Goal: Task Accomplishment & Management: Complete application form

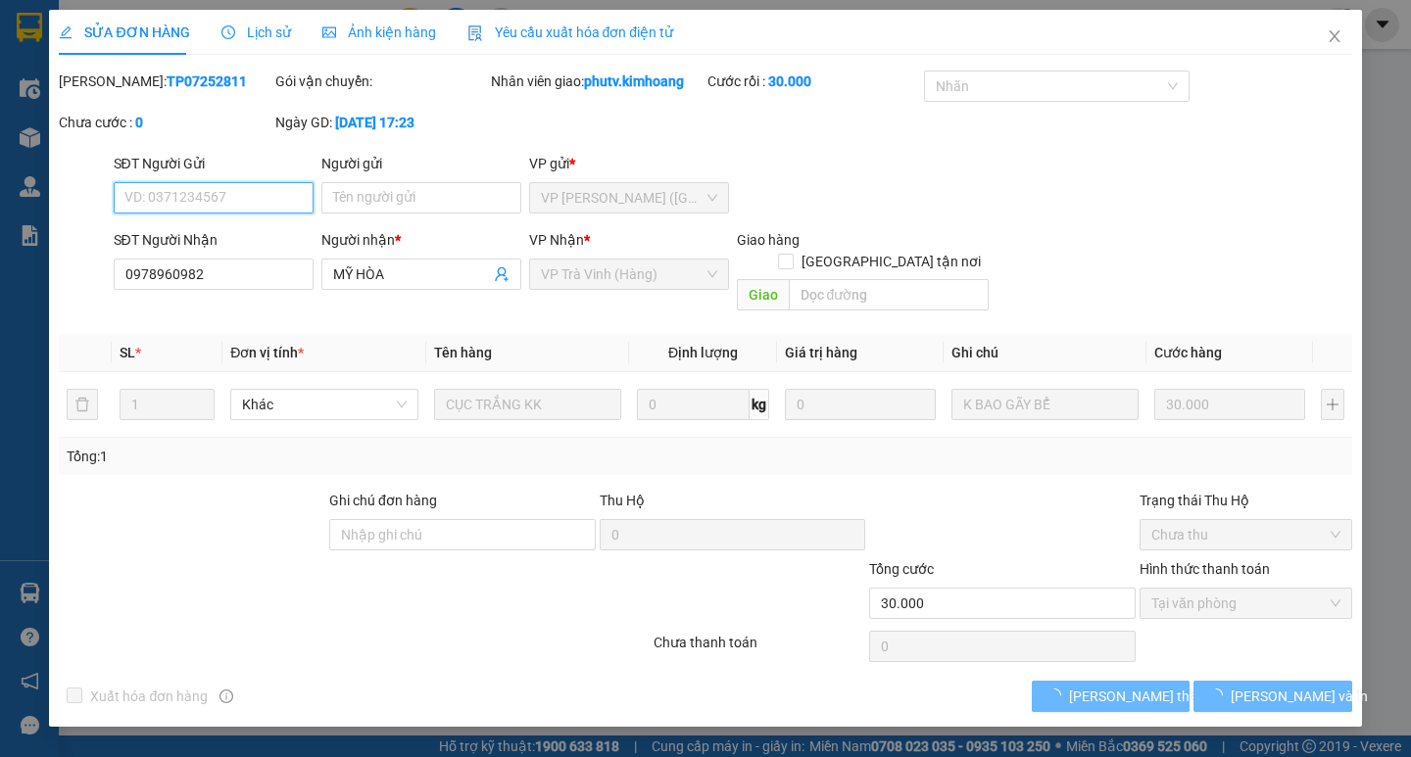
type input "0978960982"
type input "MỸ HÒA"
type input "30.000"
type input "0978960982"
type input "MỸ HÒA"
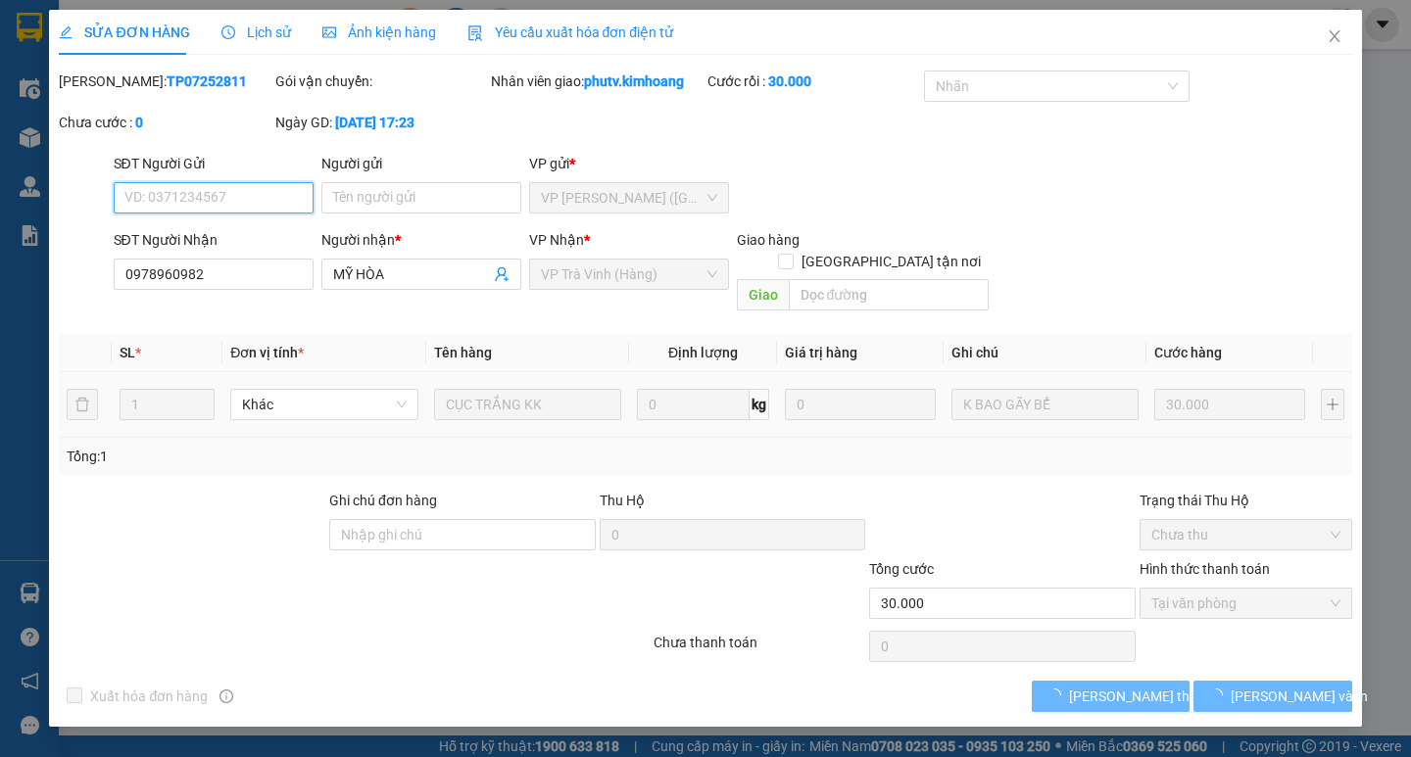
type input "30.000"
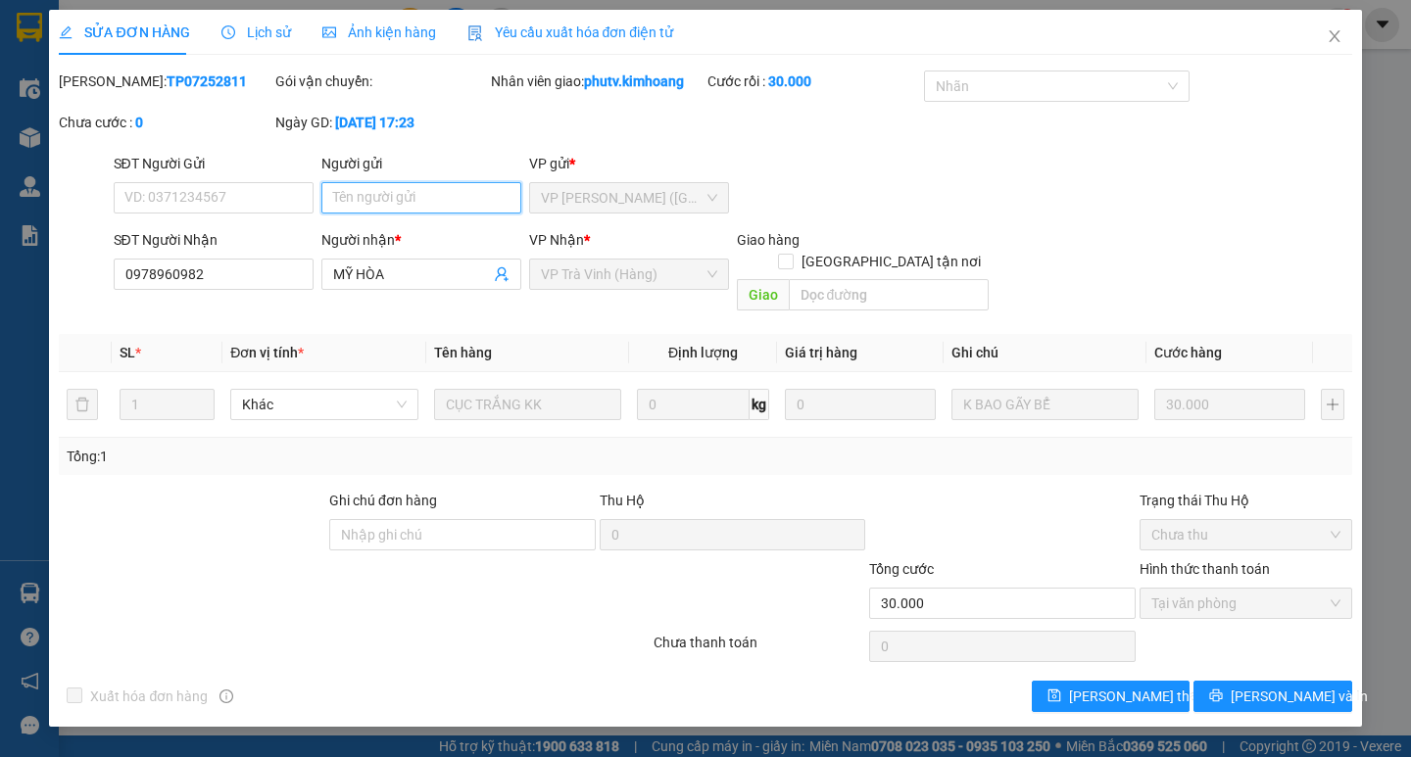
click at [429, 199] on input "Người gửi" at bounding box center [421, 197] width 200 height 31
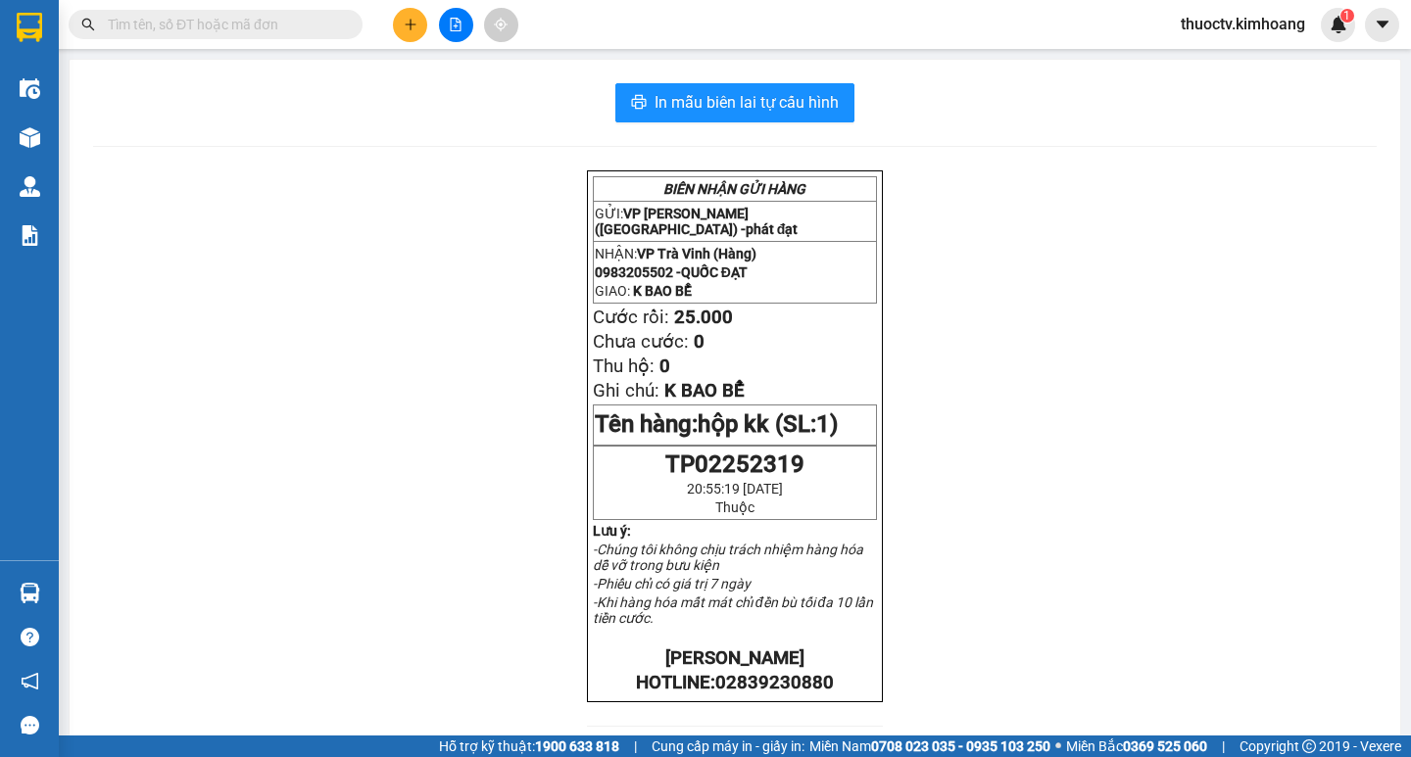
click at [254, 29] on input "text" at bounding box center [223, 25] width 231 height 22
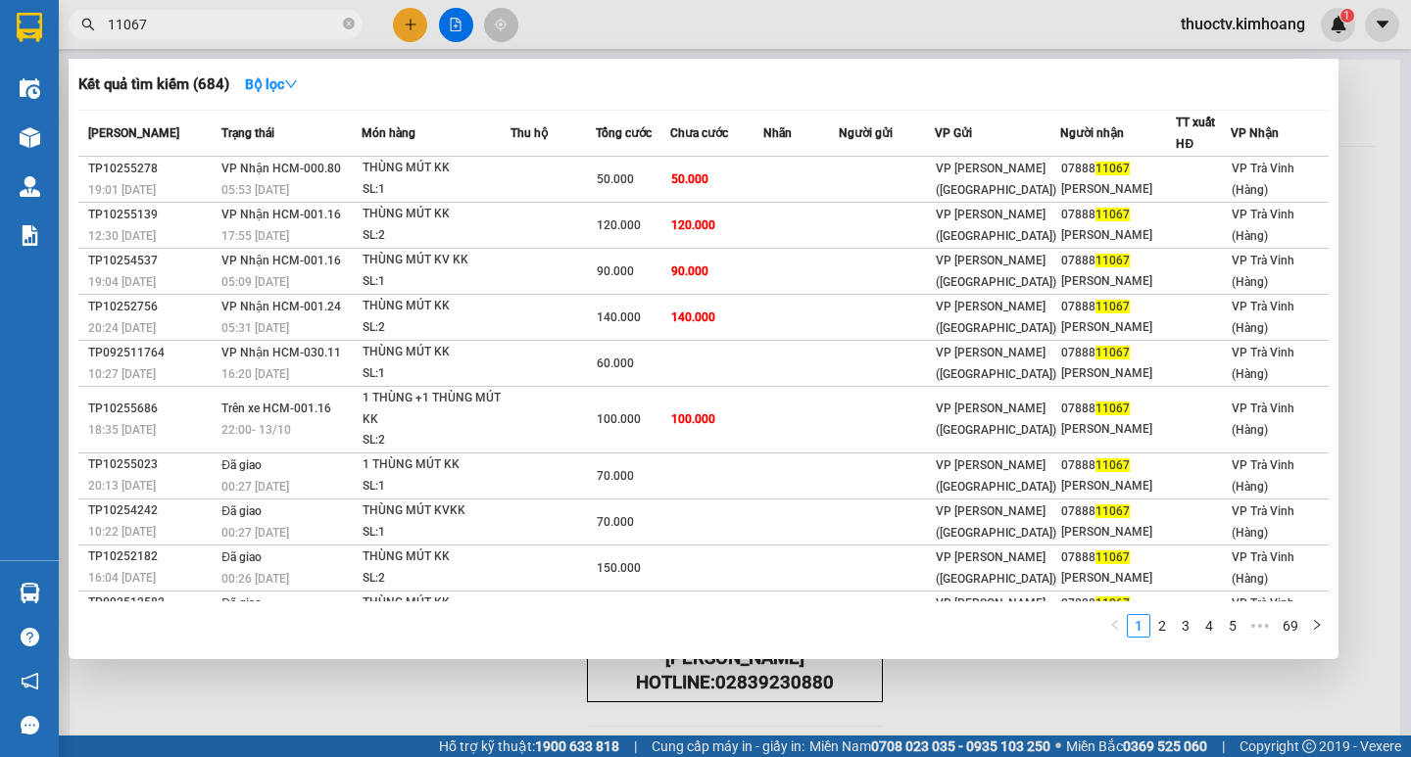
click at [172, 34] on input "11067" at bounding box center [223, 25] width 231 height 22
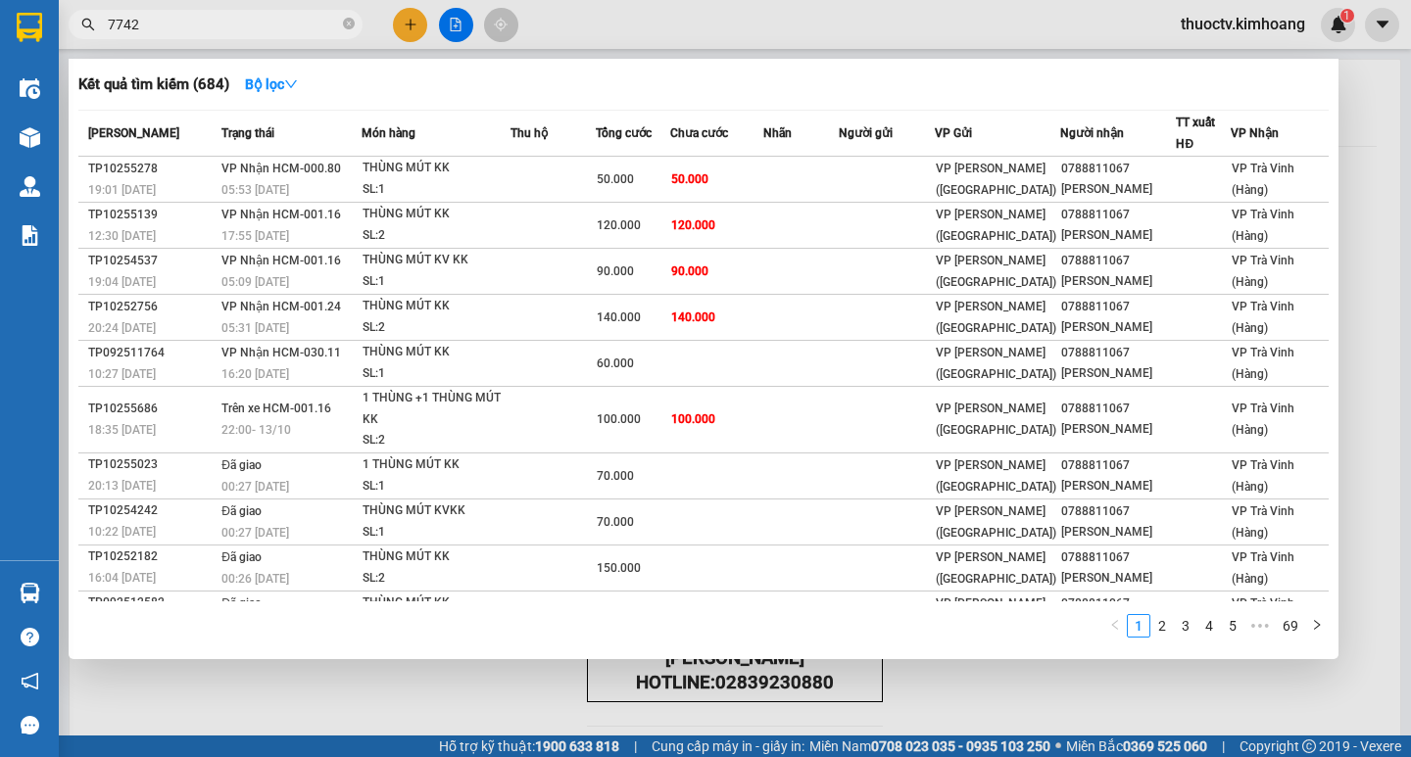
type input "77424"
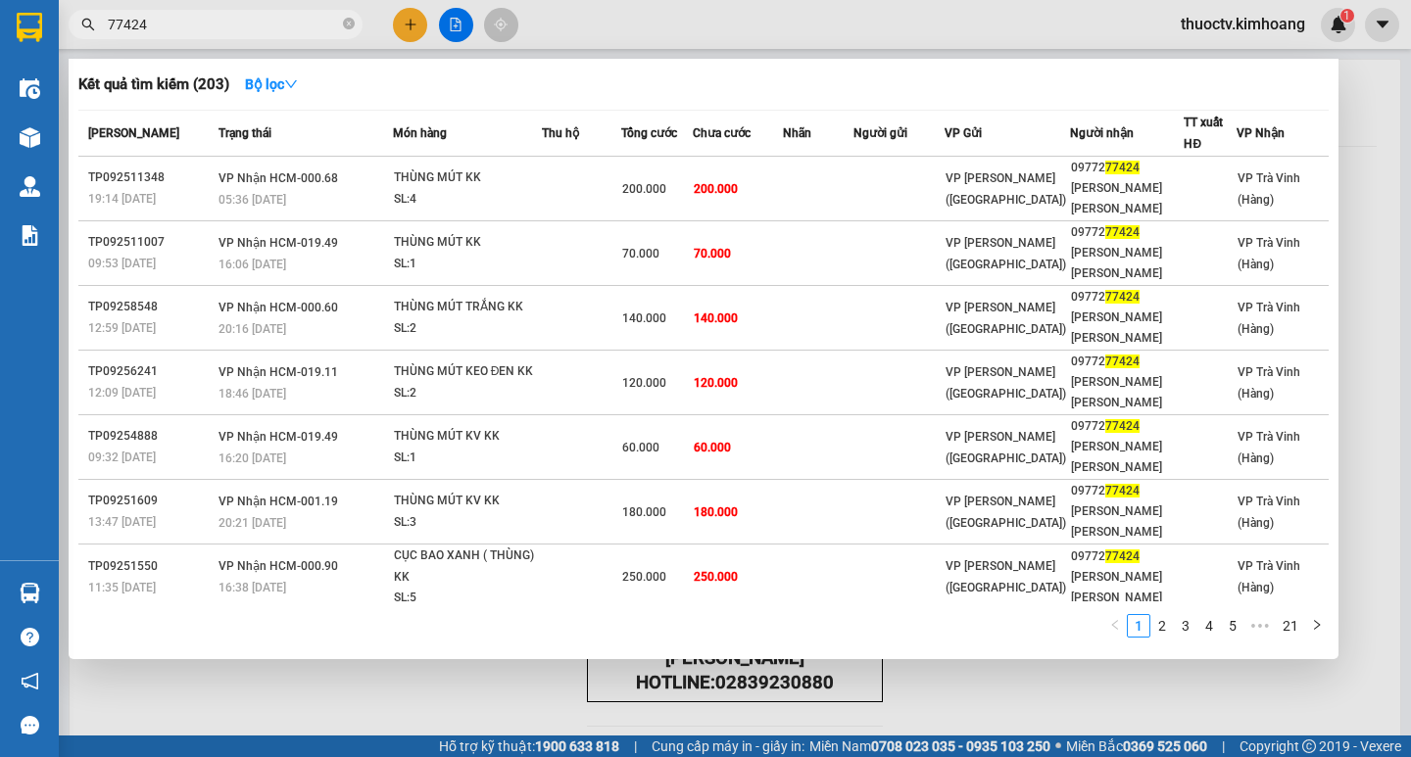
click at [147, 25] on input "77424" at bounding box center [223, 25] width 231 height 22
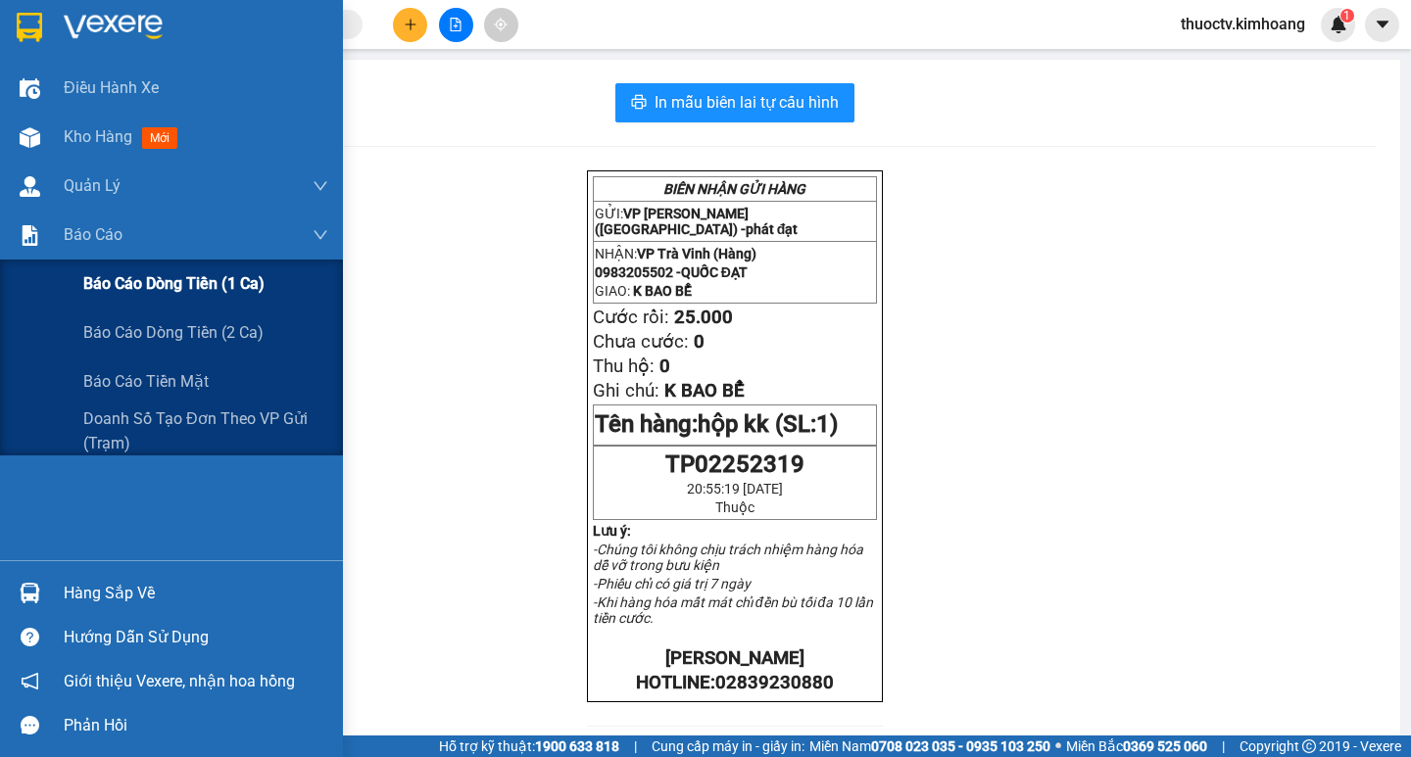
click at [158, 284] on span "Báo cáo dòng tiền (1 ca)" at bounding box center [173, 283] width 181 height 24
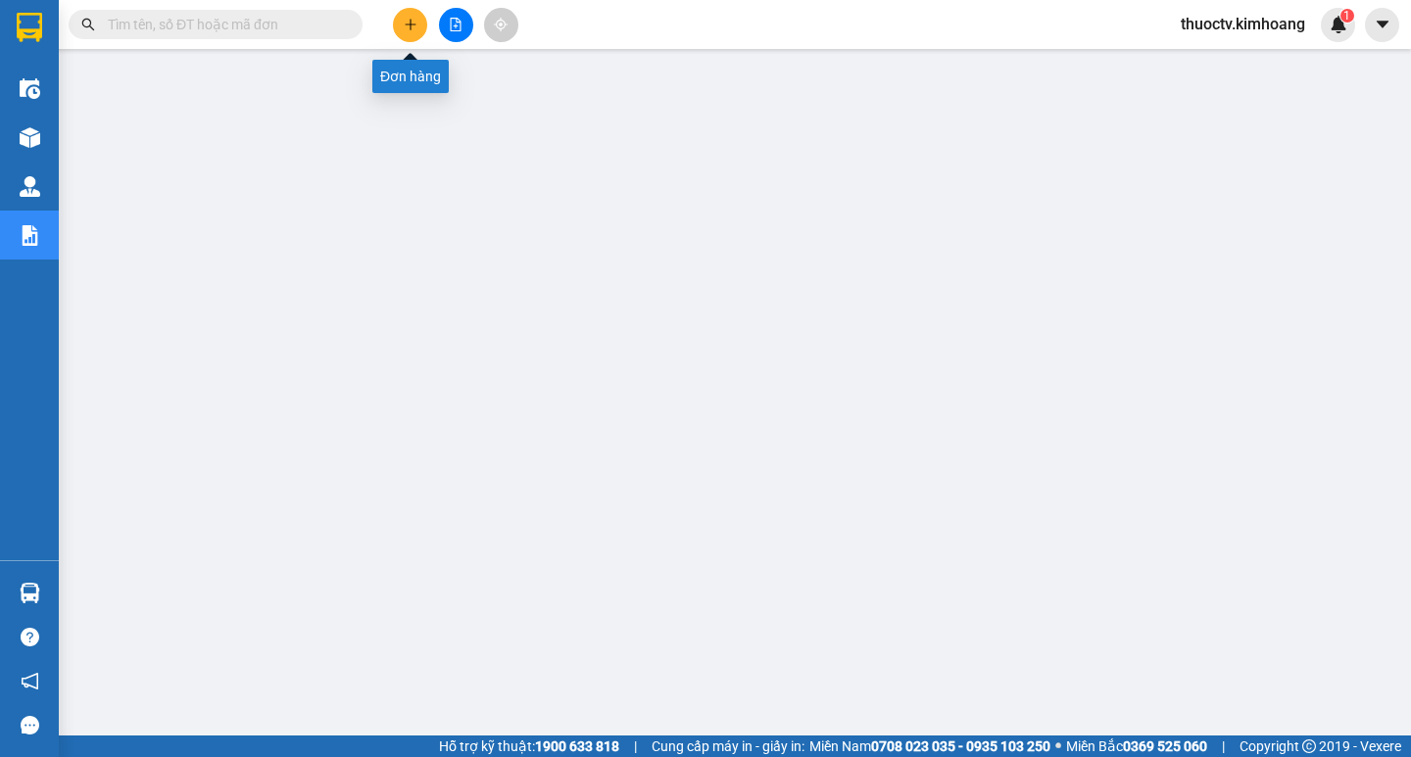
click at [410, 23] on icon "plus" at bounding box center [411, 25] width 14 height 14
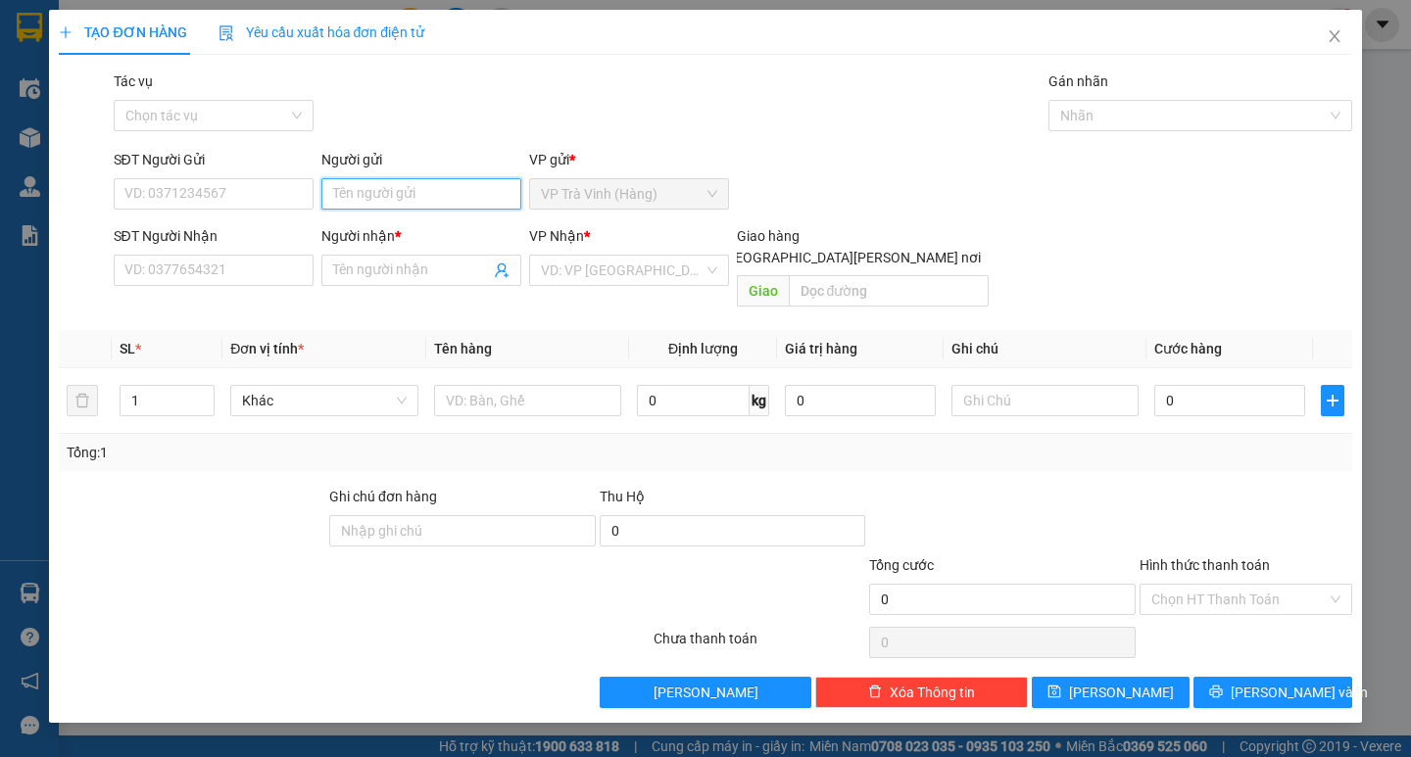
click at [408, 197] on input "Người gửi" at bounding box center [421, 193] width 200 height 31
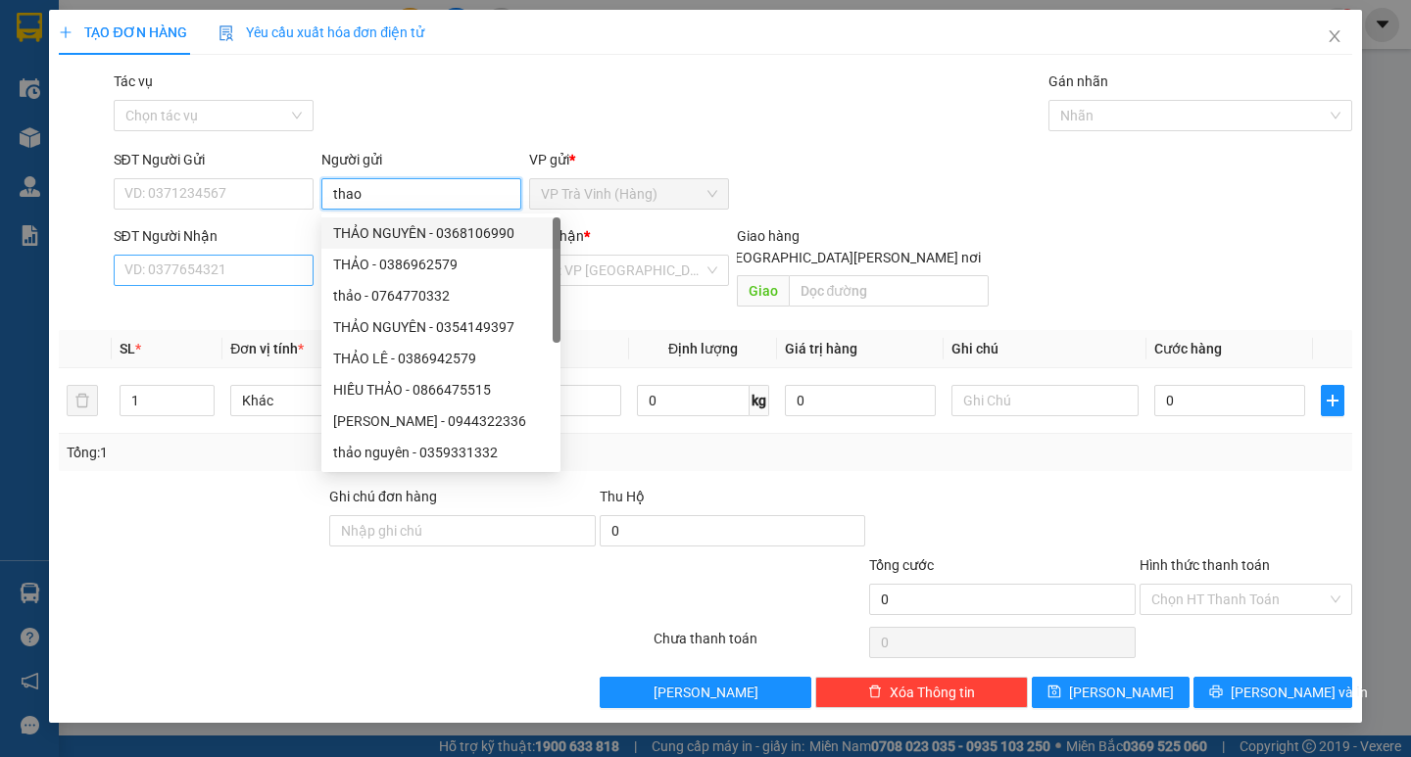
type input "thao"
click at [221, 269] on input "SĐT Người Nhận" at bounding box center [214, 270] width 200 height 31
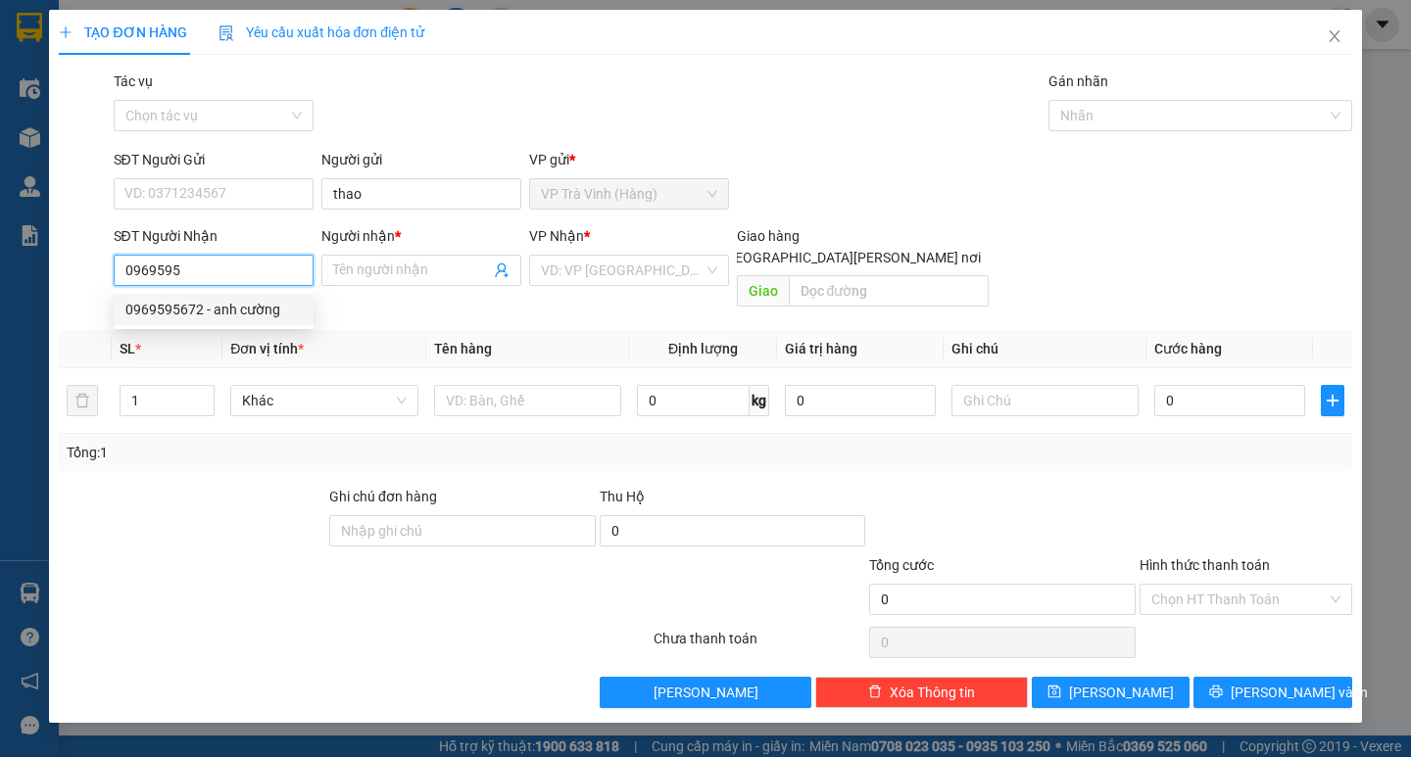
click at [188, 311] on div "0969595672 - anh cường" at bounding box center [213, 310] width 176 height 22
type input "0969595672"
type input "anh cường"
type input "70.000"
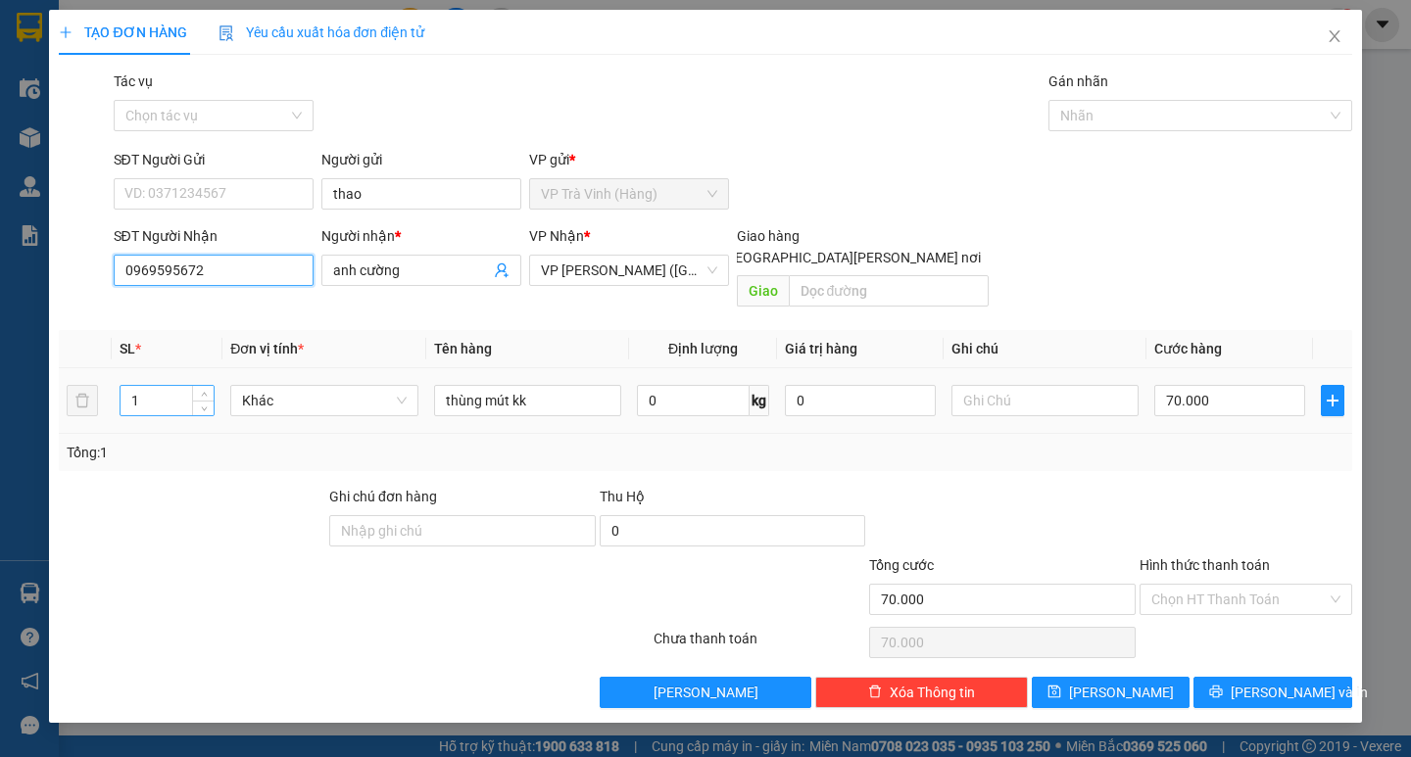
type input "0969595672"
click at [143, 386] on input "1" at bounding box center [167, 400] width 93 height 29
type input "2"
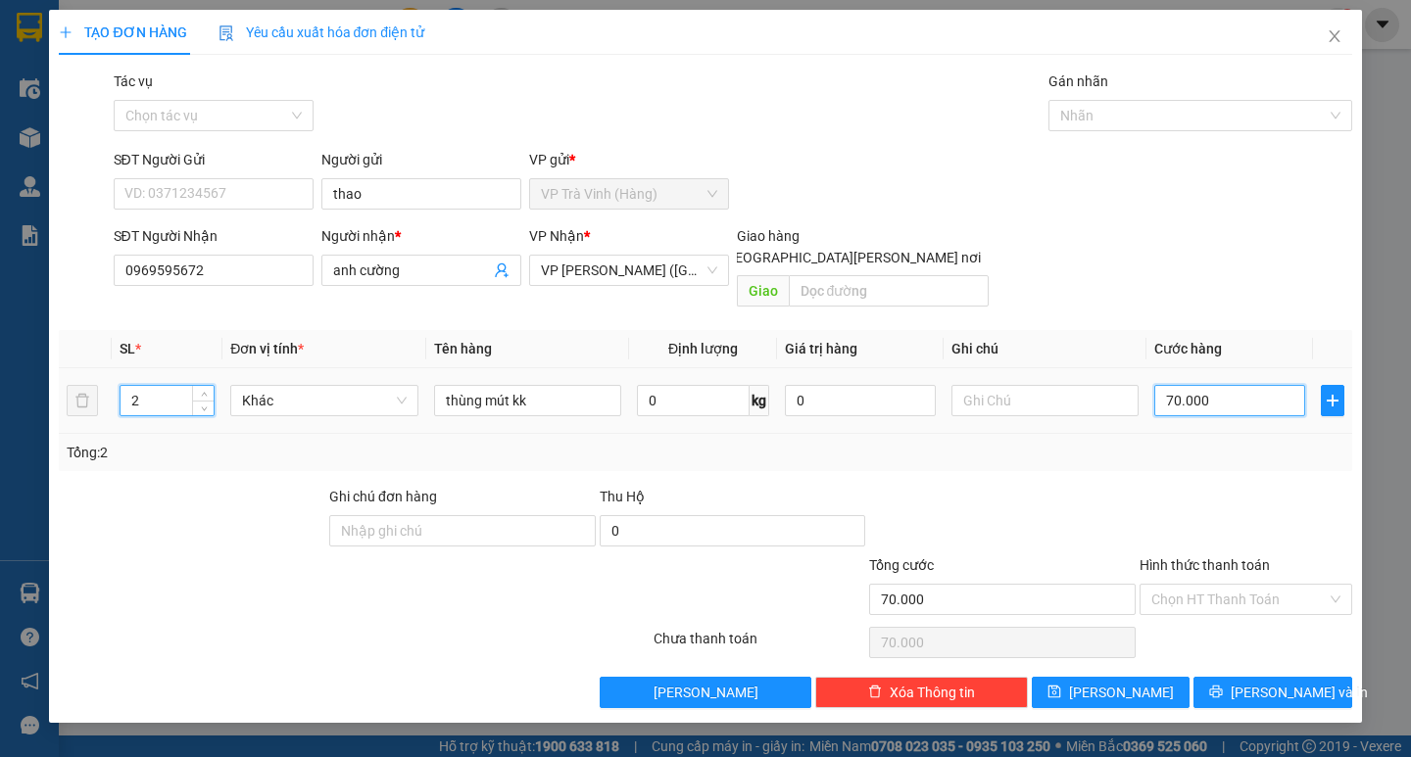
click at [1226, 385] on input "70.000" at bounding box center [1229, 400] width 151 height 31
type input "1"
type input "14"
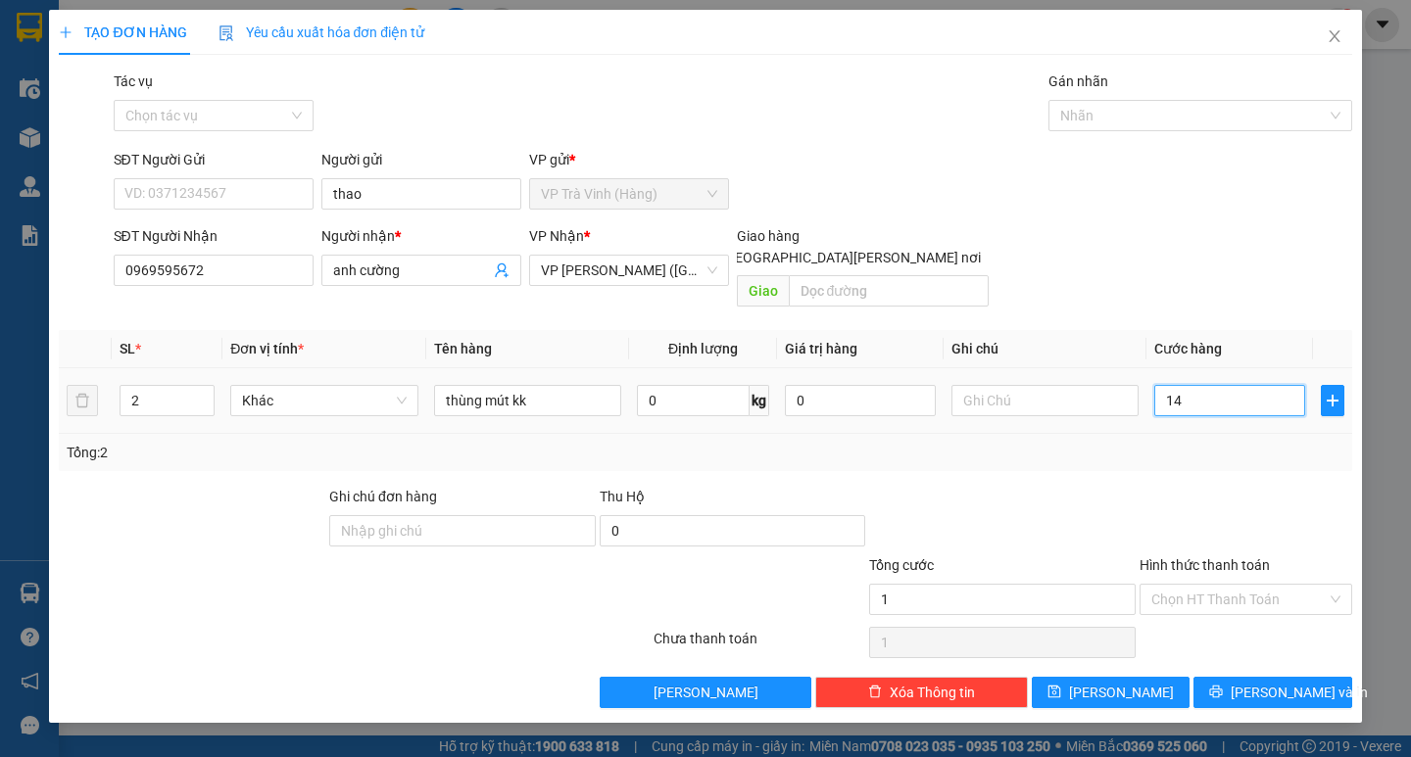
type input "14"
type input "140"
type input "140.000"
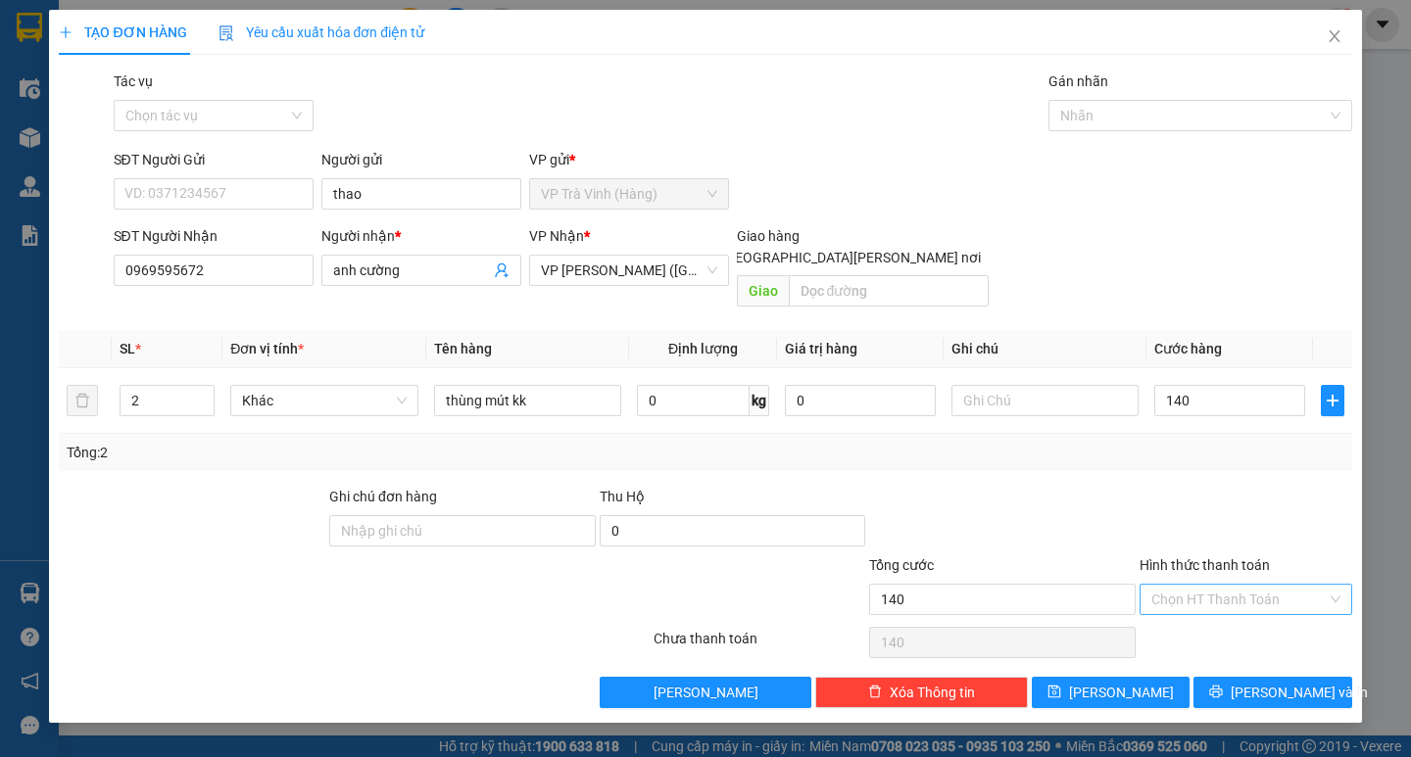
type input "140.000"
click at [1224, 585] on input "Hình thức thanh toán" at bounding box center [1238, 599] width 175 height 29
click at [1209, 612] on div "Tại văn phòng" at bounding box center [1245, 617] width 189 height 22
type input "0"
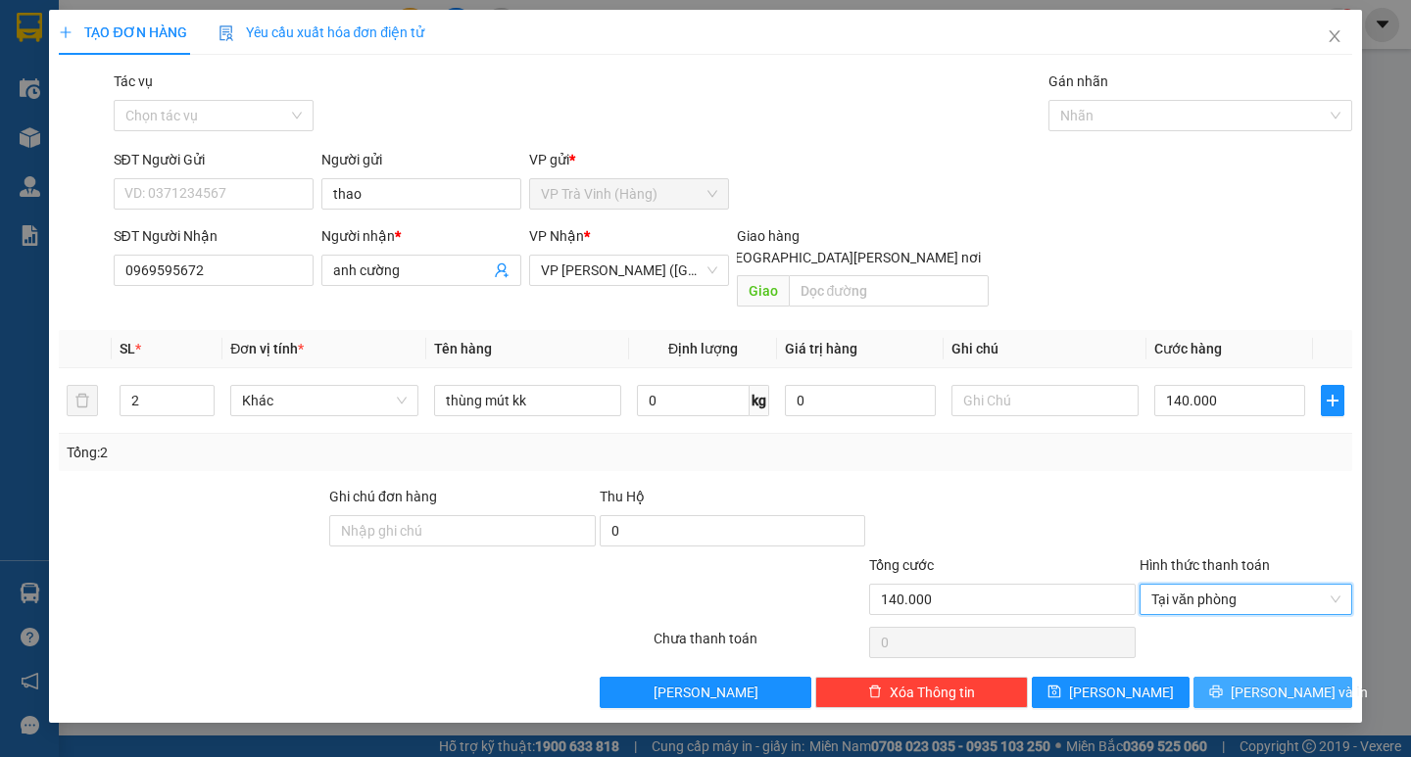
click at [1261, 682] on span "Lưu và In" at bounding box center [1298, 693] width 137 height 22
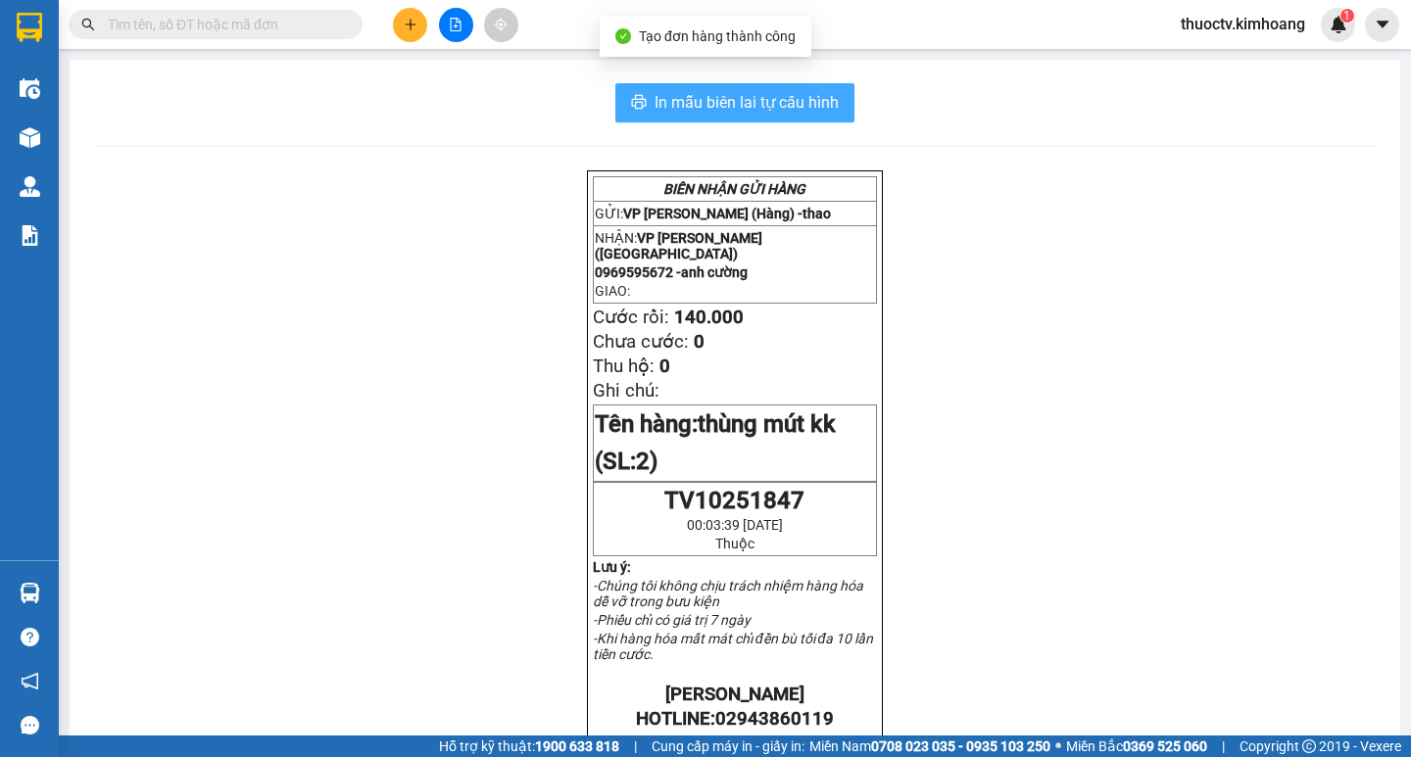
click at [697, 109] on span "In mẫu biên lai tự cấu hình" at bounding box center [746, 102] width 184 height 24
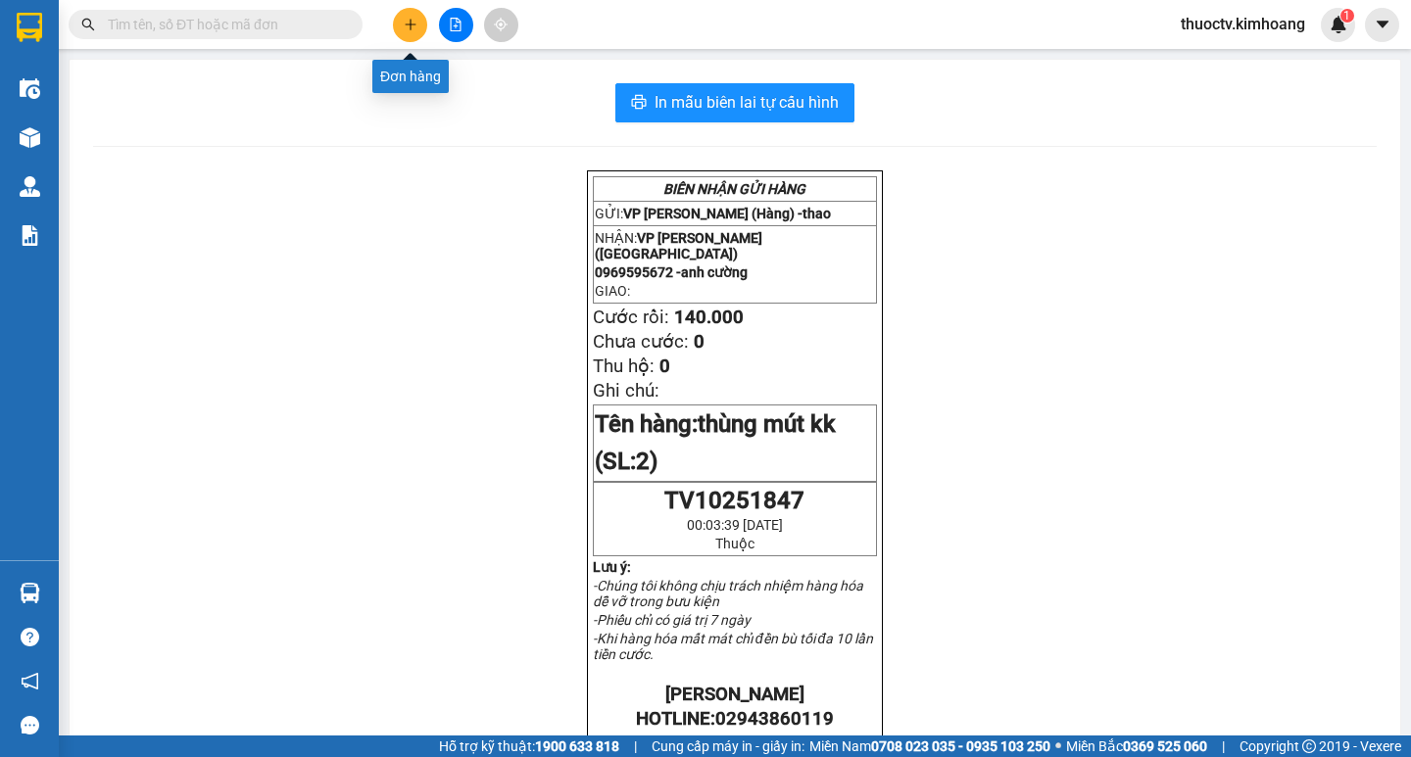
click at [417, 26] on button at bounding box center [410, 25] width 34 height 34
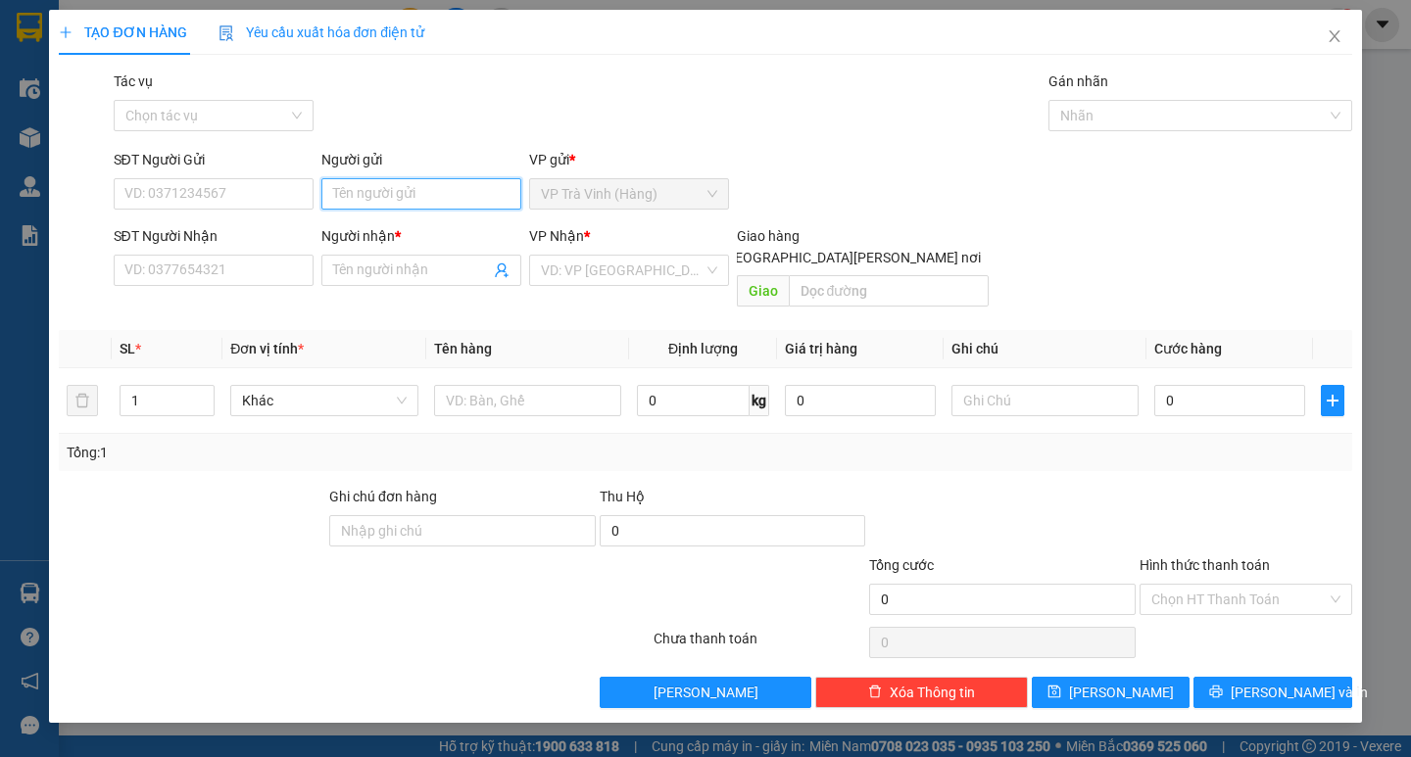
click at [393, 190] on input "Người gửi" at bounding box center [421, 193] width 200 height 31
type input "thgao"
click at [365, 268] on input "Người nhận *" at bounding box center [411, 271] width 157 height 22
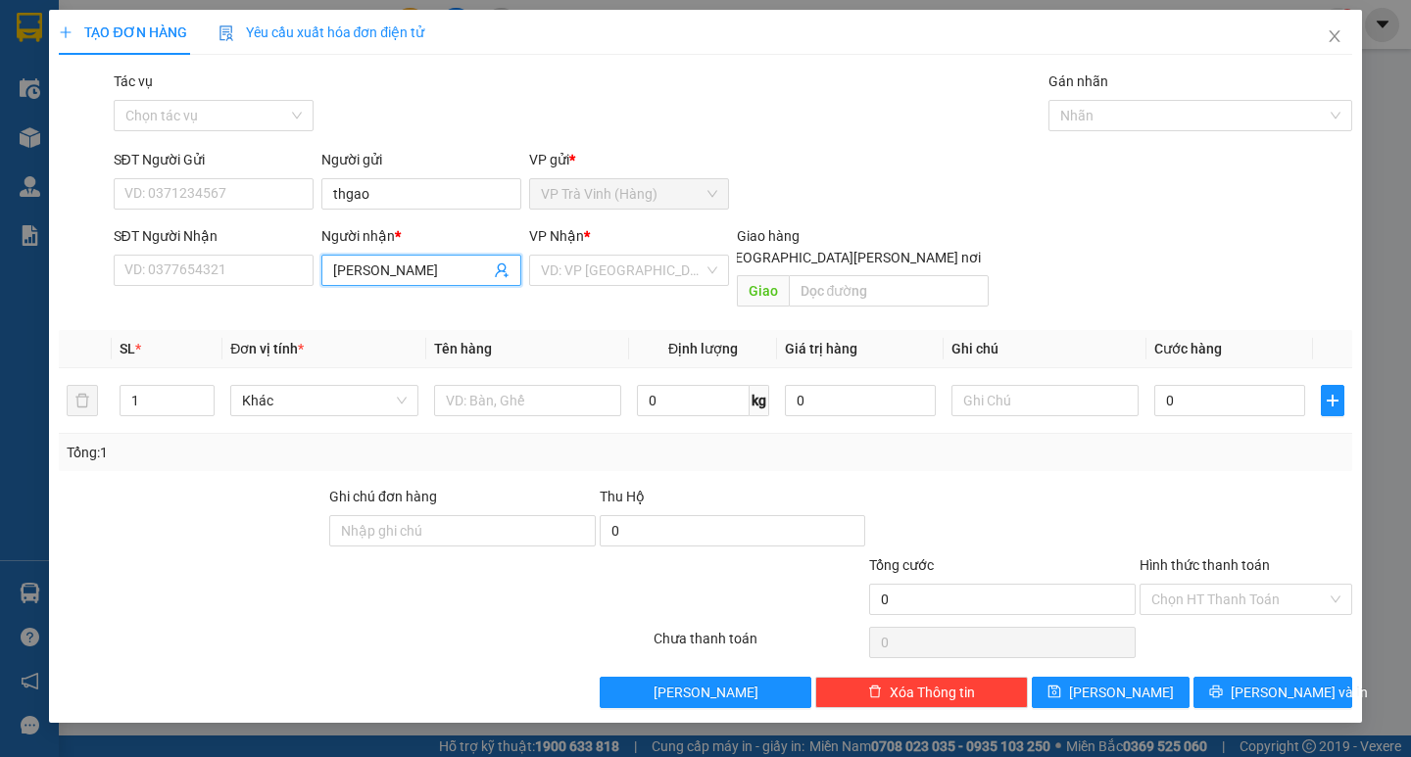
type input "minh chanh"
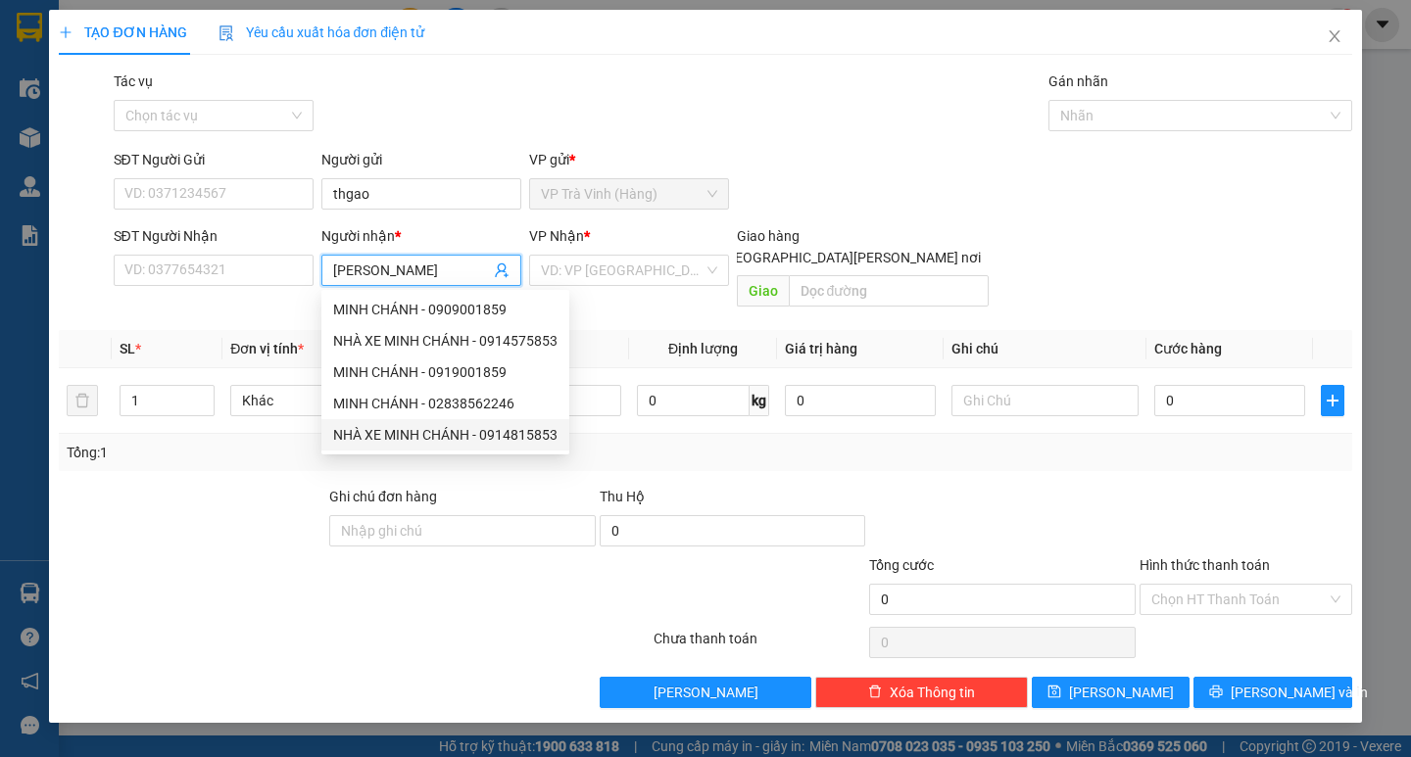
click at [472, 435] on div "NHÀ XE MINH CHÁNH - 0914815853" at bounding box center [445, 435] width 224 height 22
type input "0914815853"
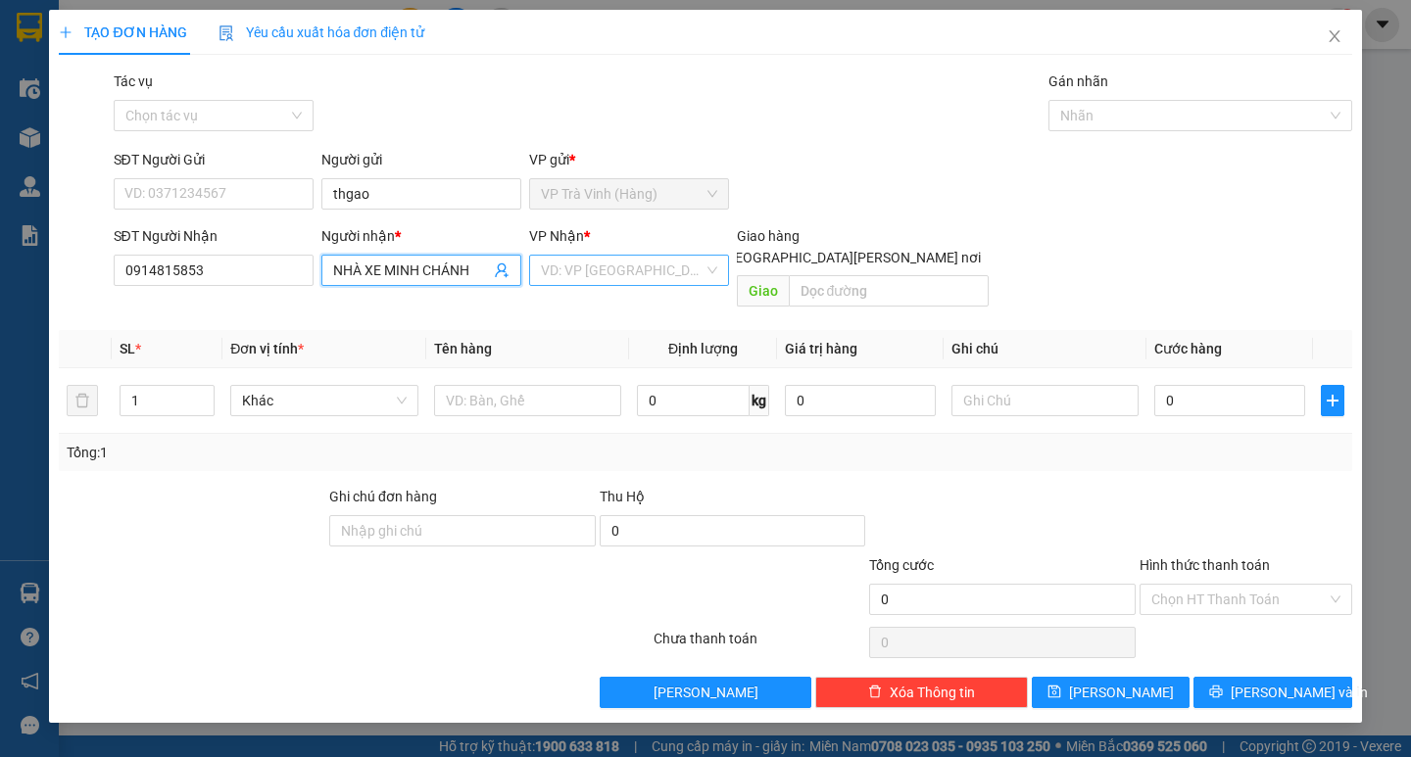
type input "NHÀ XE MINH CHÁNH"
click at [634, 266] on input "search" at bounding box center [622, 270] width 163 height 29
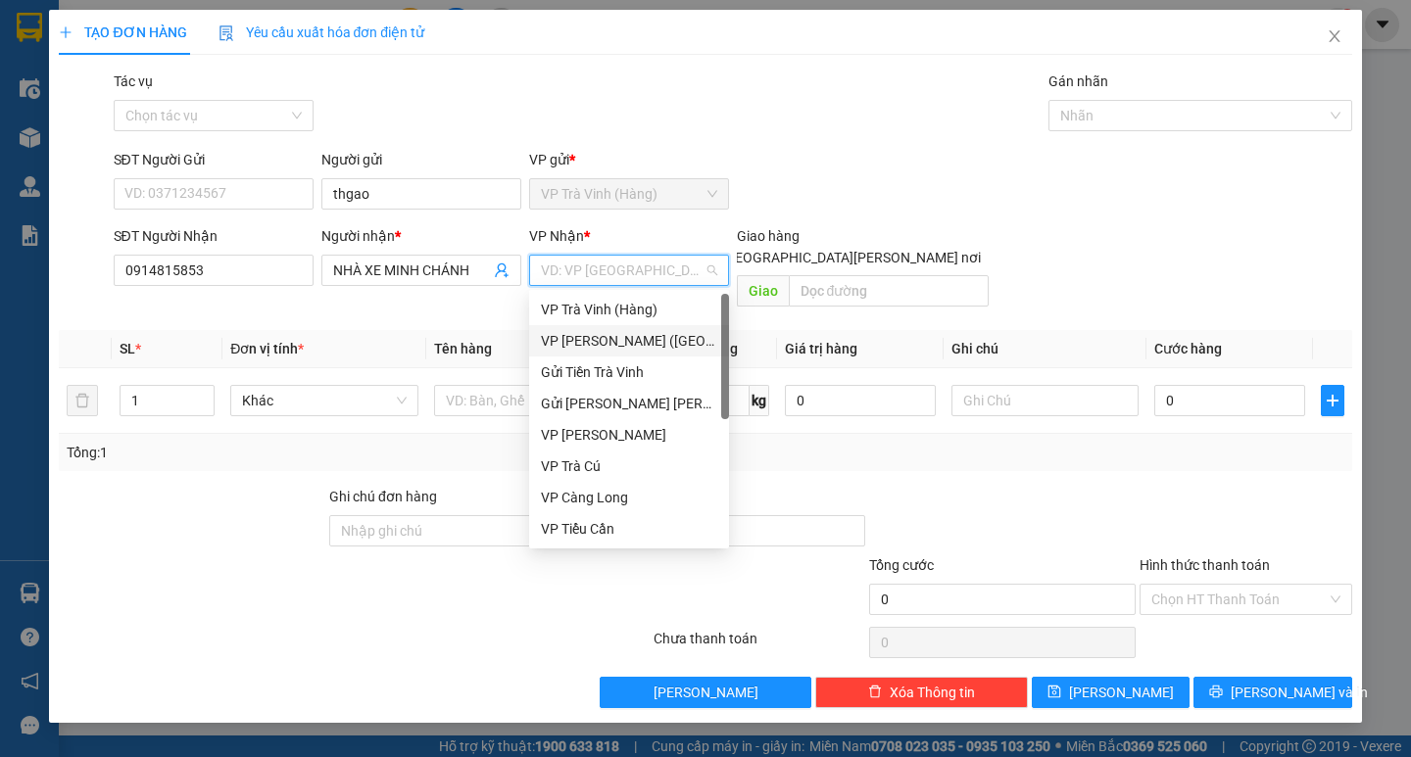
click at [584, 342] on div "VP Trần Phú (Hàng)" at bounding box center [629, 341] width 176 height 22
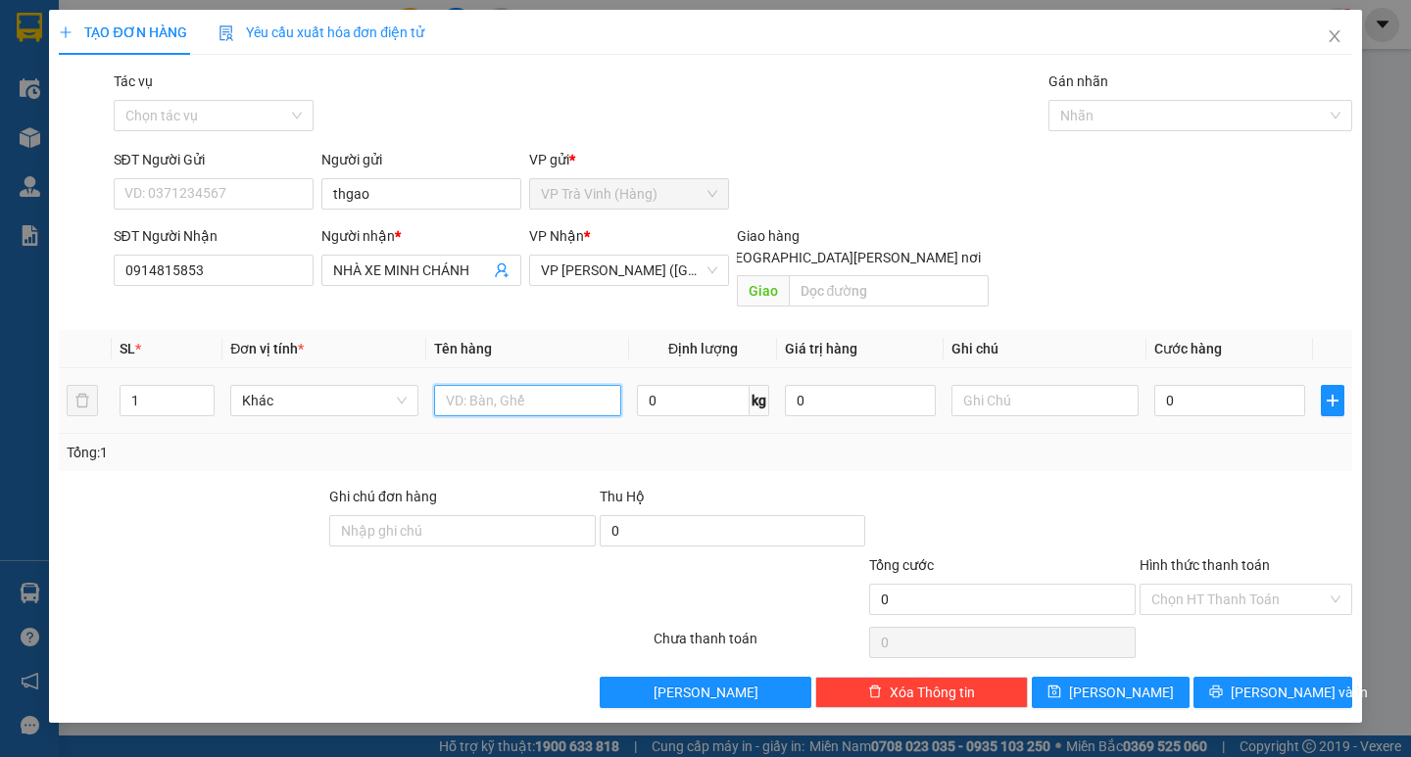
click at [499, 389] on input "text" at bounding box center [527, 400] width 187 height 31
type input "thùng mút kk"
click at [1198, 385] on input "0" at bounding box center [1229, 400] width 151 height 31
type input "7"
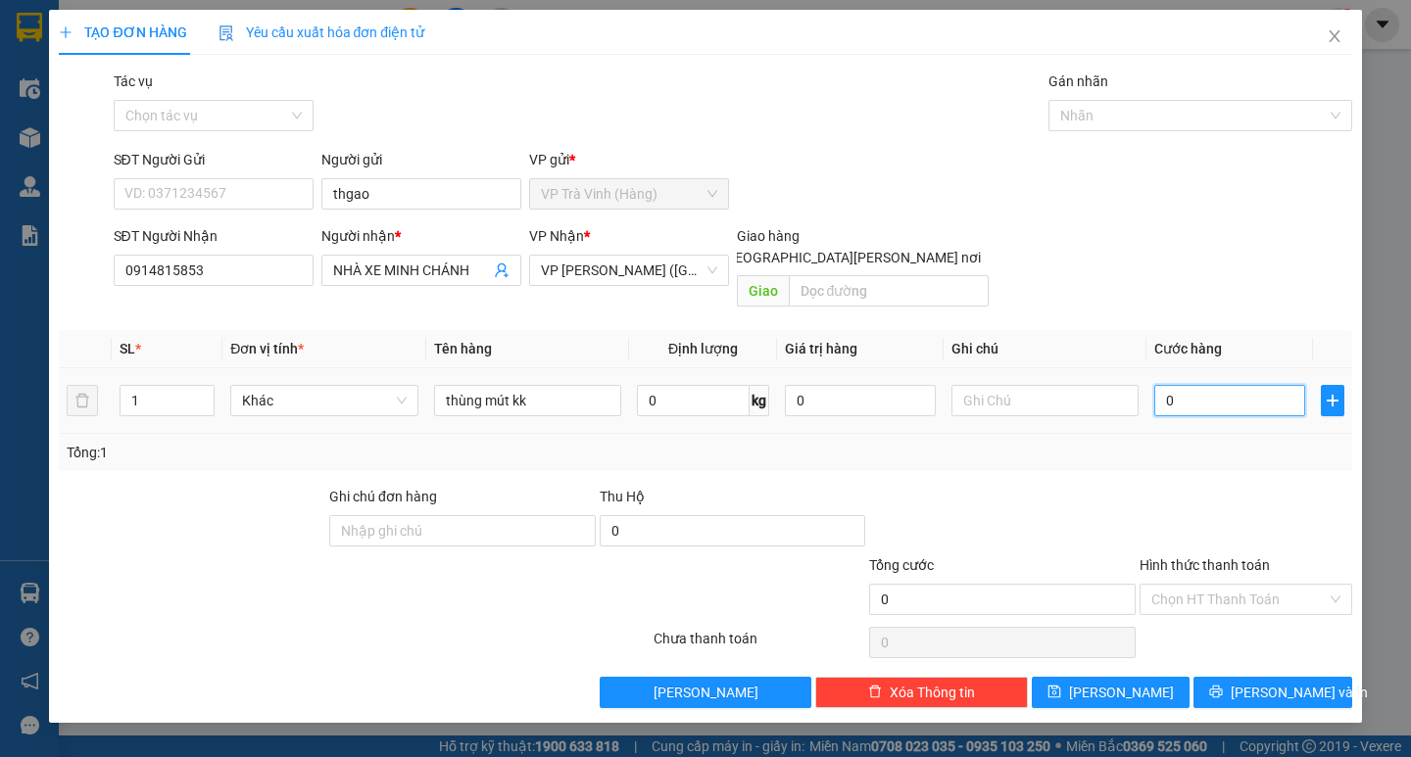
type input "7"
type input "70"
type input "70.000"
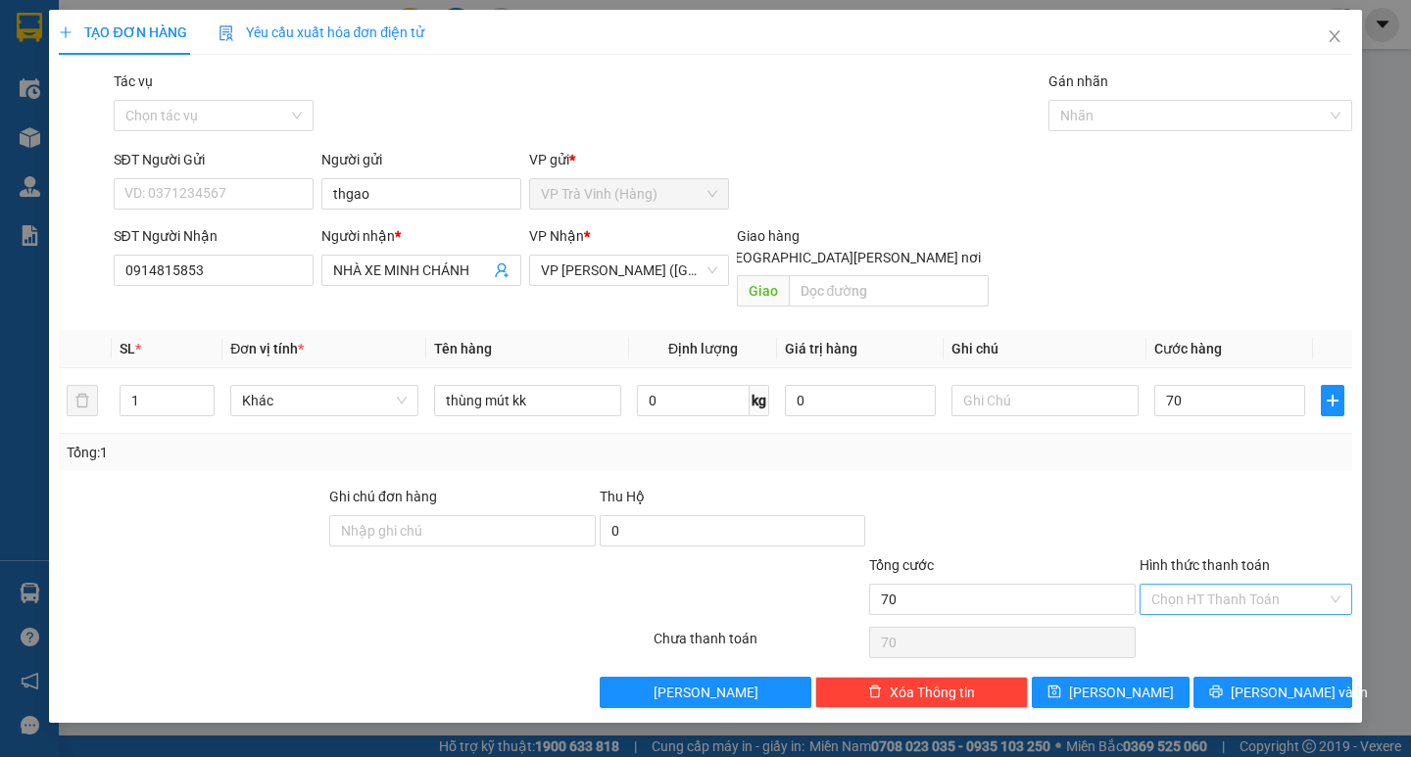
type input "70.000"
click at [1234, 585] on input "Hình thức thanh toán" at bounding box center [1238, 599] width 175 height 29
click at [1220, 616] on div "Tại văn phòng" at bounding box center [1245, 617] width 189 height 22
type input "0"
click at [1271, 682] on span "Lưu và In" at bounding box center [1298, 693] width 137 height 22
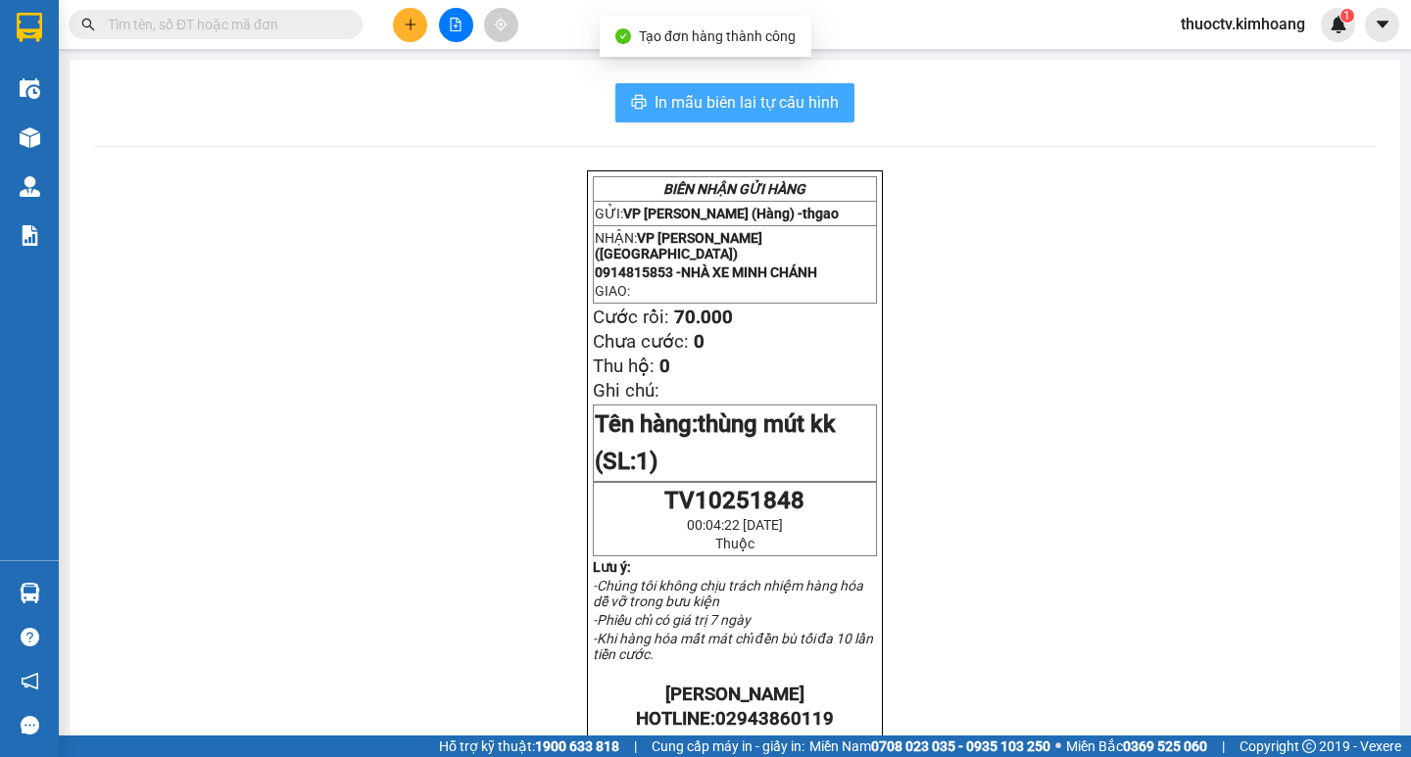
click at [654, 102] on span "In mẫu biên lai tự cấu hình" at bounding box center [746, 102] width 184 height 24
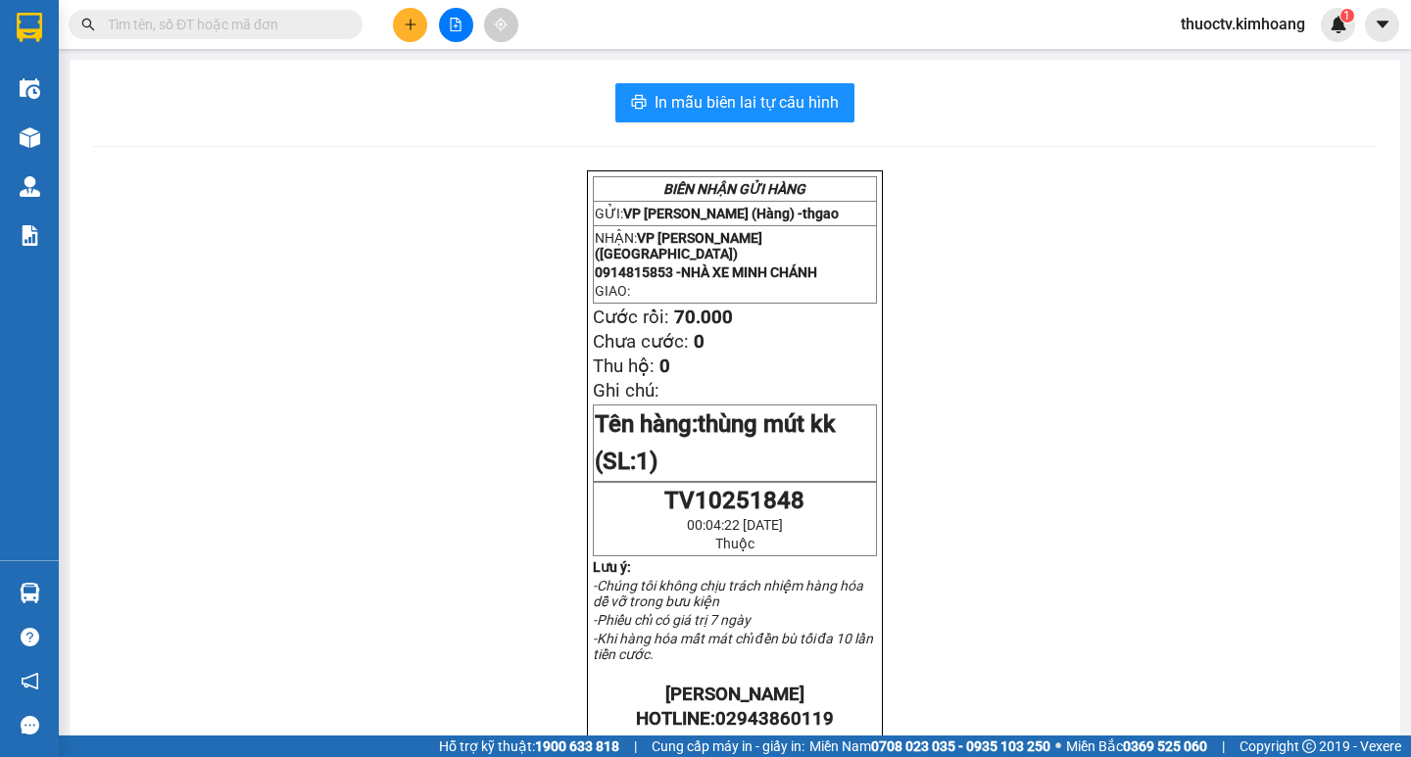
click at [154, 28] on input "text" at bounding box center [223, 25] width 231 height 22
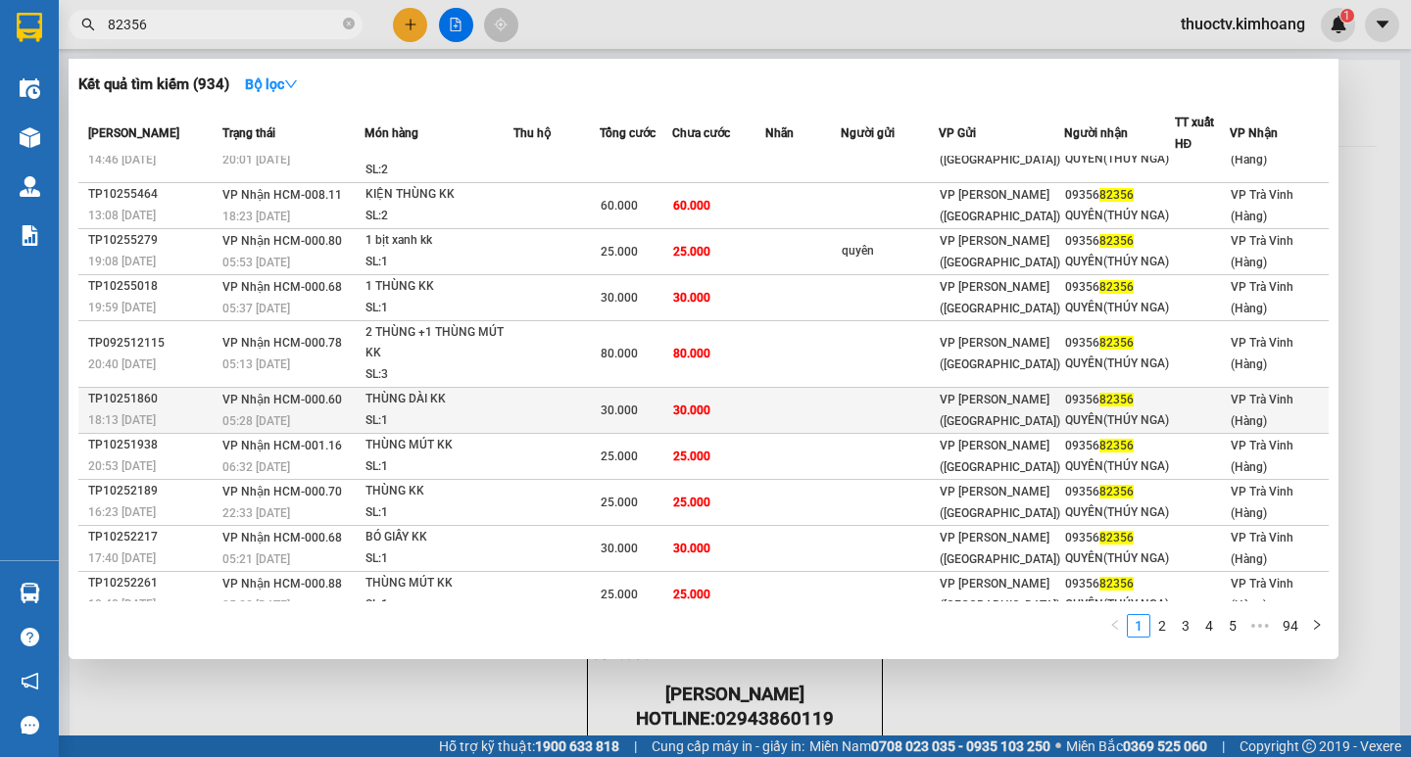
scroll to position [57, 0]
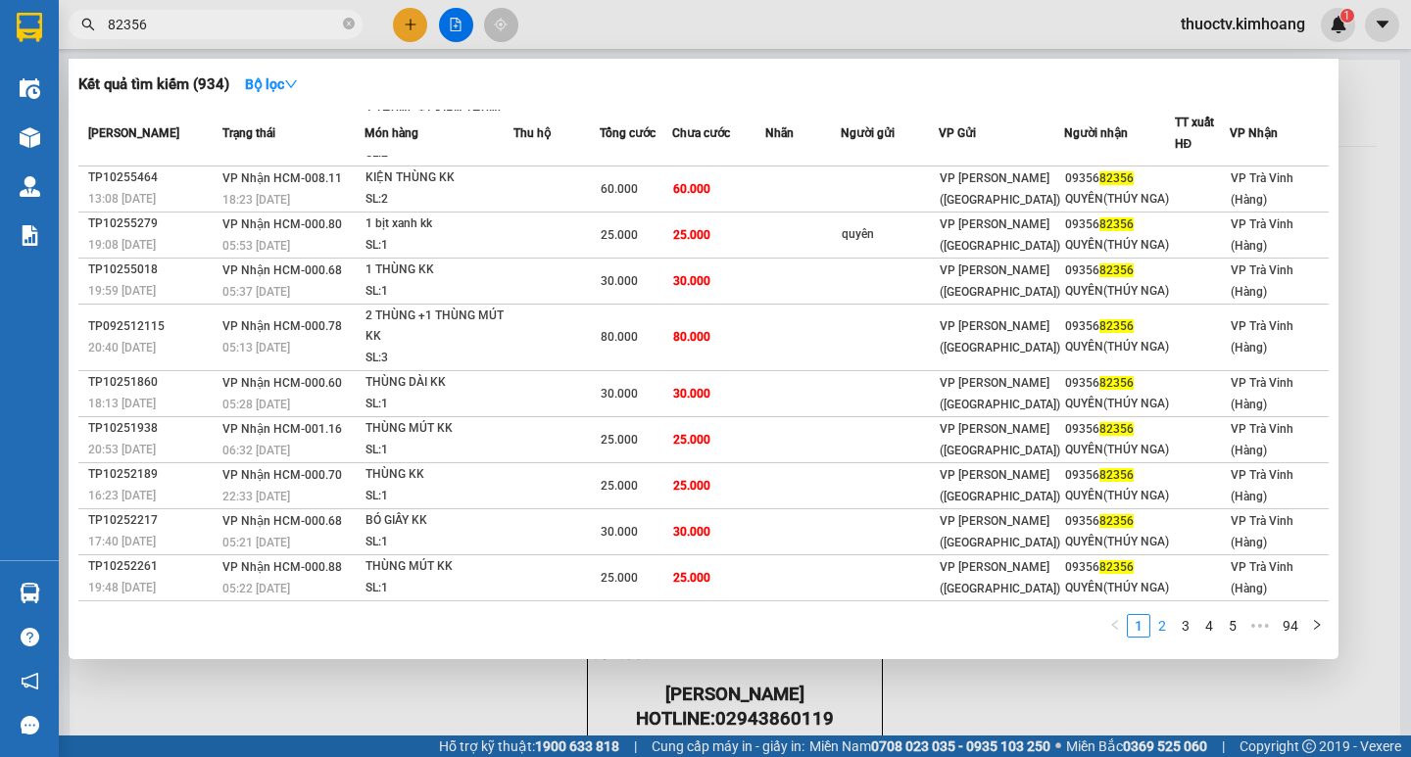
type input "82356"
click at [1161, 626] on link "2" at bounding box center [1162, 626] width 22 height 22
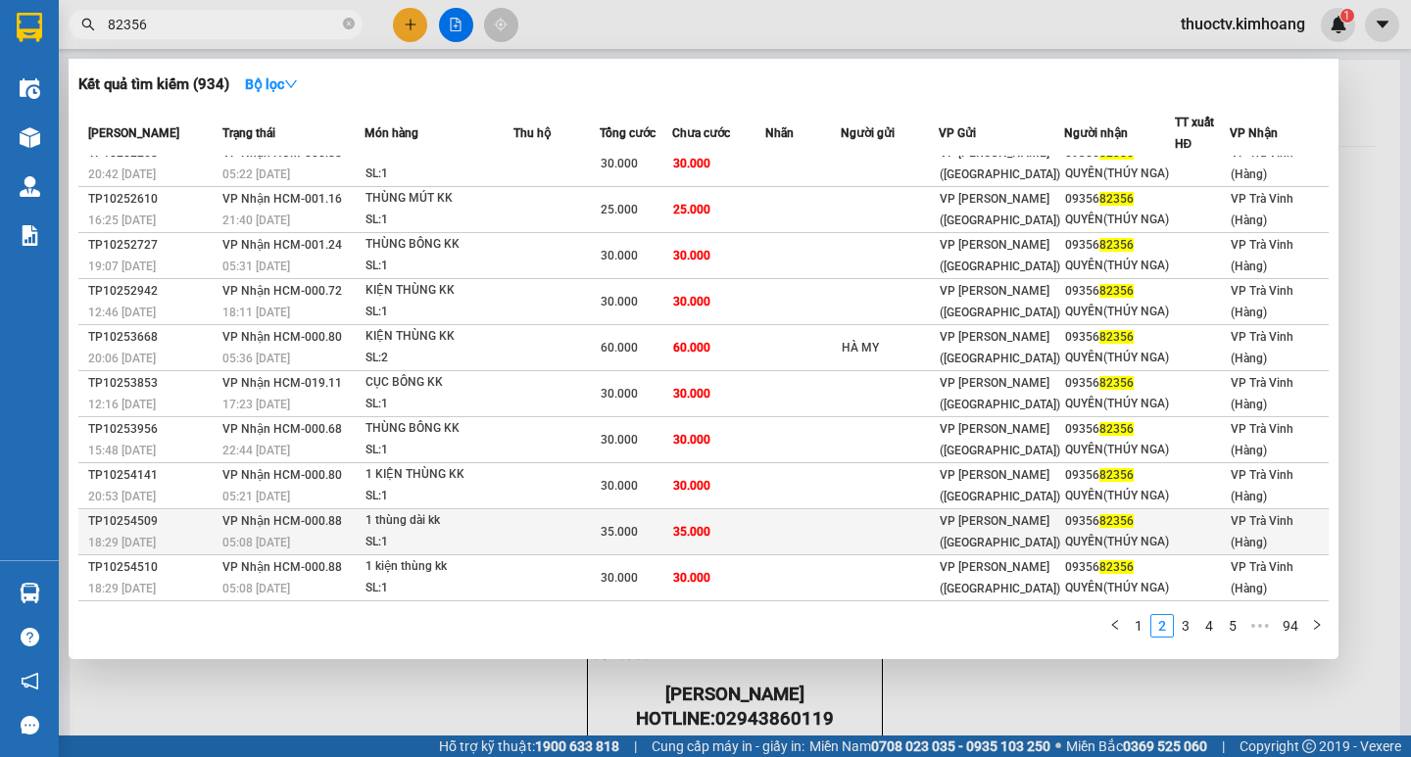
scroll to position [16, 0]
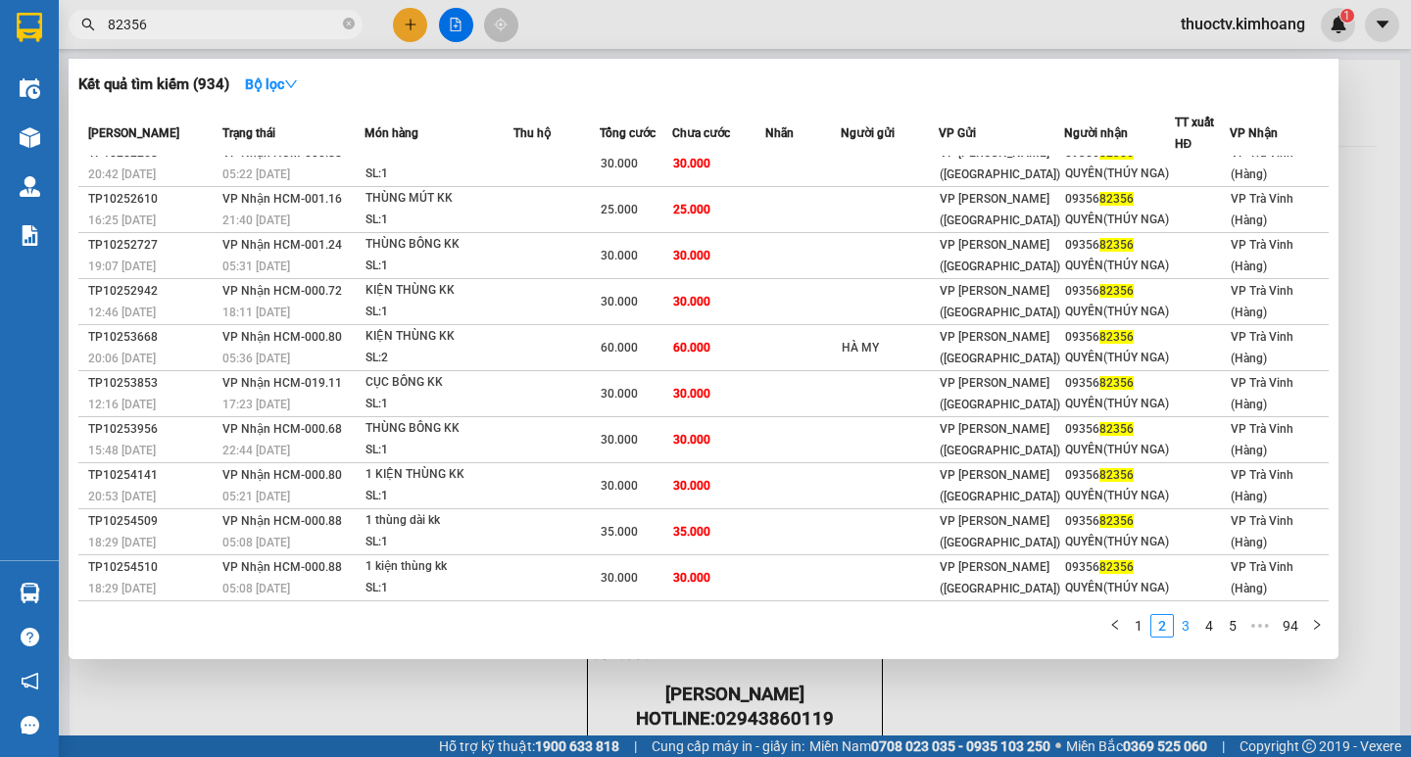
click at [1188, 626] on link "3" at bounding box center [1186, 626] width 22 height 22
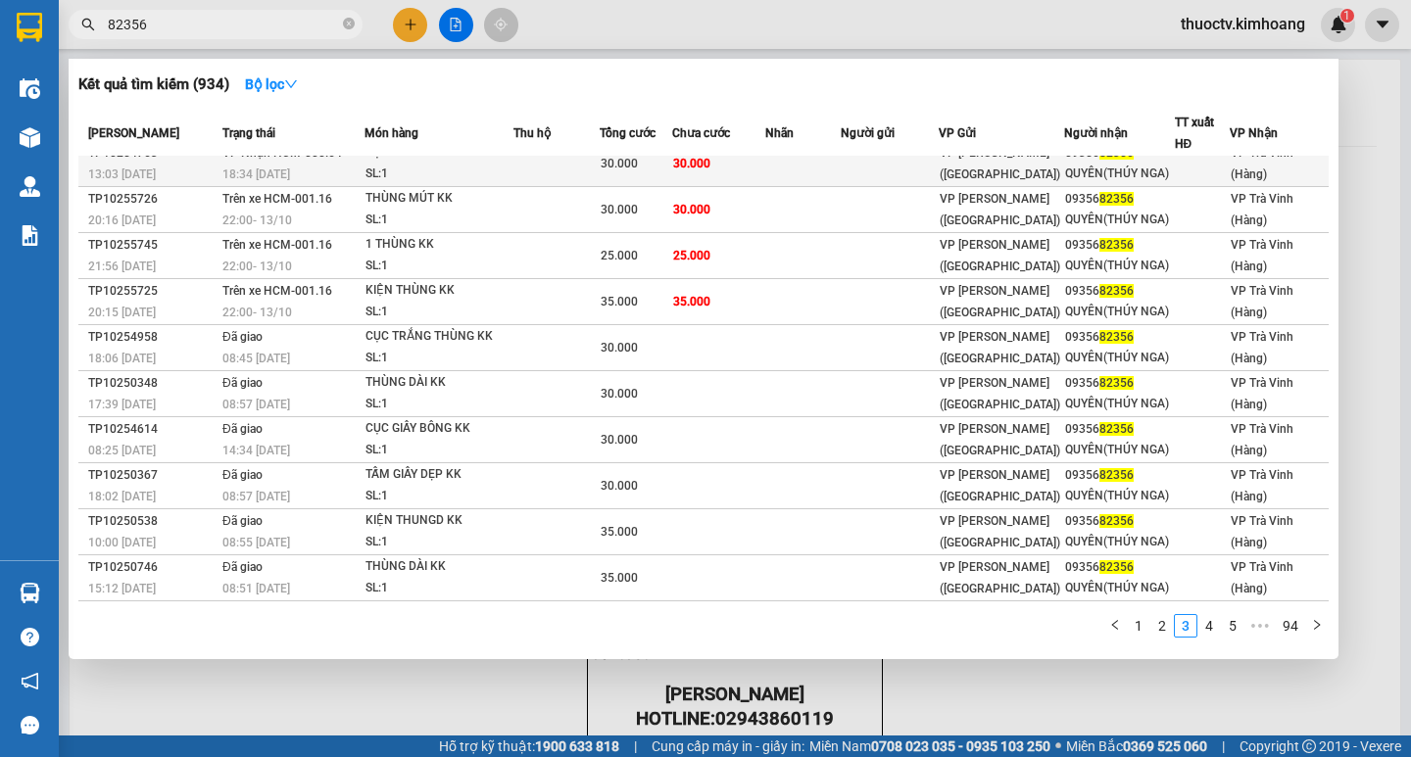
click at [731, 170] on td "30.000" at bounding box center [718, 164] width 92 height 46
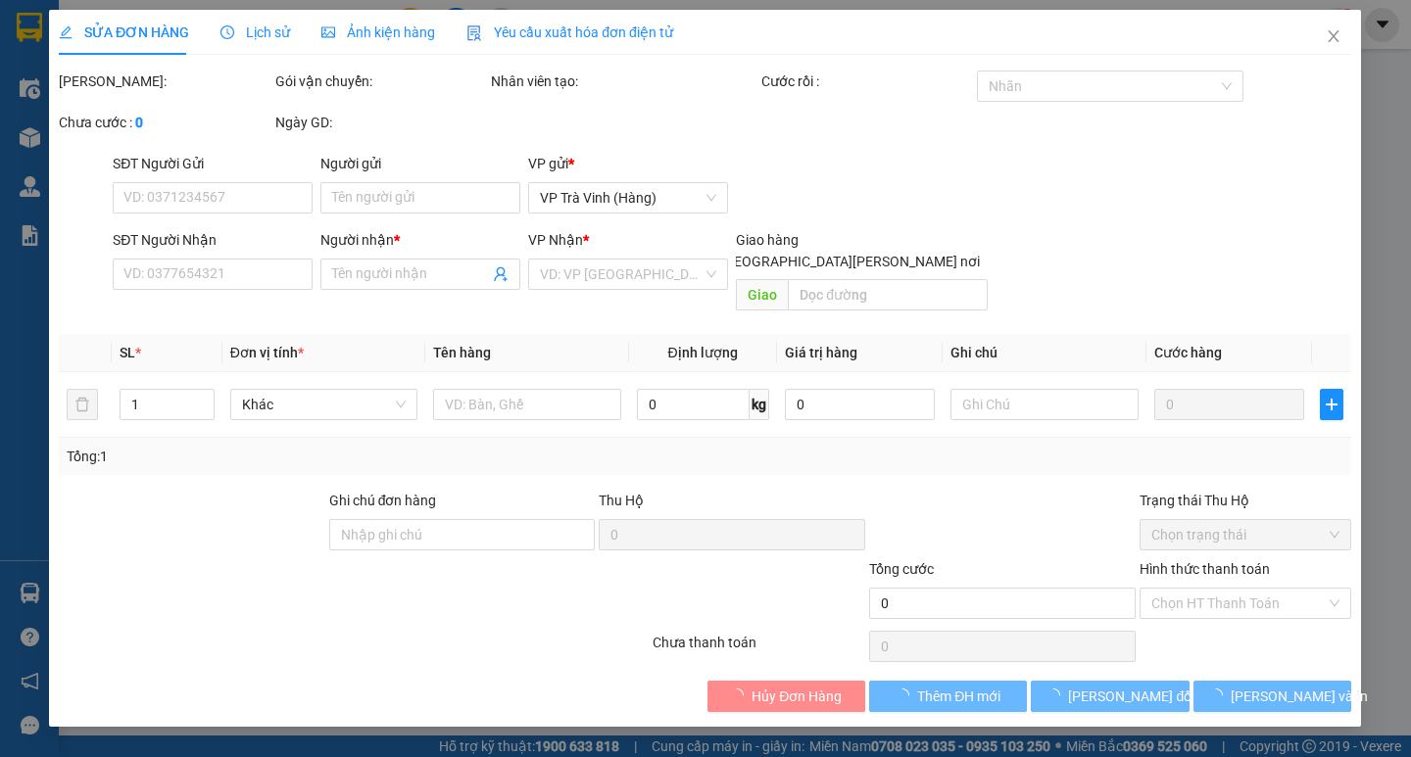
type input "0935682356"
type input "QUYÊN(THÚY NGA)"
type input "30.000"
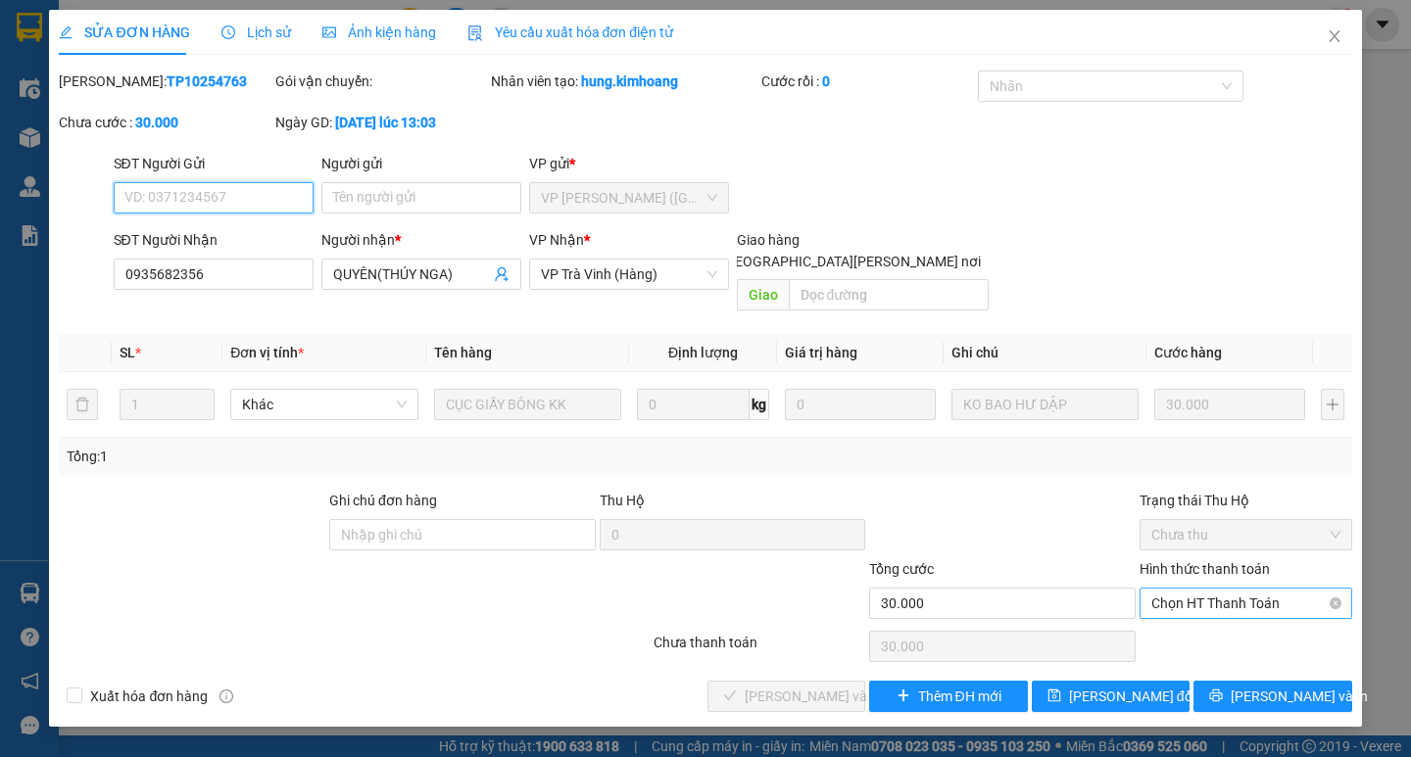
click at [1221, 589] on span "Chọn HT Thanh Toán" at bounding box center [1245, 603] width 189 height 29
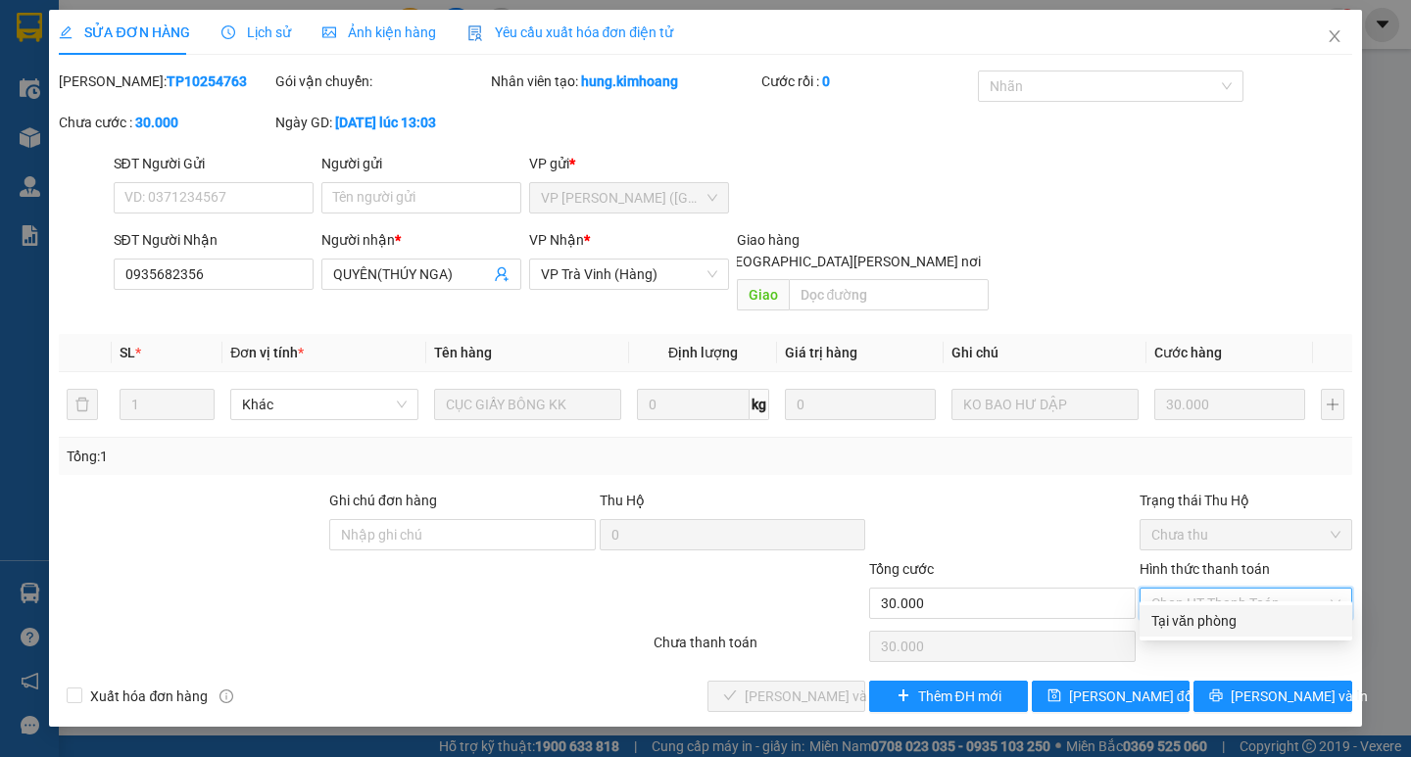
click at [1192, 627] on div "Tại văn phòng" at bounding box center [1245, 621] width 189 height 22
type input "0"
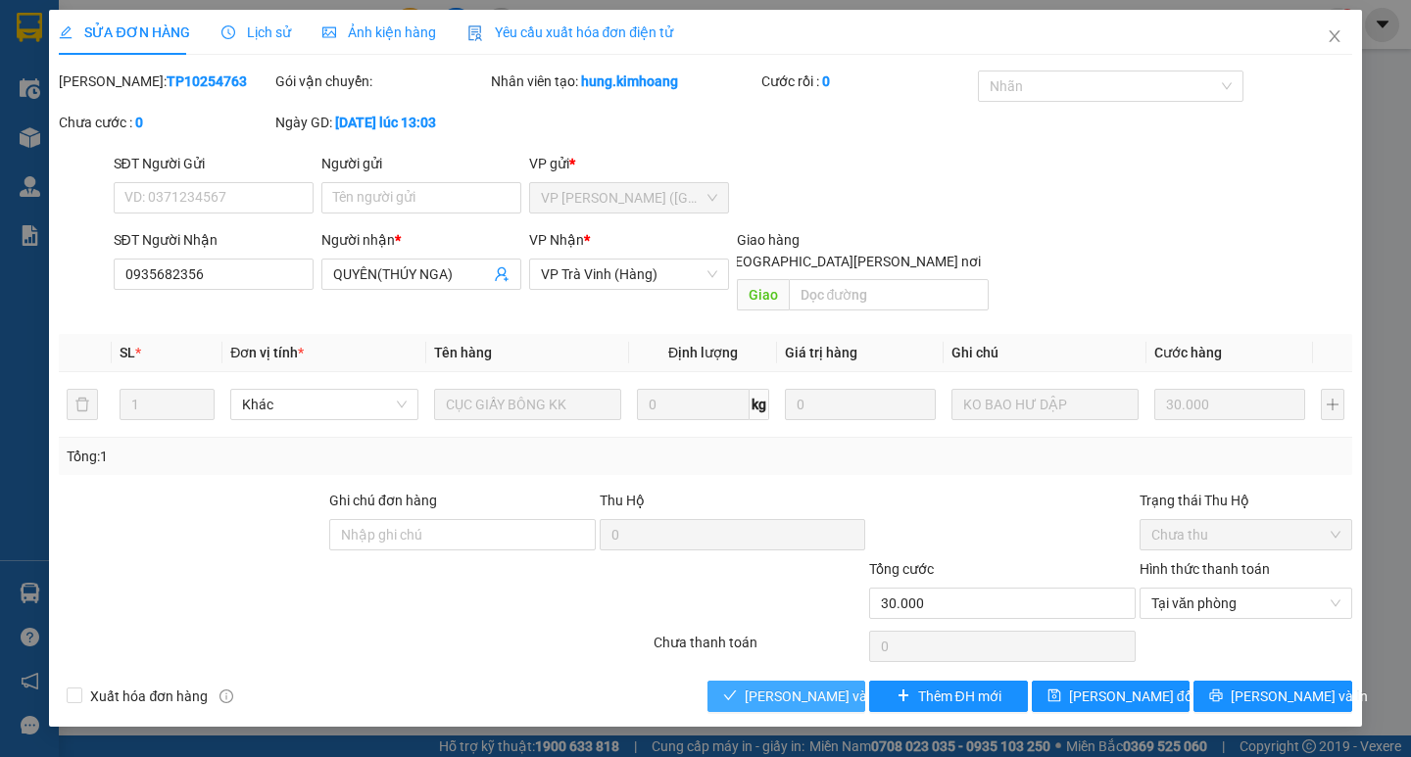
click at [814, 686] on span "Lưu và Giao hàng" at bounding box center [877, 697] width 265 height 22
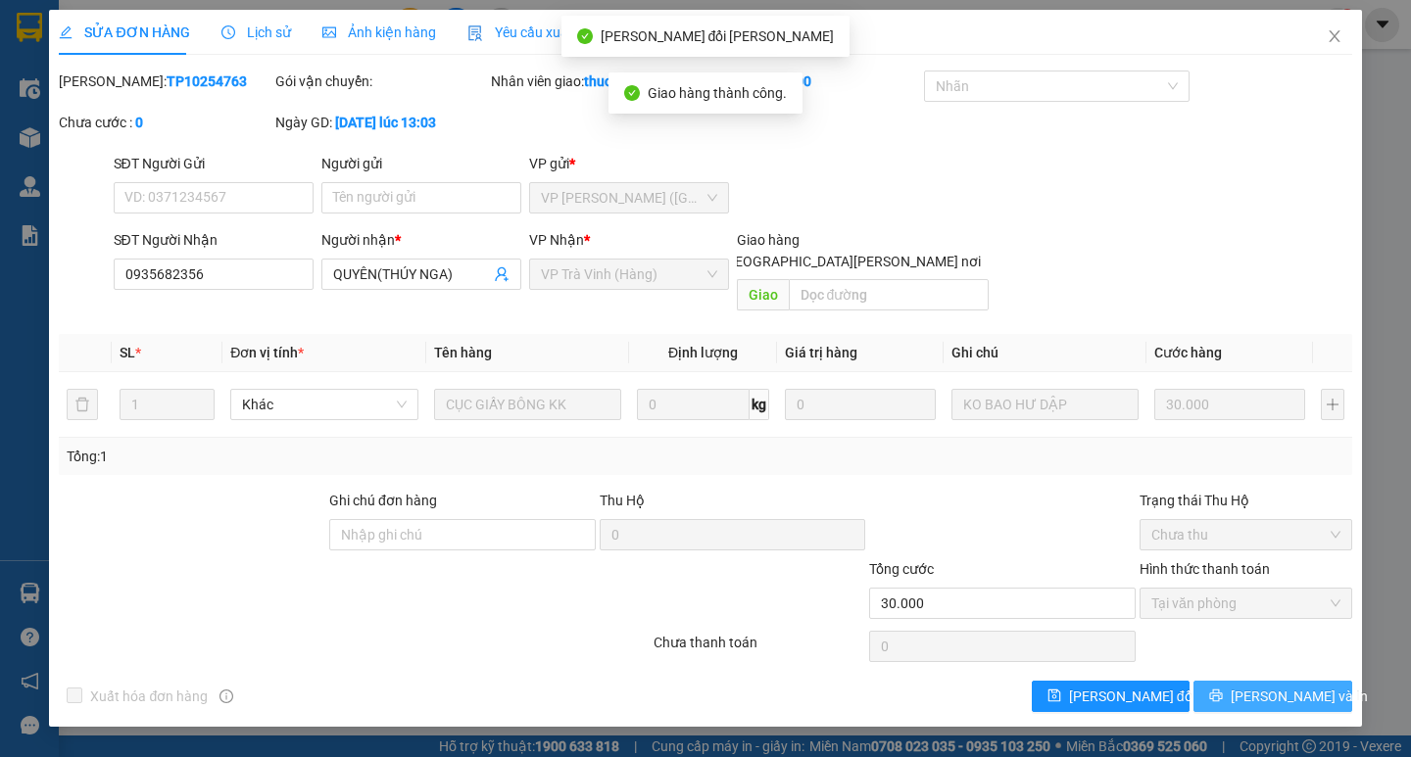
click at [1263, 686] on span "Lưu và In" at bounding box center [1298, 697] width 137 height 22
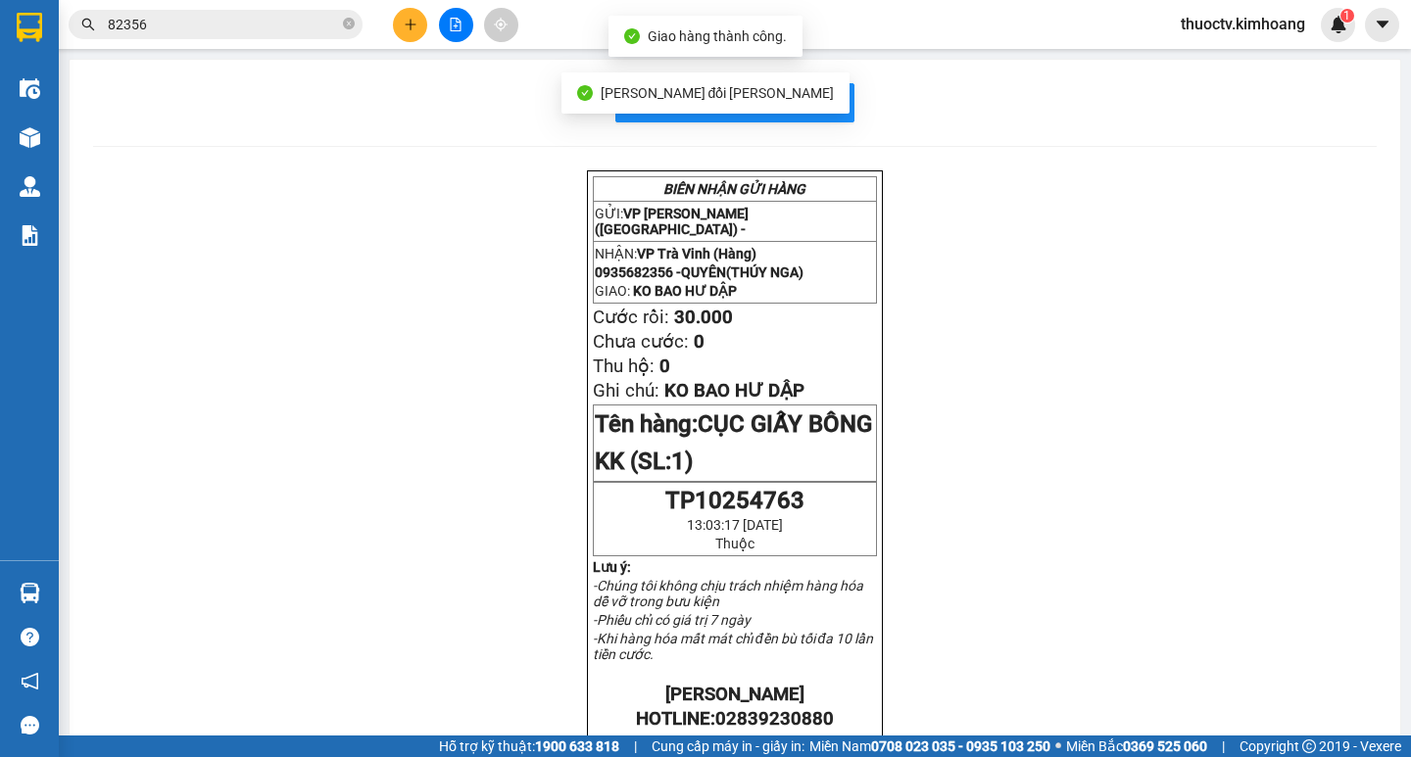
click at [254, 21] on input "82356" at bounding box center [223, 25] width 231 height 22
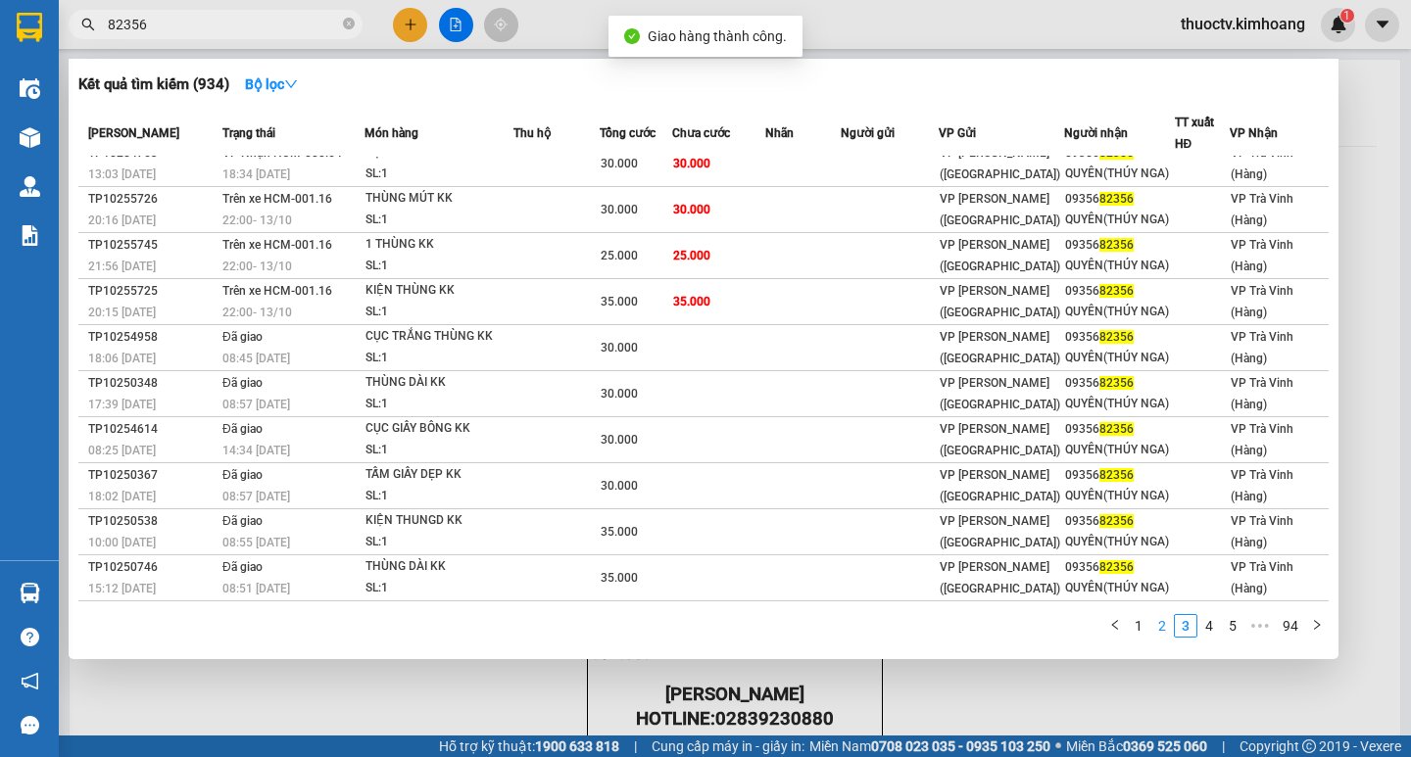
click at [1159, 626] on link "2" at bounding box center [1162, 626] width 22 height 22
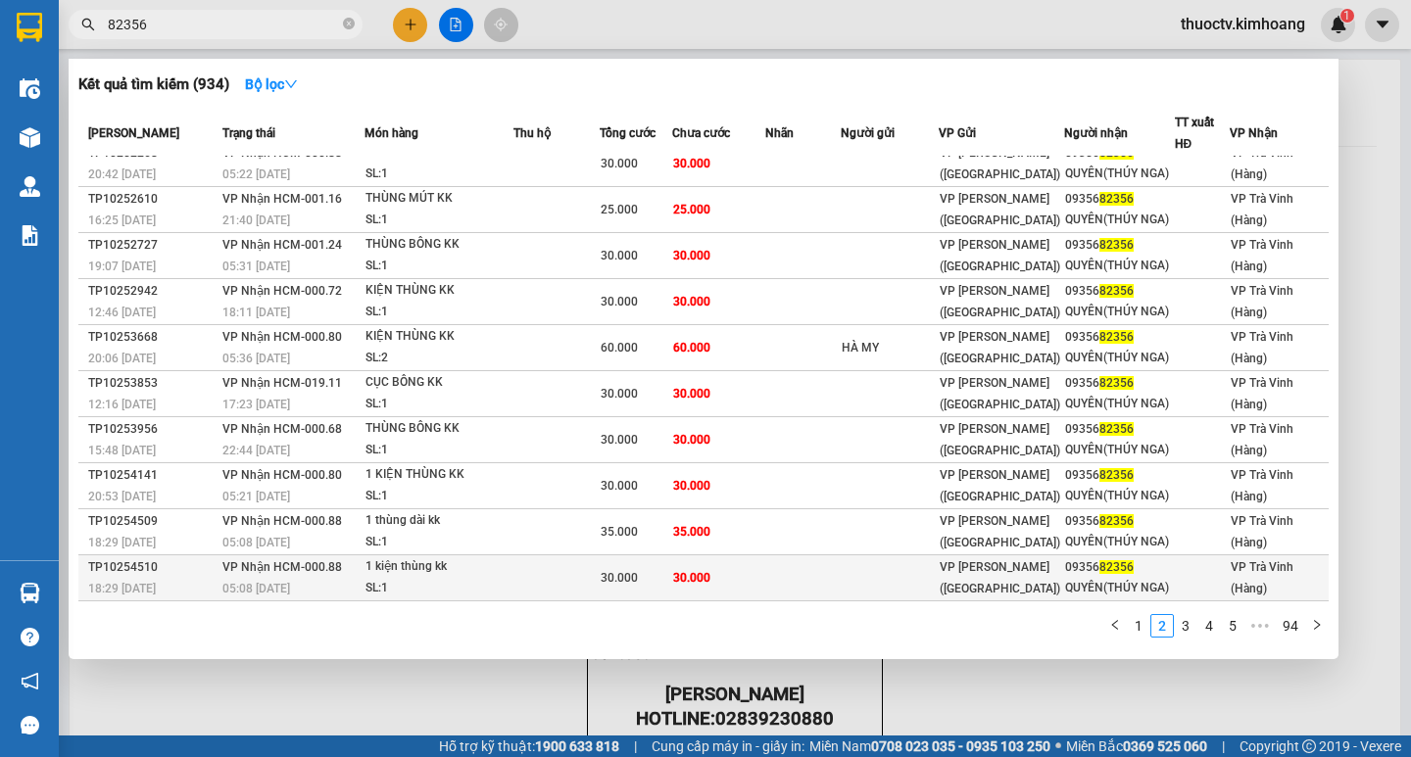
click at [715, 576] on td "30.000" at bounding box center [718, 578] width 92 height 46
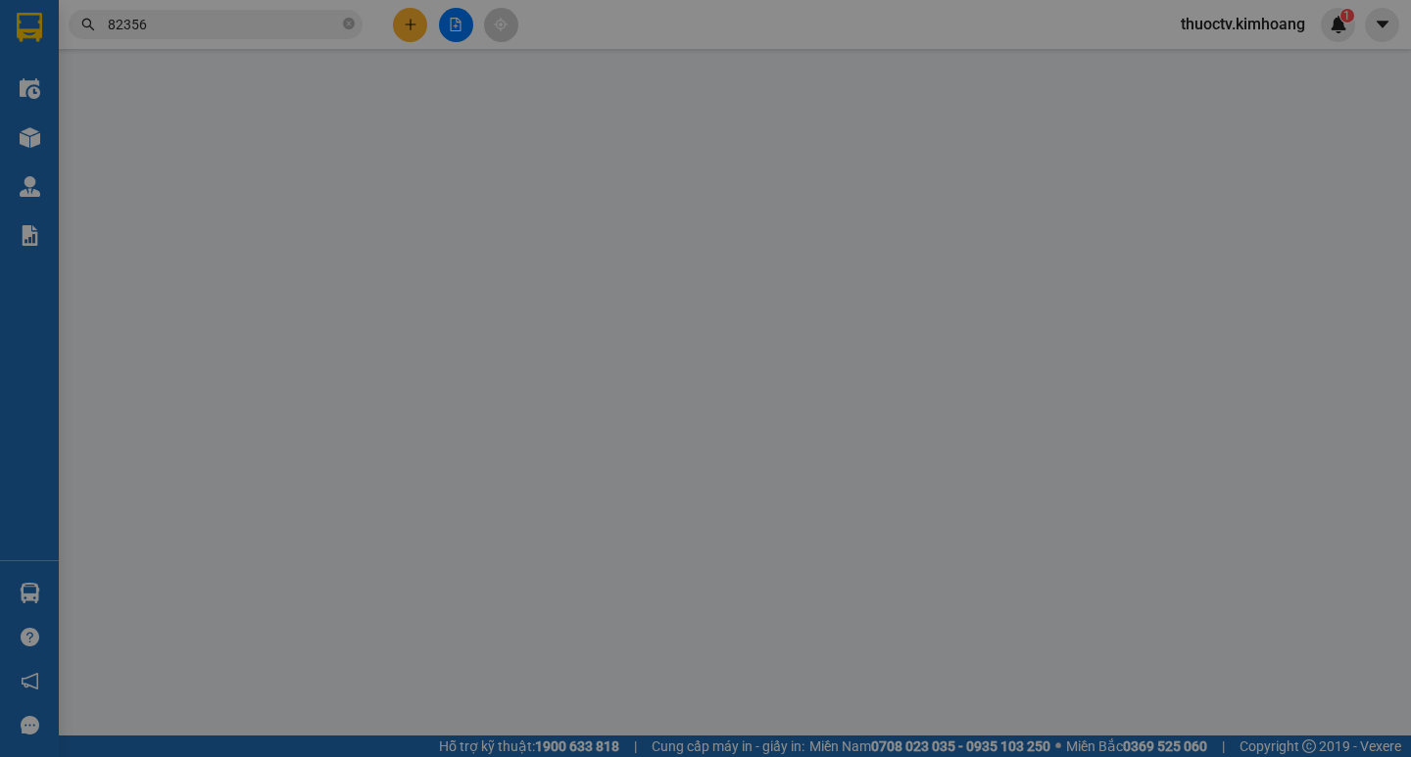
type input "0935682356"
type input "QUYÊN(THÚY NGA)"
type input "30.000"
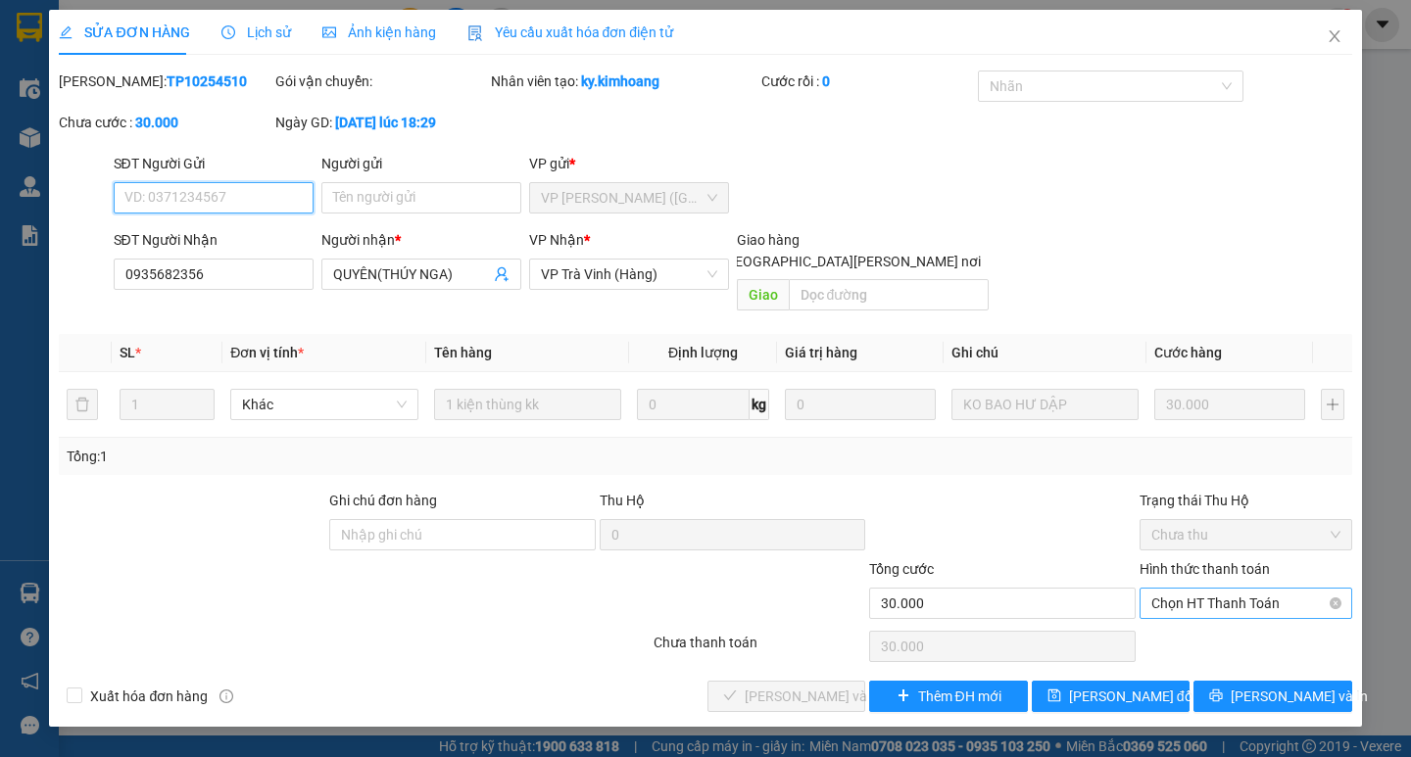
click at [1222, 589] on span "Chọn HT Thanh Toán" at bounding box center [1245, 603] width 189 height 29
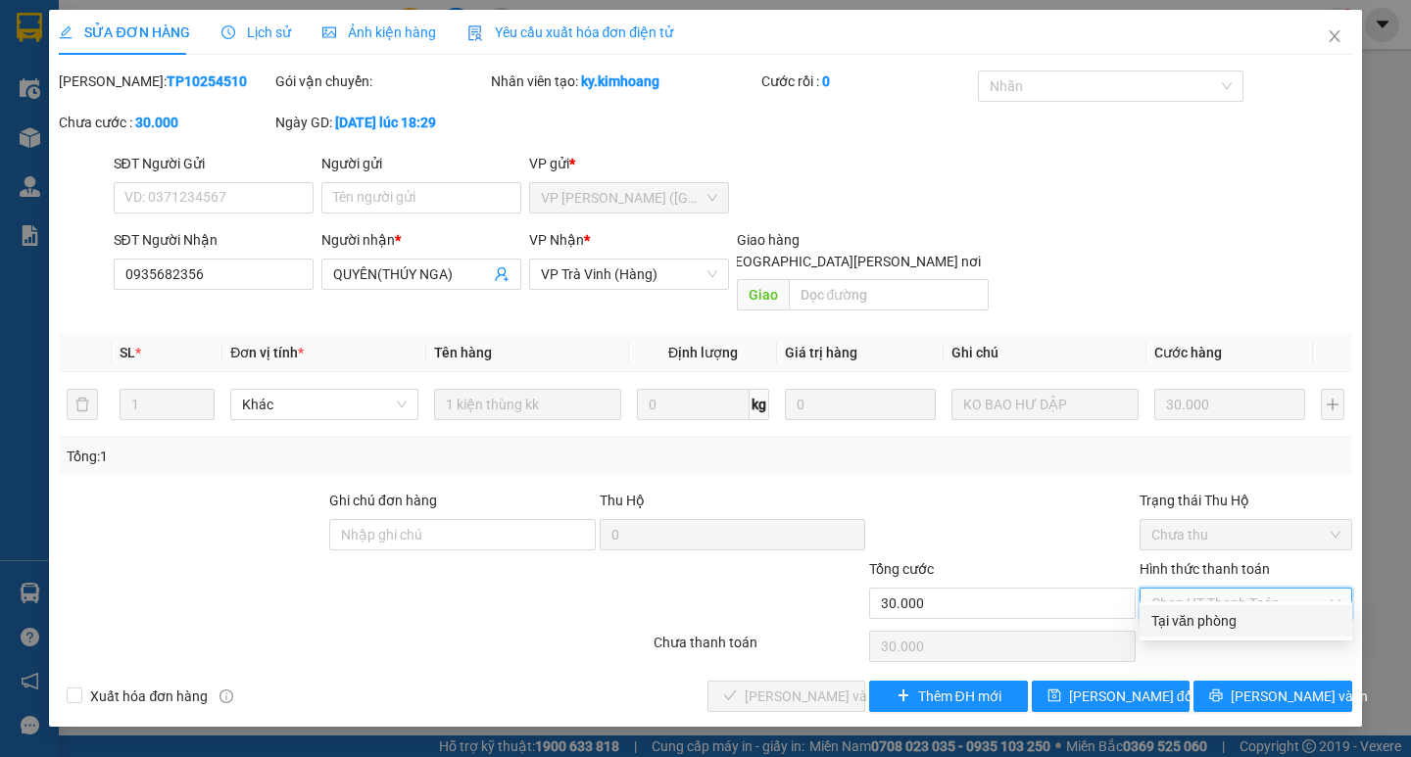
click at [1209, 616] on div "Tại văn phòng" at bounding box center [1245, 621] width 189 height 22
type input "0"
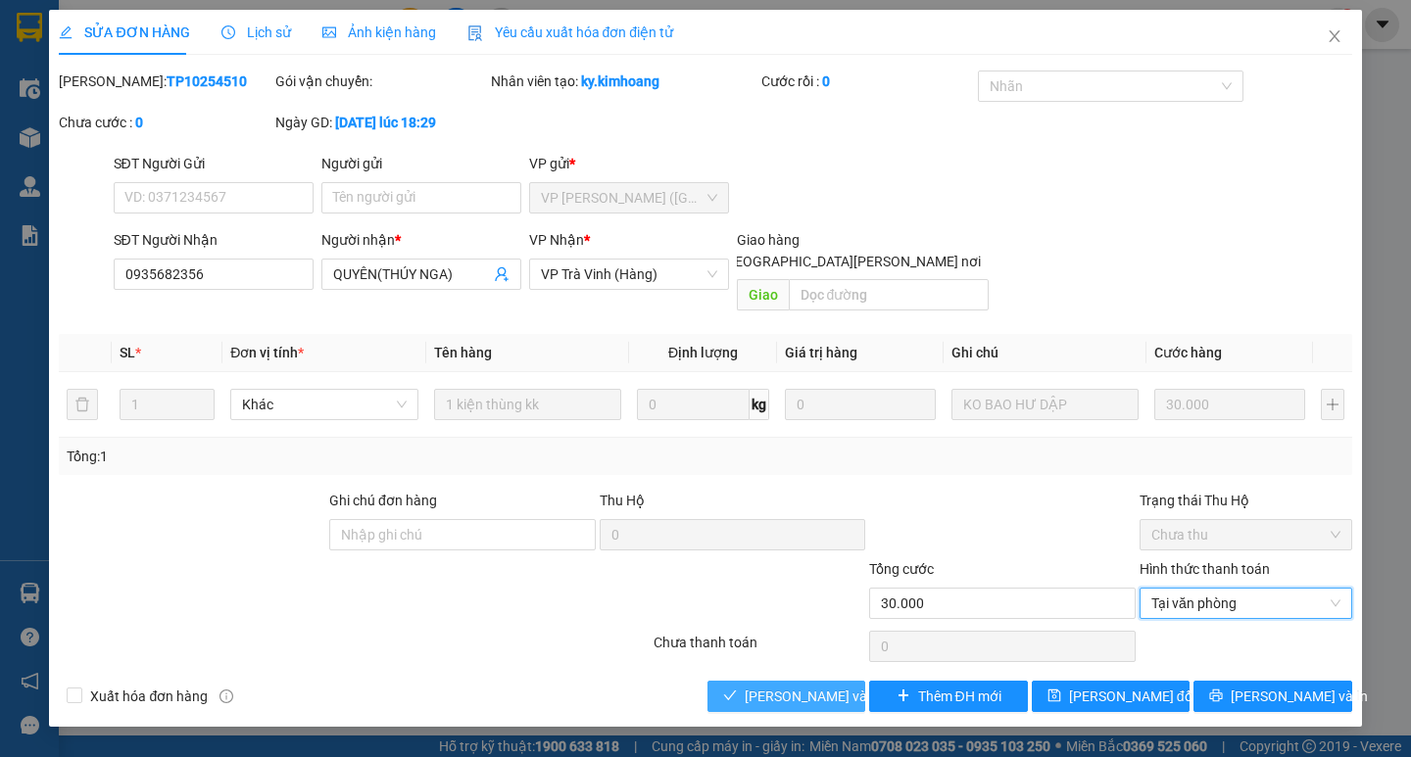
click at [850, 681] on button "Lưu và Giao hàng" at bounding box center [786, 696] width 158 height 31
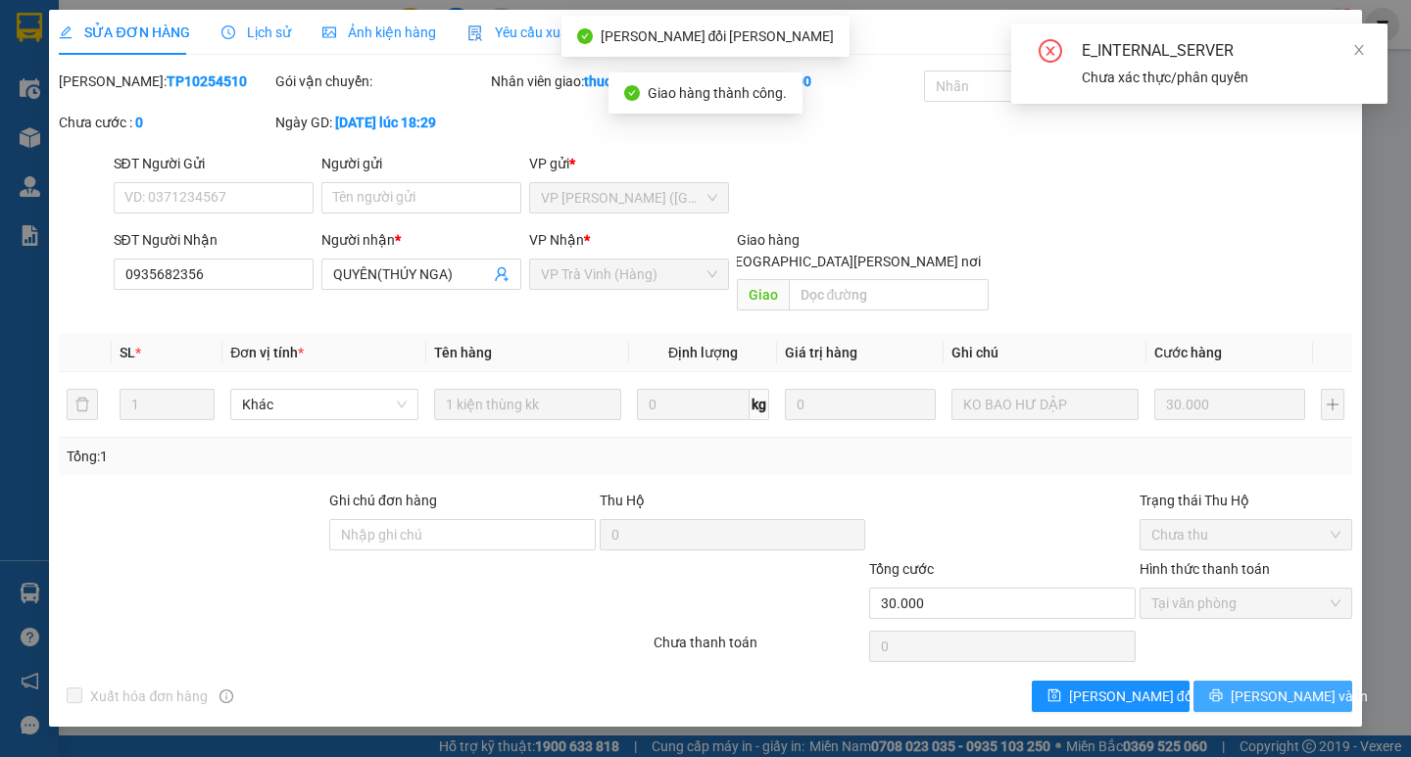
click at [1266, 686] on span "Lưu và In" at bounding box center [1298, 697] width 137 height 22
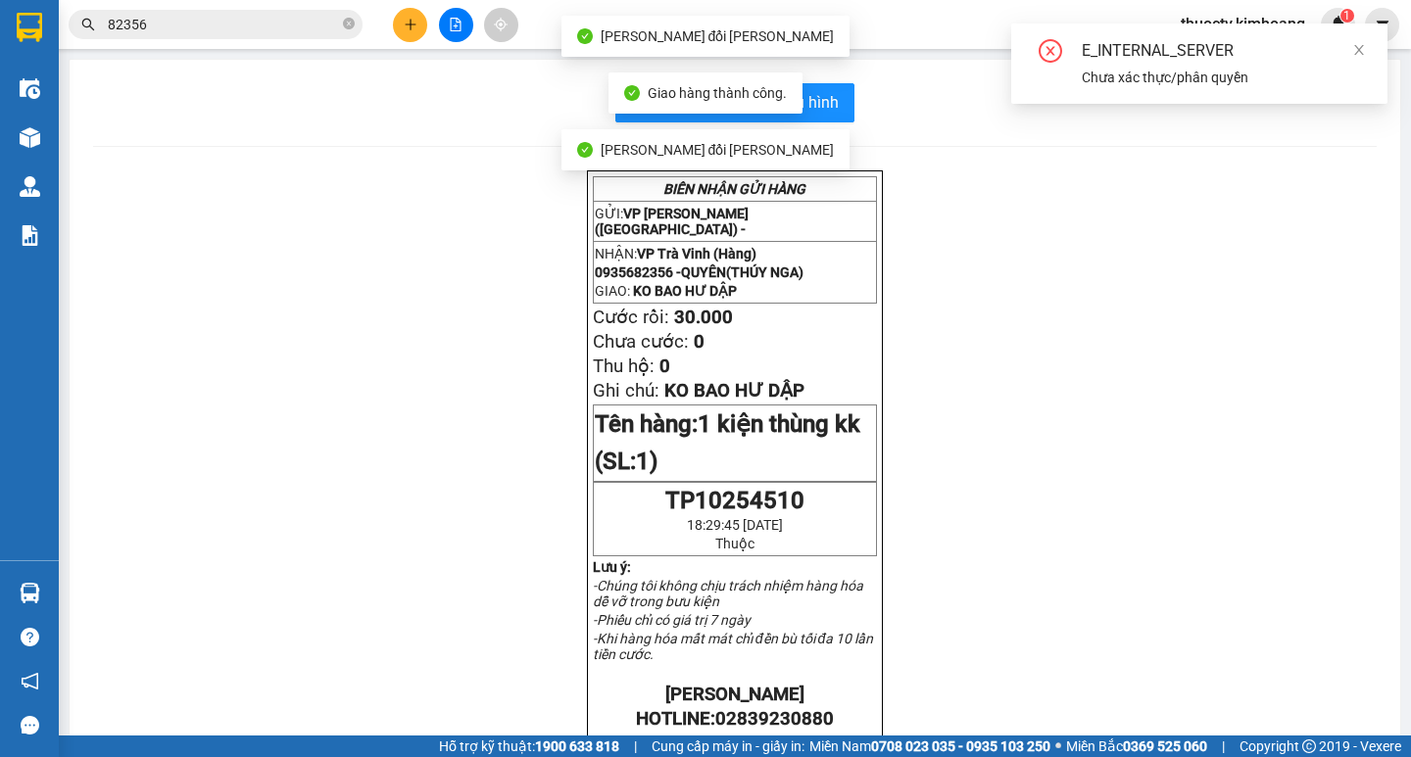
click at [247, 21] on input "82356" at bounding box center [223, 25] width 231 height 22
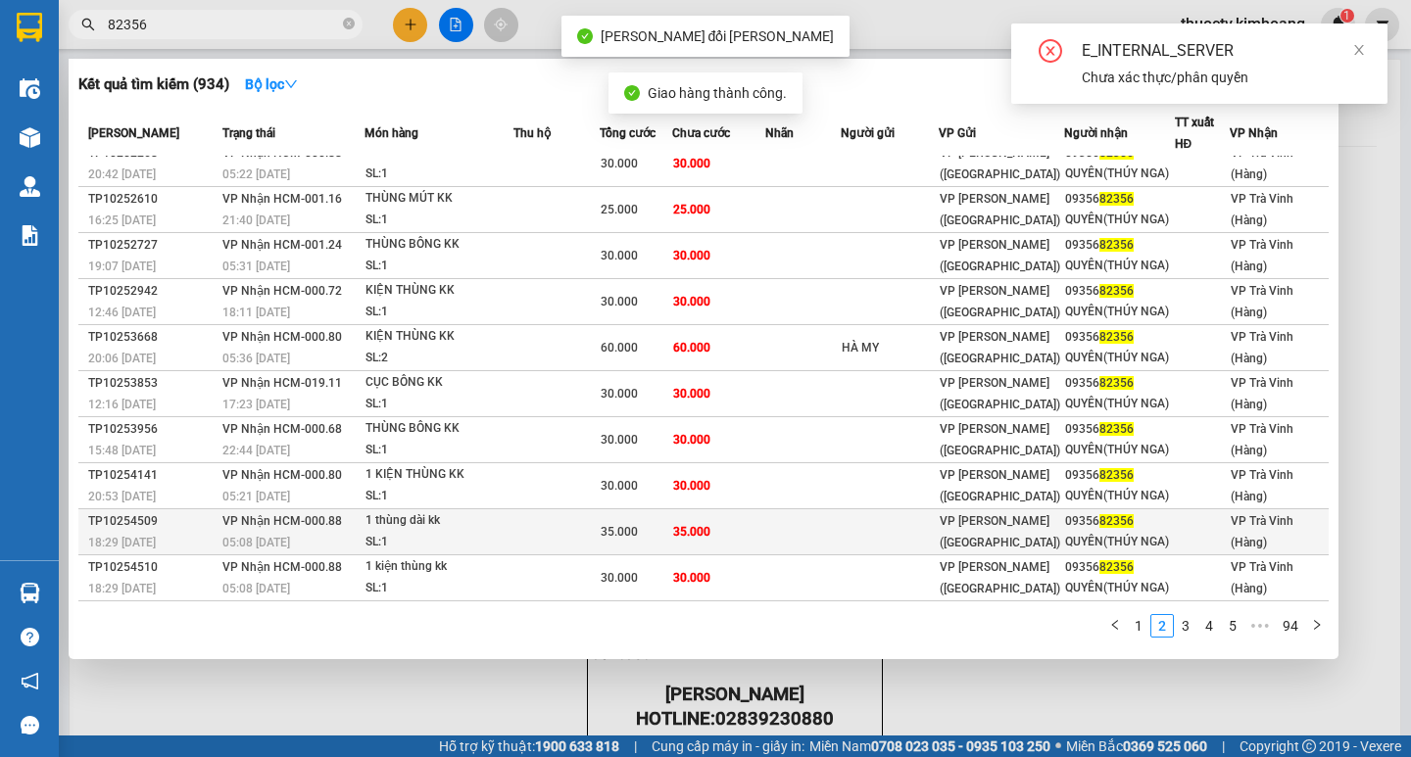
click at [726, 530] on td "35.000" at bounding box center [718, 532] width 92 height 46
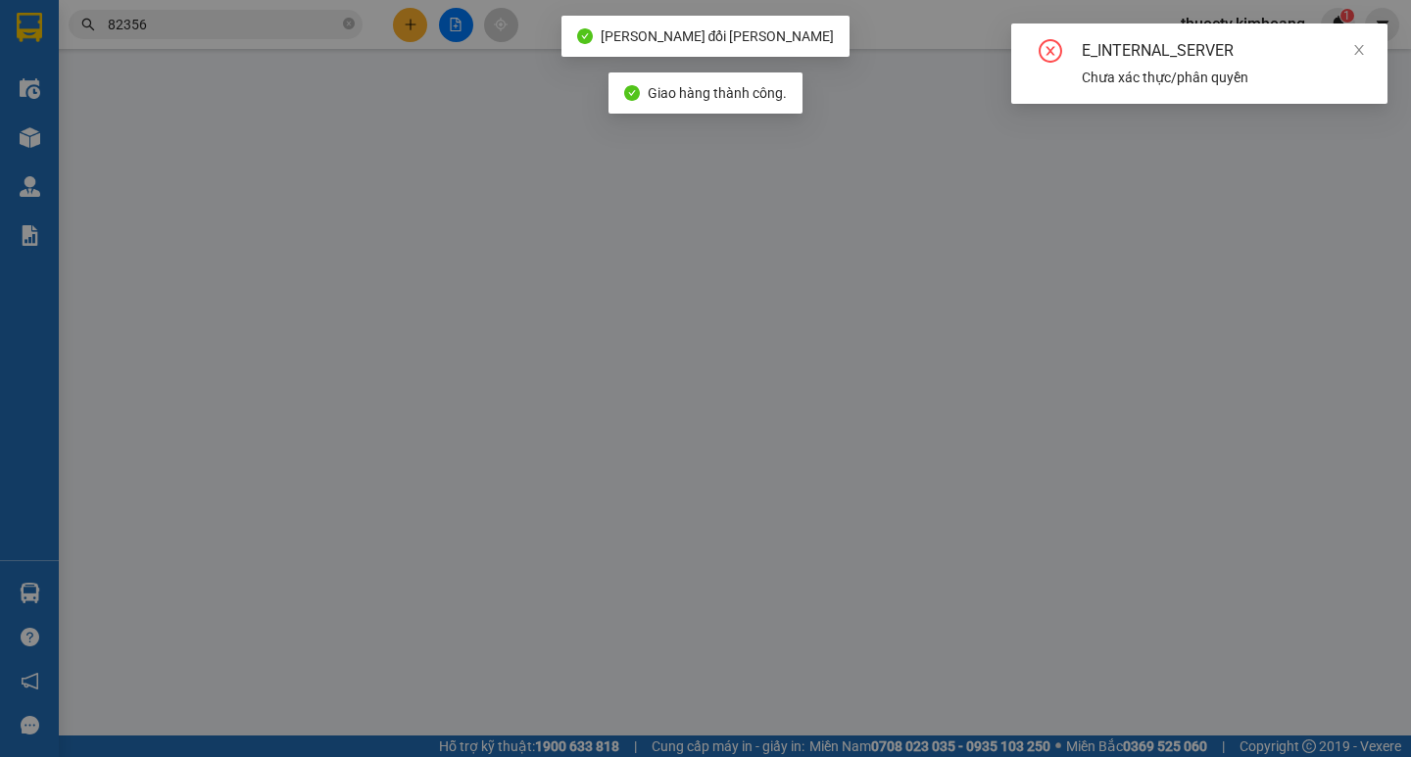
type input "0935682356"
type input "QUYÊN(THÚY NGA)"
type input "35.000"
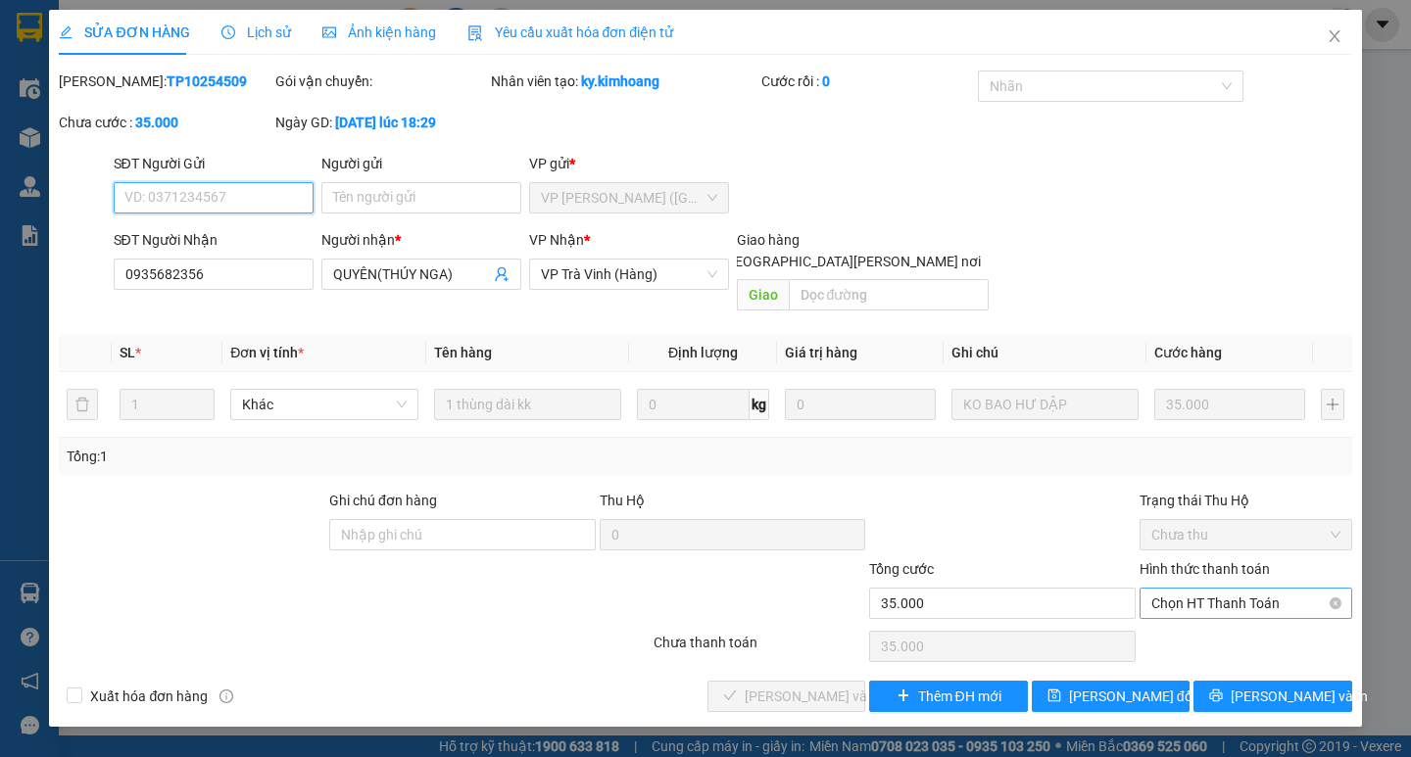
click at [1220, 589] on span "Chọn HT Thanh Toán" at bounding box center [1245, 603] width 189 height 29
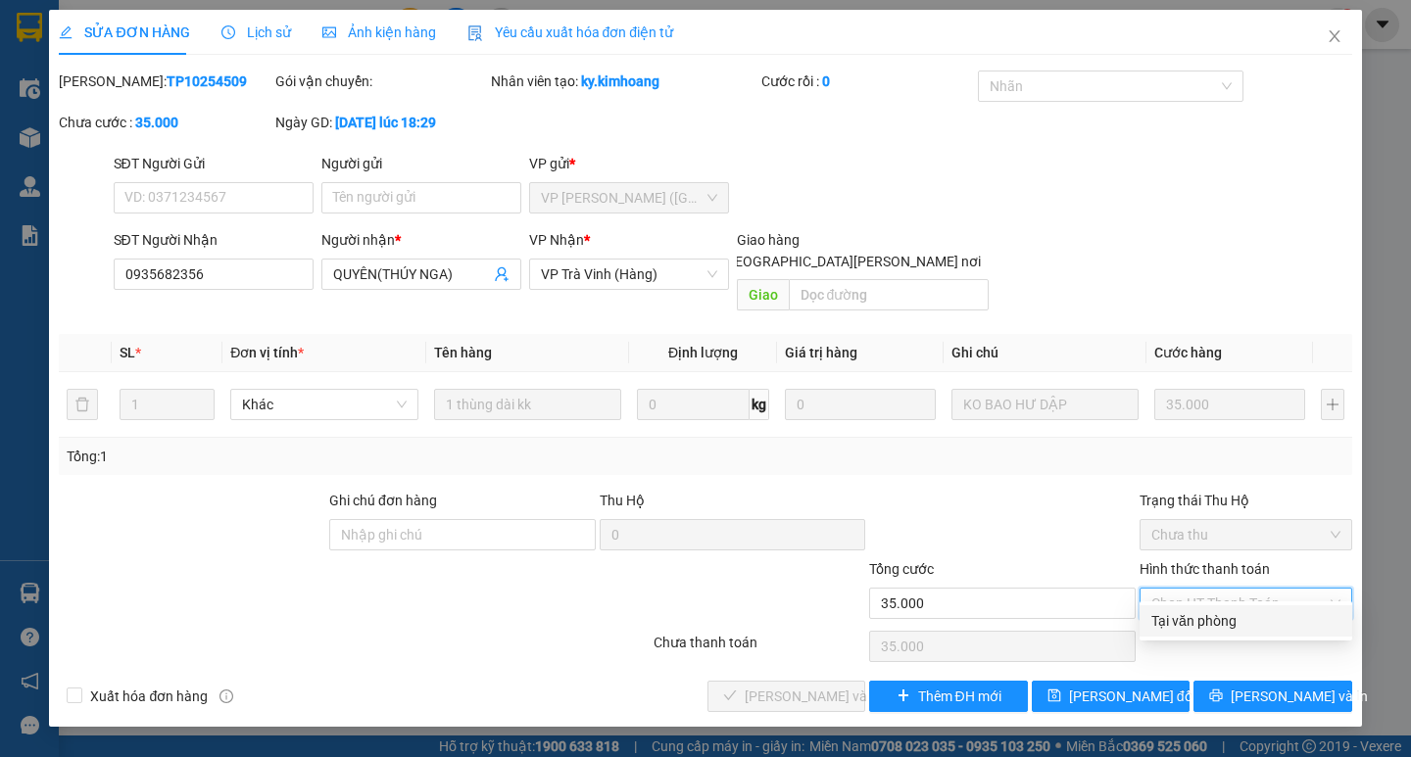
drag, startPoint x: 1200, startPoint y: 617, endPoint x: 1107, endPoint y: 634, distance: 94.5
click at [1199, 618] on div "Tại văn phòng" at bounding box center [1245, 621] width 189 height 22
type input "0"
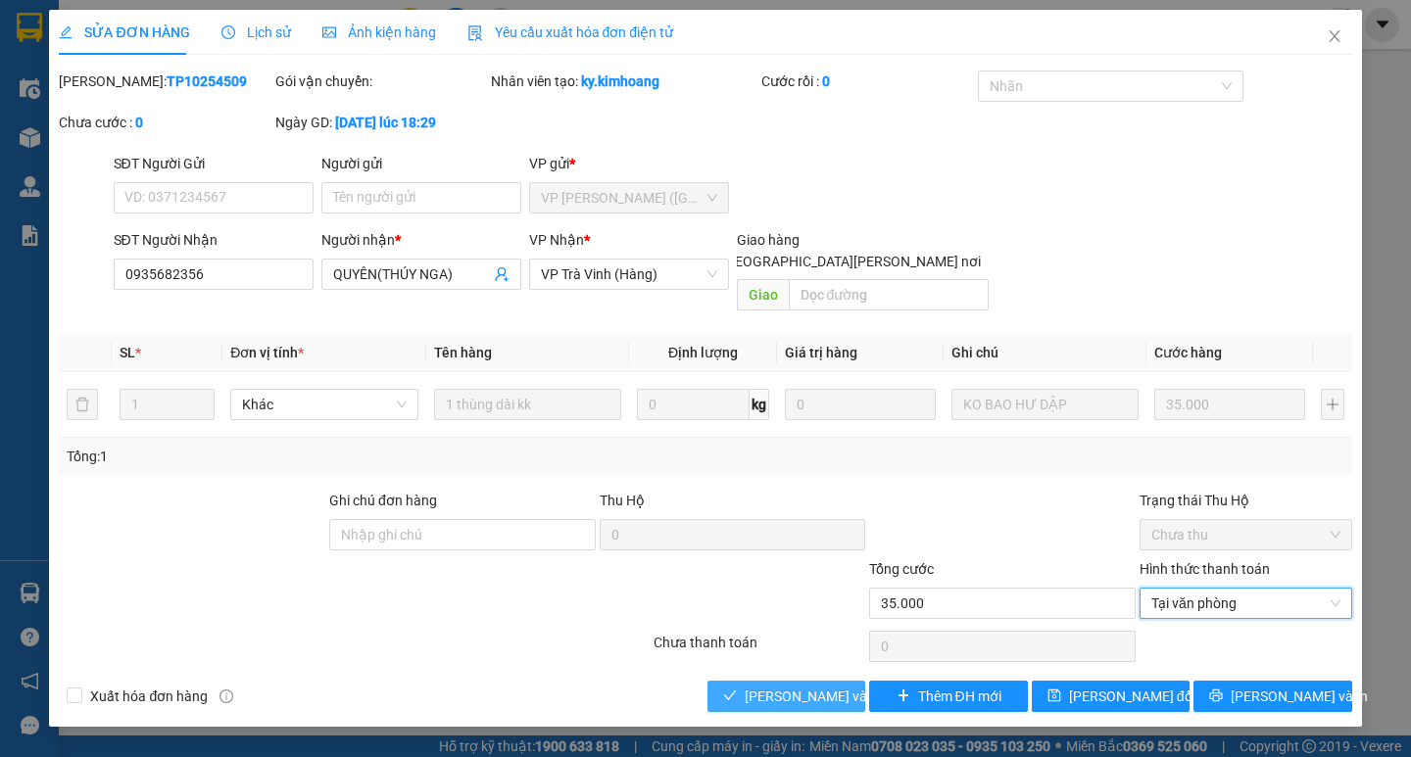
click at [822, 686] on span "Lưu và Giao hàng" at bounding box center [877, 697] width 265 height 22
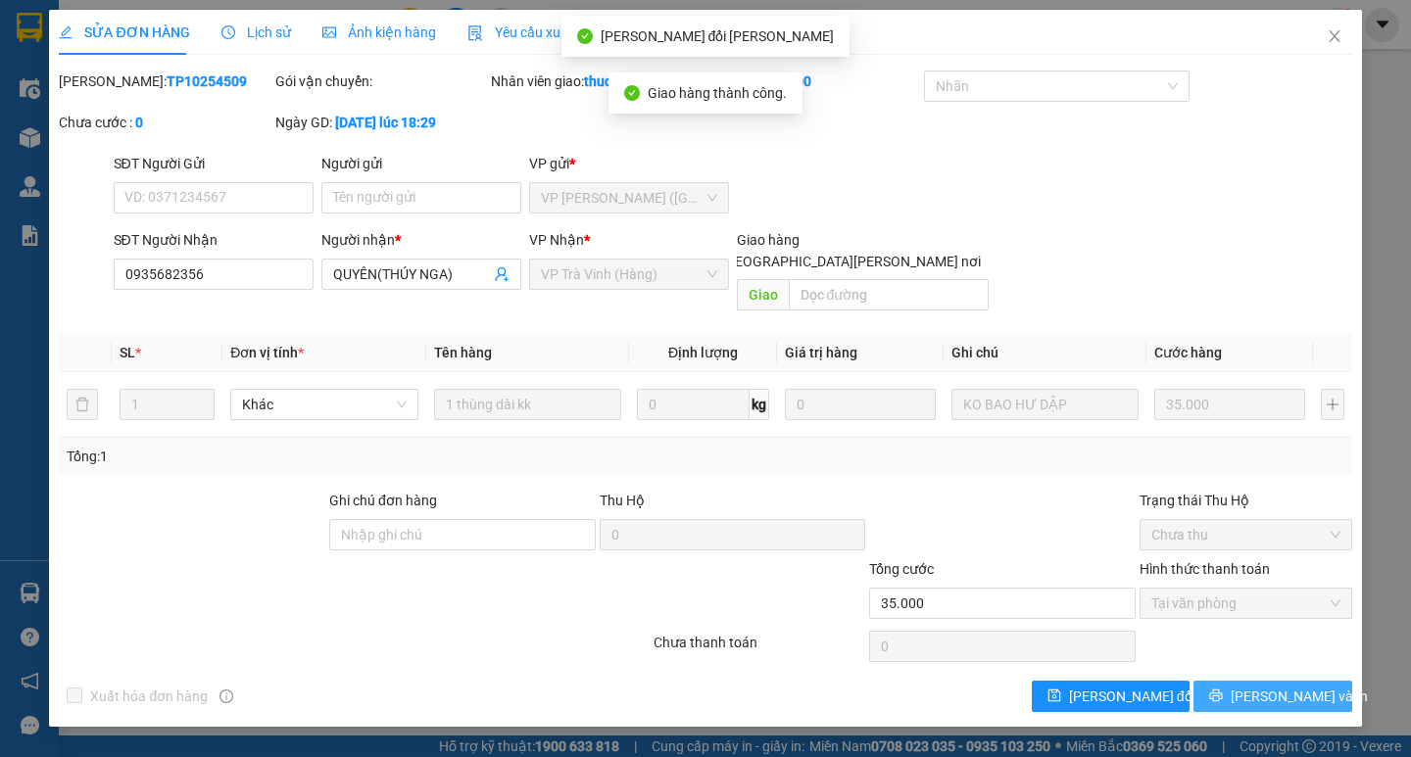
click at [1274, 686] on span "Lưu và In" at bounding box center [1298, 697] width 137 height 22
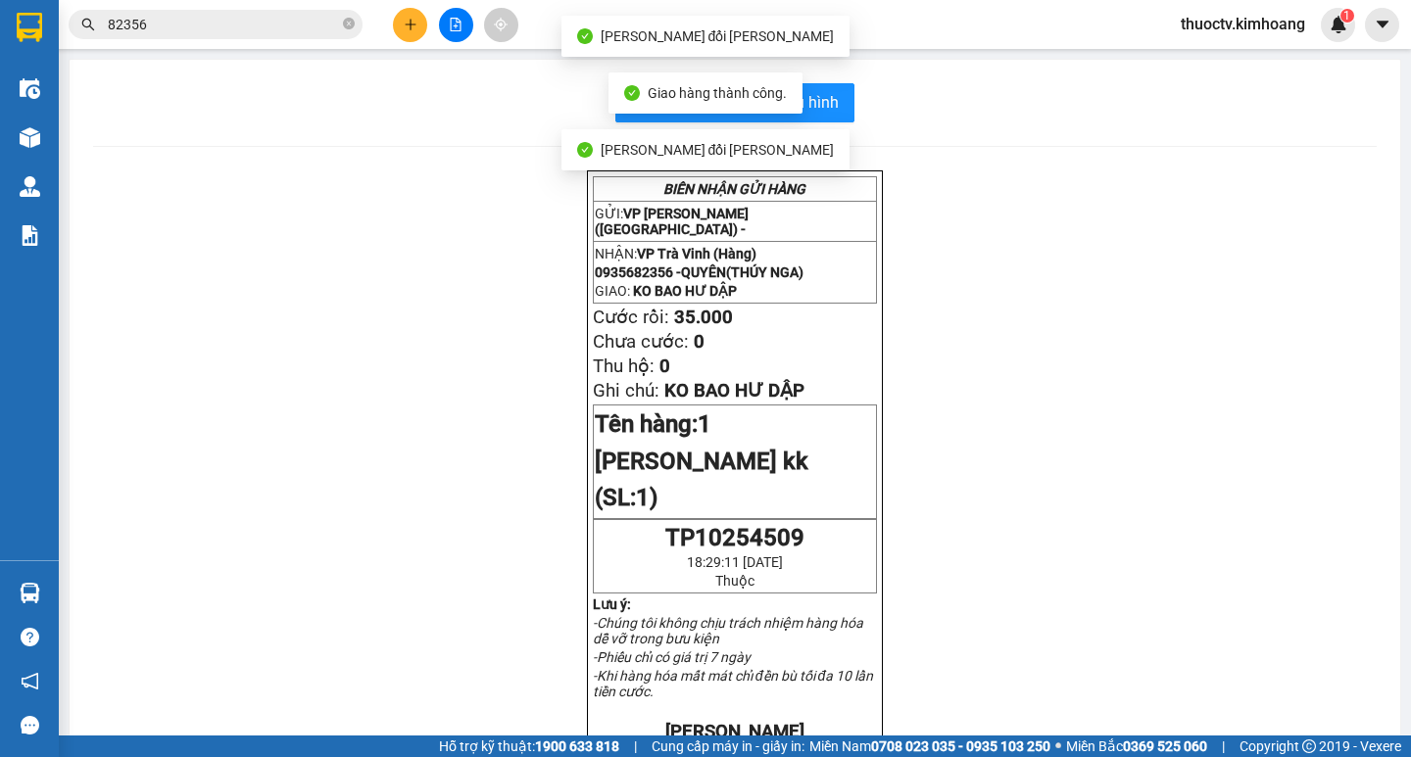
click at [207, 20] on input "82356" at bounding box center [223, 25] width 231 height 22
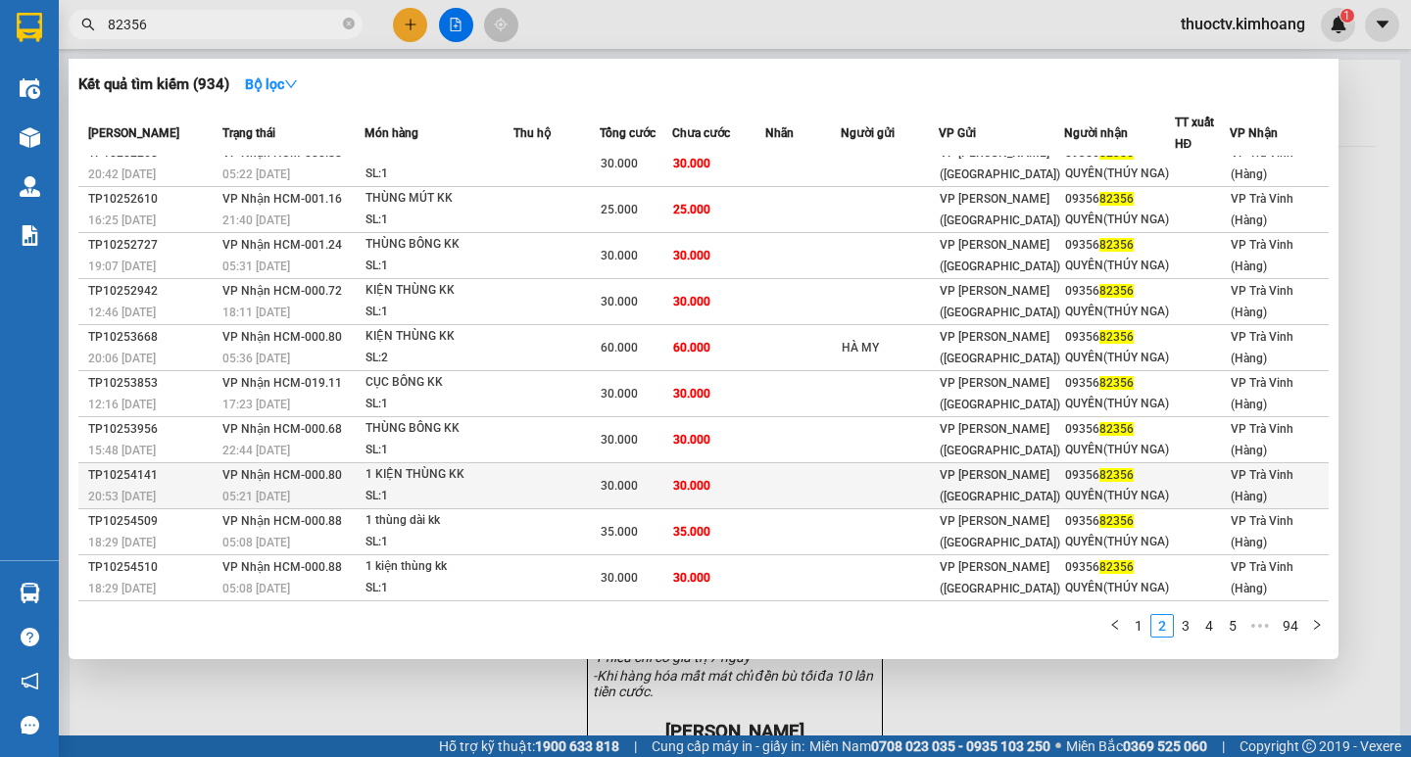
click at [748, 474] on td "30.000" at bounding box center [718, 486] width 92 height 46
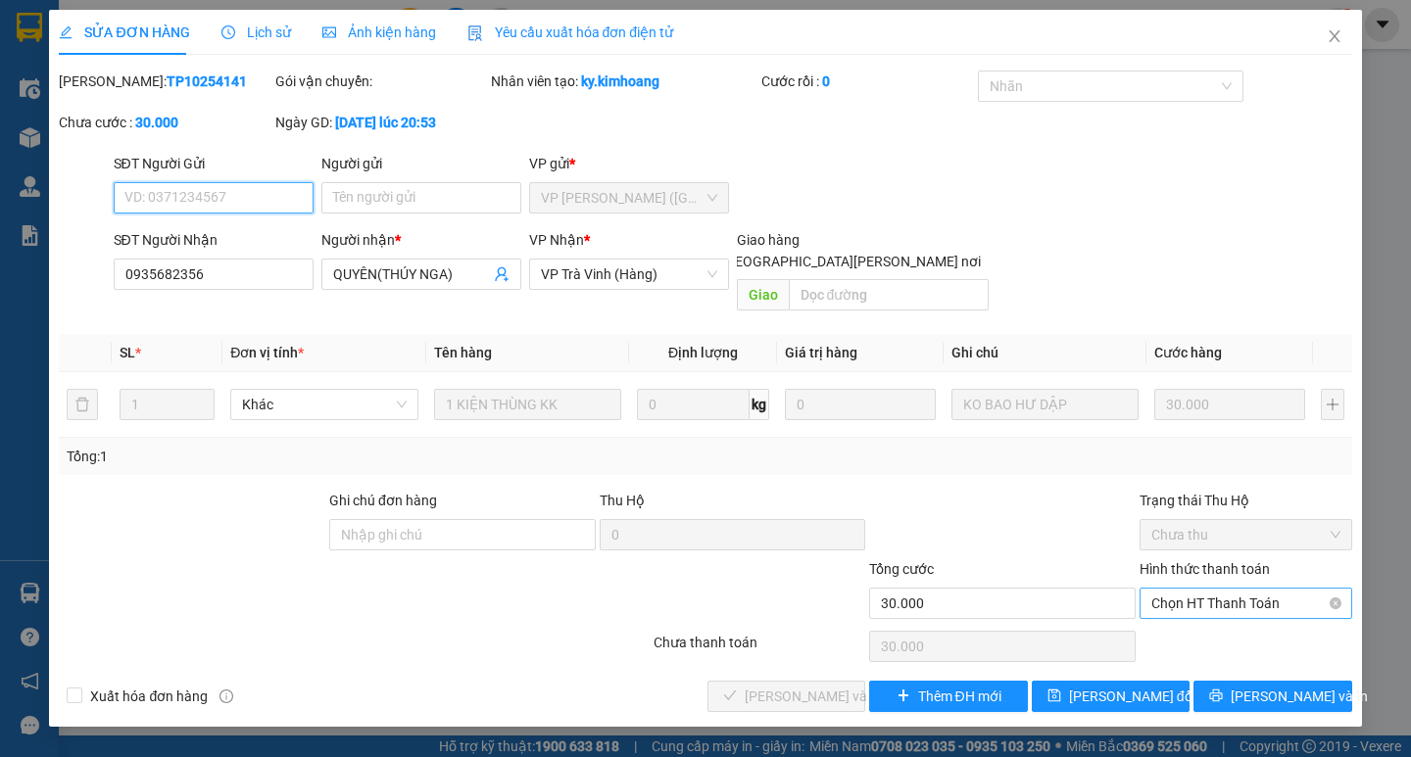
click at [1198, 589] on span "Chọn HT Thanh Toán" at bounding box center [1245, 603] width 189 height 29
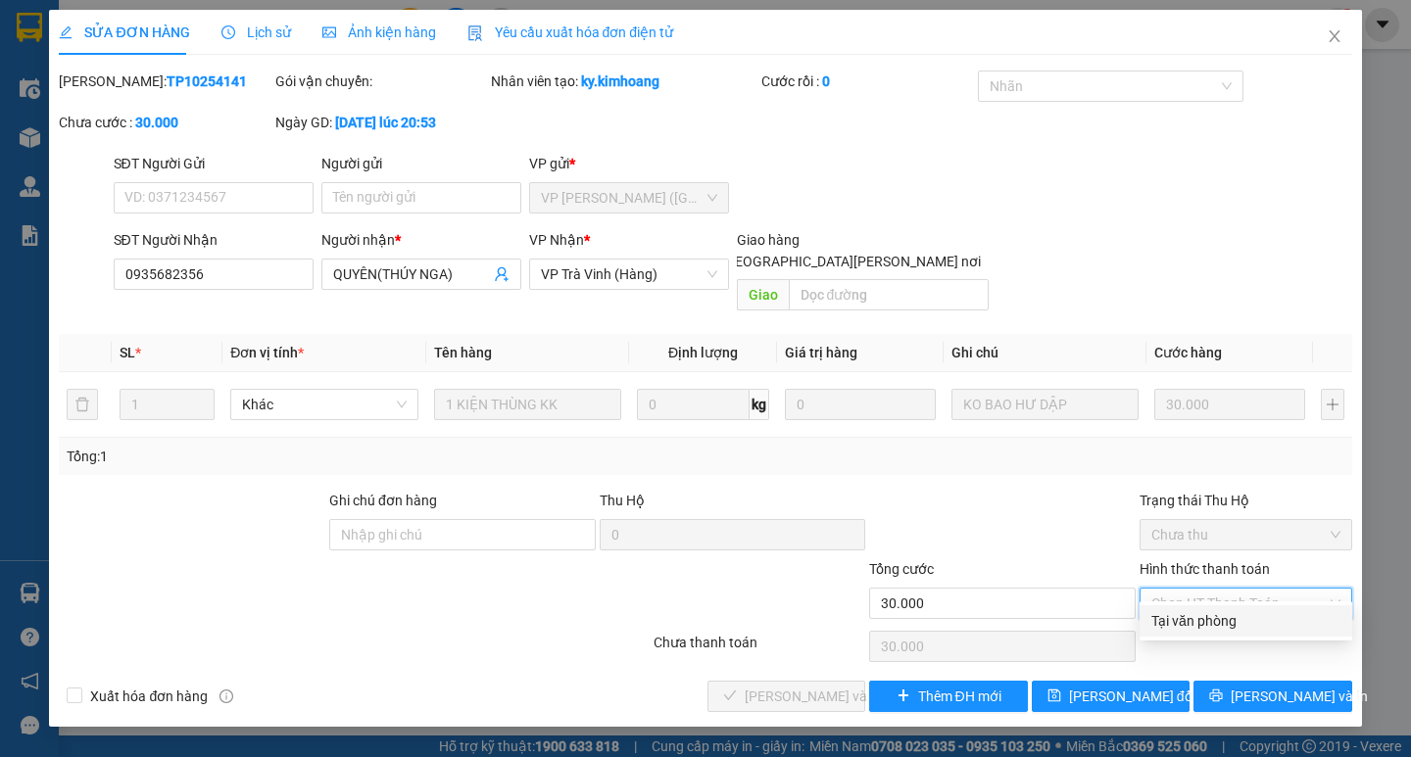
click at [1191, 627] on div "Tại văn phòng" at bounding box center [1245, 621] width 189 height 22
type input "0"
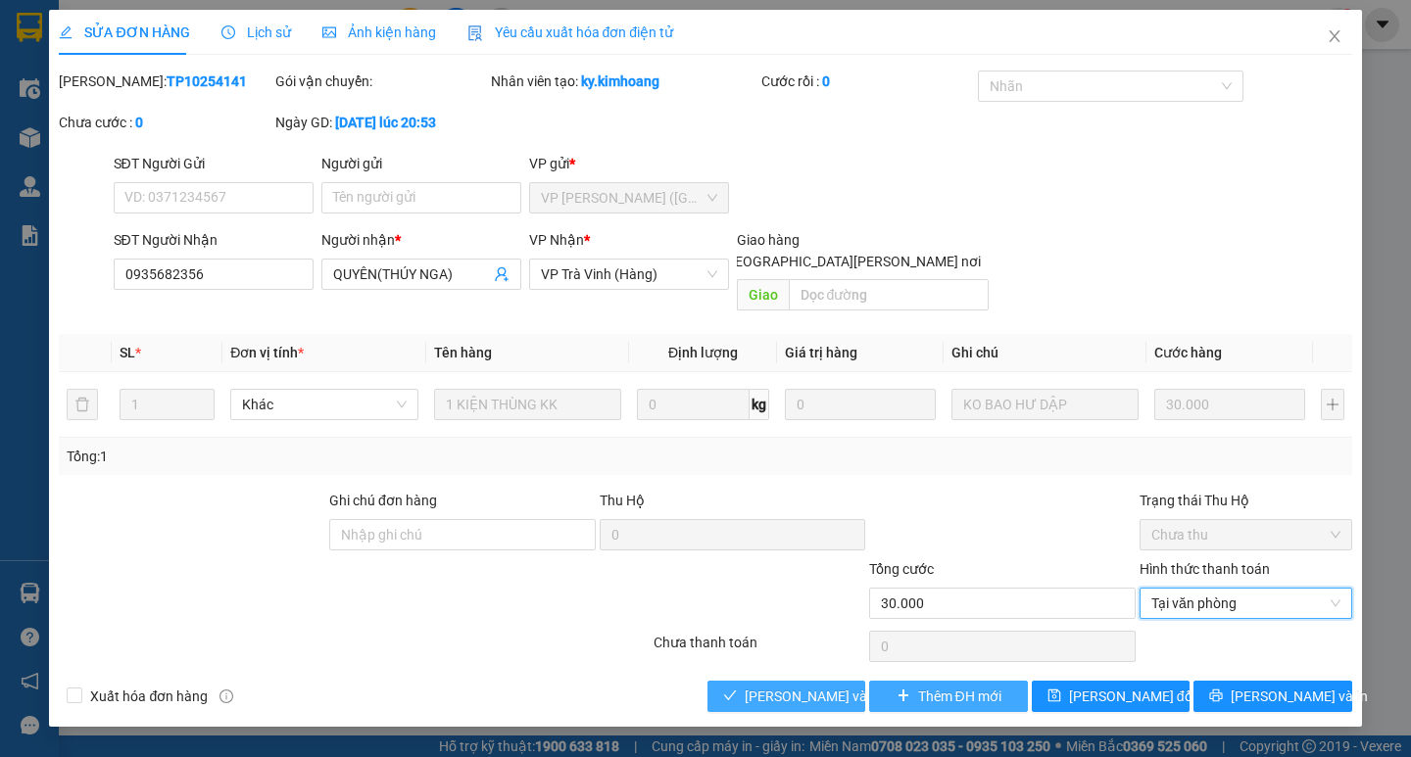
drag, startPoint x: 816, startPoint y: 677, endPoint x: 872, endPoint y: 677, distance: 55.8
click at [817, 686] on span "Lưu và Giao hàng" at bounding box center [877, 697] width 265 height 22
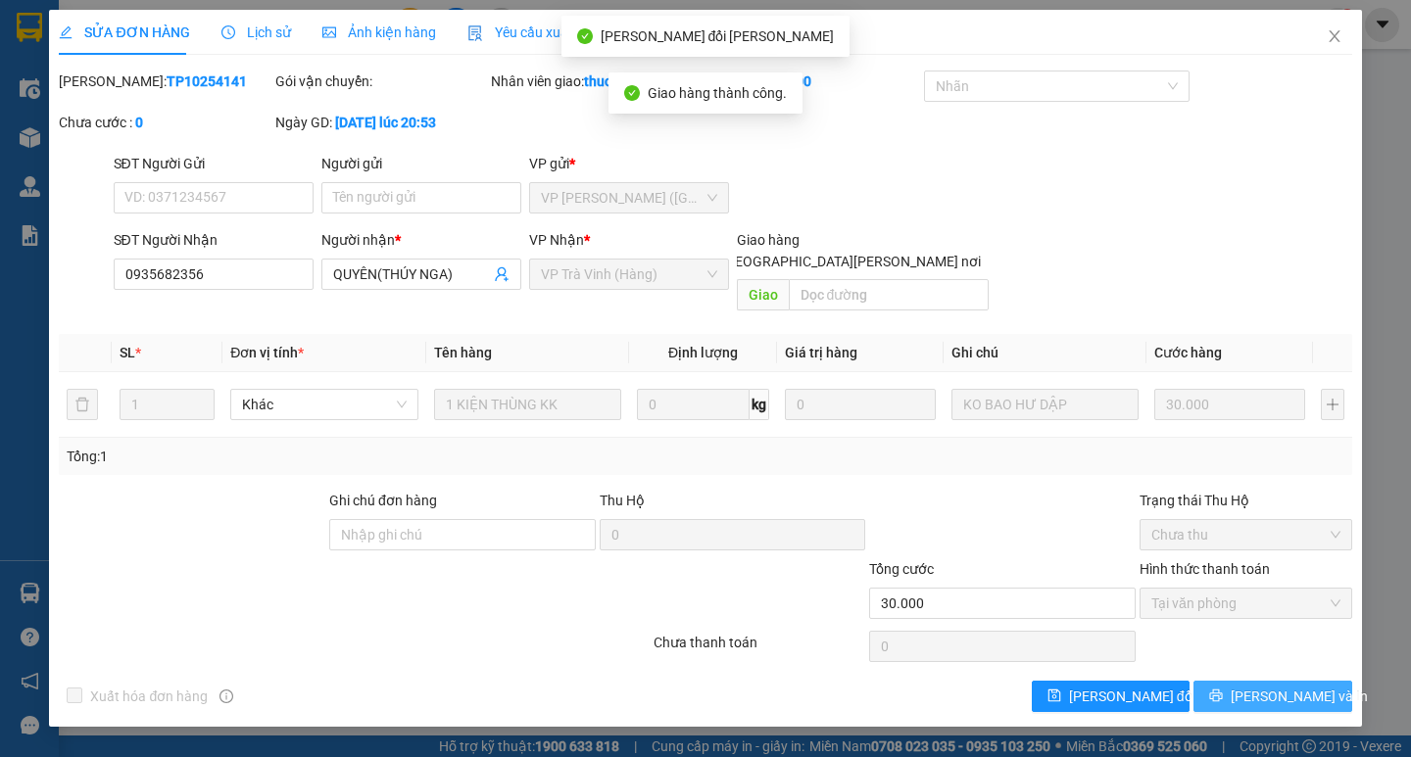
click at [1288, 686] on span "Lưu và In" at bounding box center [1298, 697] width 137 height 22
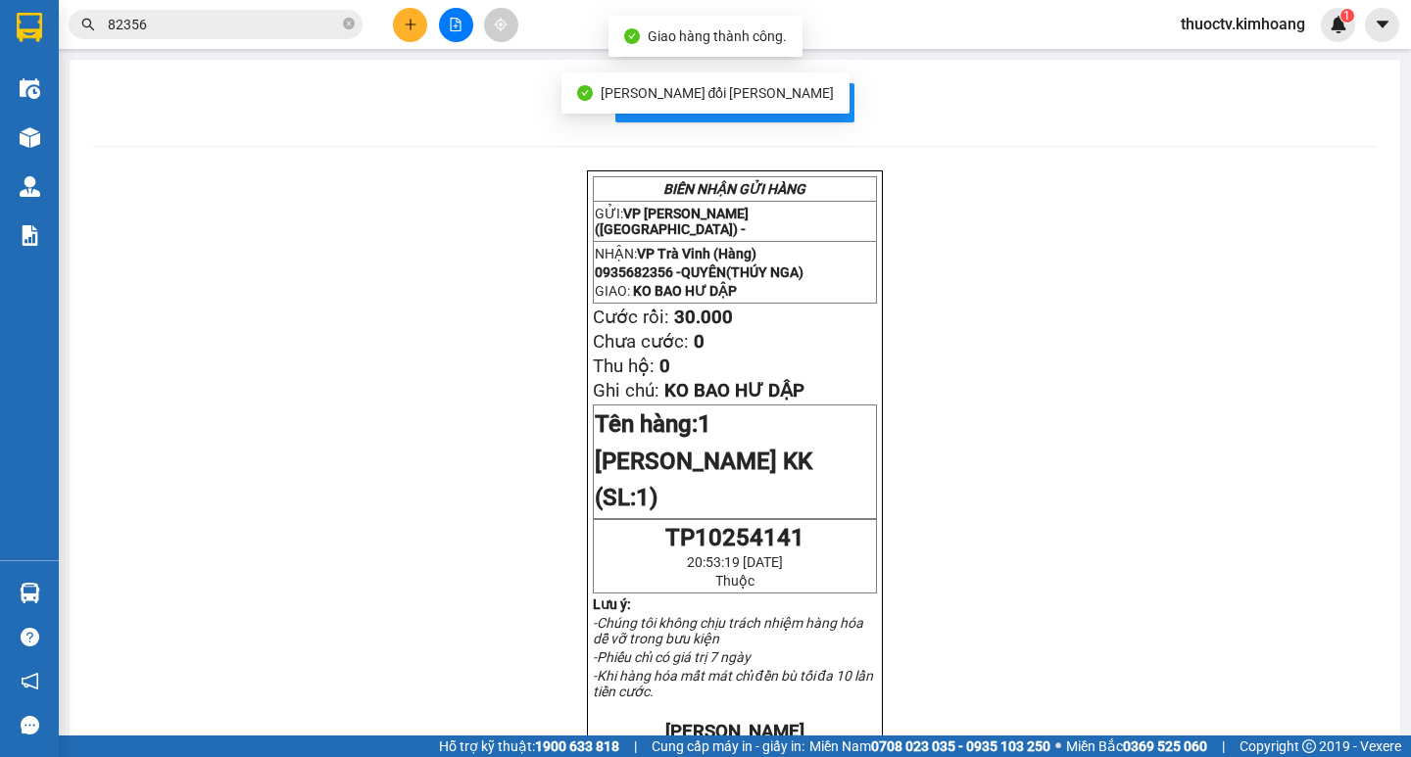
click at [242, 30] on input "82356" at bounding box center [223, 25] width 231 height 22
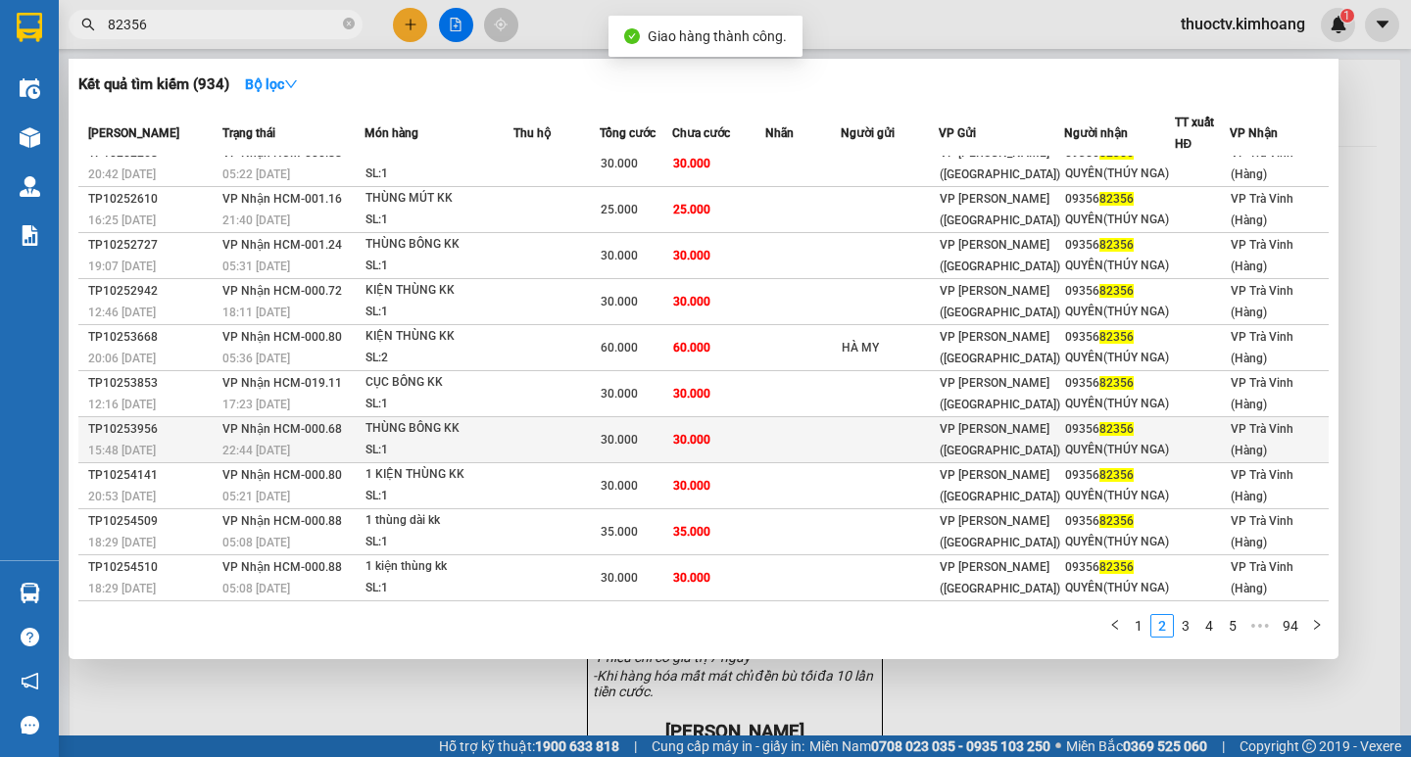
click at [732, 438] on td "30.000" at bounding box center [718, 440] width 92 height 46
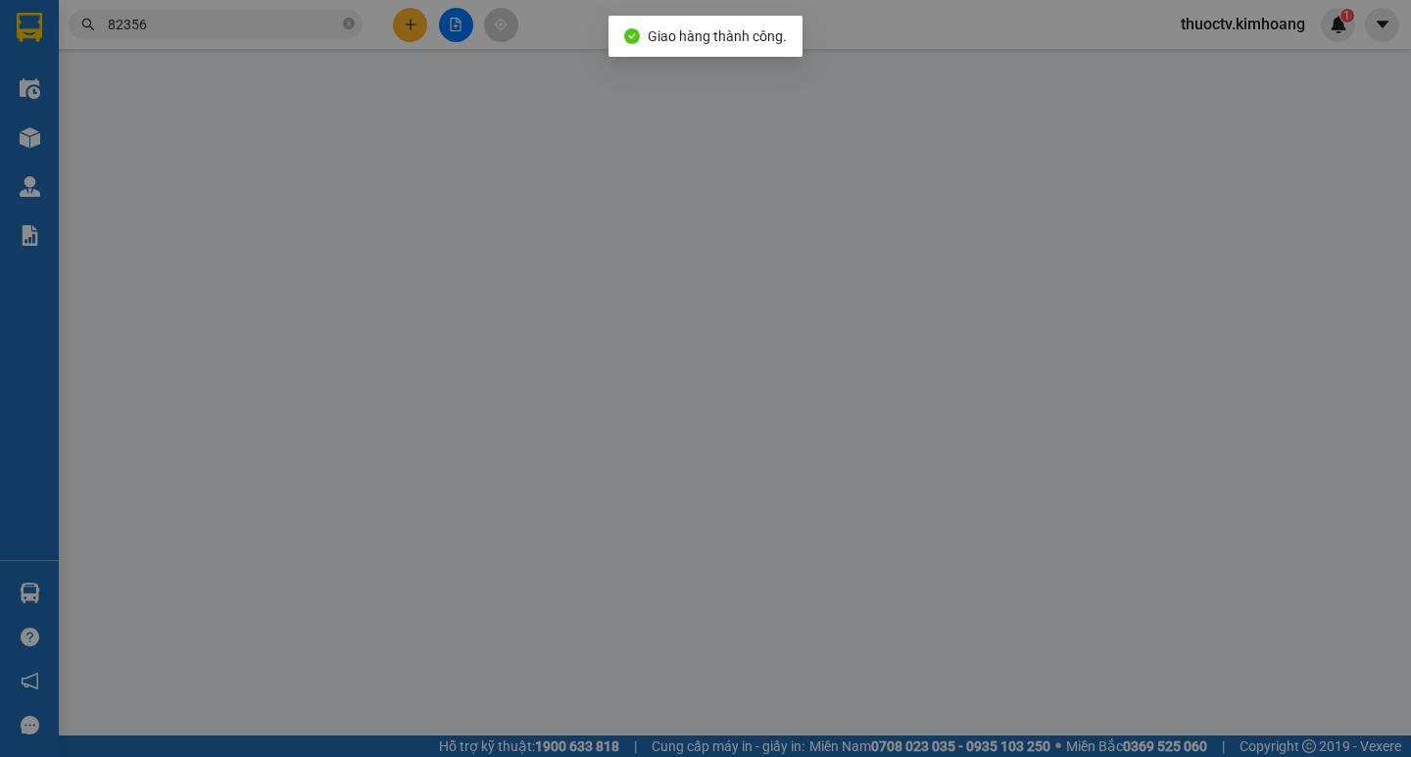
type input "0935682356"
type input "QUYÊN(THÚY NGA)"
type input "30.000"
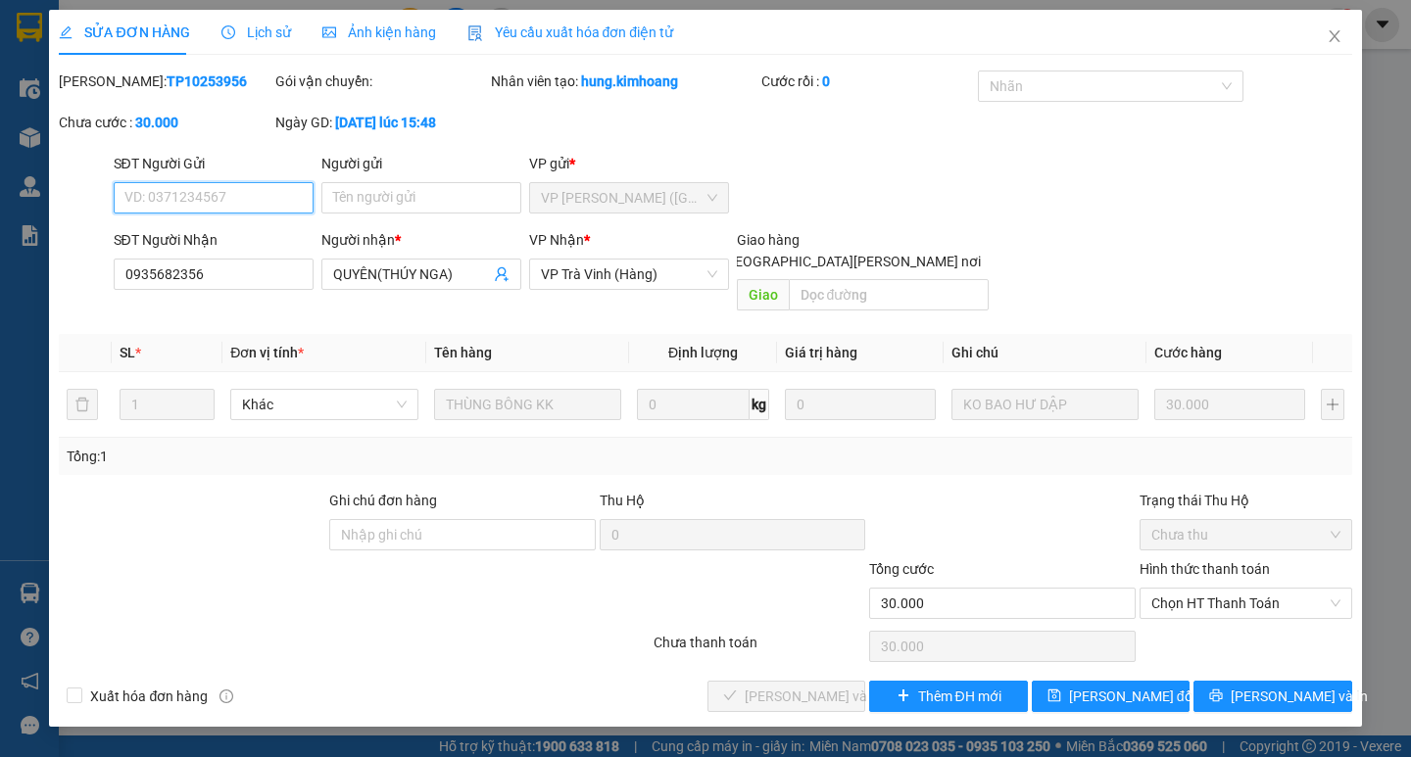
drag, startPoint x: 1218, startPoint y: 583, endPoint x: 1208, endPoint y: 601, distance: 20.2
click at [1214, 589] on span "Chọn HT Thanh Toán" at bounding box center [1245, 603] width 189 height 29
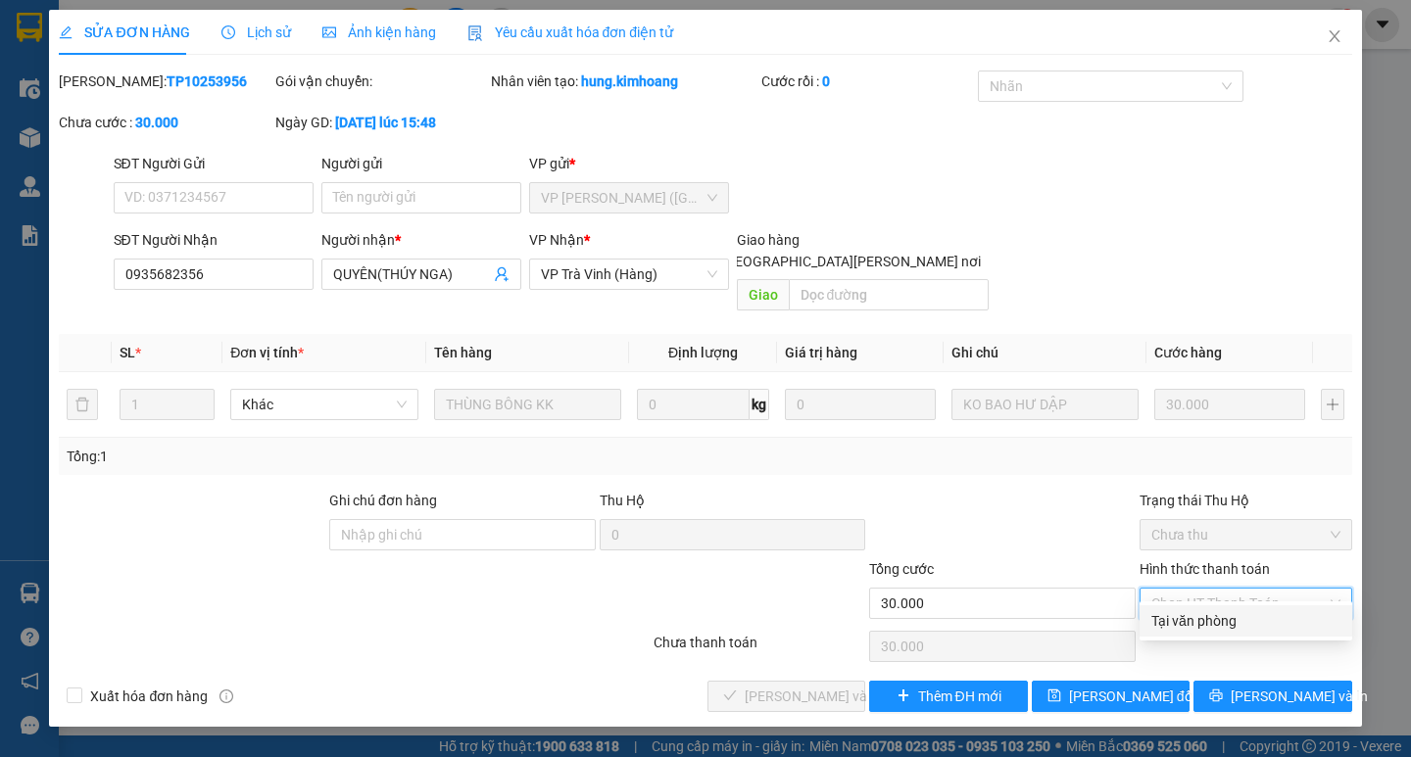
drag, startPoint x: 1201, startPoint y: 620, endPoint x: 1055, endPoint y: 629, distance: 146.2
click at [1194, 620] on div "Tại văn phòng" at bounding box center [1245, 621] width 189 height 22
type input "0"
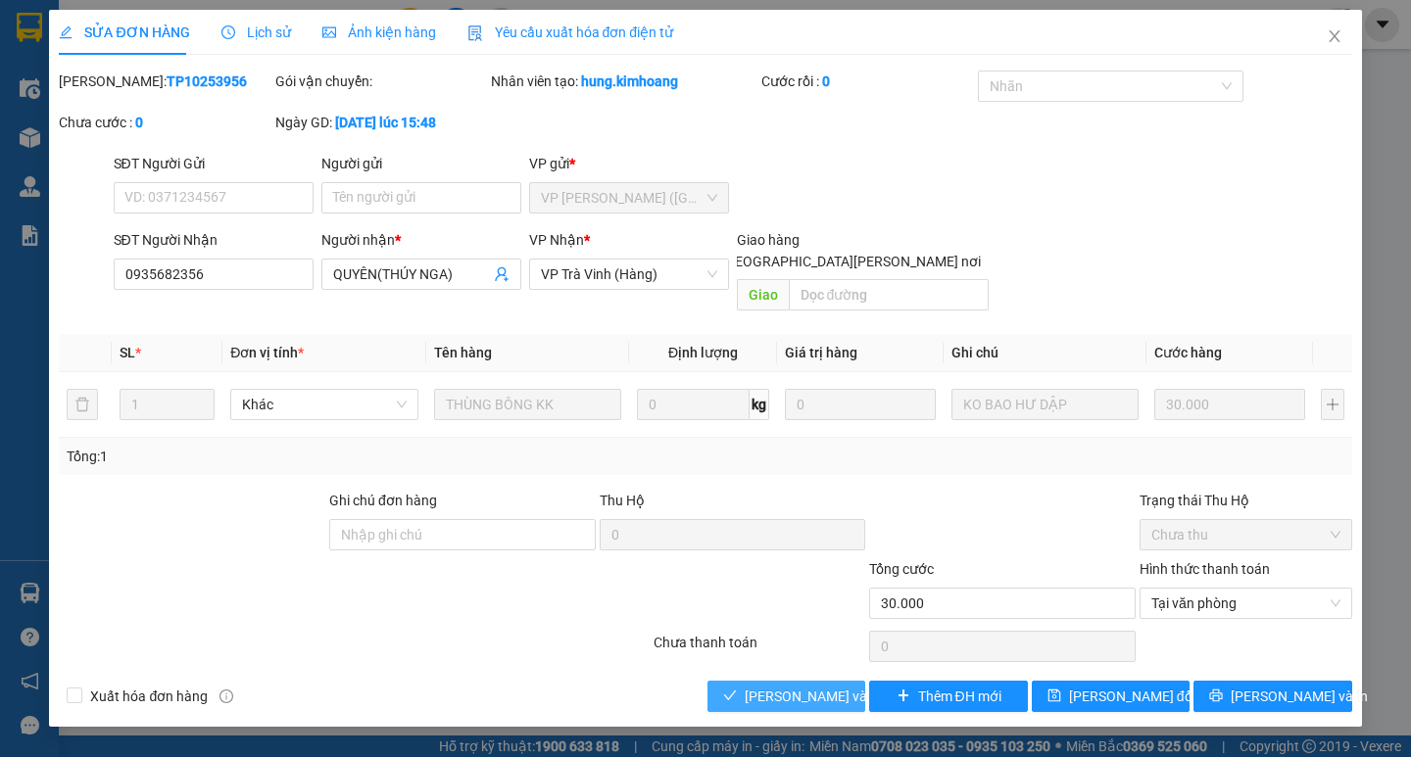
drag, startPoint x: 796, startPoint y: 676, endPoint x: 943, endPoint y: 703, distance: 150.5
click at [798, 686] on span "Lưu và Giao hàng" at bounding box center [877, 697] width 265 height 22
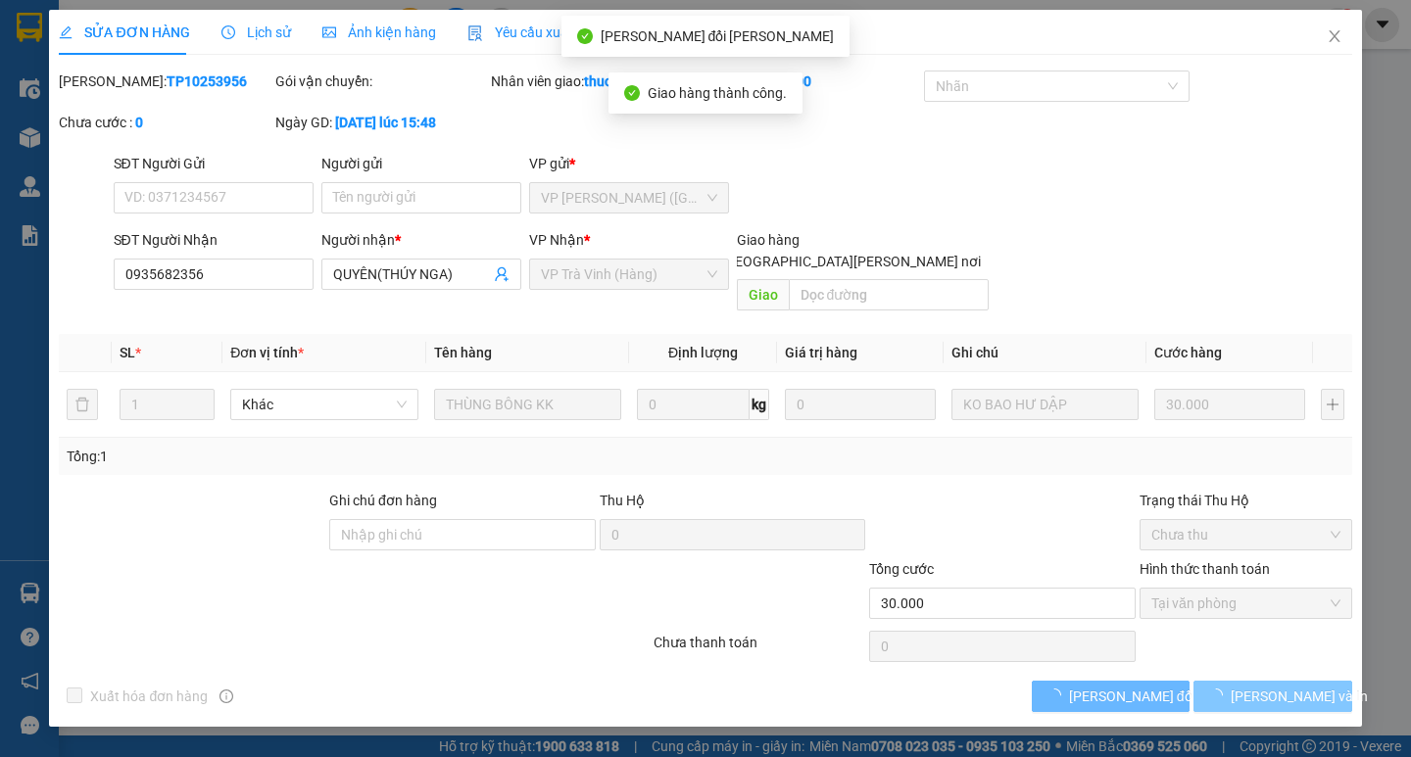
drag, startPoint x: 1272, startPoint y: 674, endPoint x: 1266, endPoint y: 649, distance: 26.1
click at [1271, 686] on span "Lưu và In" at bounding box center [1298, 697] width 137 height 22
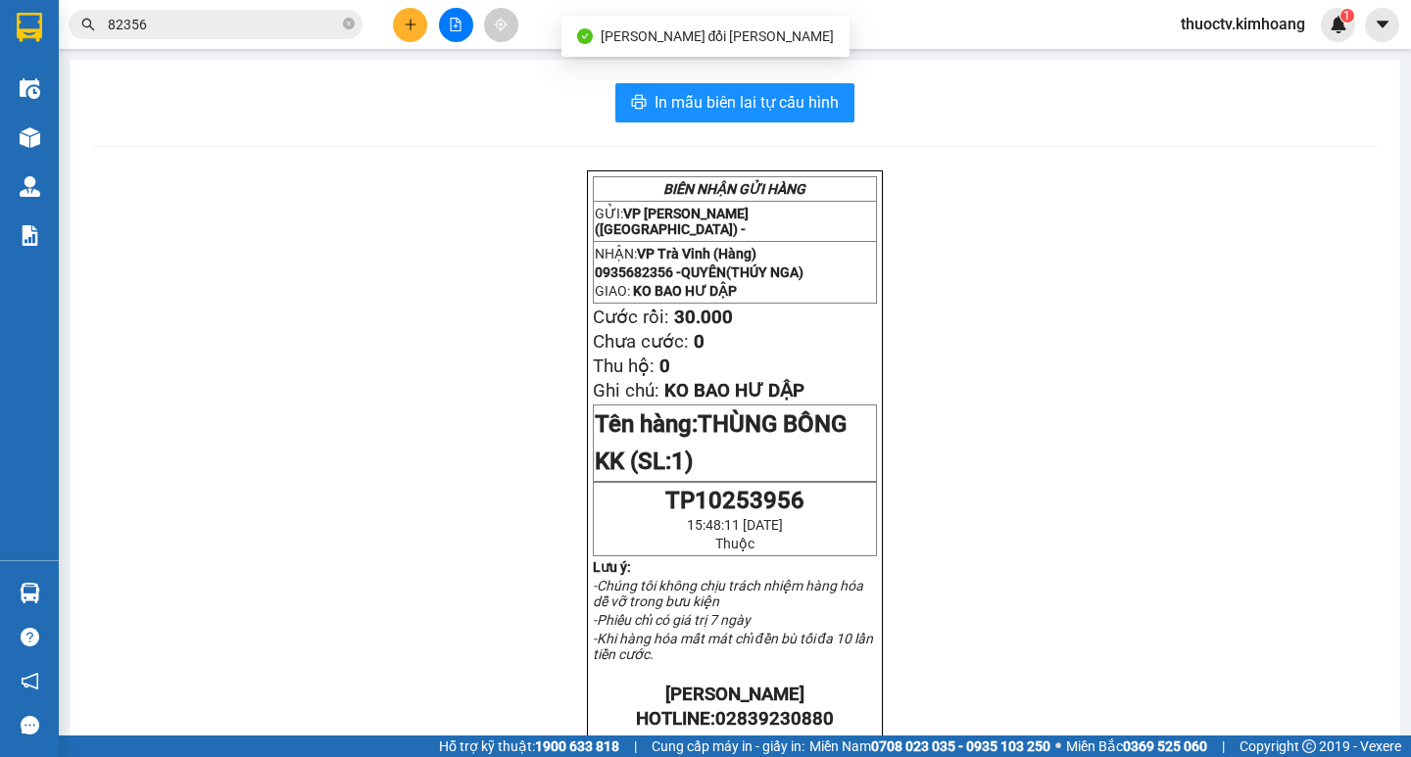
click at [174, 28] on input "82356" at bounding box center [223, 25] width 231 height 22
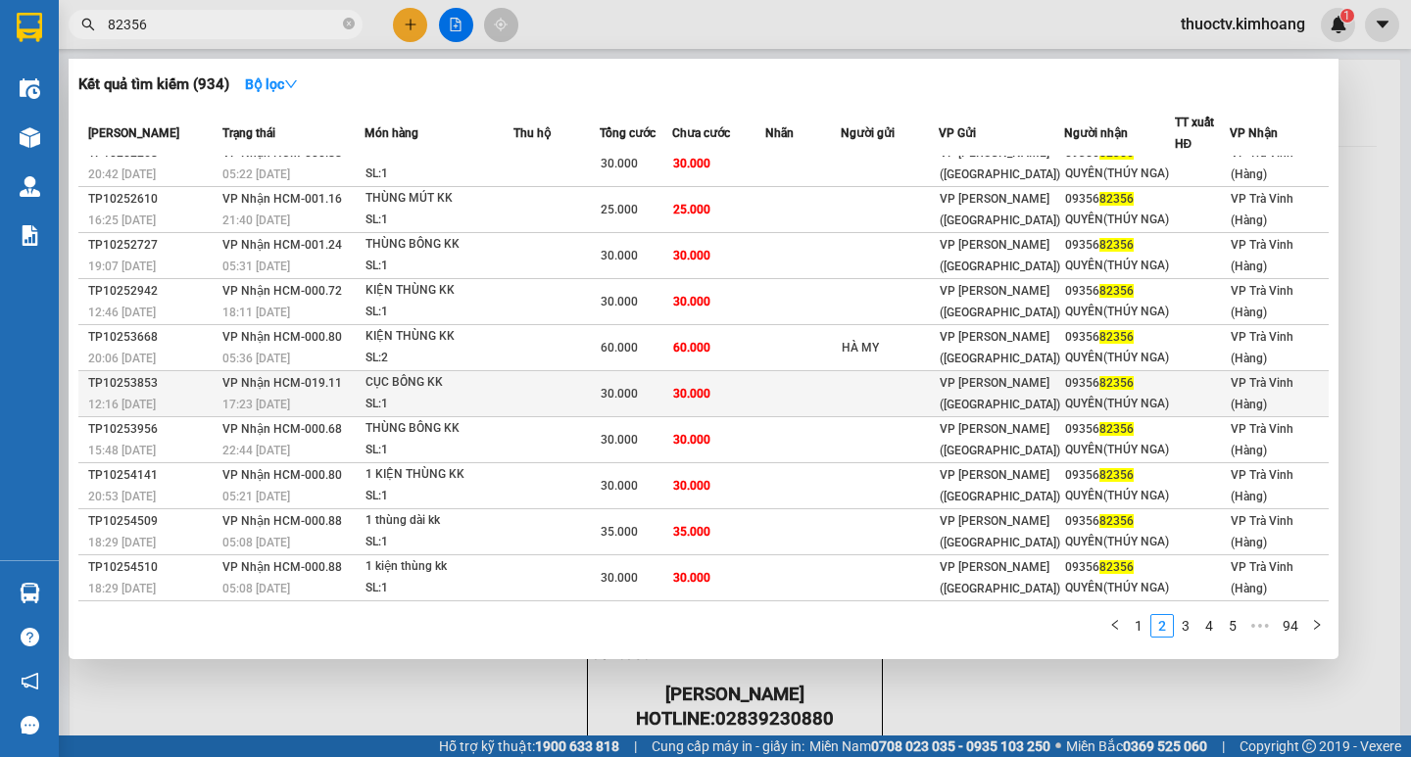
click at [732, 397] on td "30.000" at bounding box center [718, 394] width 92 height 46
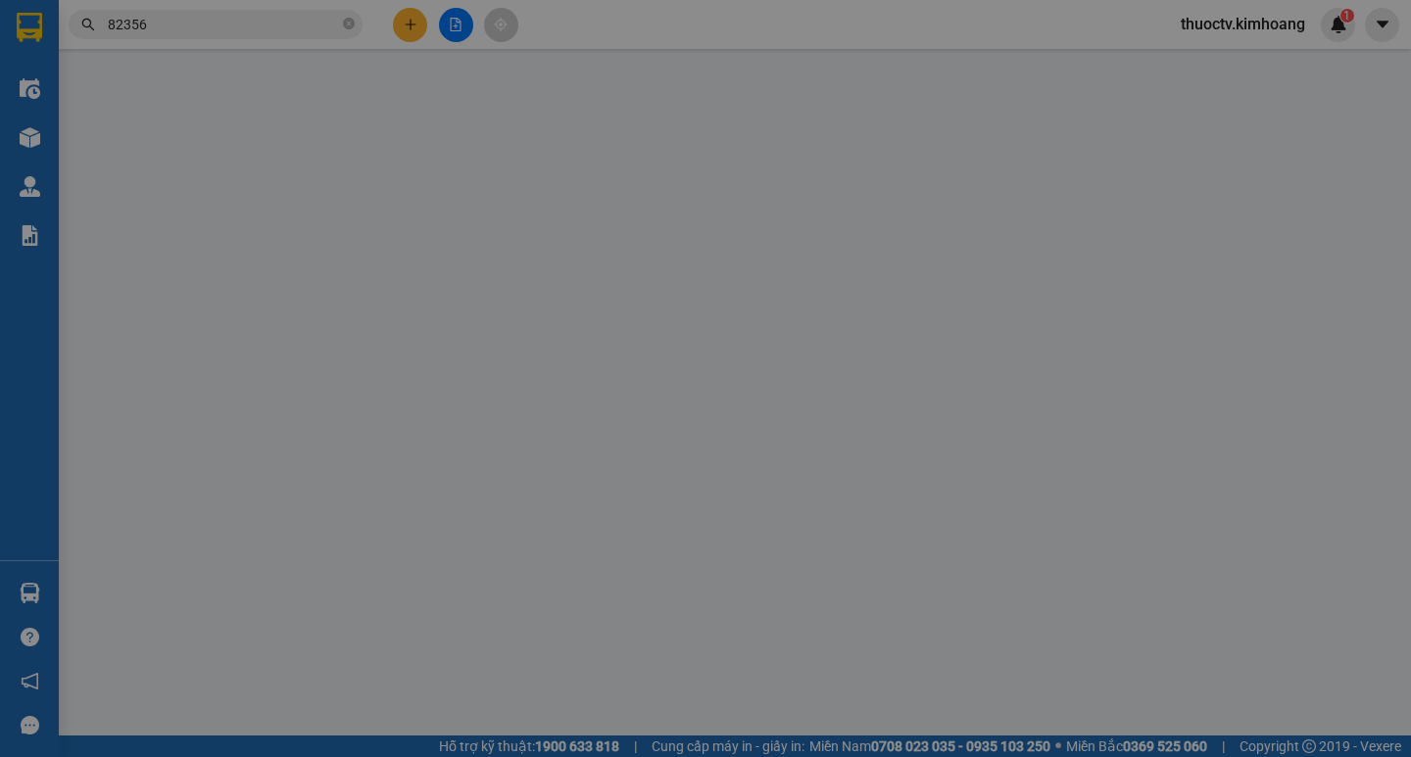
type input "0935682356"
type input "QUYÊN(THÚY NGA)"
type input "30.000"
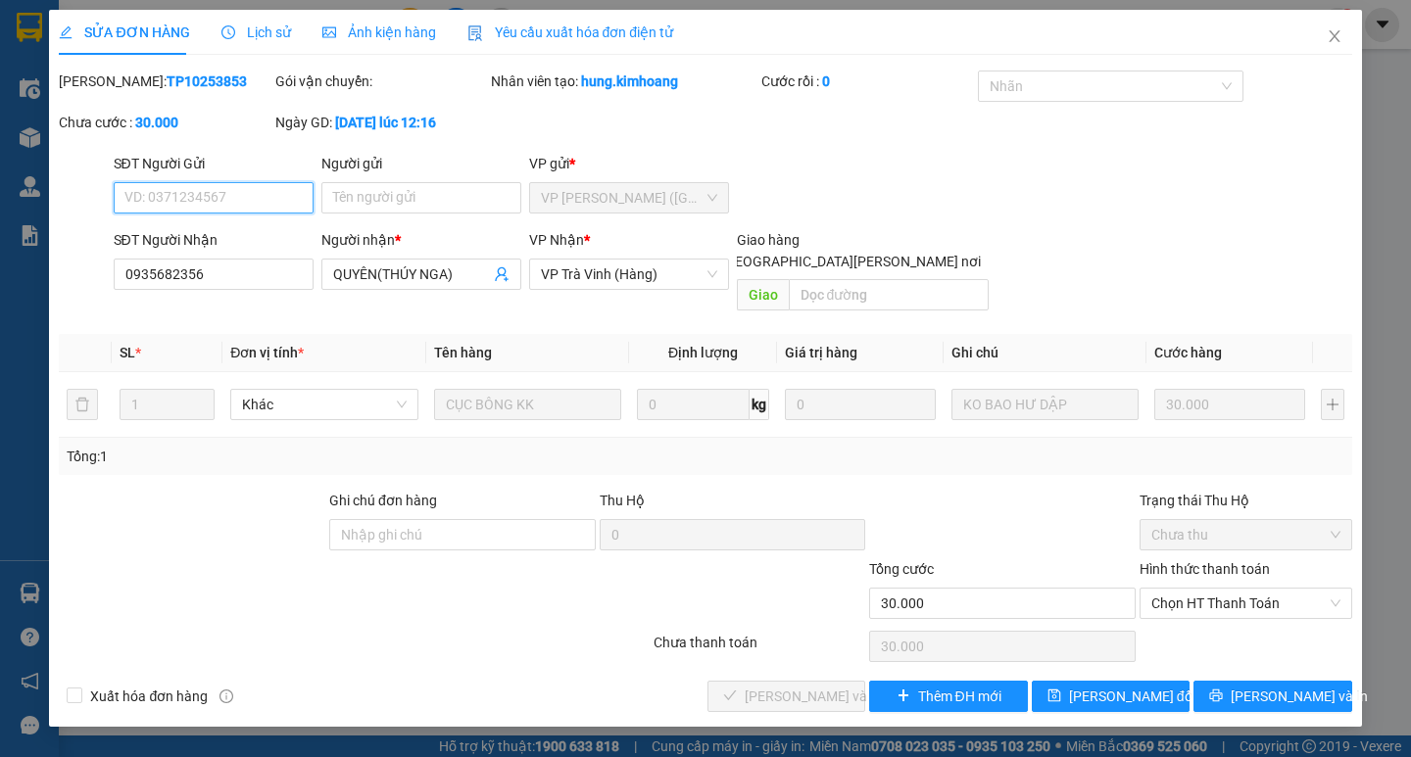
drag, startPoint x: 1230, startPoint y: 576, endPoint x: 1223, endPoint y: 599, distance: 23.6
click at [1230, 589] on span "Chọn HT Thanh Toán" at bounding box center [1245, 603] width 189 height 29
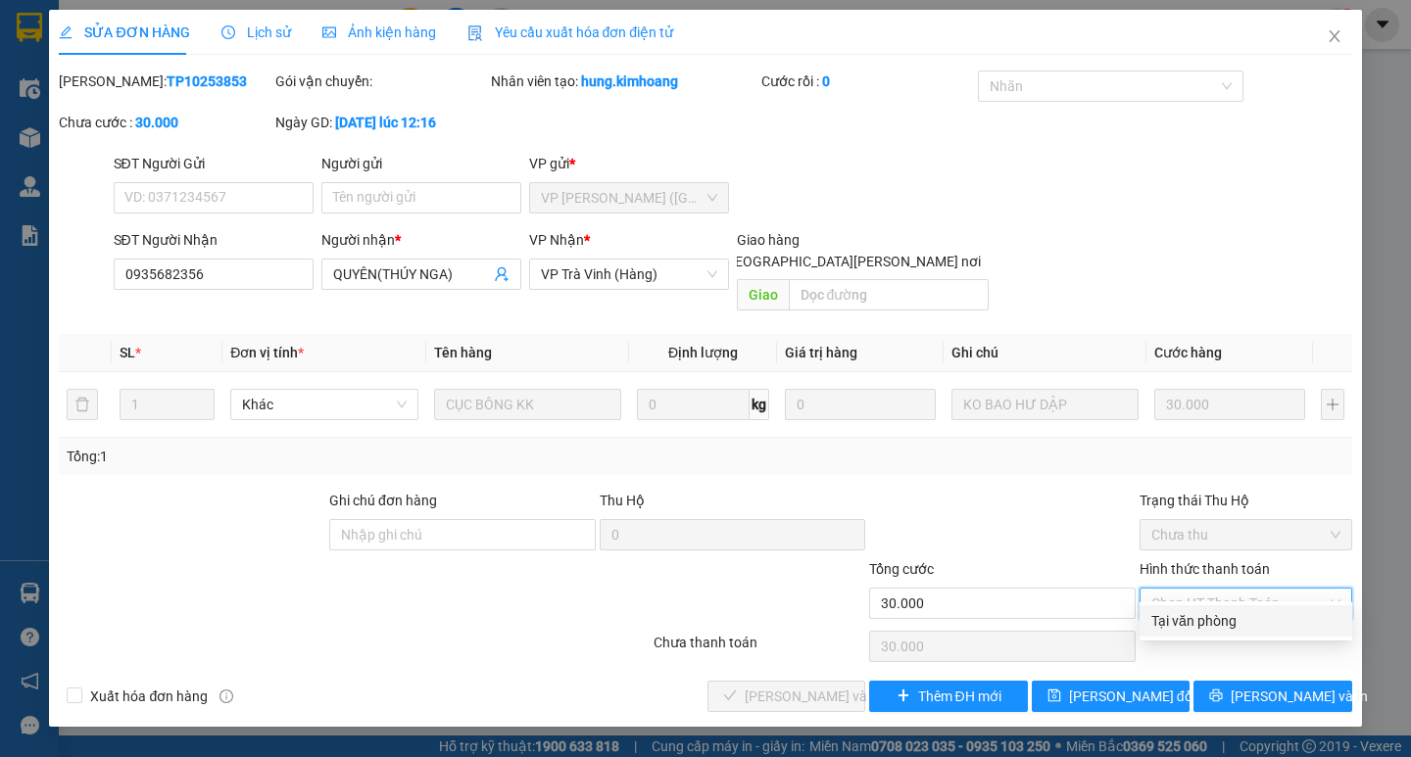
drag, startPoint x: 1223, startPoint y: 599, endPoint x: 1158, endPoint y: 625, distance: 69.9
click at [1206, 625] on div "Tại văn phòng" at bounding box center [1245, 621] width 189 height 22
type input "0"
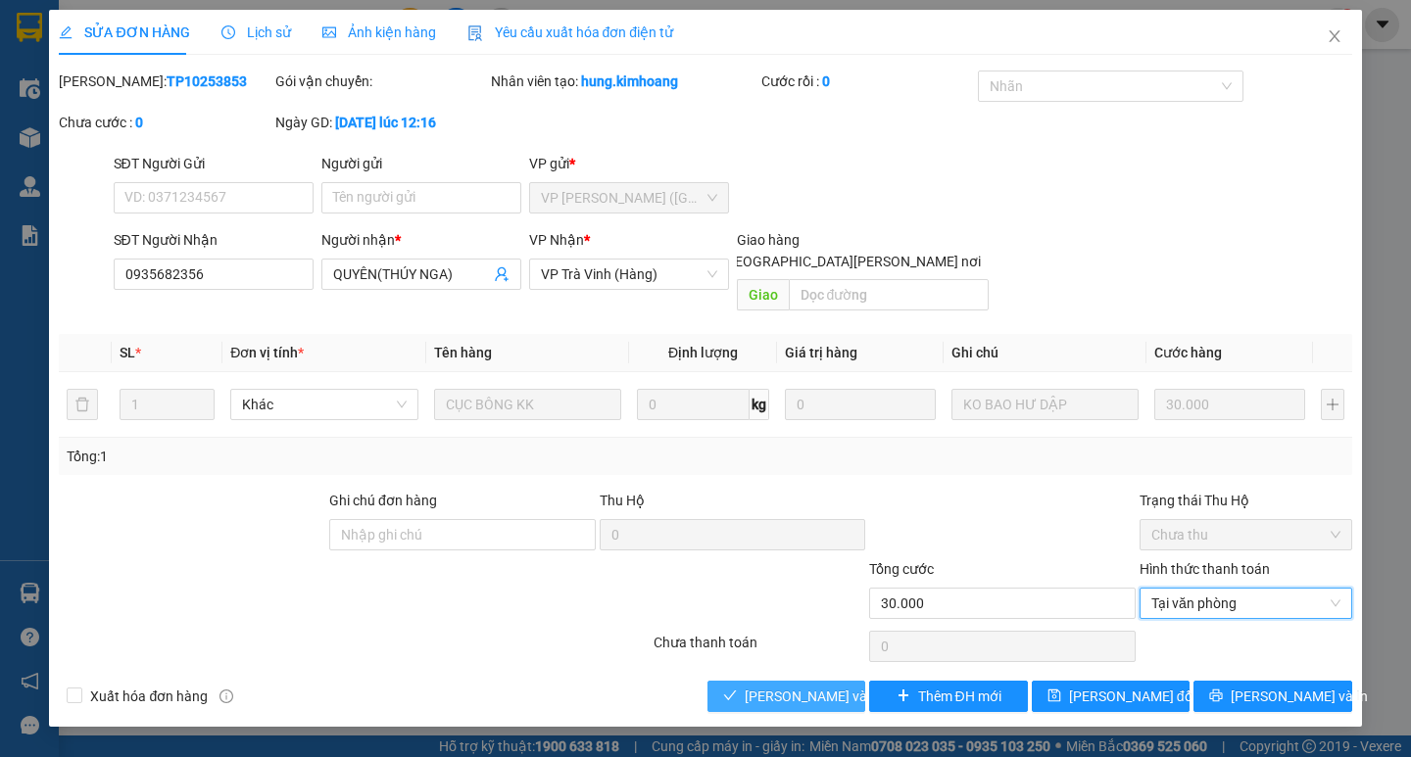
click at [841, 686] on span "Lưu và Giao hàng" at bounding box center [877, 697] width 265 height 22
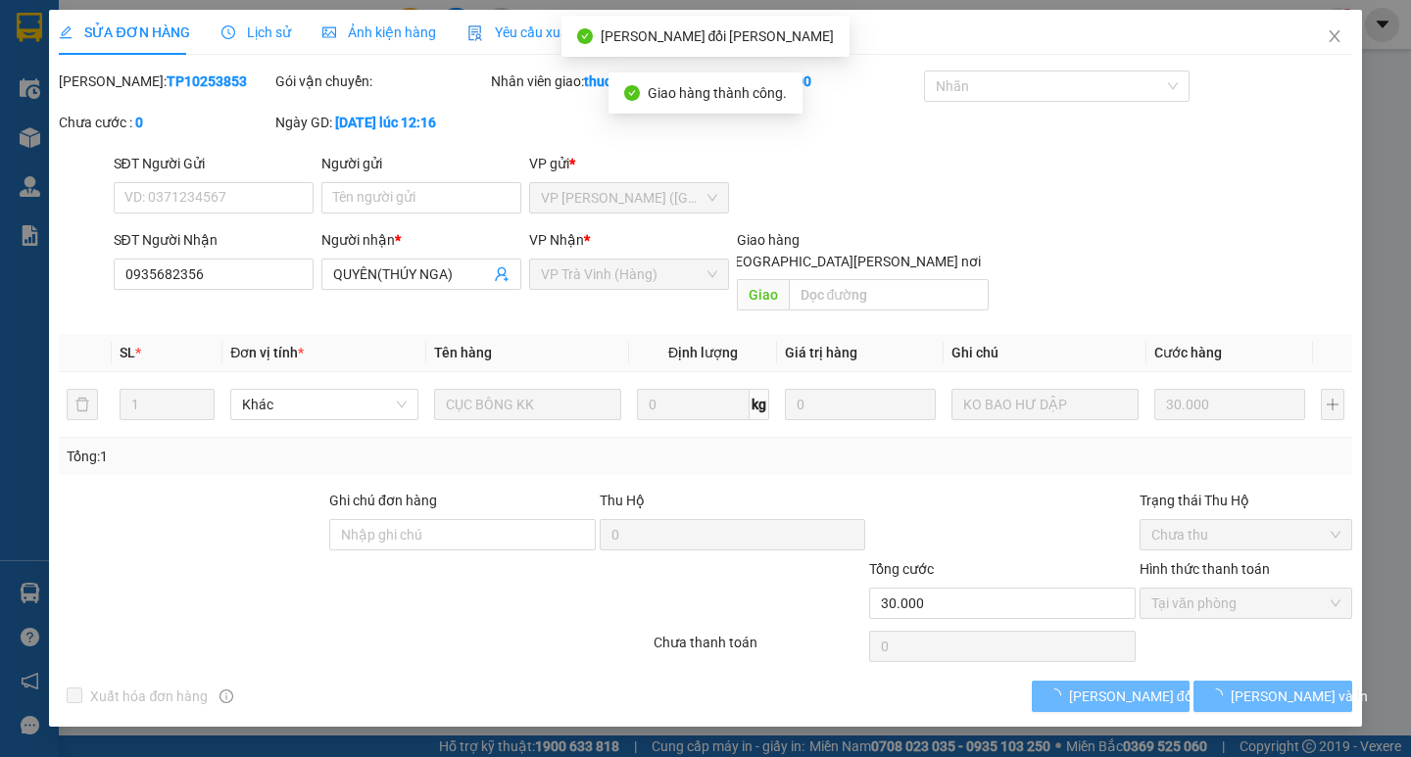
click at [1282, 686] on span "Lưu và In" at bounding box center [1298, 697] width 137 height 22
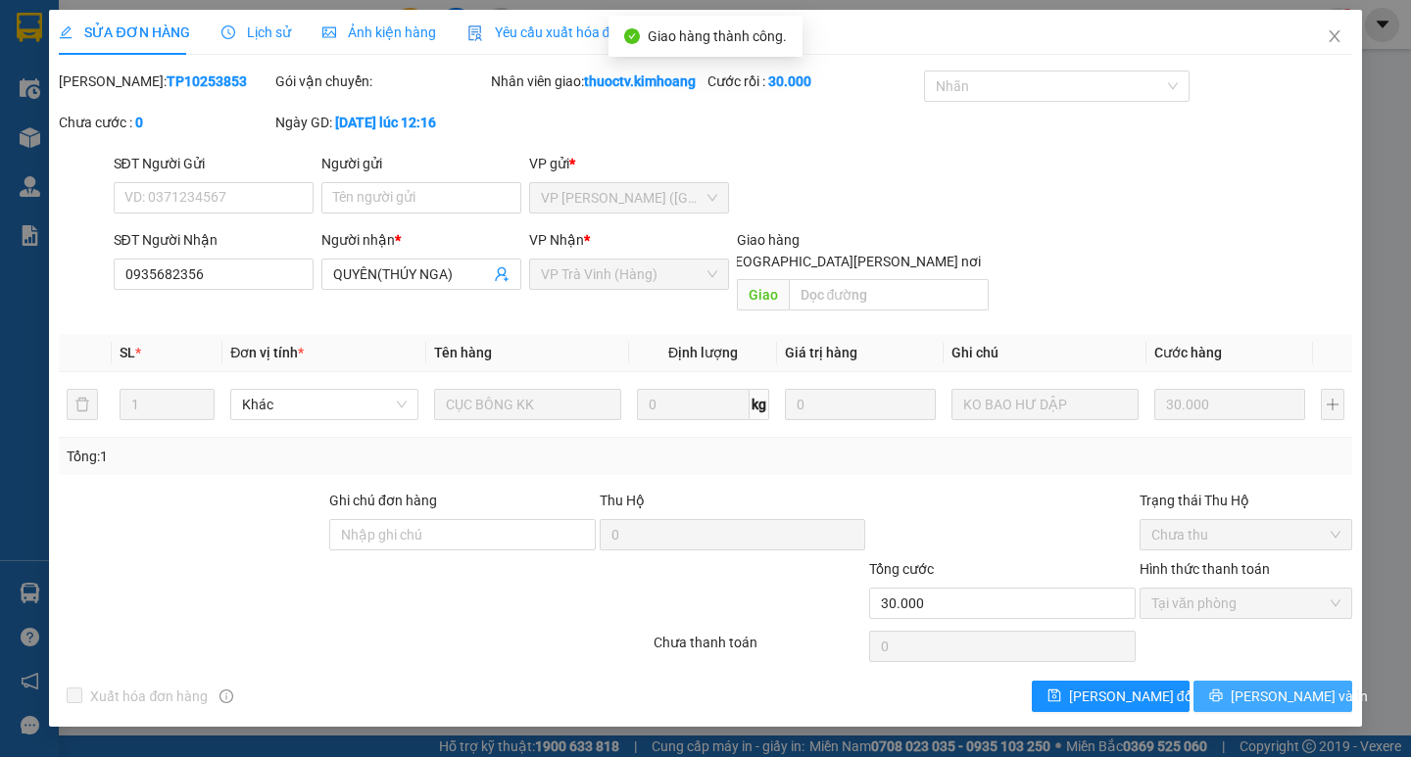
click at [1277, 686] on span "Lưu và In" at bounding box center [1298, 697] width 137 height 22
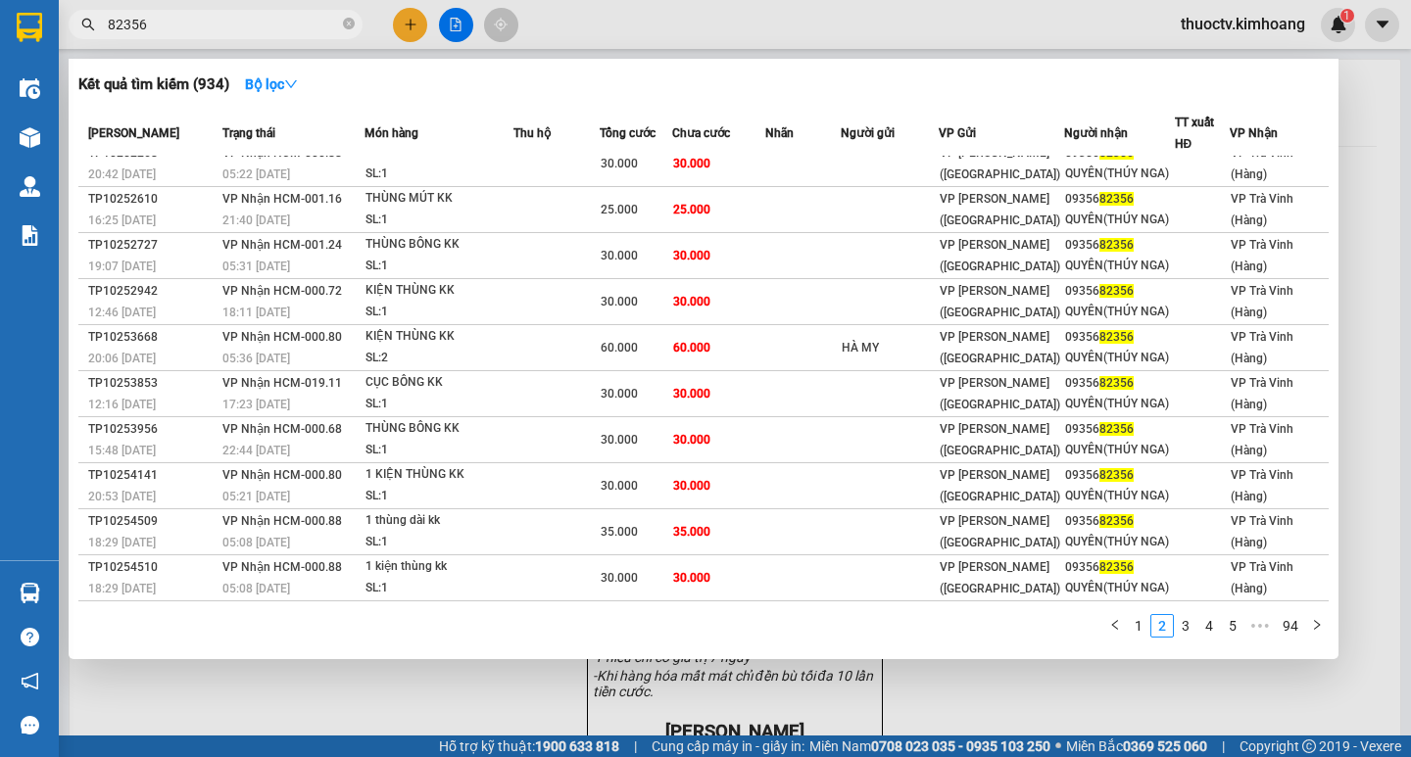
click at [182, 29] on input "82356" at bounding box center [223, 25] width 231 height 22
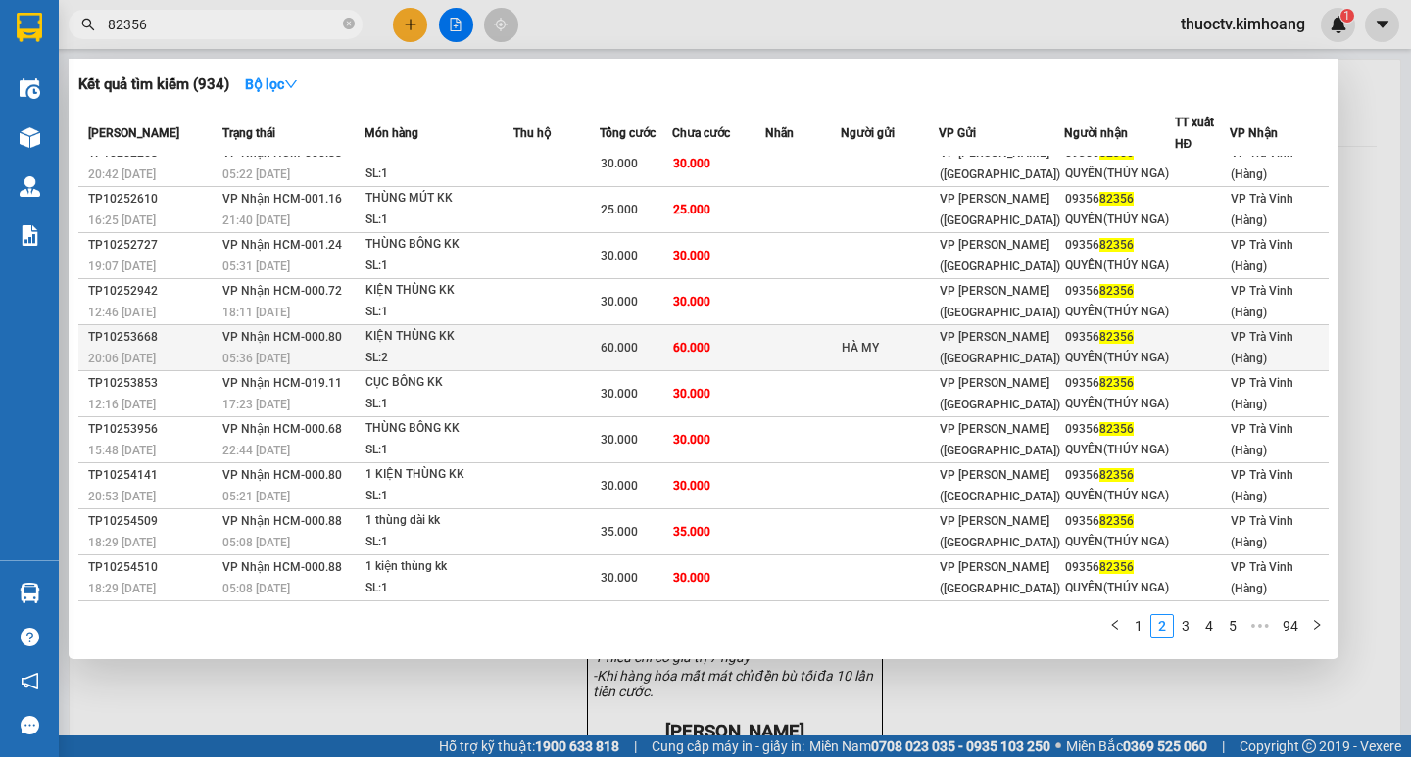
click at [730, 349] on td "60.000" at bounding box center [718, 348] width 92 height 46
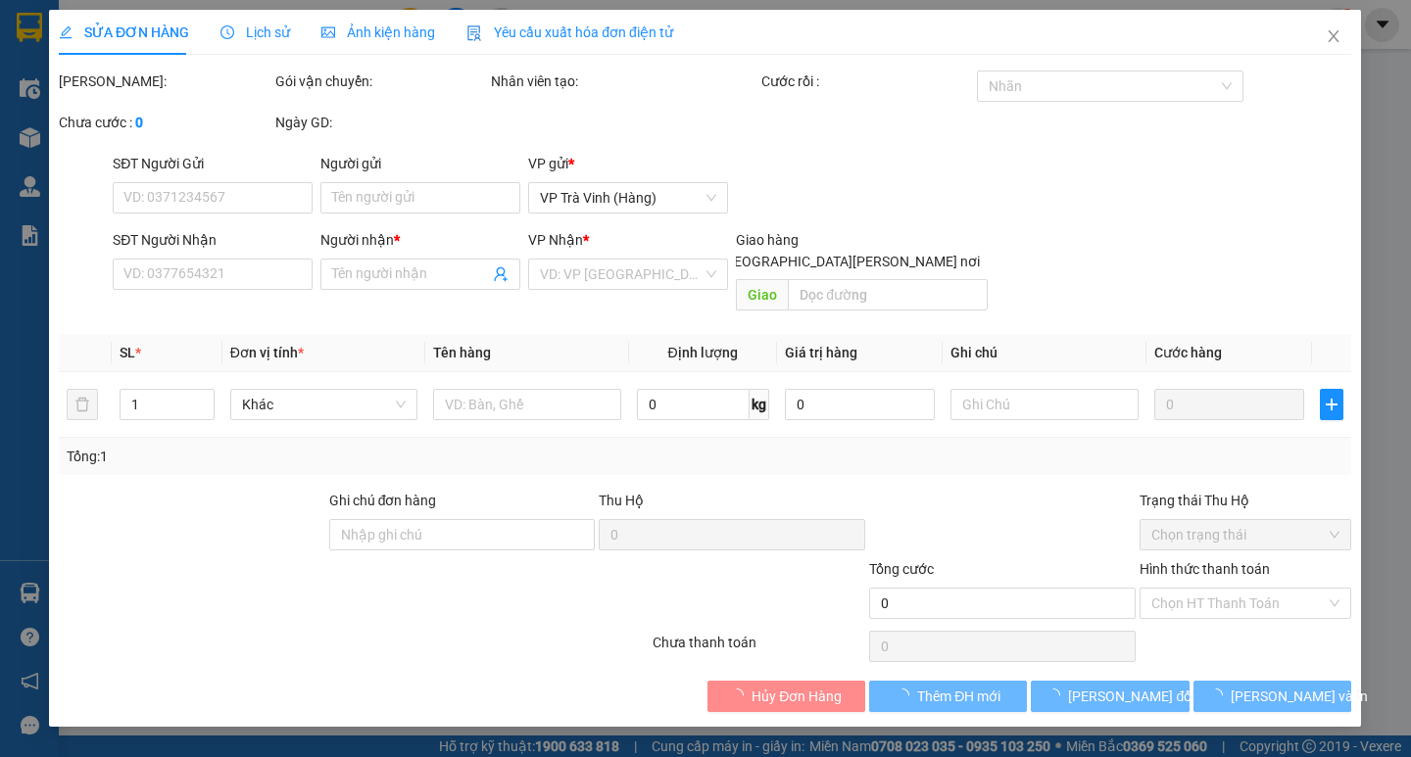
type input "HÀ MY"
type input "0935682356"
type input "QUYÊN(THÚY NGA)"
type input "60.000"
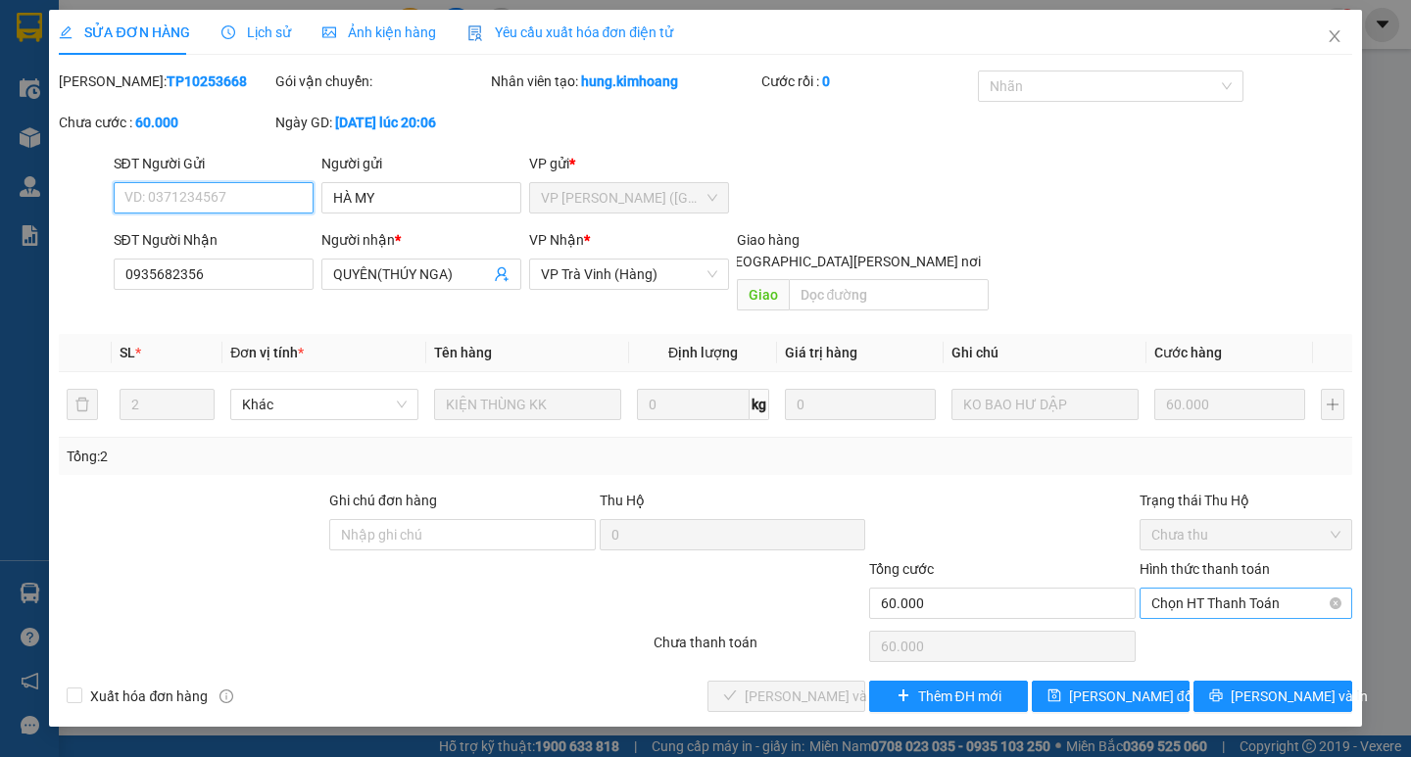
click at [1224, 589] on span "Chọn HT Thanh Toán" at bounding box center [1245, 603] width 189 height 29
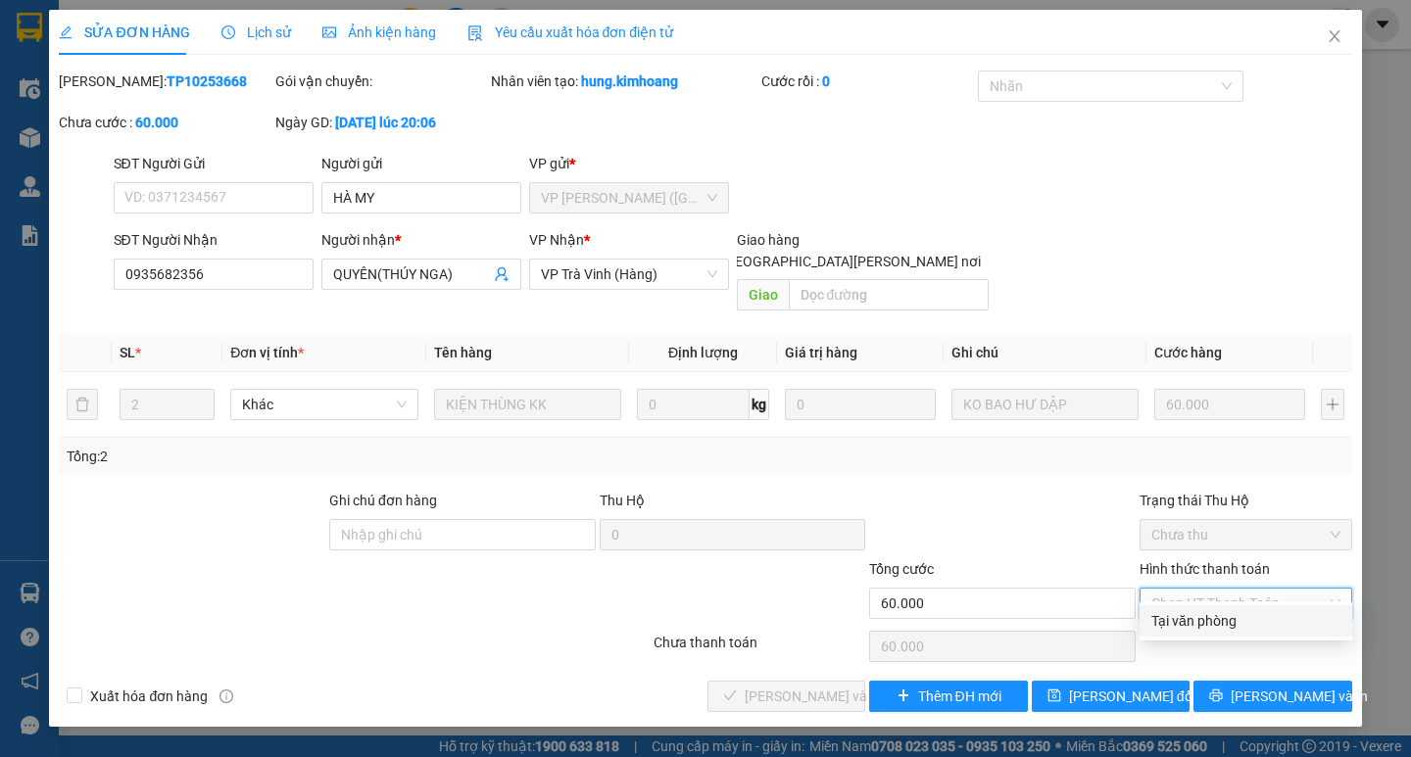
click at [1206, 620] on div "Tại văn phòng" at bounding box center [1245, 621] width 189 height 22
type input "0"
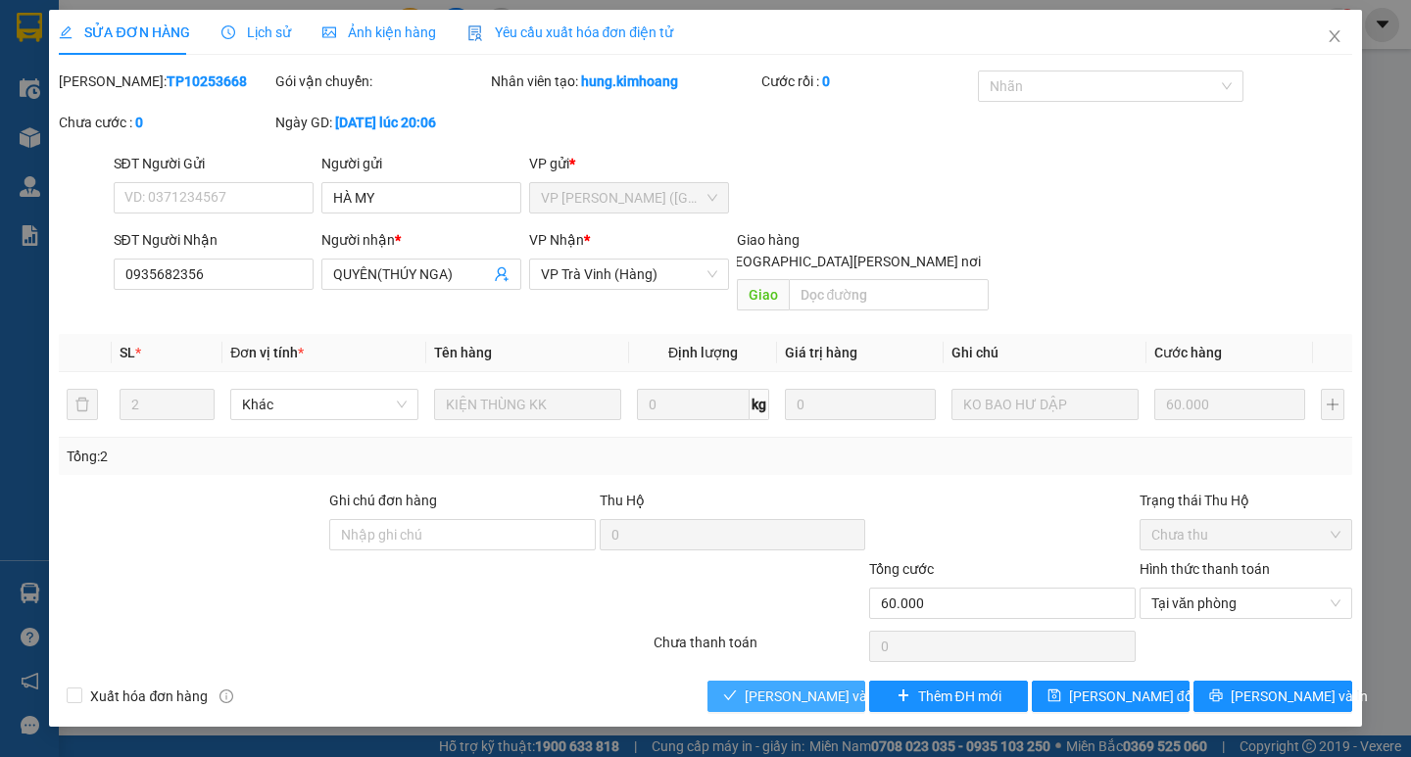
drag, startPoint x: 829, startPoint y: 672, endPoint x: 1045, endPoint y: 676, distance: 216.5
click at [831, 686] on span "Lưu và Giao hàng" at bounding box center [877, 697] width 265 height 22
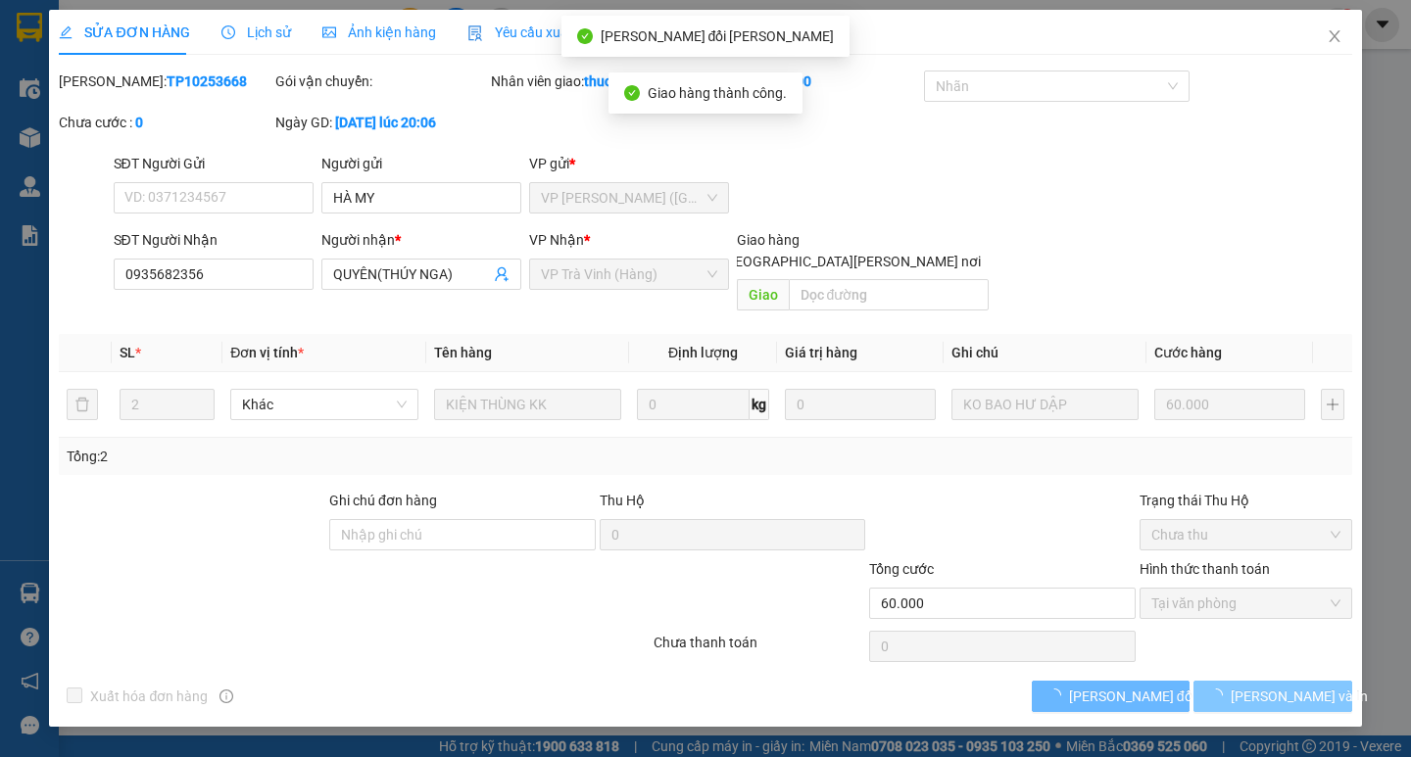
click at [1285, 686] on span "Lưu và In" at bounding box center [1298, 697] width 137 height 22
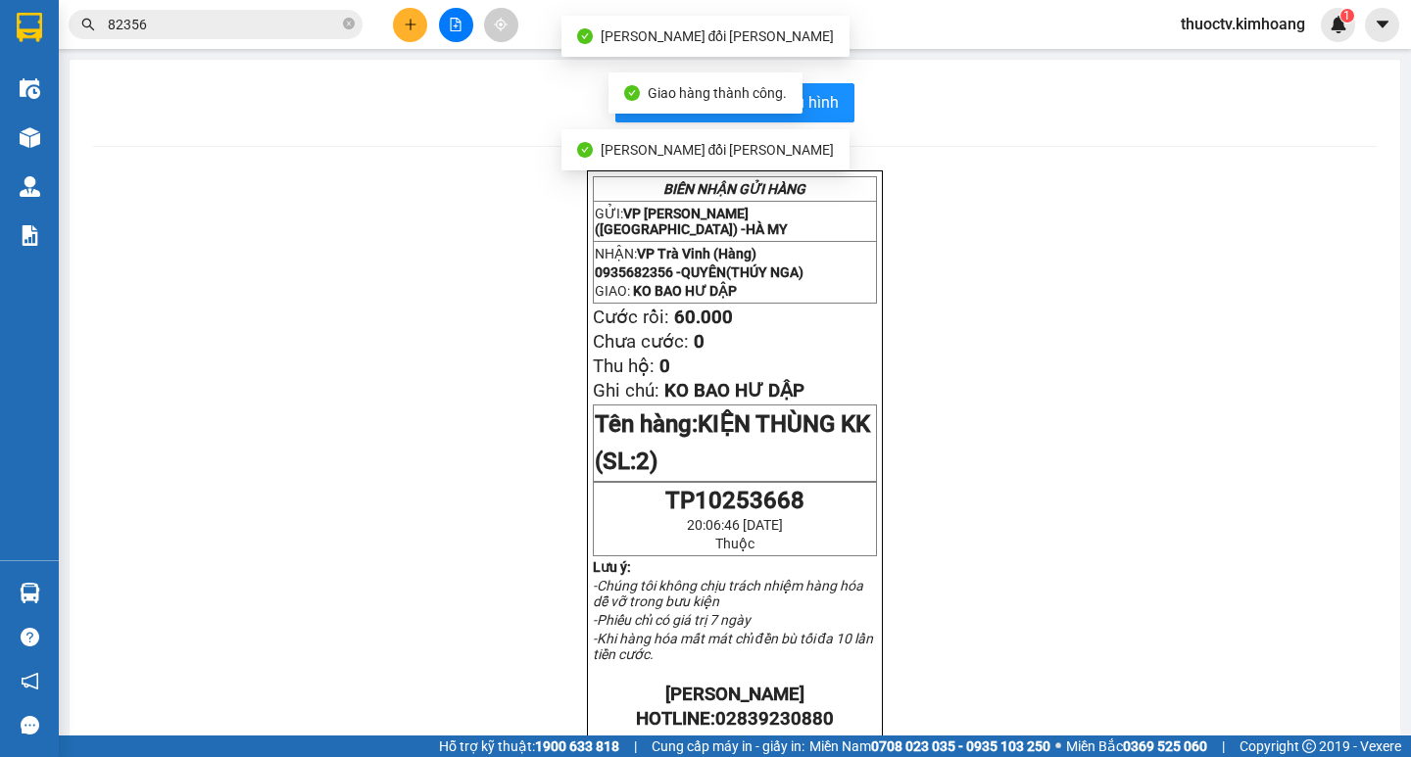
click at [267, 25] on input "82356" at bounding box center [223, 25] width 231 height 22
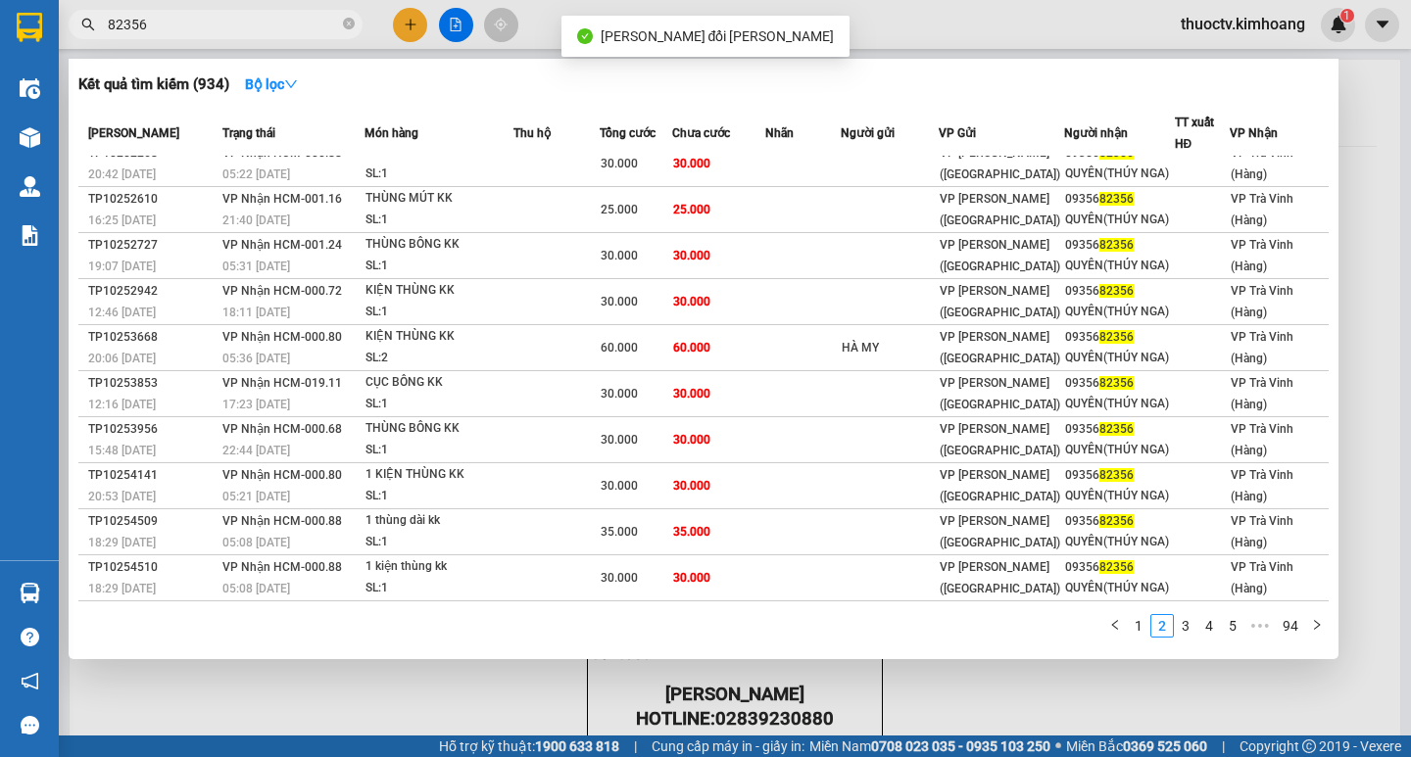
click at [266, 25] on input "82356" at bounding box center [223, 25] width 231 height 22
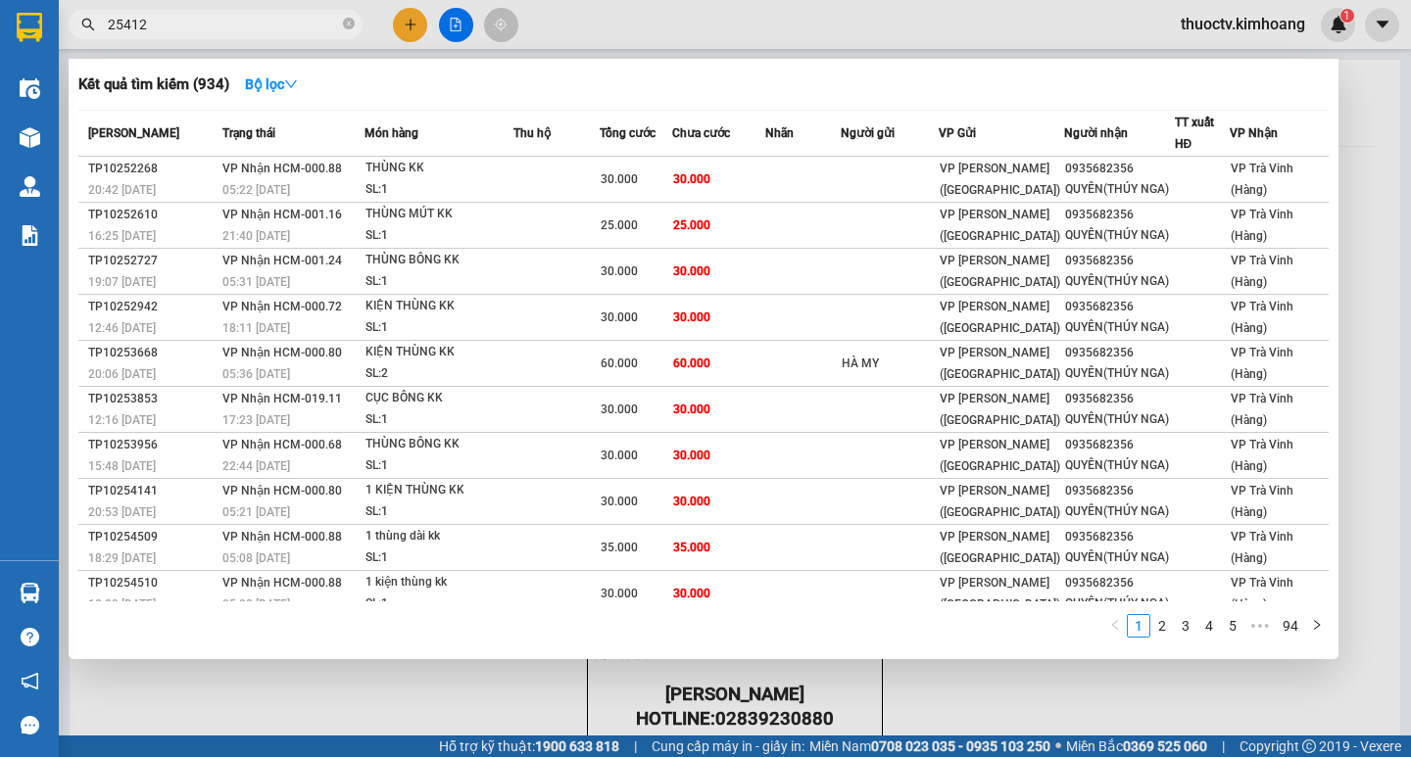
type input "254123"
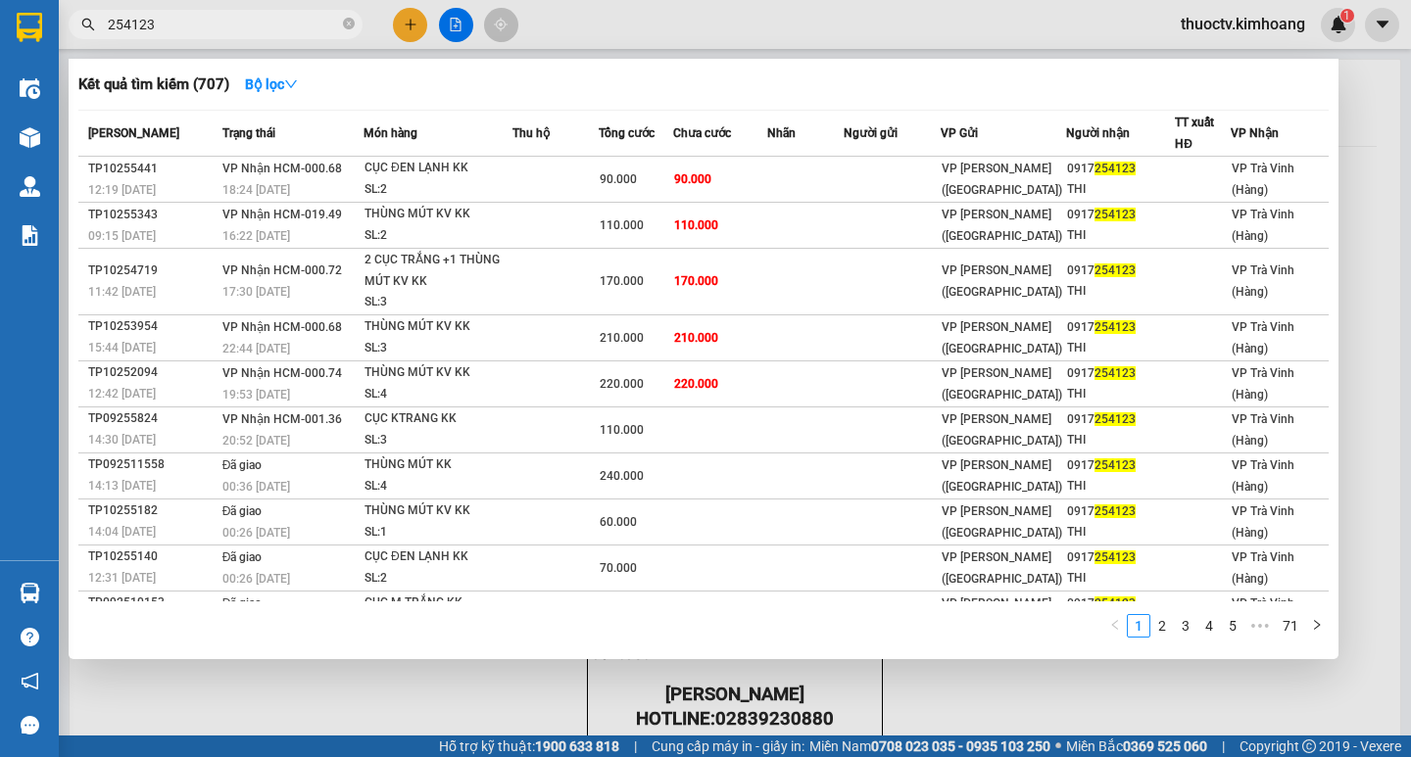
click at [166, 22] on input "254123" at bounding box center [223, 25] width 231 height 22
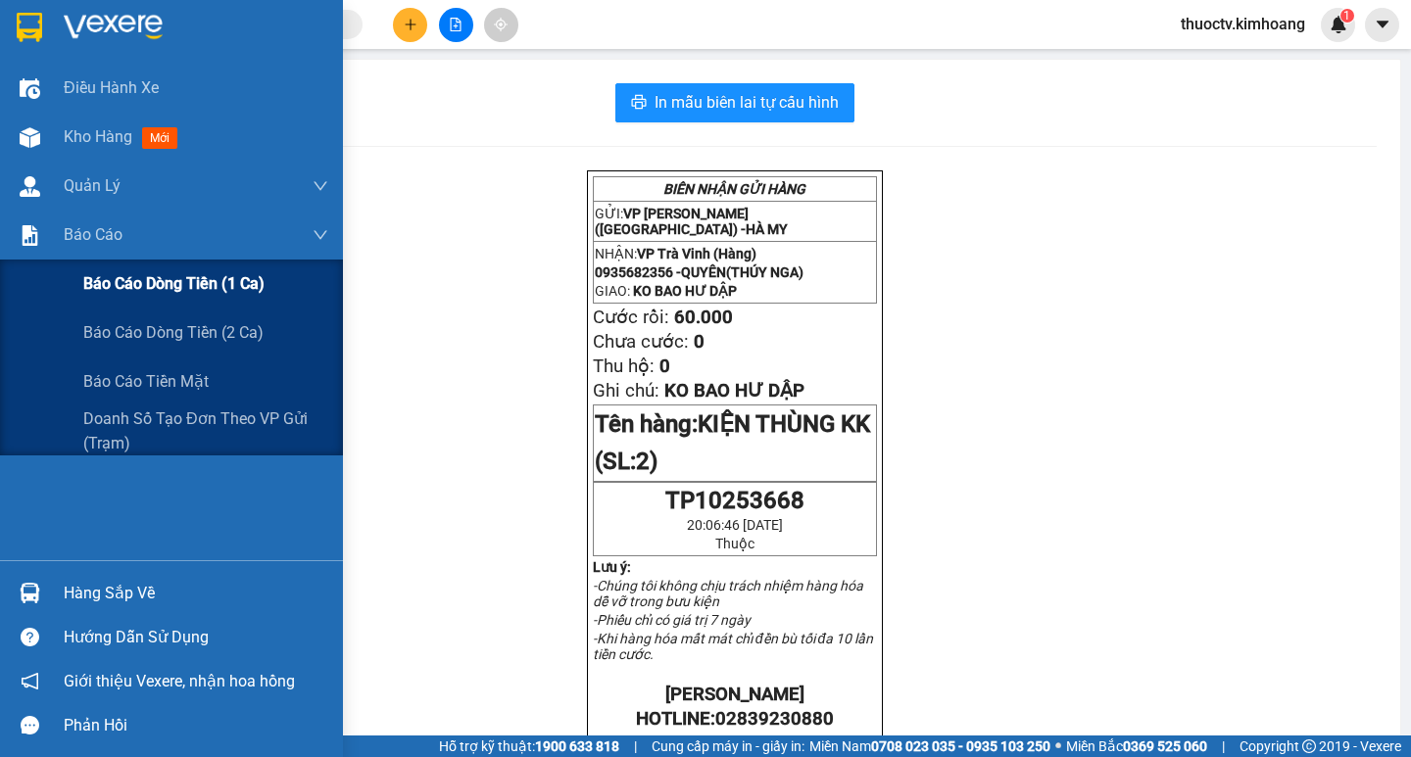
click at [129, 280] on span "Báo cáo dòng tiền (1 ca)" at bounding box center [173, 283] width 181 height 24
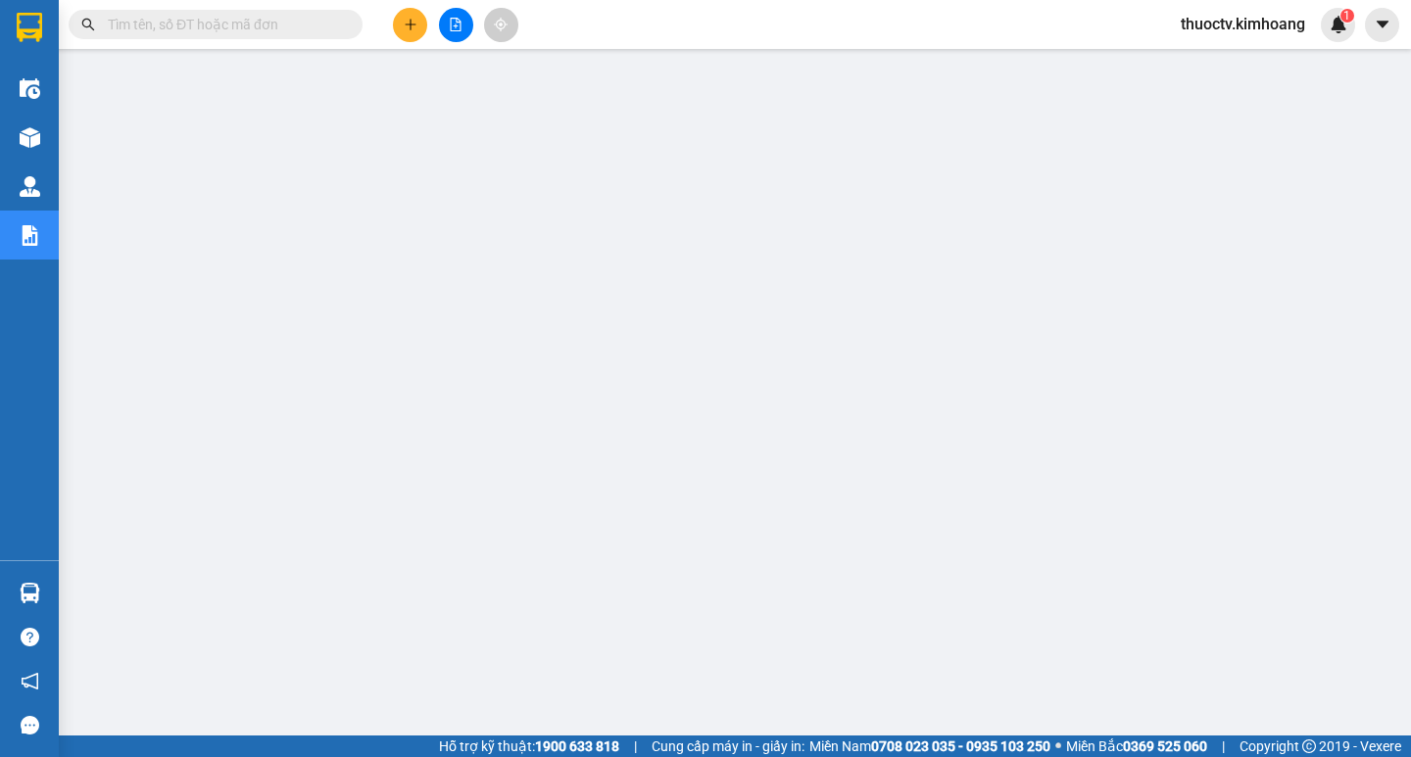
click at [258, 21] on input "text" at bounding box center [223, 25] width 231 height 22
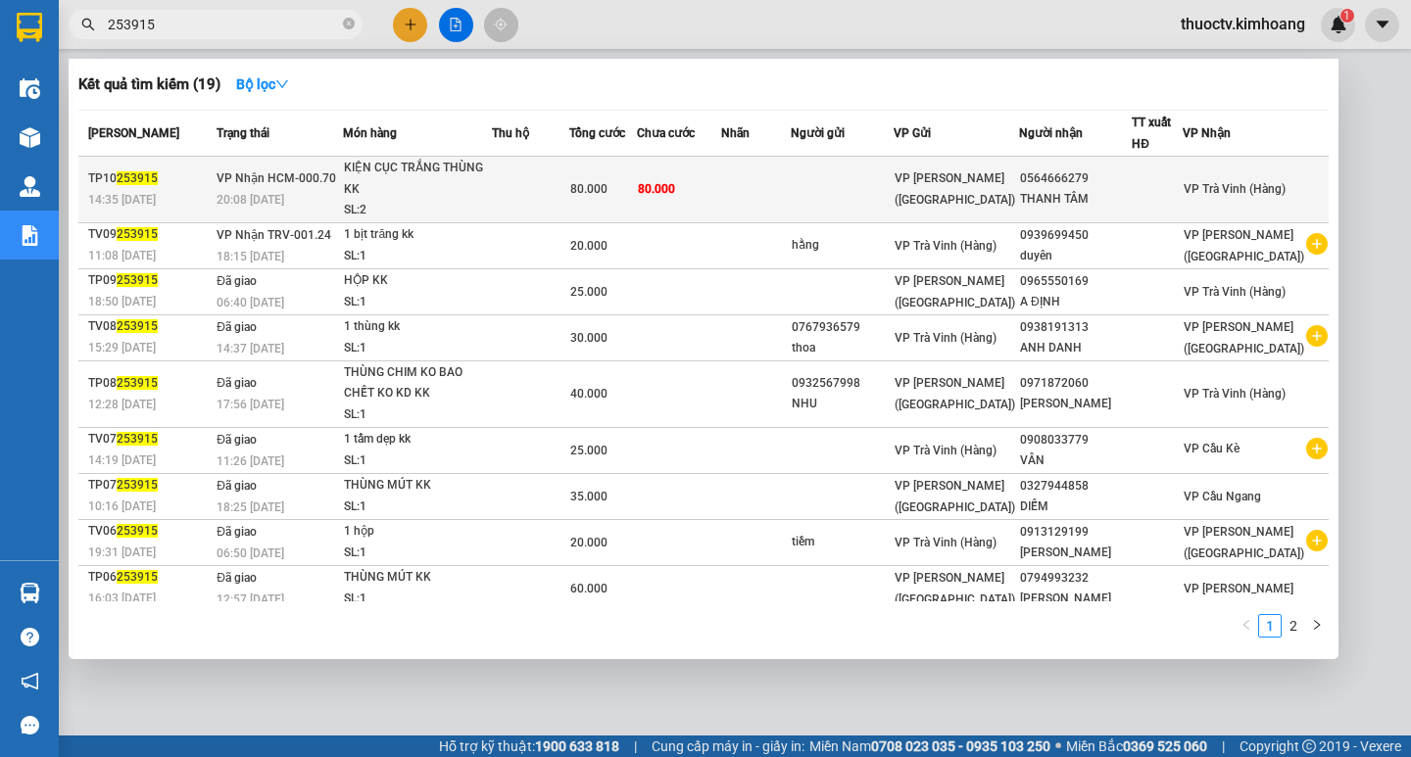
type input "253915"
click at [721, 195] on td "80.000" at bounding box center [679, 190] width 84 height 67
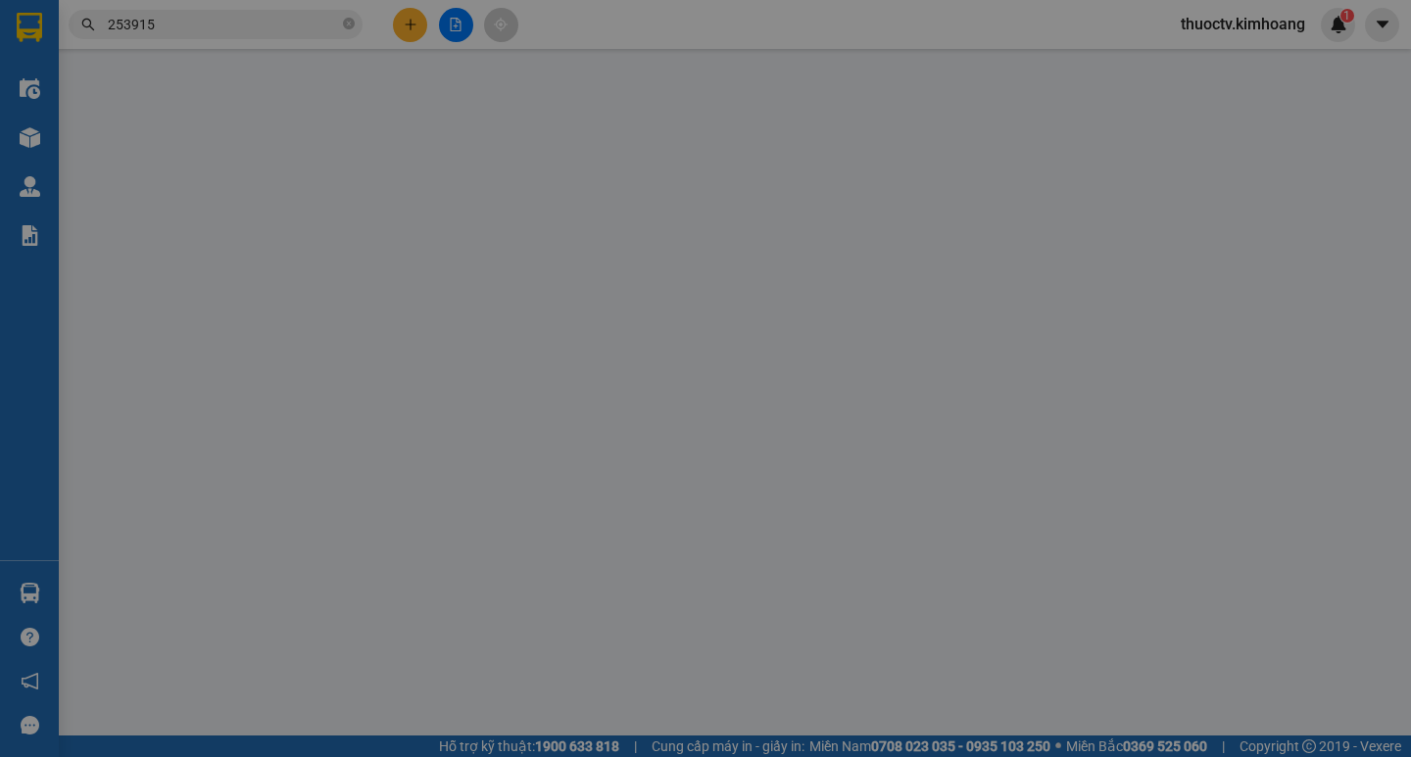
type input "0564666279"
type input "THANH TÂM"
type input "80.000"
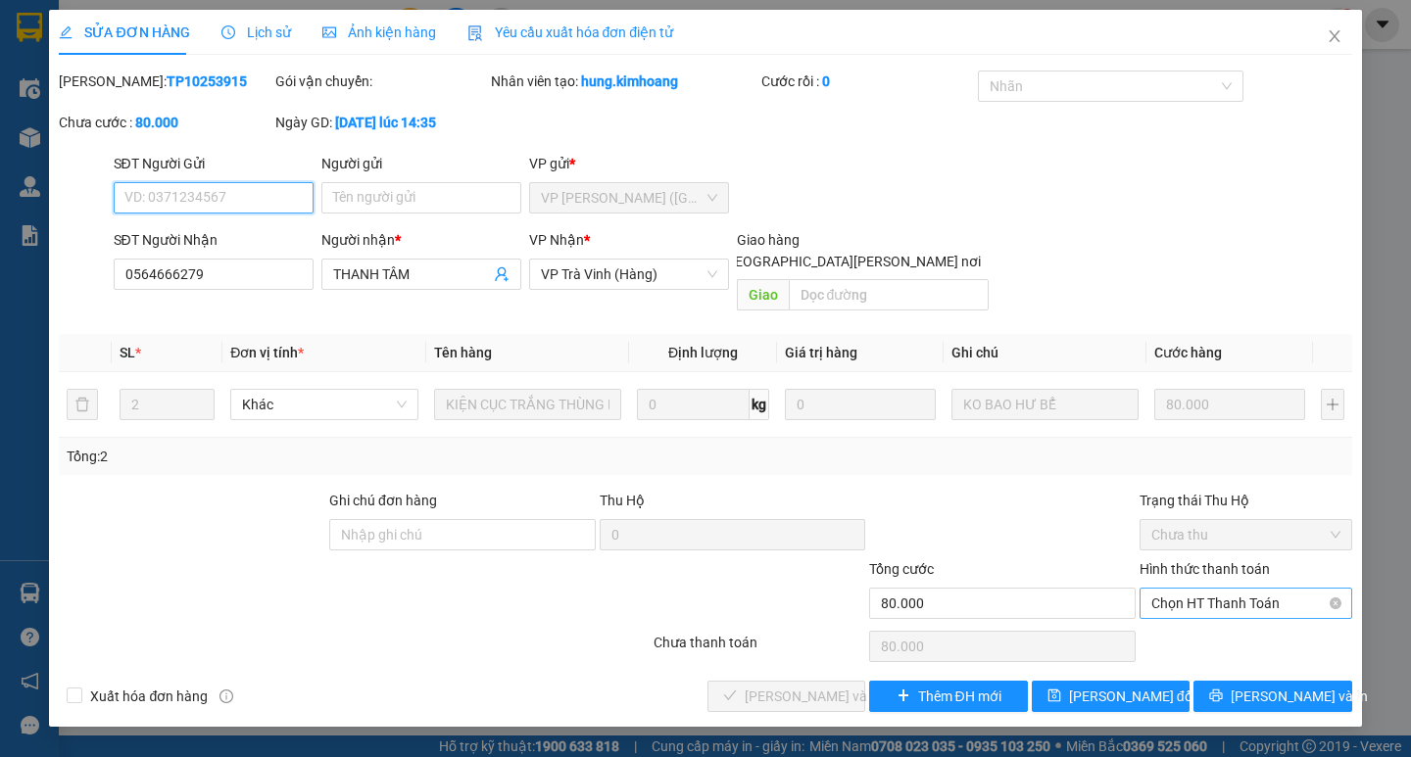
click at [1239, 589] on span "Chọn HT Thanh Toán" at bounding box center [1245, 603] width 189 height 29
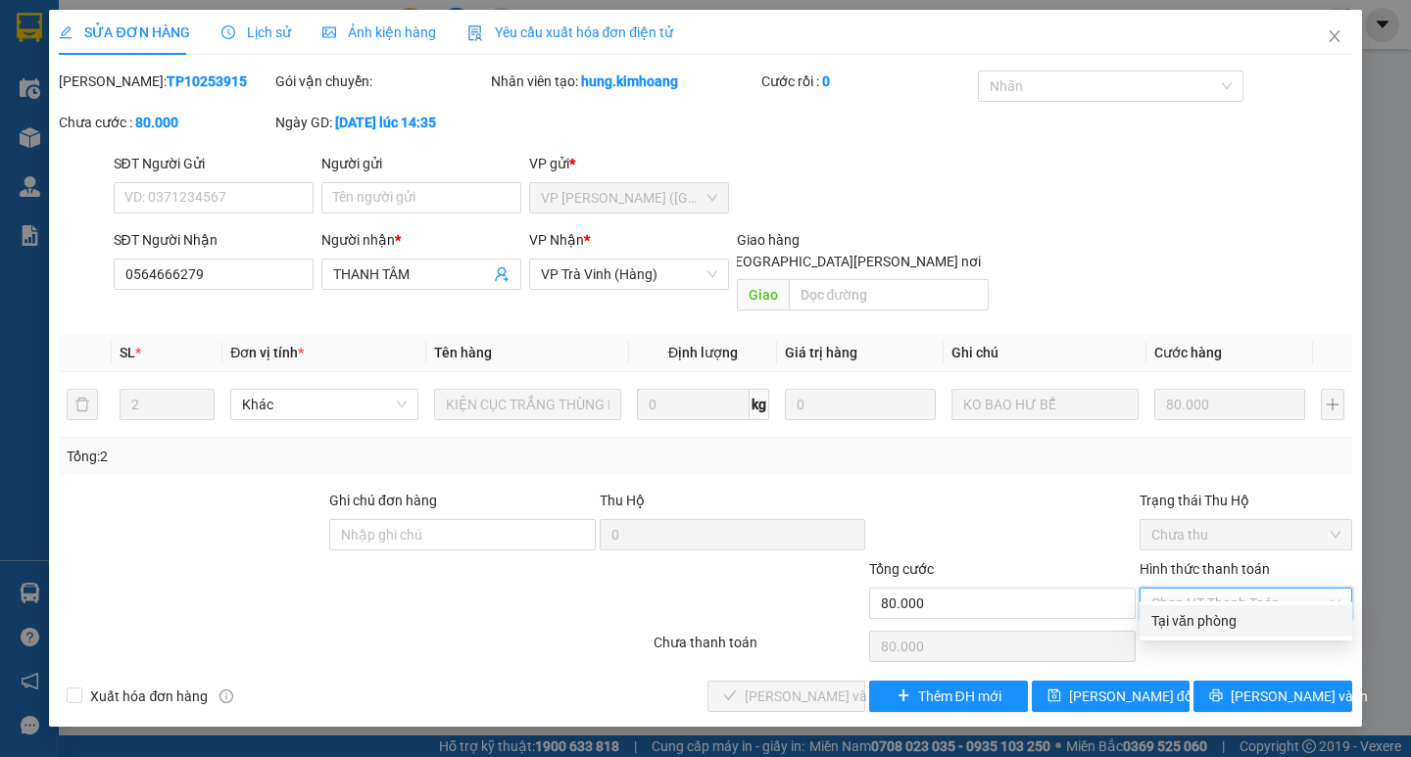
click at [1209, 620] on div "Tại văn phòng" at bounding box center [1245, 621] width 189 height 22
type input "0"
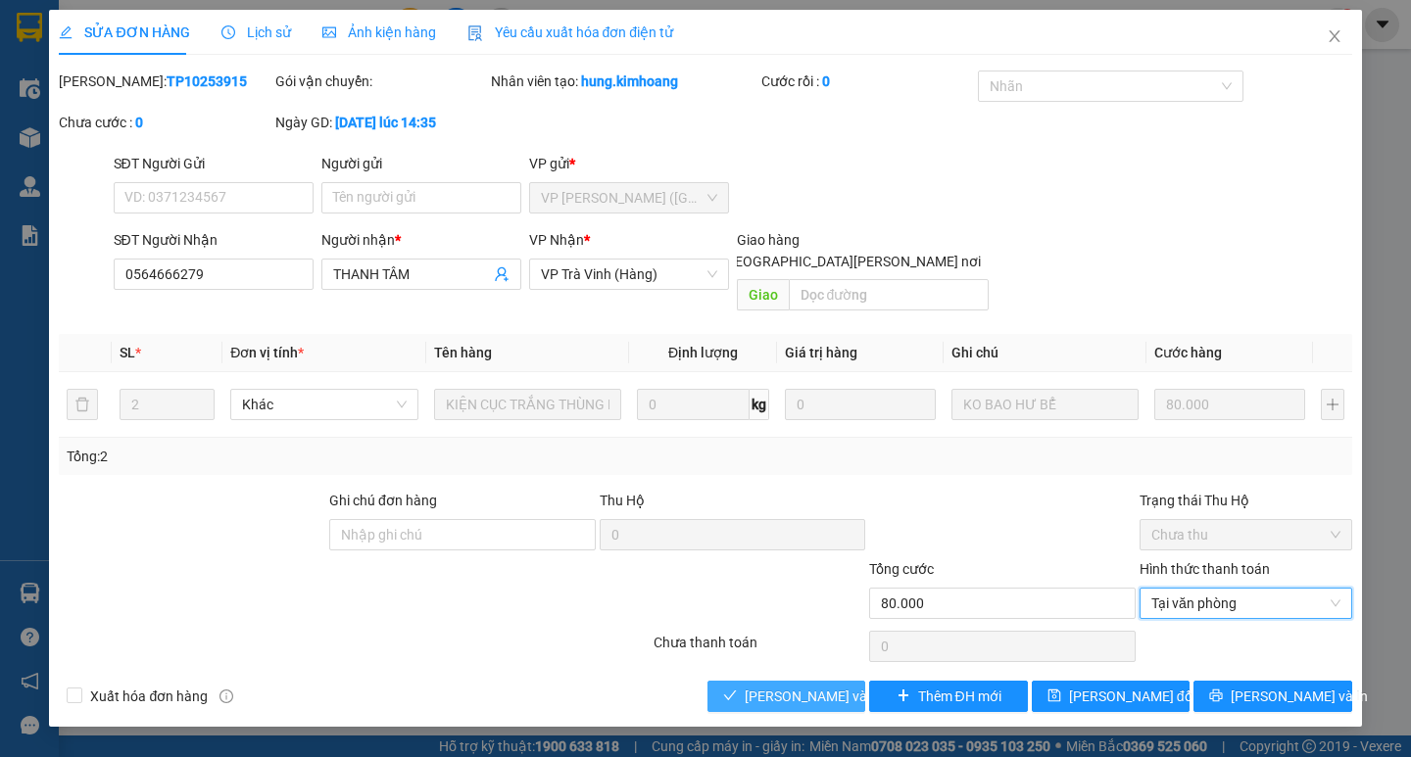
click at [814, 686] on span "Lưu và Giao hàng" at bounding box center [877, 697] width 265 height 22
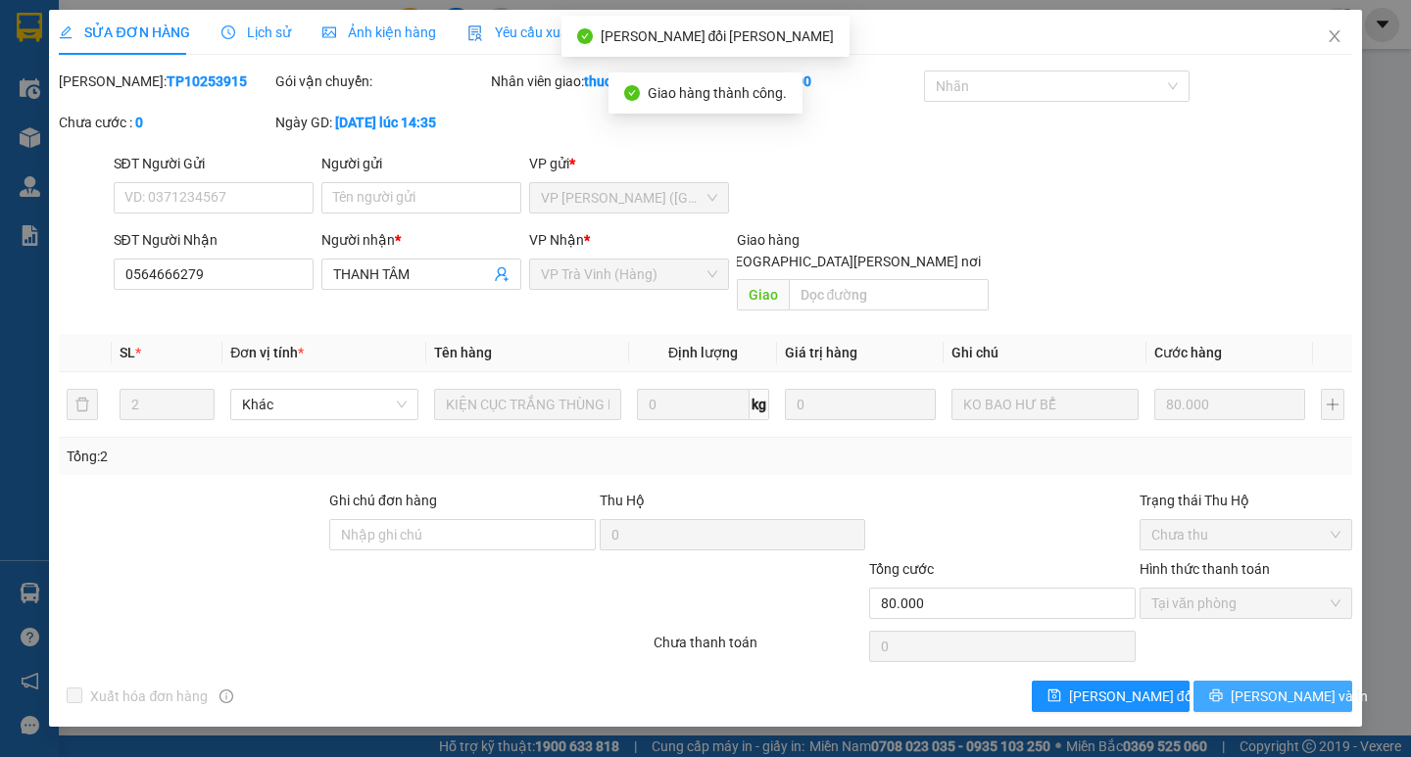
click at [1279, 686] on span "Lưu và In" at bounding box center [1298, 697] width 137 height 22
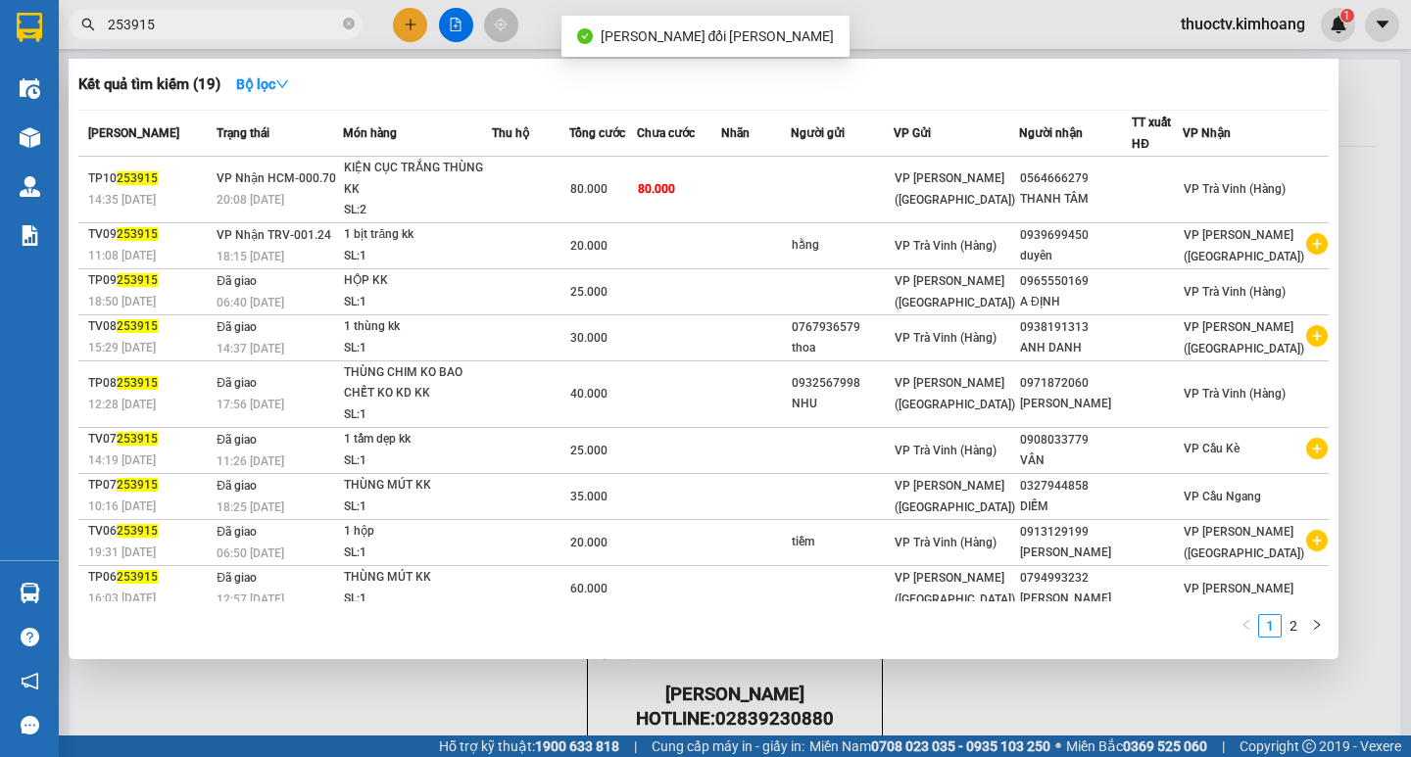
click at [234, 28] on input "253915" at bounding box center [223, 25] width 231 height 22
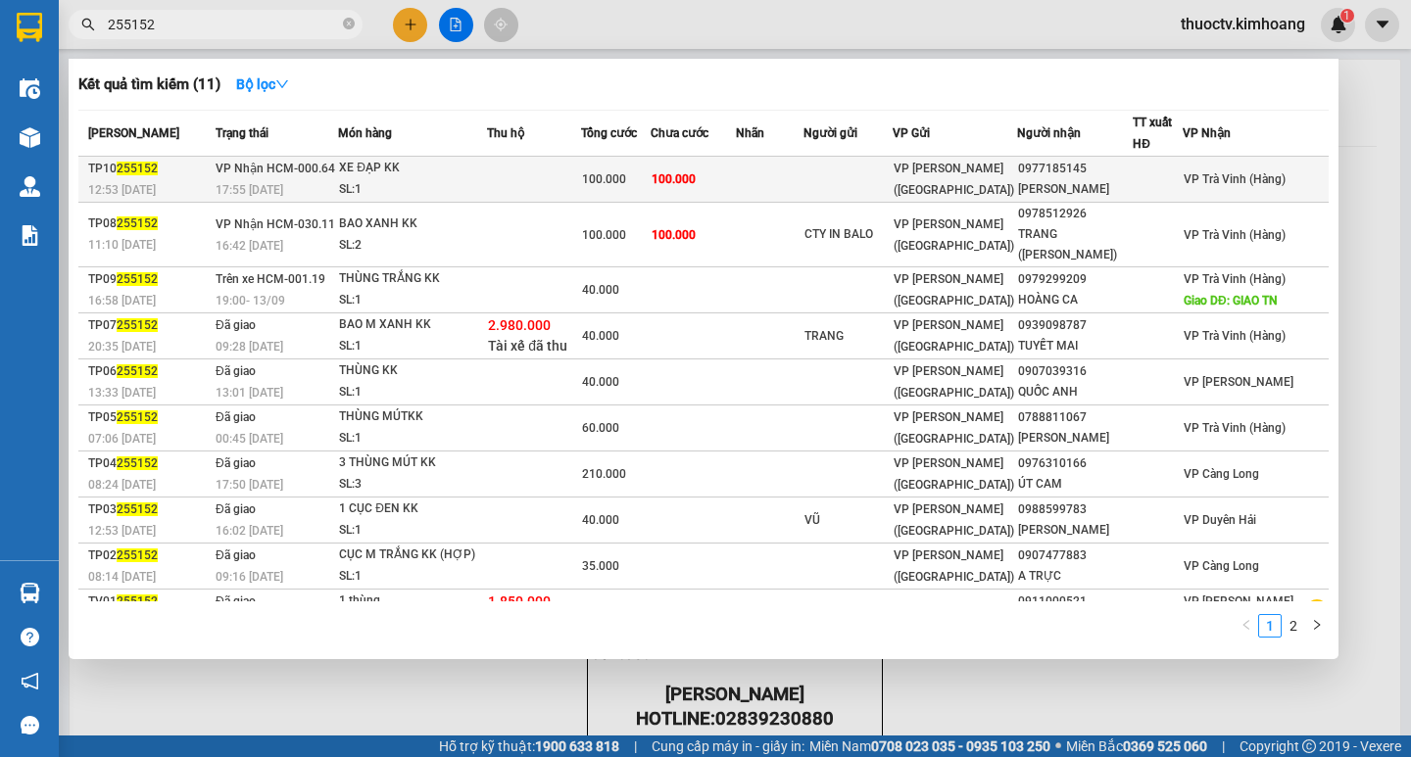
type input "255152"
click at [736, 181] on td "100.000" at bounding box center [693, 180] width 85 height 46
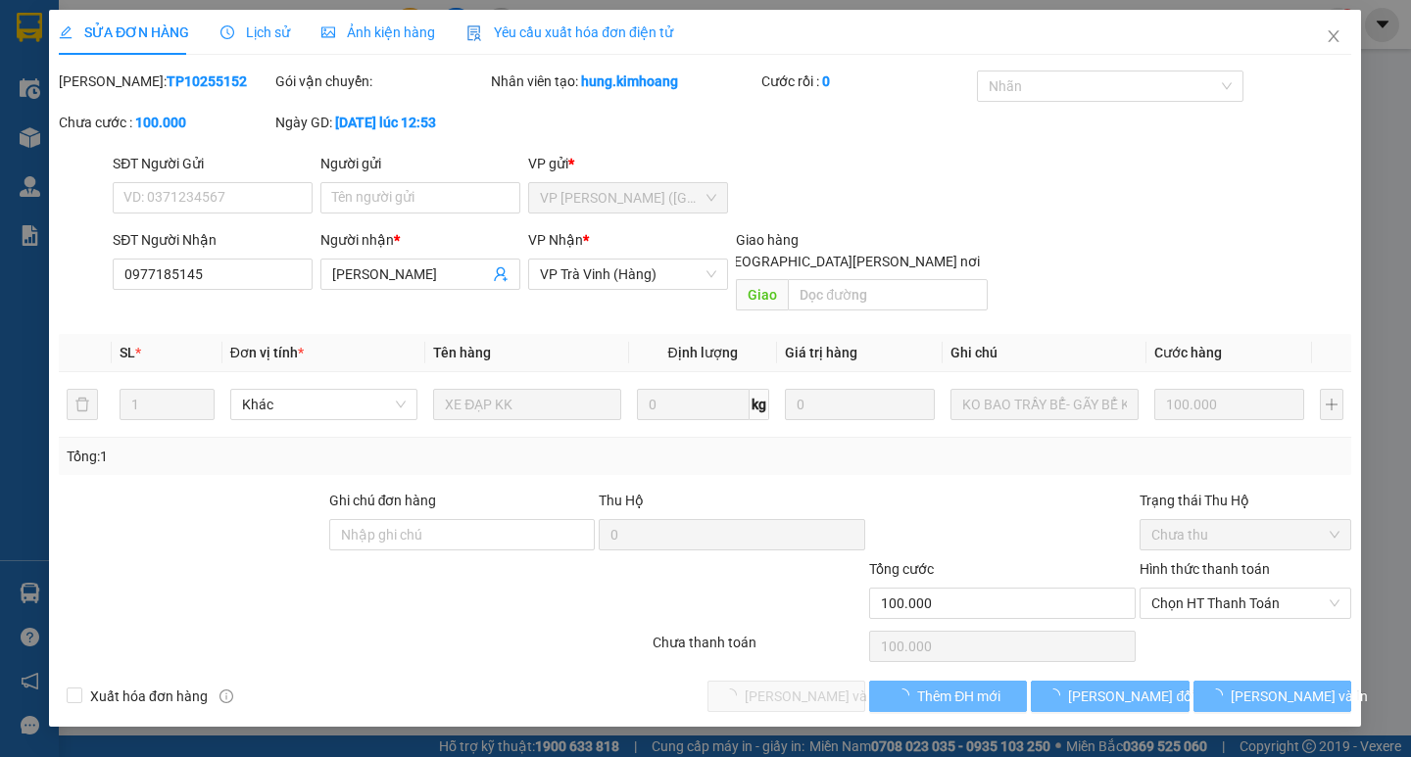
type input "0977185145"
type input "THANH THÚY"
type input "100.000"
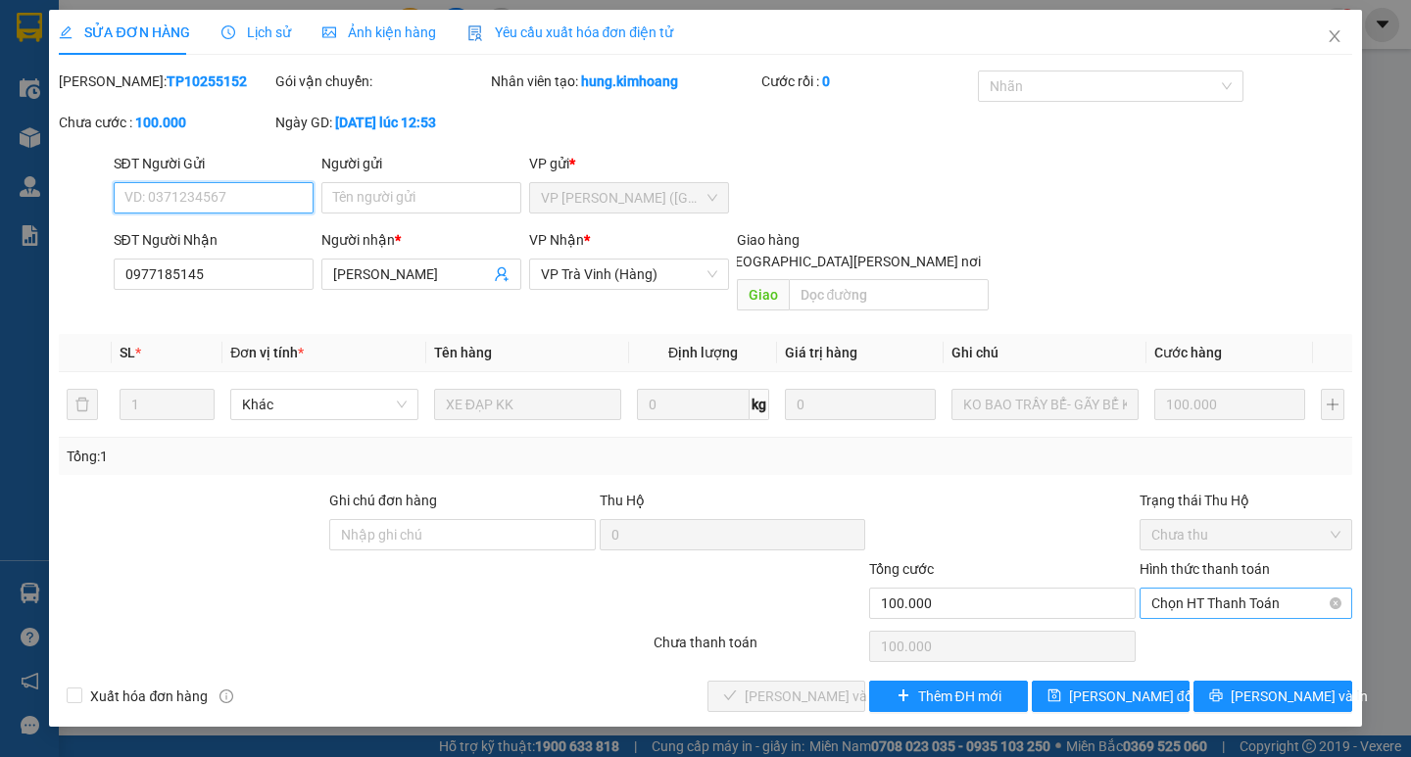
click at [1246, 589] on span "Chọn HT Thanh Toán" at bounding box center [1245, 603] width 189 height 29
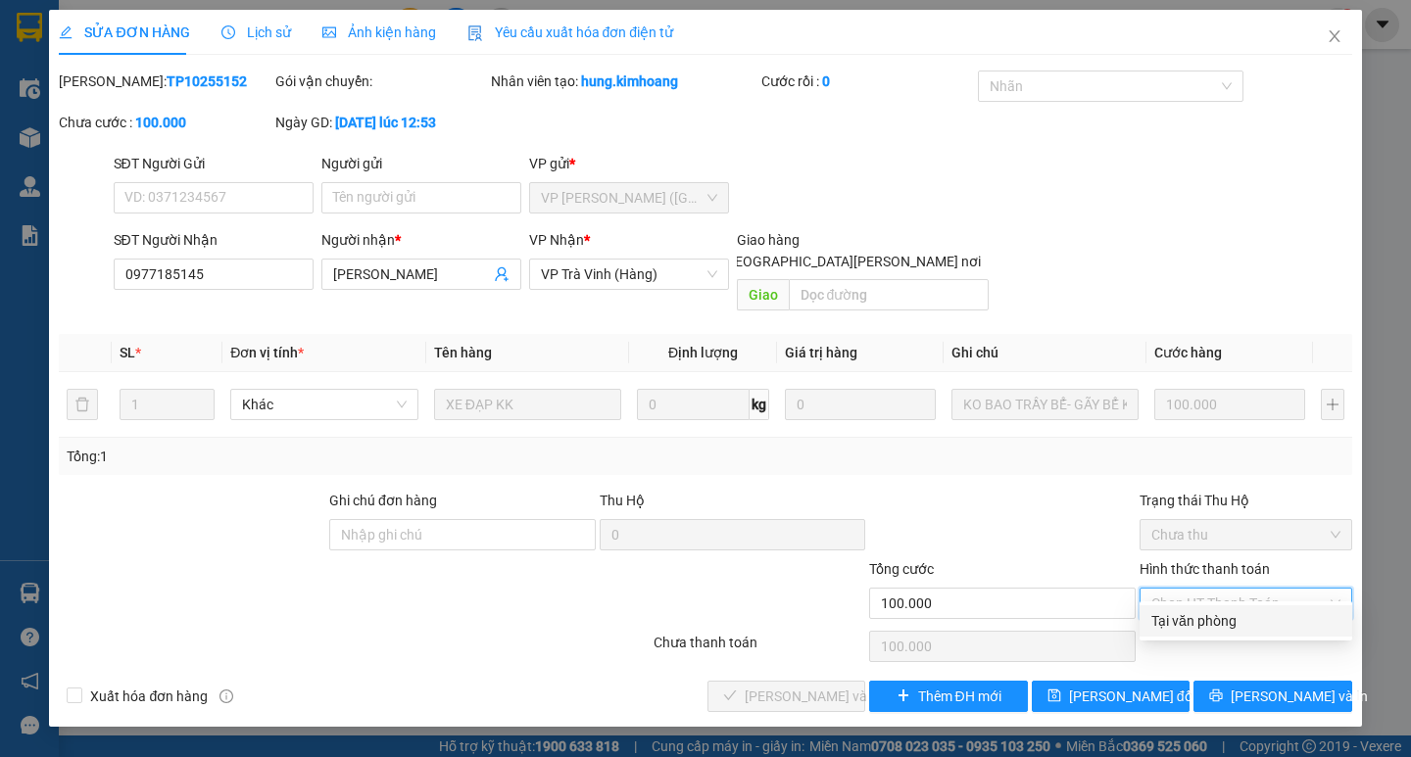
click at [1210, 609] on div "Tại văn phòng" at bounding box center [1245, 620] width 213 height 31
type input "0"
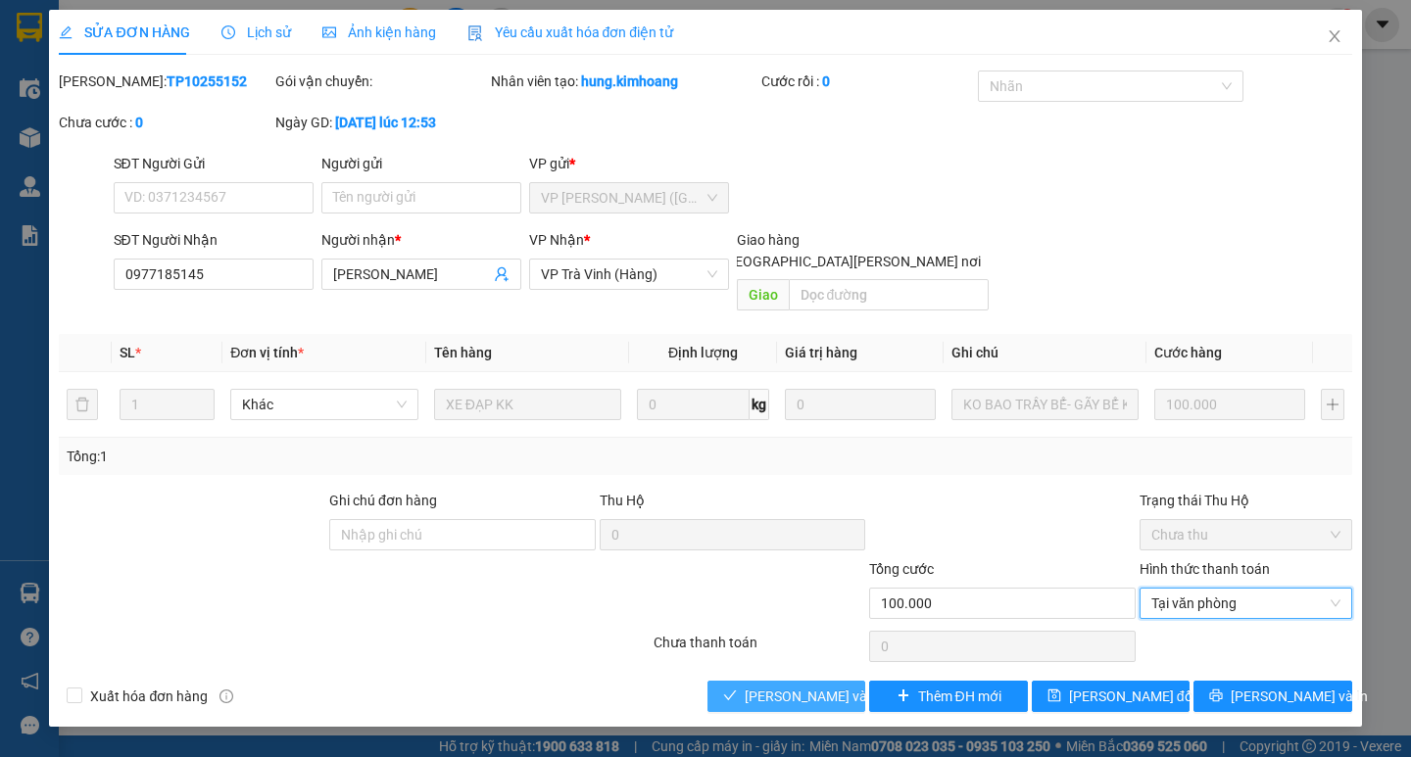
drag, startPoint x: 776, startPoint y: 675, endPoint x: 832, endPoint y: 667, distance: 56.4
click at [786, 686] on span "Lưu và Giao hàng" at bounding box center [877, 697] width 265 height 22
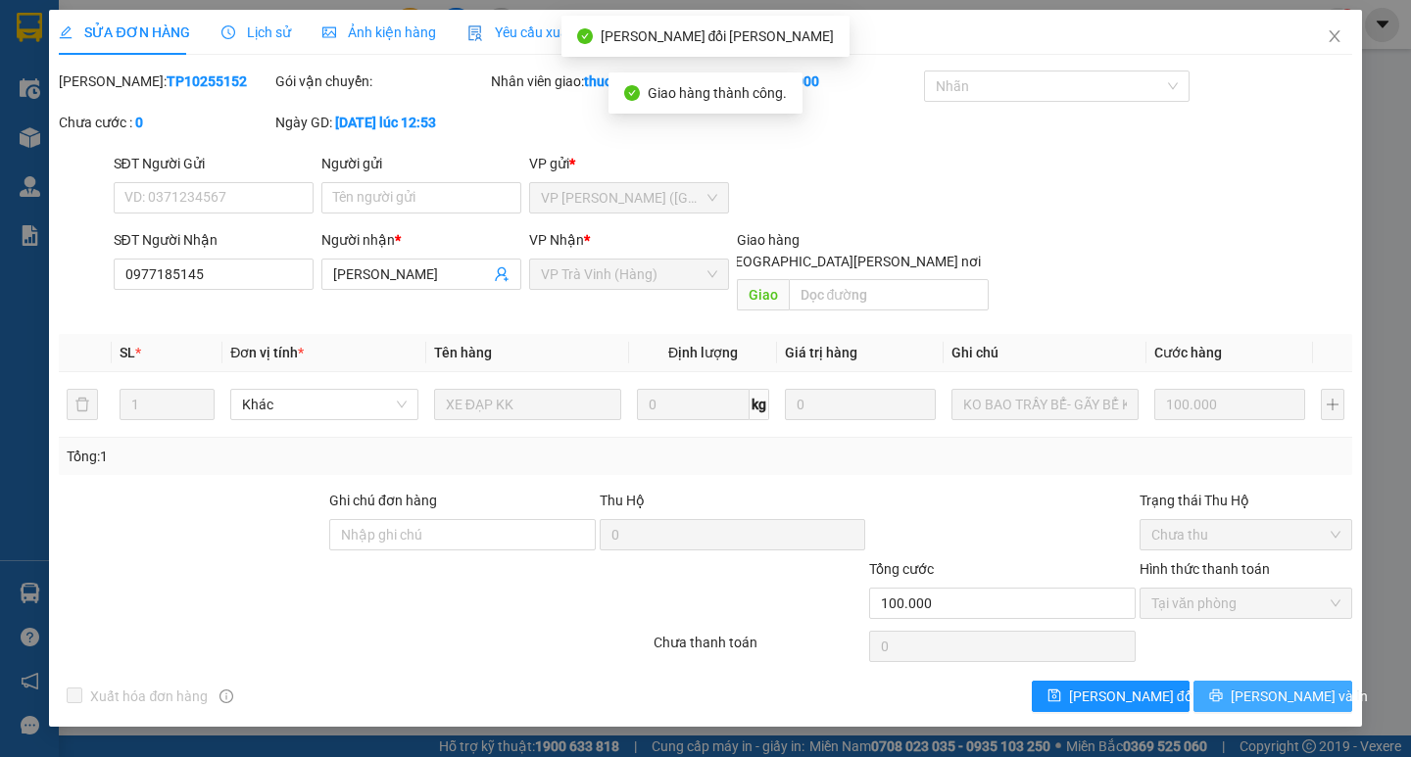
click at [1282, 686] on span "Lưu và In" at bounding box center [1298, 697] width 137 height 22
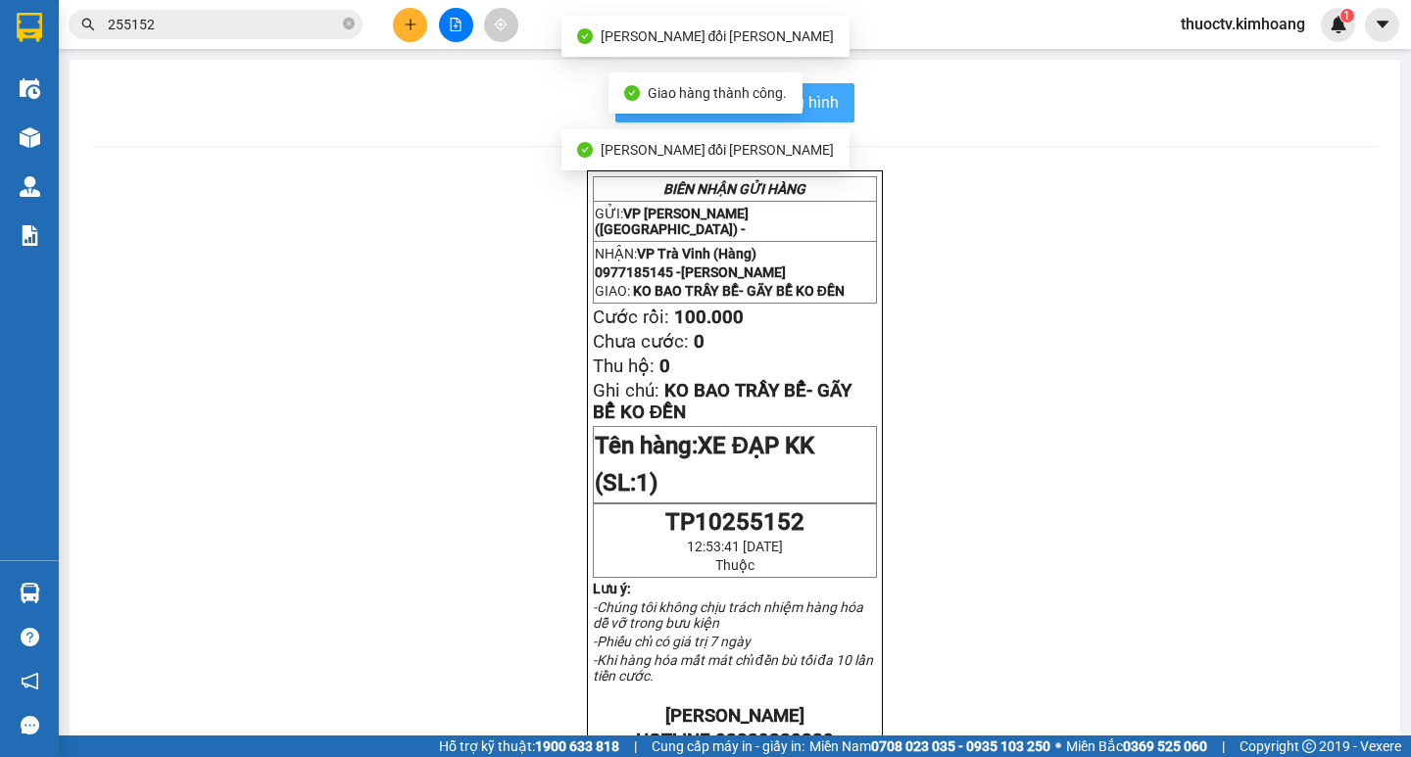
drag, startPoint x: 818, startPoint y: 103, endPoint x: 851, endPoint y: 116, distance: 35.7
click at [819, 101] on span "In mẫu biên lai tự cấu hình" at bounding box center [746, 102] width 184 height 24
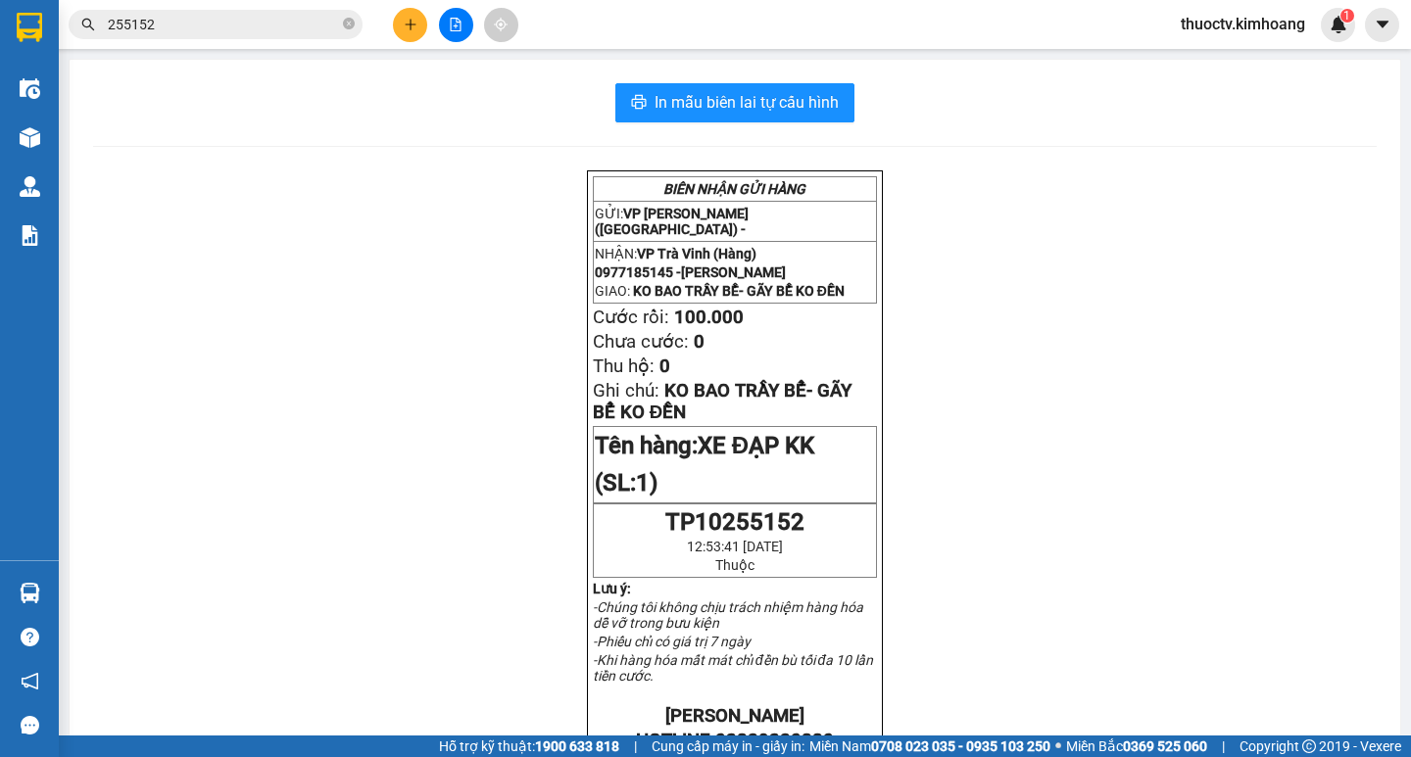
click at [192, 26] on input "255152" at bounding box center [223, 25] width 231 height 22
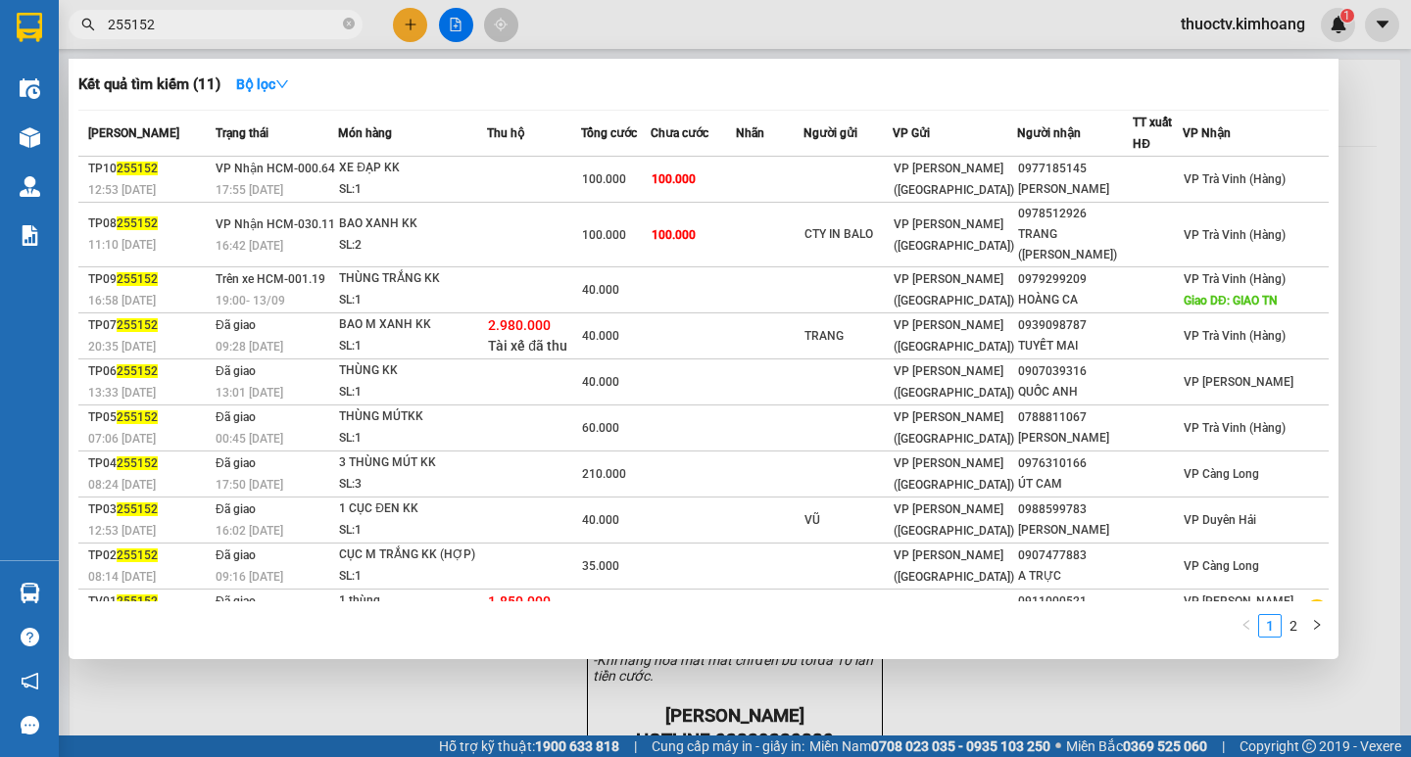
click at [190, 26] on input "255152" at bounding box center [223, 25] width 231 height 22
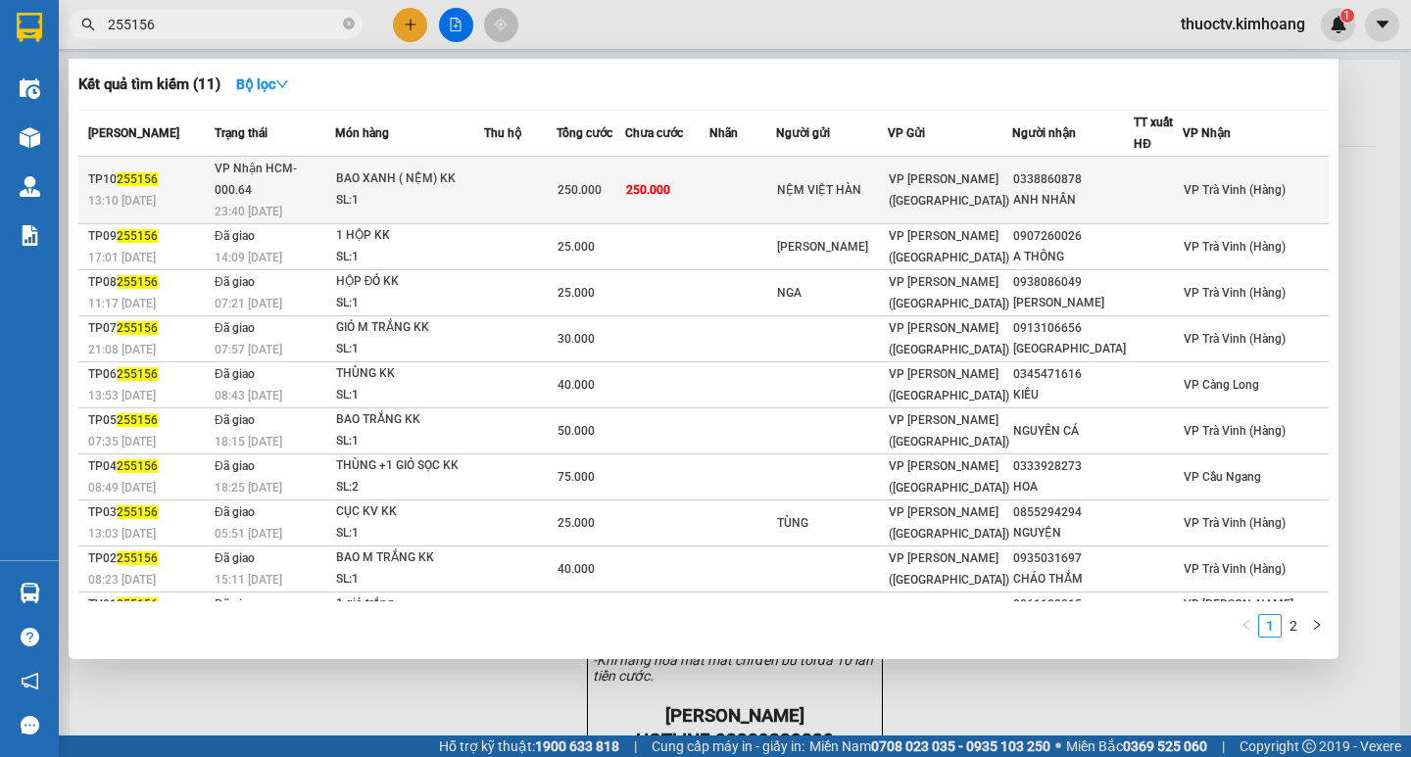
type input "255156"
click at [670, 184] on span "250.000" at bounding box center [648, 190] width 44 height 14
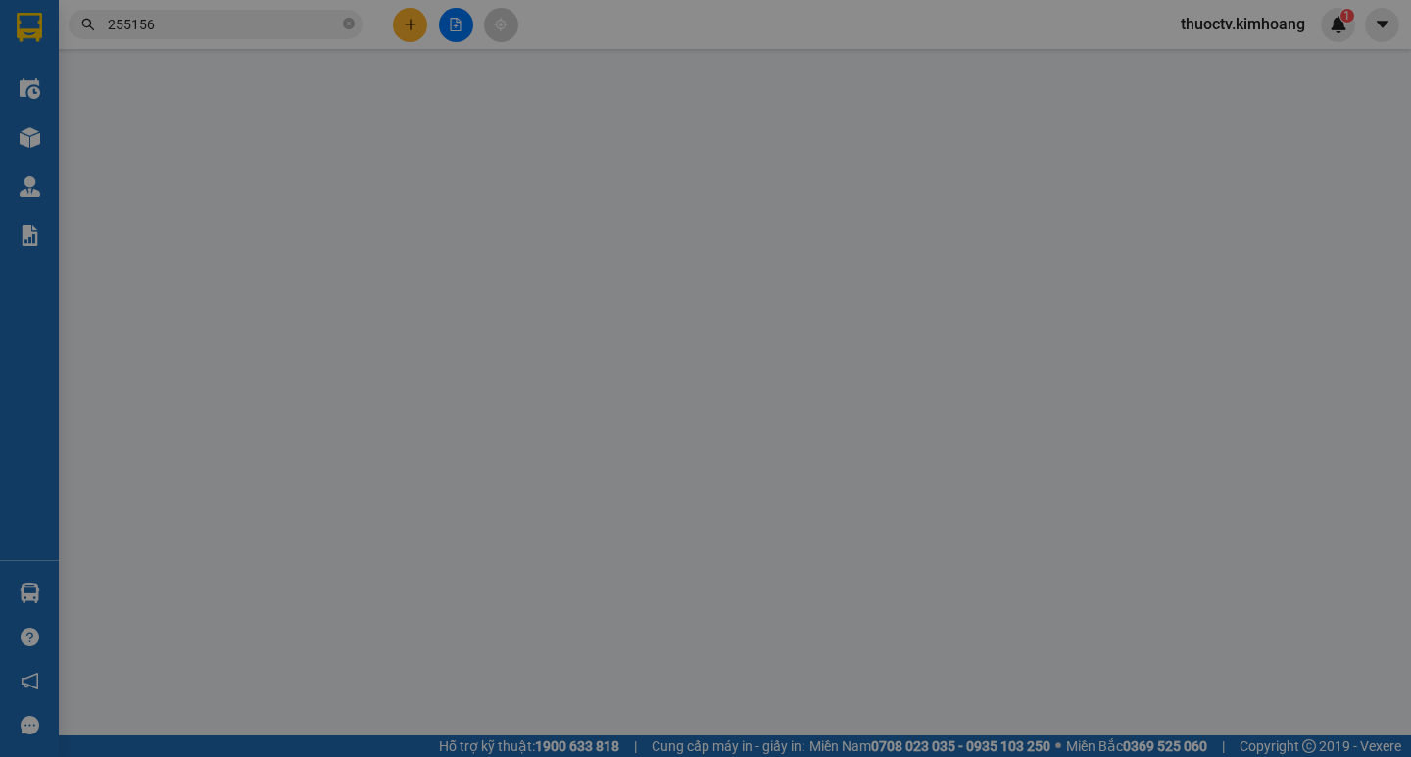
type input "NỆM VIỆT HÀN"
type input "0338860878"
type input "ANH NHÂN"
type input "250.000"
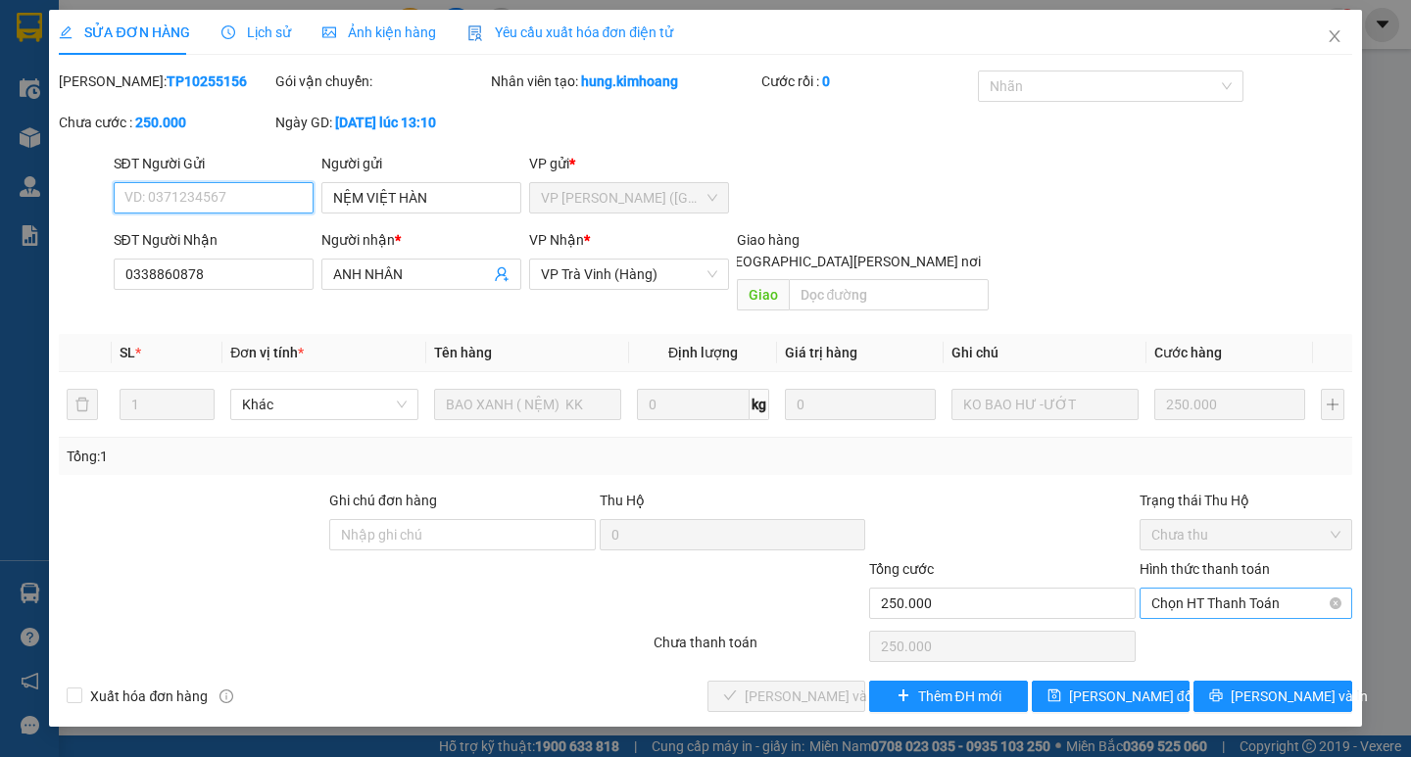
click at [1235, 589] on span "Chọn HT Thanh Toán" at bounding box center [1245, 603] width 189 height 29
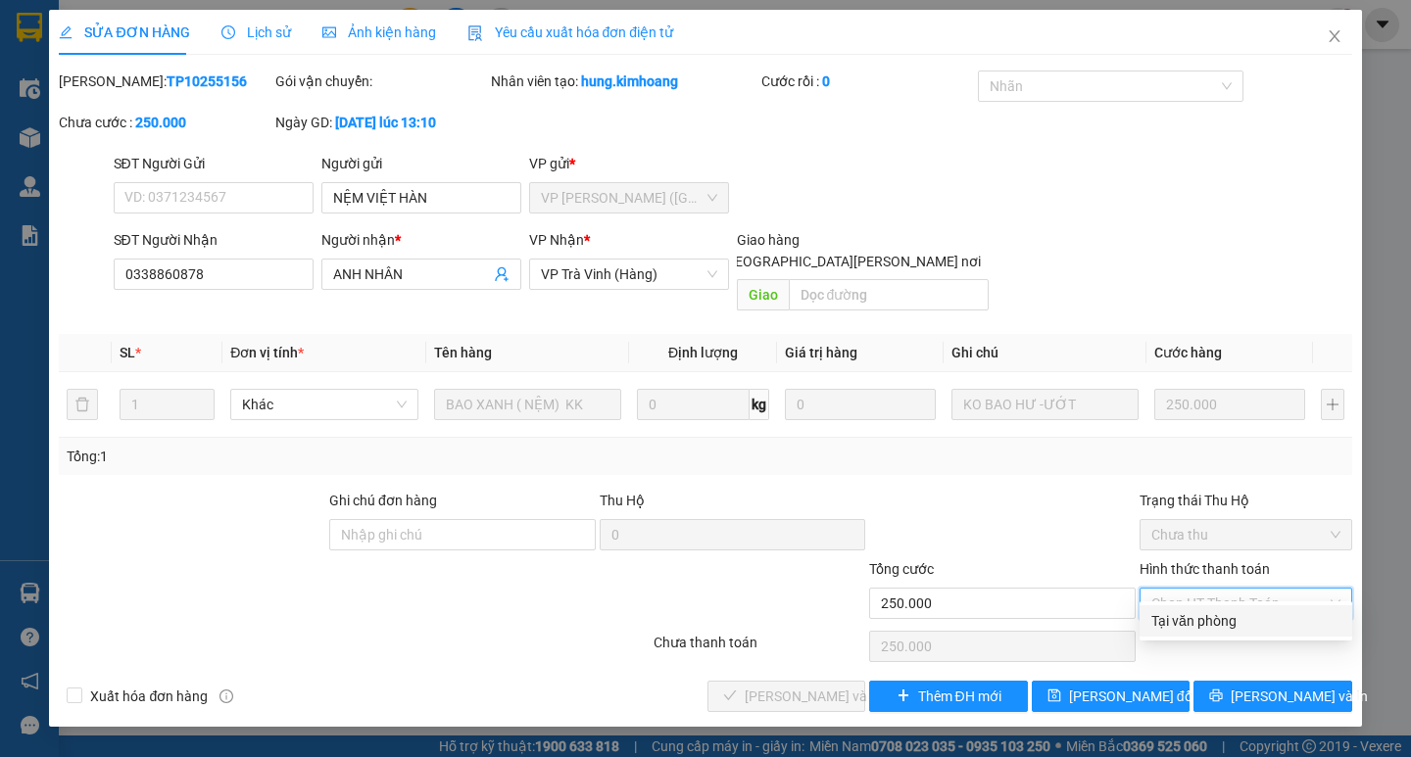
drag, startPoint x: 1208, startPoint y: 620, endPoint x: 1086, endPoint y: 653, distance: 126.0
click at [1207, 620] on div "Tại văn phòng" at bounding box center [1245, 621] width 189 height 22
type input "0"
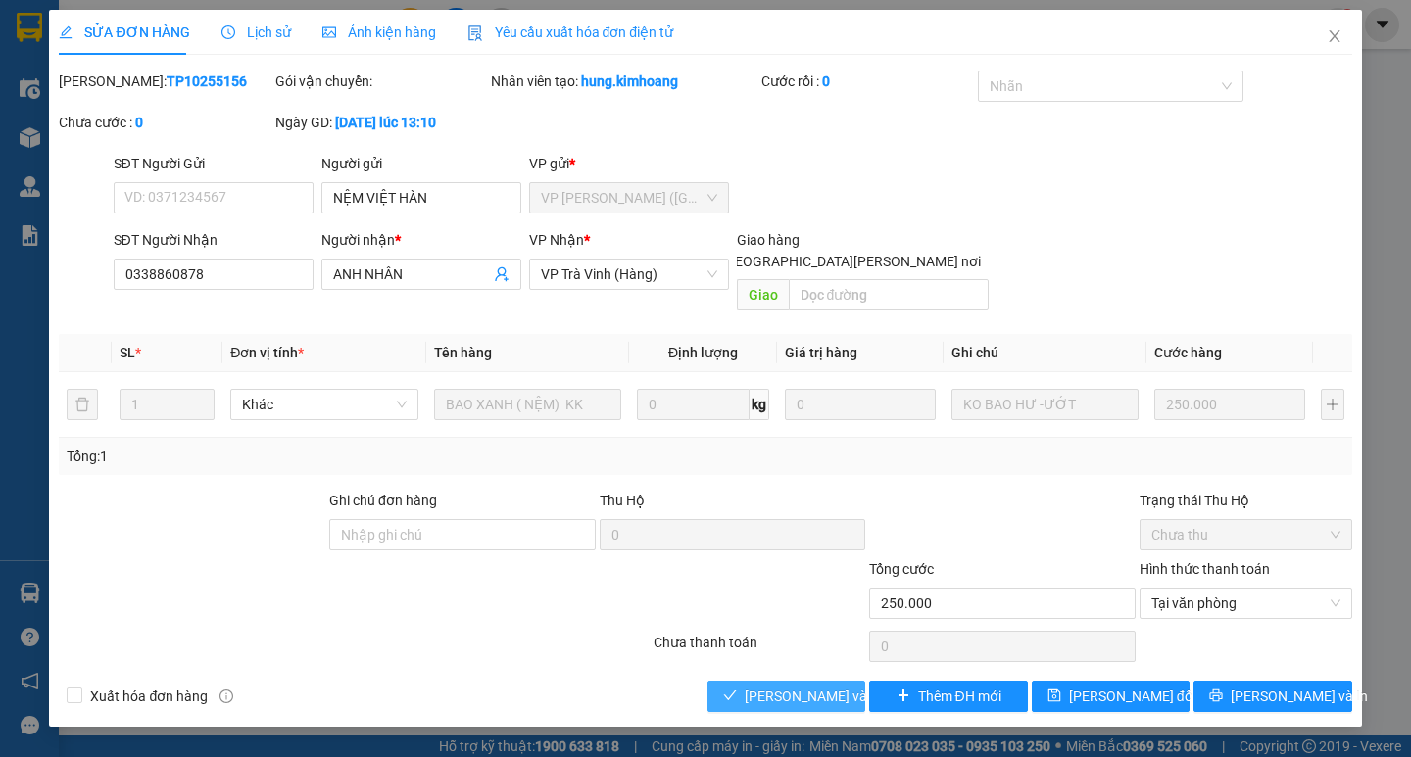
click at [814, 686] on span "Lưu và Giao hàng" at bounding box center [877, 697] width 265 height 22
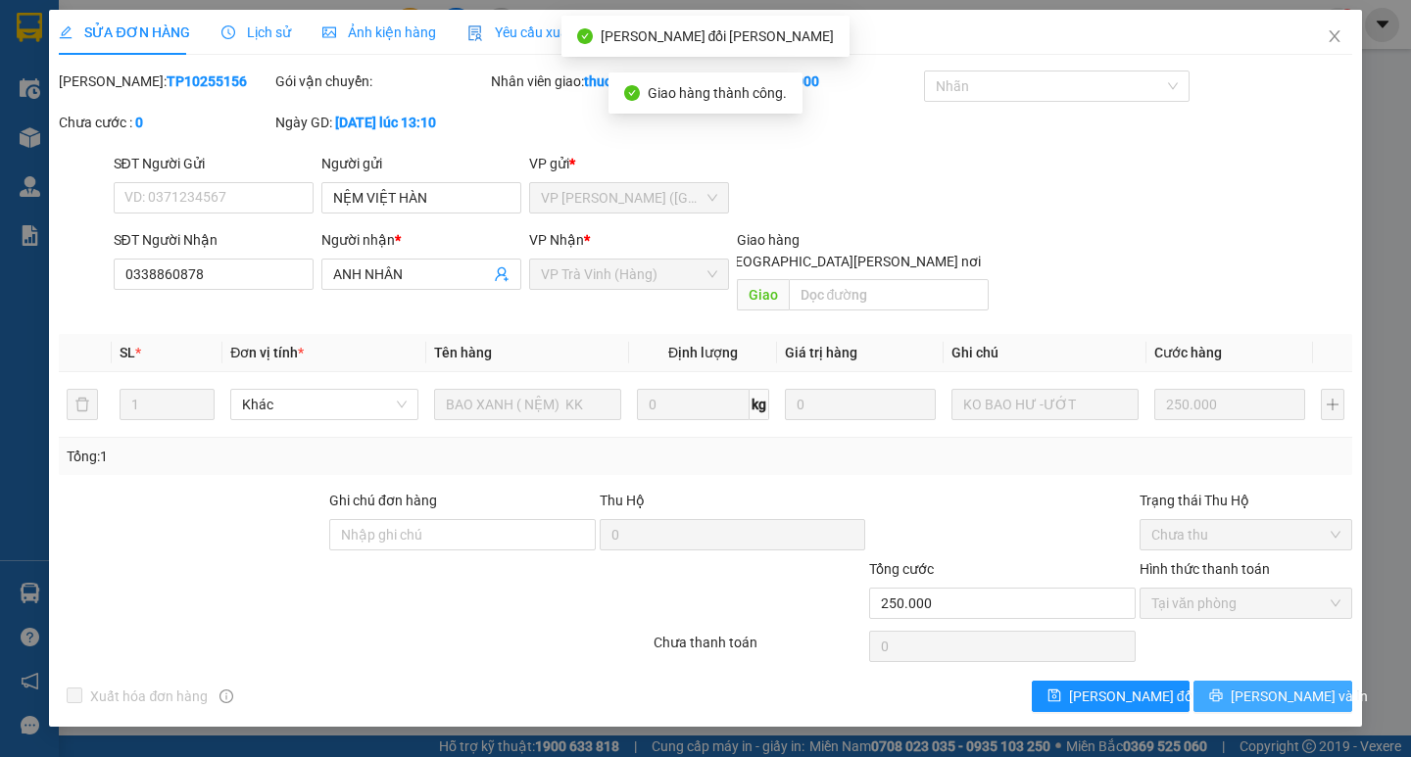
drag, startPoint x: 1272, startPoint y: 674, endPoint x: 1254, endPoint y: 611, distance: 65.1
click at [1271, 686] on span "Lưu và In" at bounding box center [1298, 697] width 137 height 22
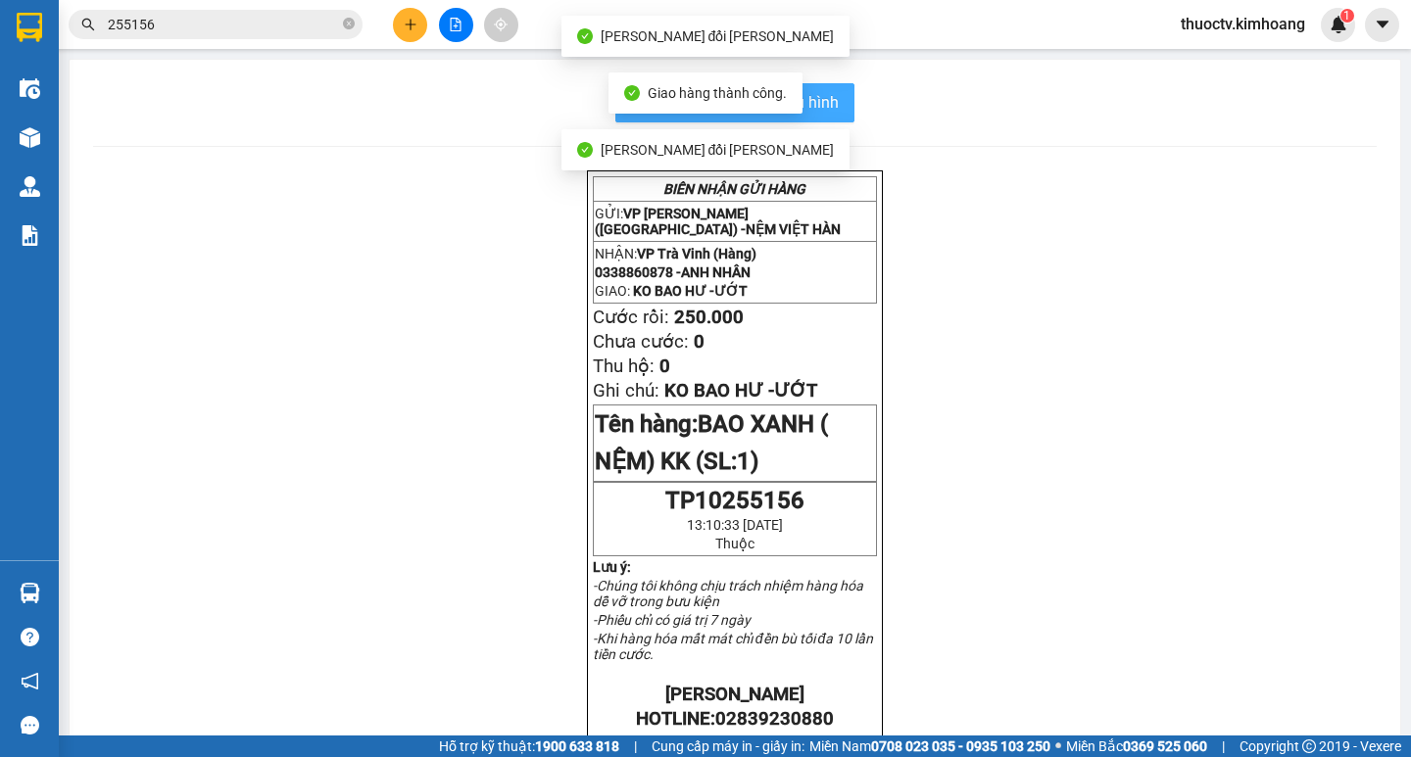
click at [829, 109] on span "In mẫu biên lai tự cấu hình" at bounding box center [746, 102] width 184 height 24
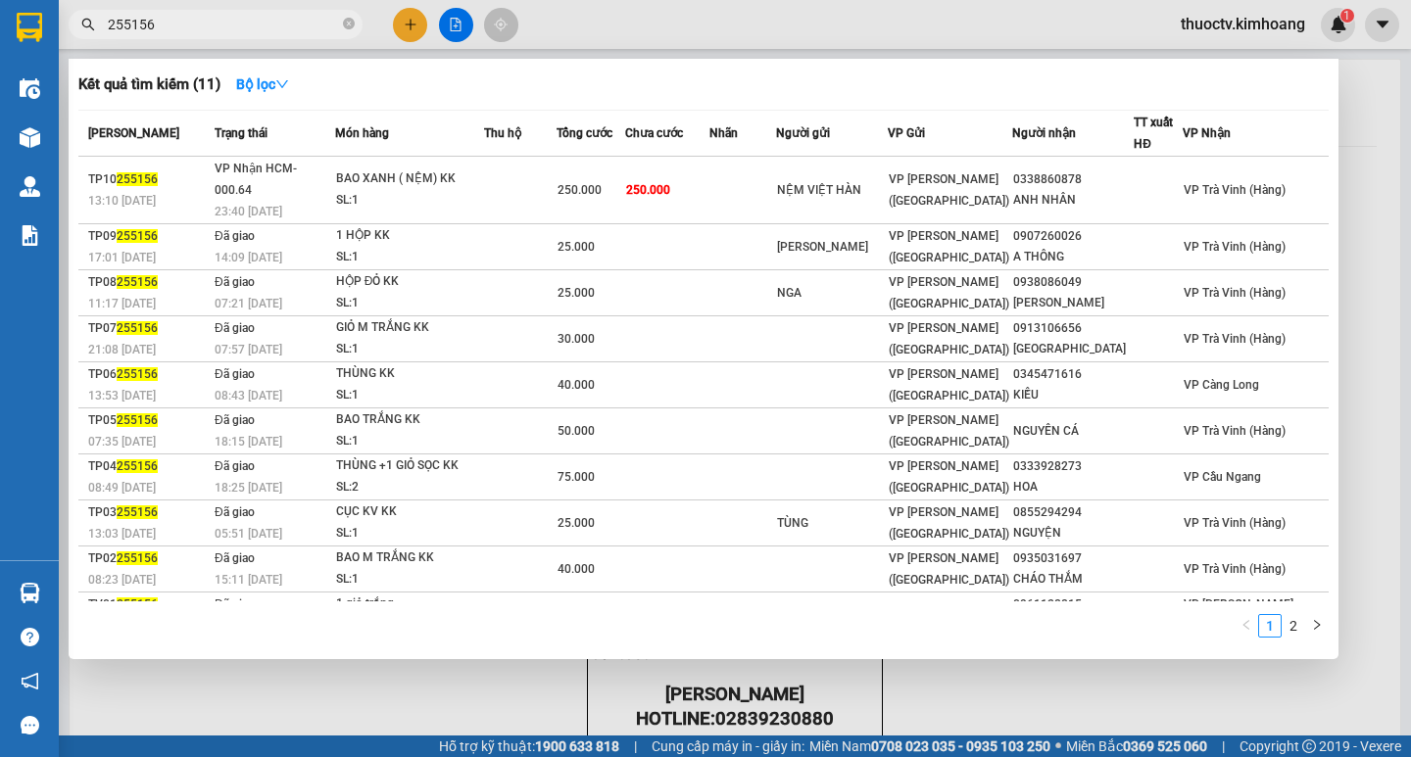
click at [188, 29] on input "255156" at bounding box center [223, 25] width 231 height 22
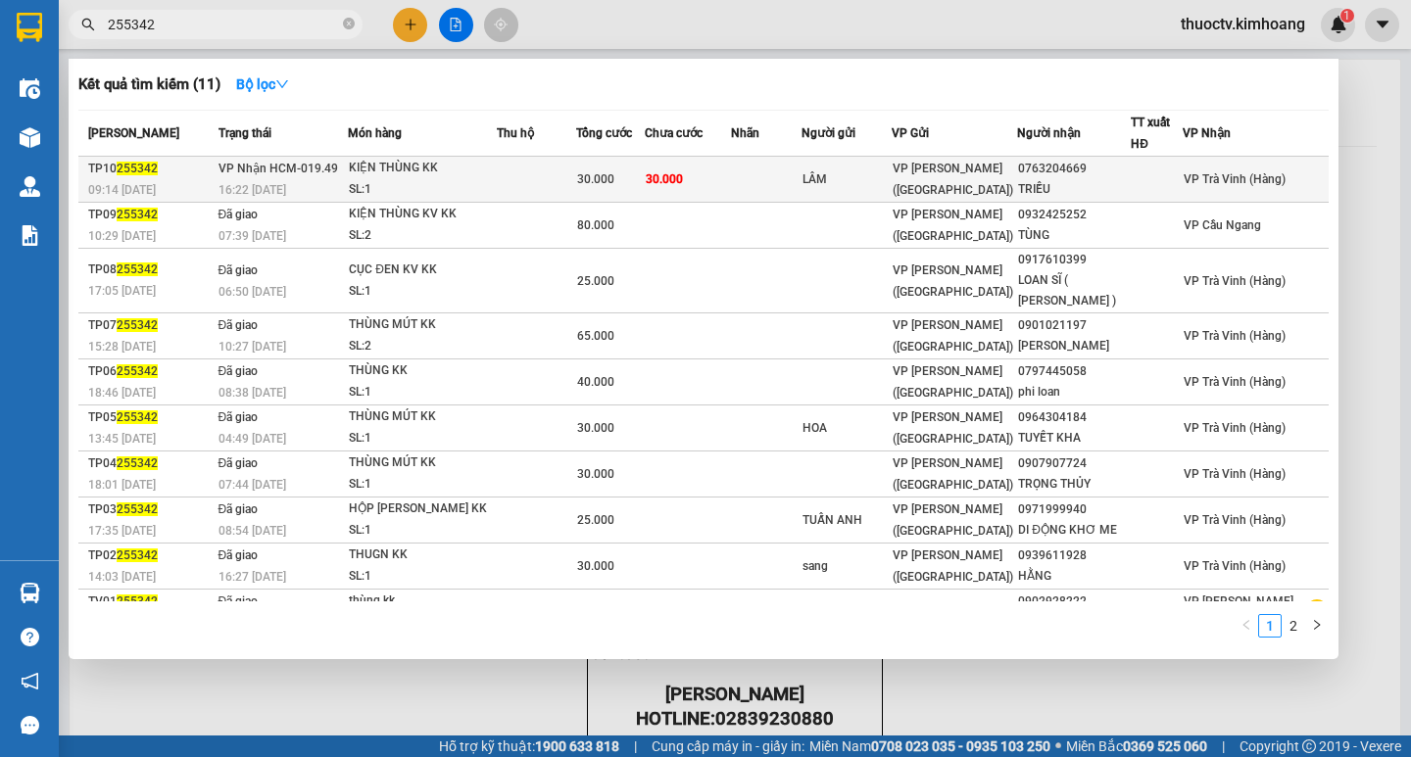
type input "255342"
click at [716, 191] on td "30.000" at bounding box center [688, 180] width 86 height 46
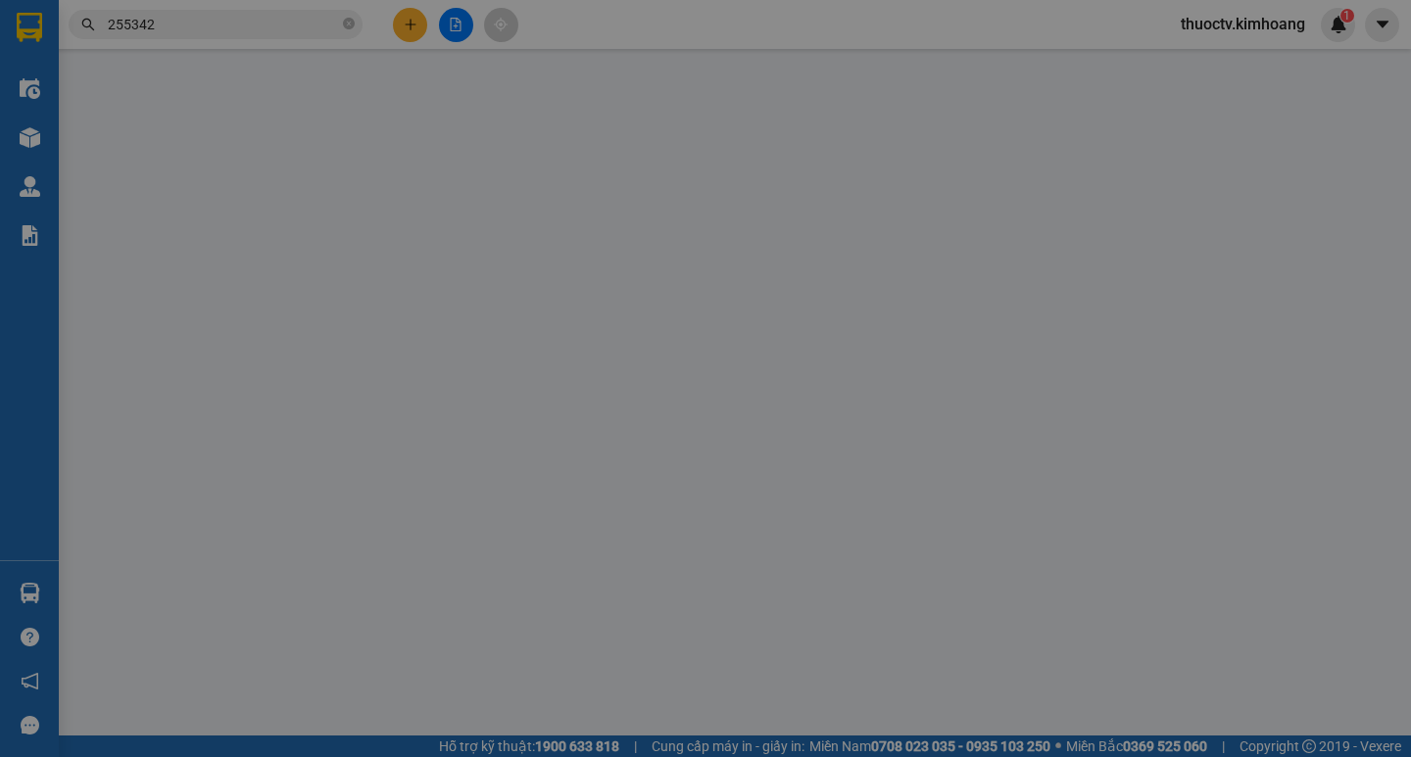
type input "LÂM"
type input "0763204669"
type input "TRIỀU"
type input "30.000"
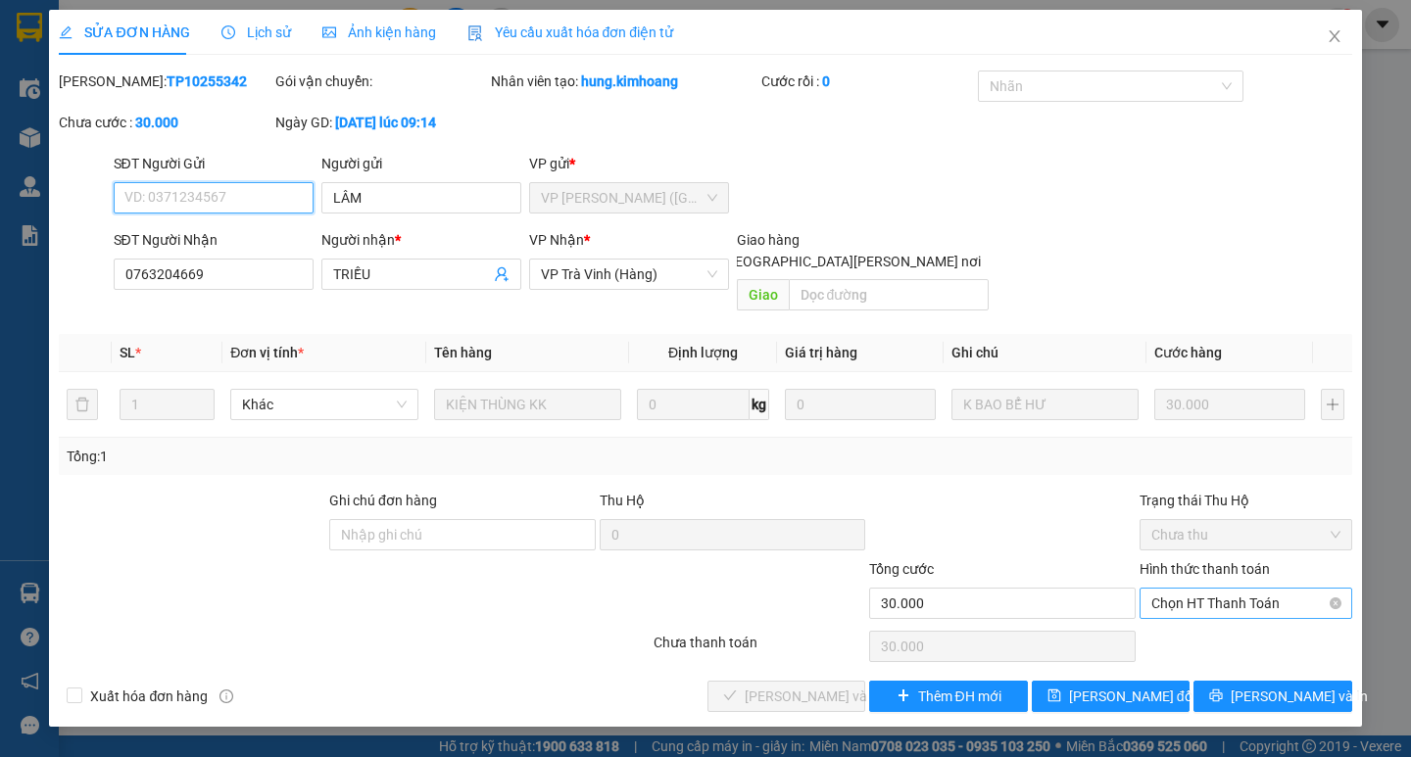
click at [1254, 589] on span "Chọn HT Thanh Toán" at bounding box center [1245, 603] width 189 height 29
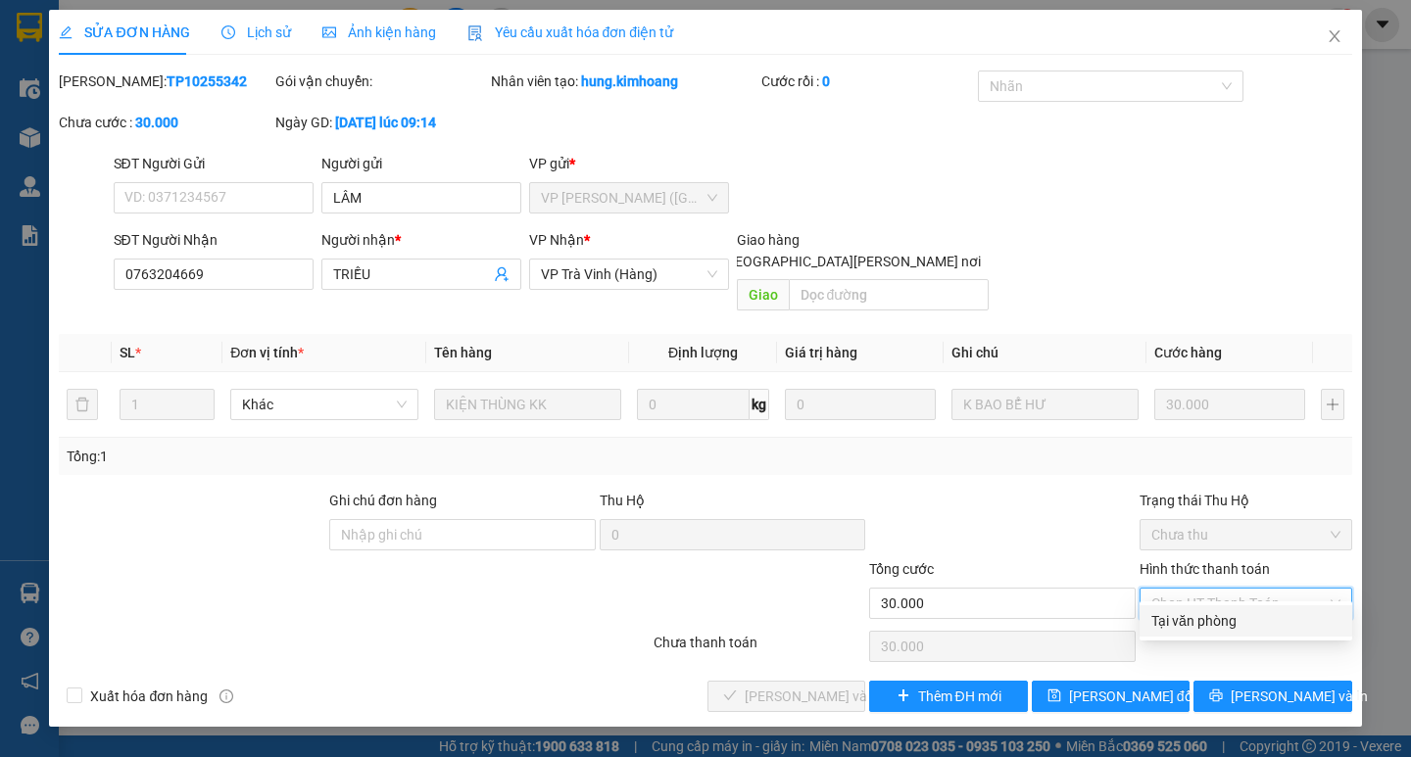
click at [1217, 613] on div "Tại văn phòng" at bounding box center [1245, 621] width 189 height 22
type input "0"
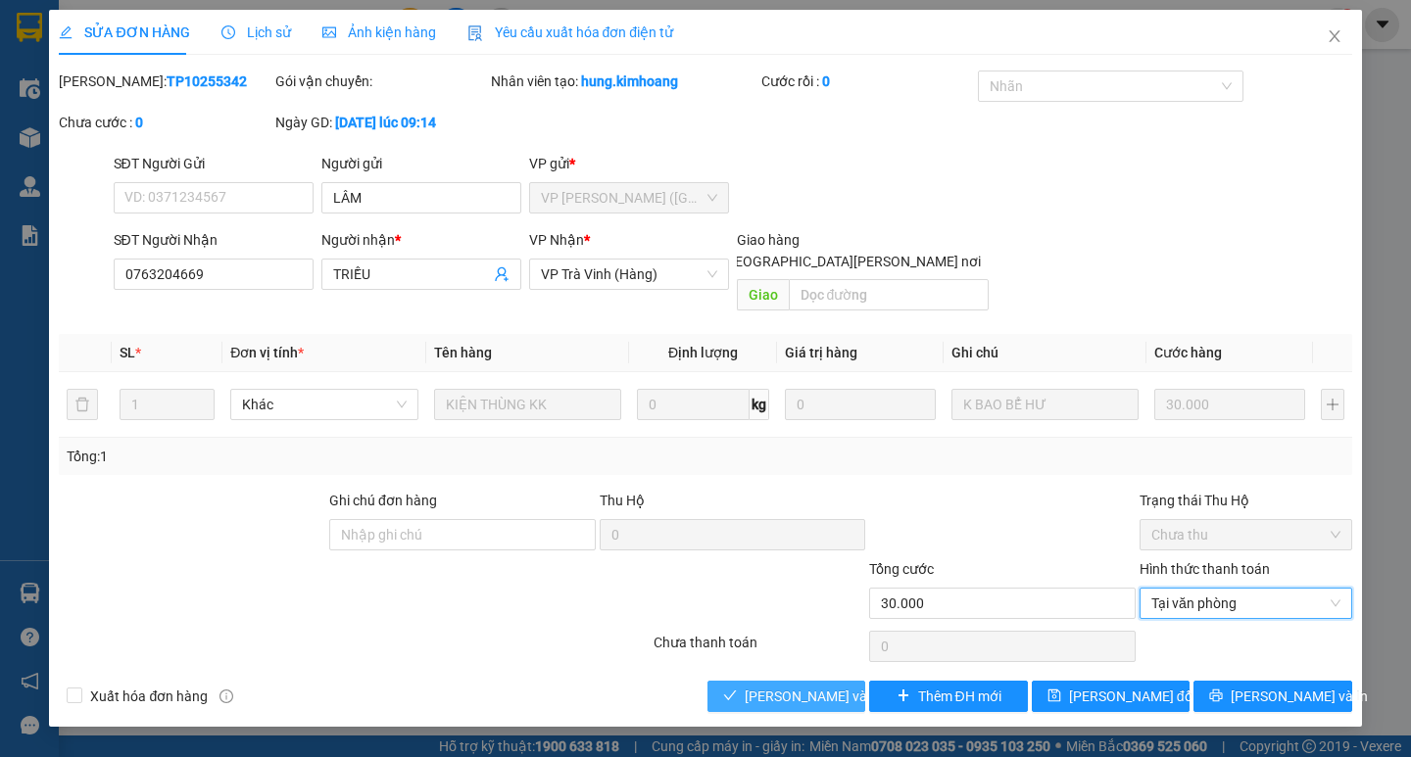
click at [827, 686] on span "Lưu và Giao hàng" at bounding box center [877, 697] width 265 height 22
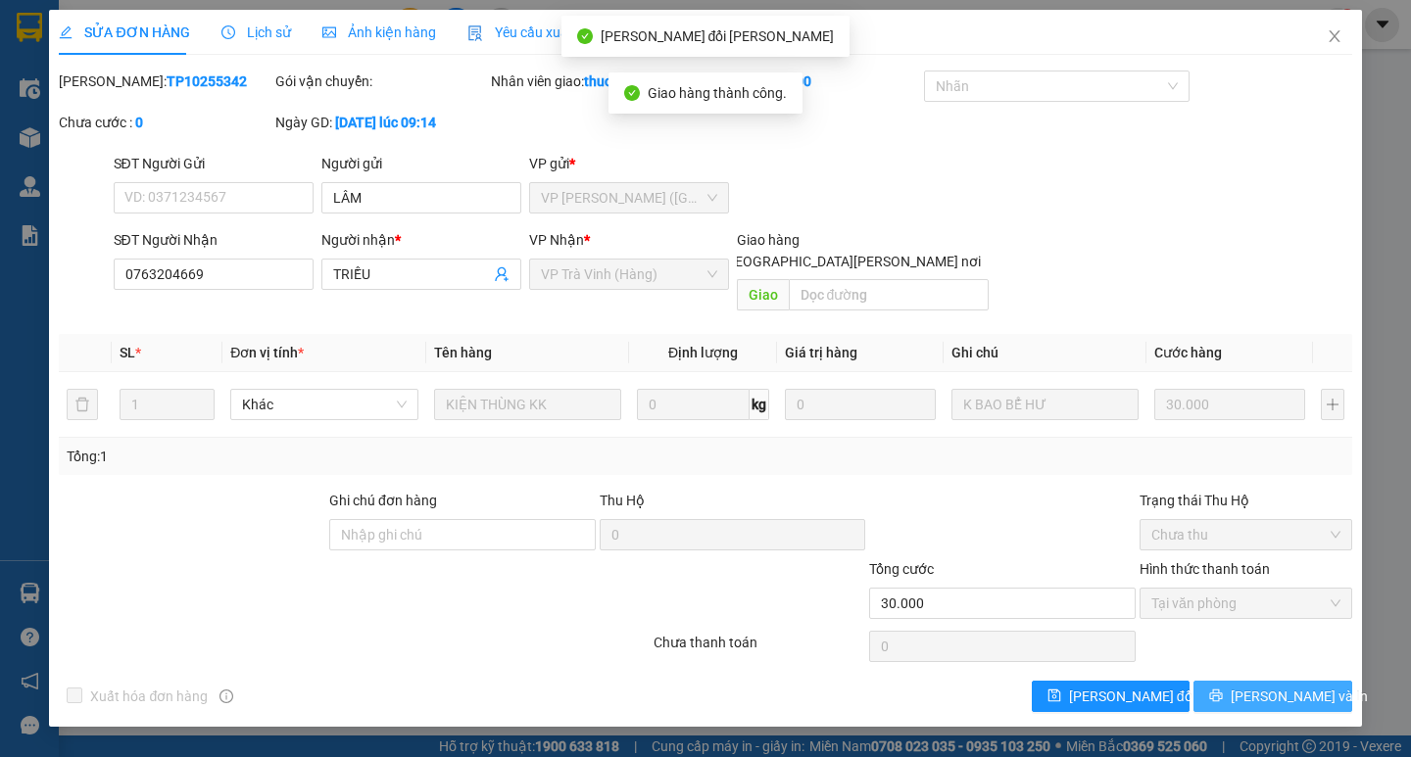
drag, startPoint x: 1277, startPoint y: 672, endPoint x: 1255, endPoint y: 544, distance: 130.1
click at [1277, 686] on span "Lưu và In" at bounding box center [1298, 697] width 137 height 22
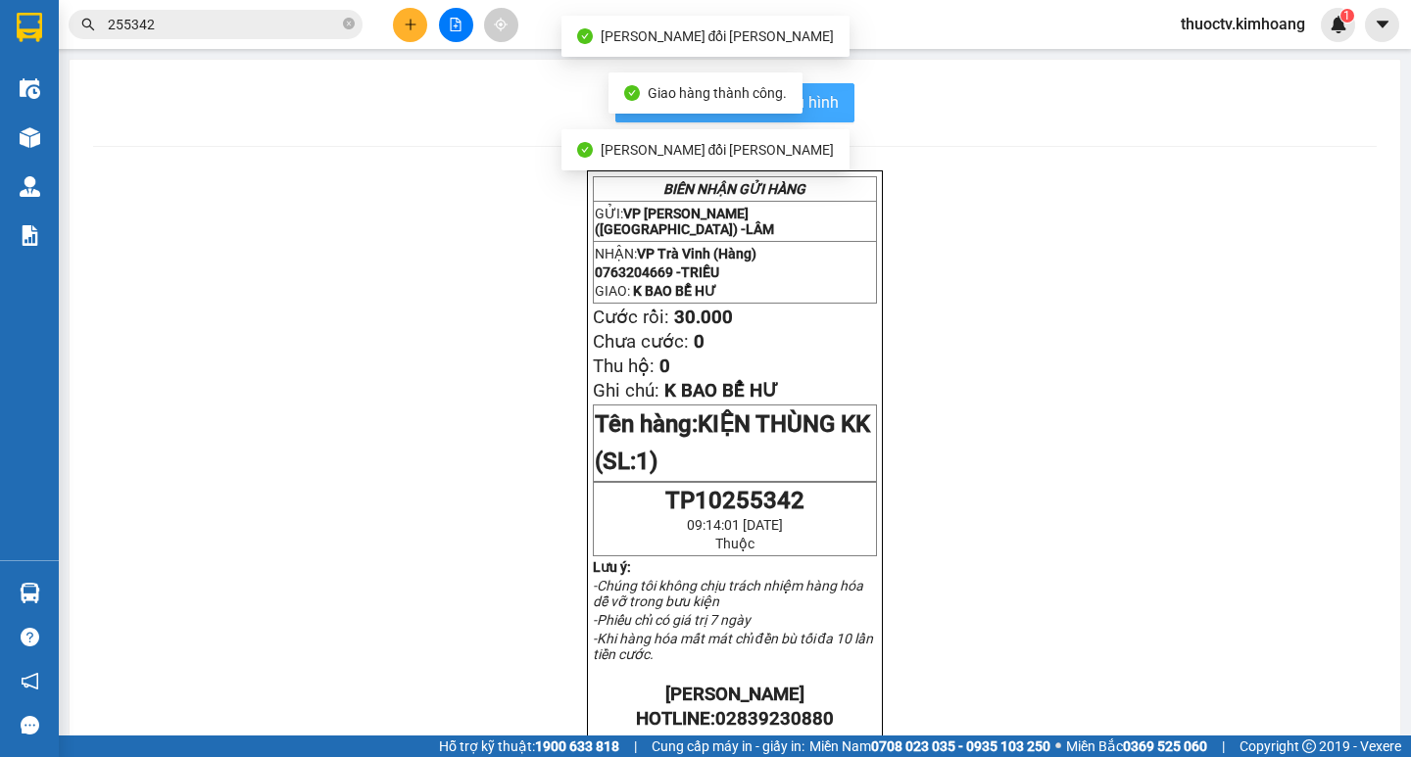
drag, startPoint x: 818, startPoint y: 109, endPoint x: 968, endPoint y: 149, distance: 155.2
click at [819, 108] on span "In mẫu biên lai tự cấu hình" at bounding box center [746, 102] width 184 height 24
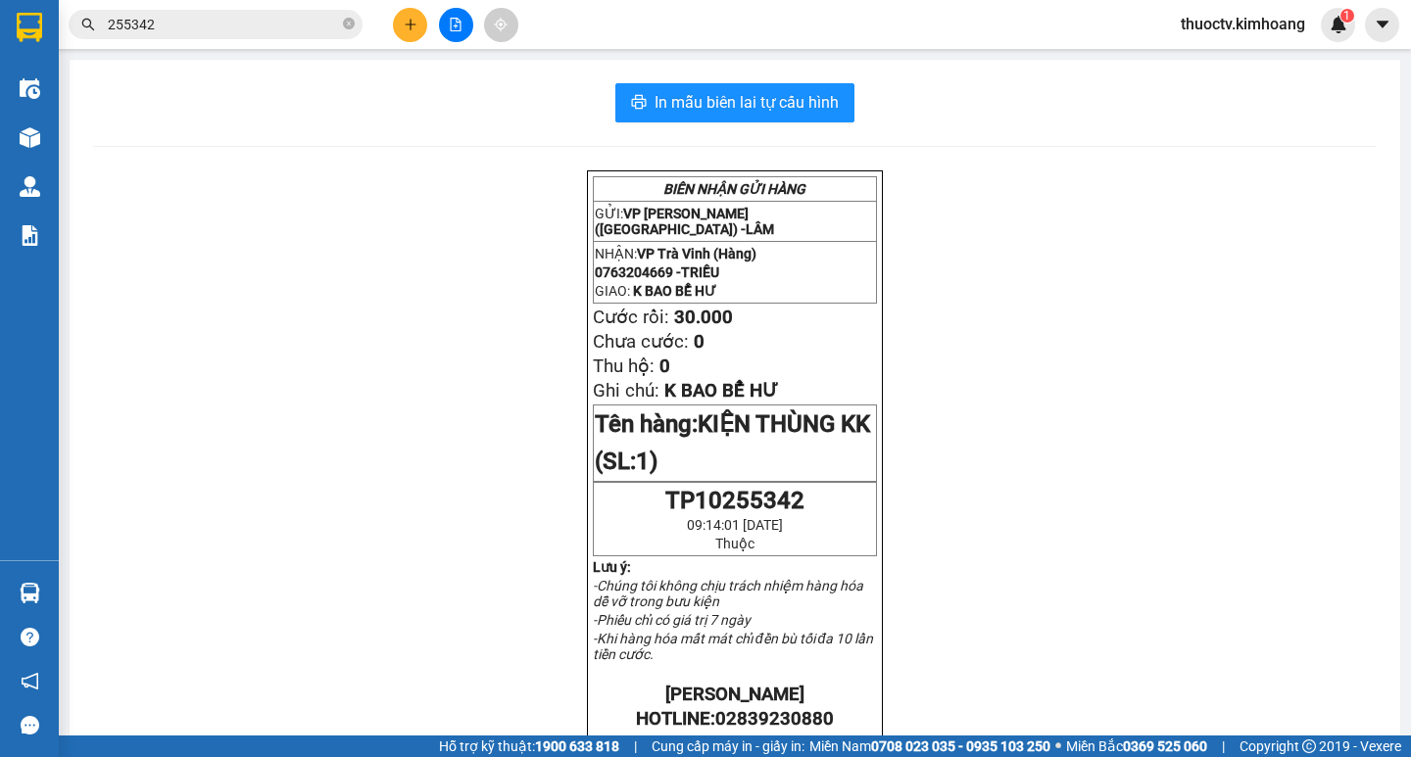
click at [171, 29] on input "255342" at bounding box center [223, 25] width 231 height 22
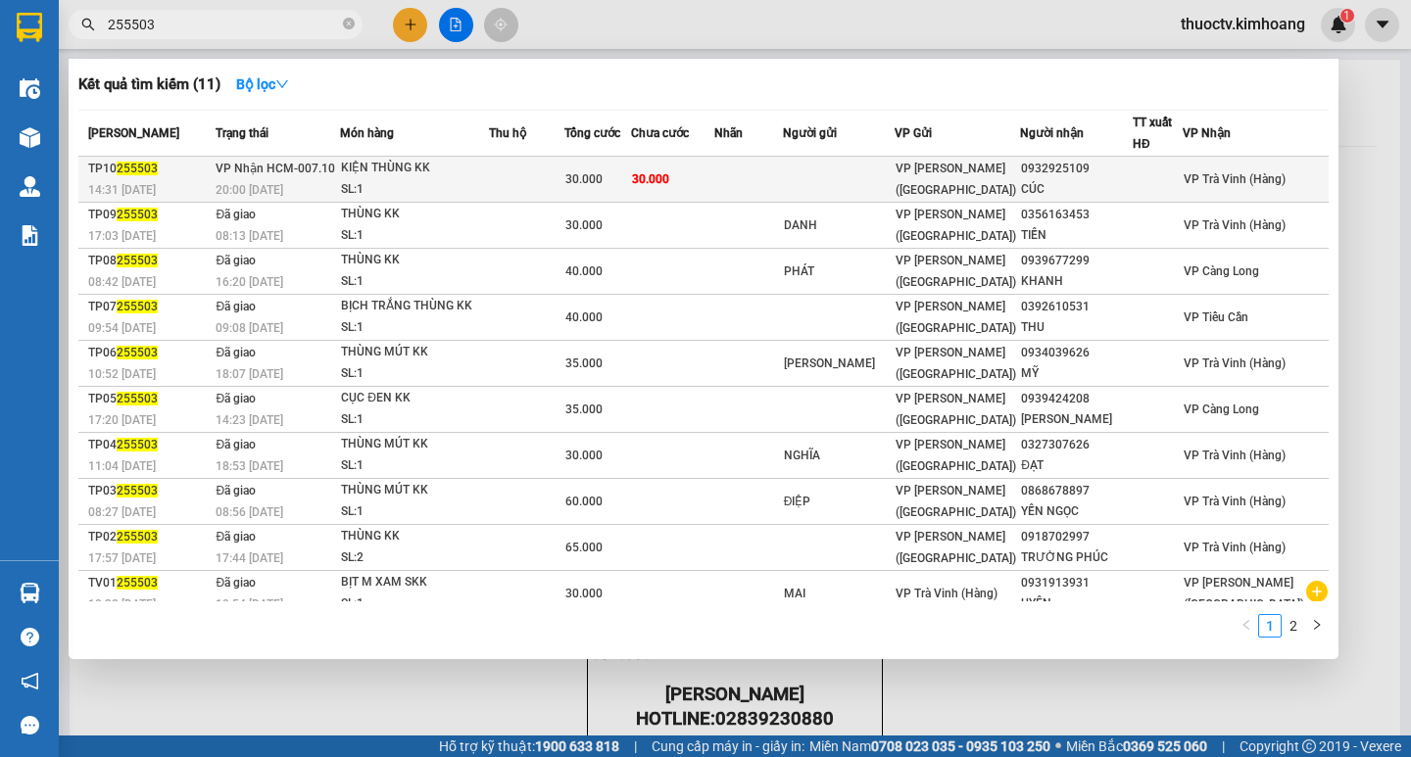
type input "255503"
click at [714, 181] on td "30.000" at bounding box center [672, 180] width 83 height 46
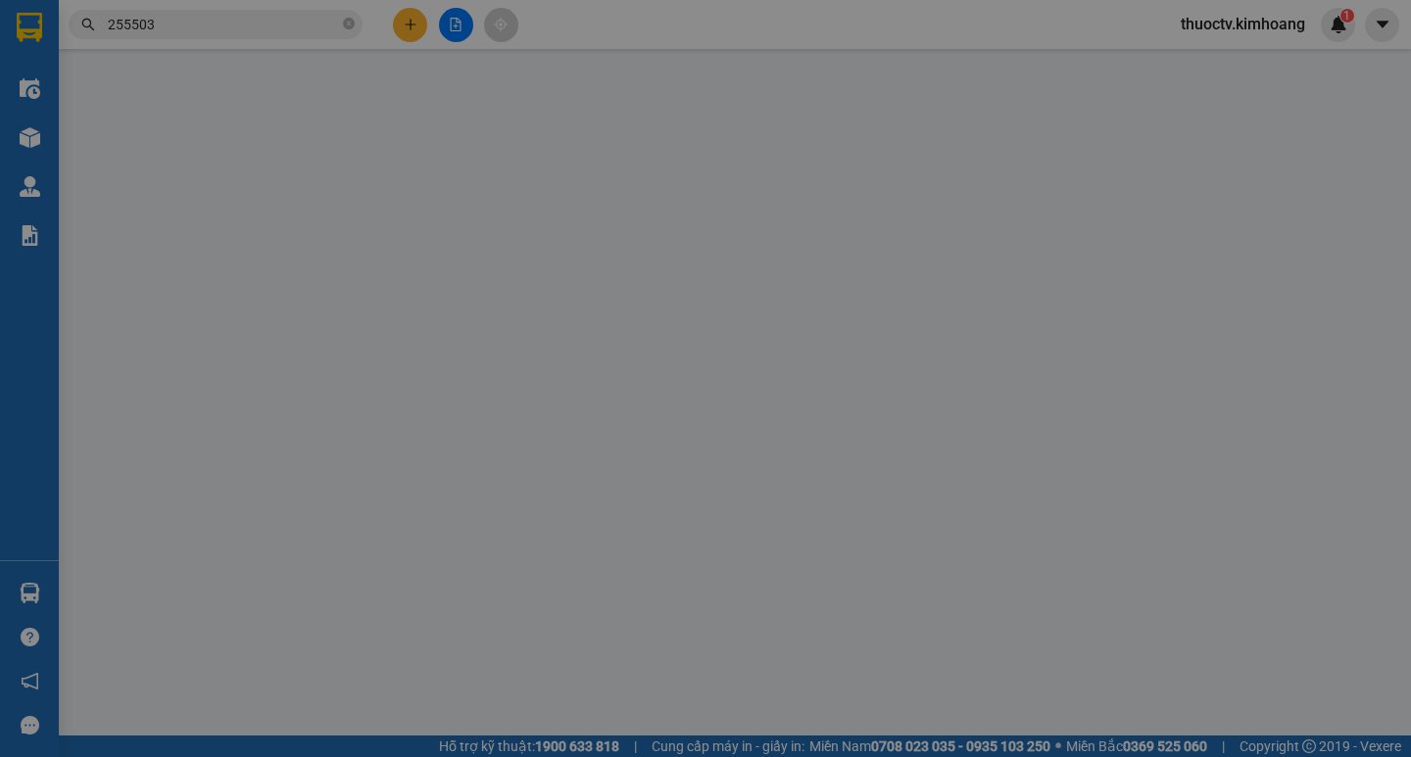
type input "0932925109"
type input "CÚC"
type input "30.000"
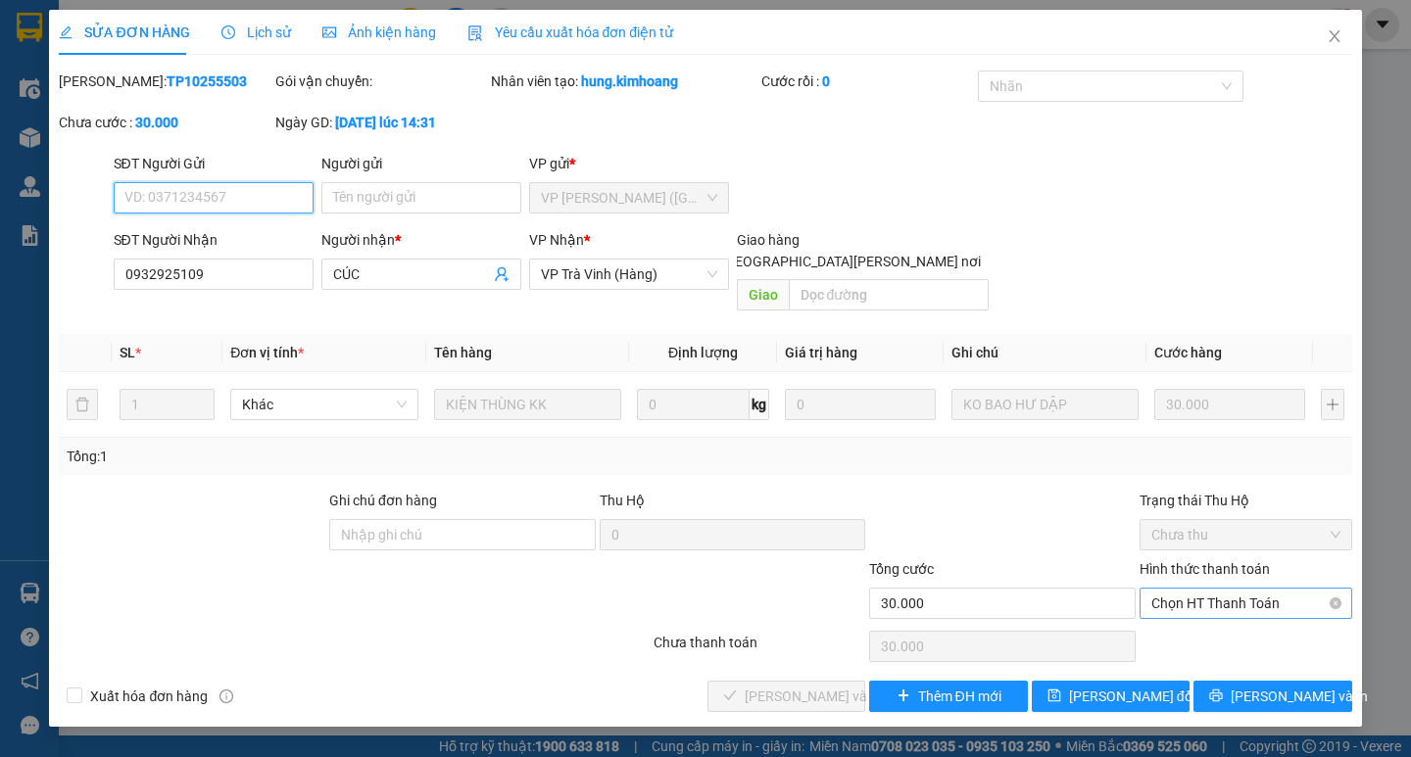
click at [1233, 589] on span "Chọn HT Thanh Toán" at bounding box center [1245, 603] width 189 height 29
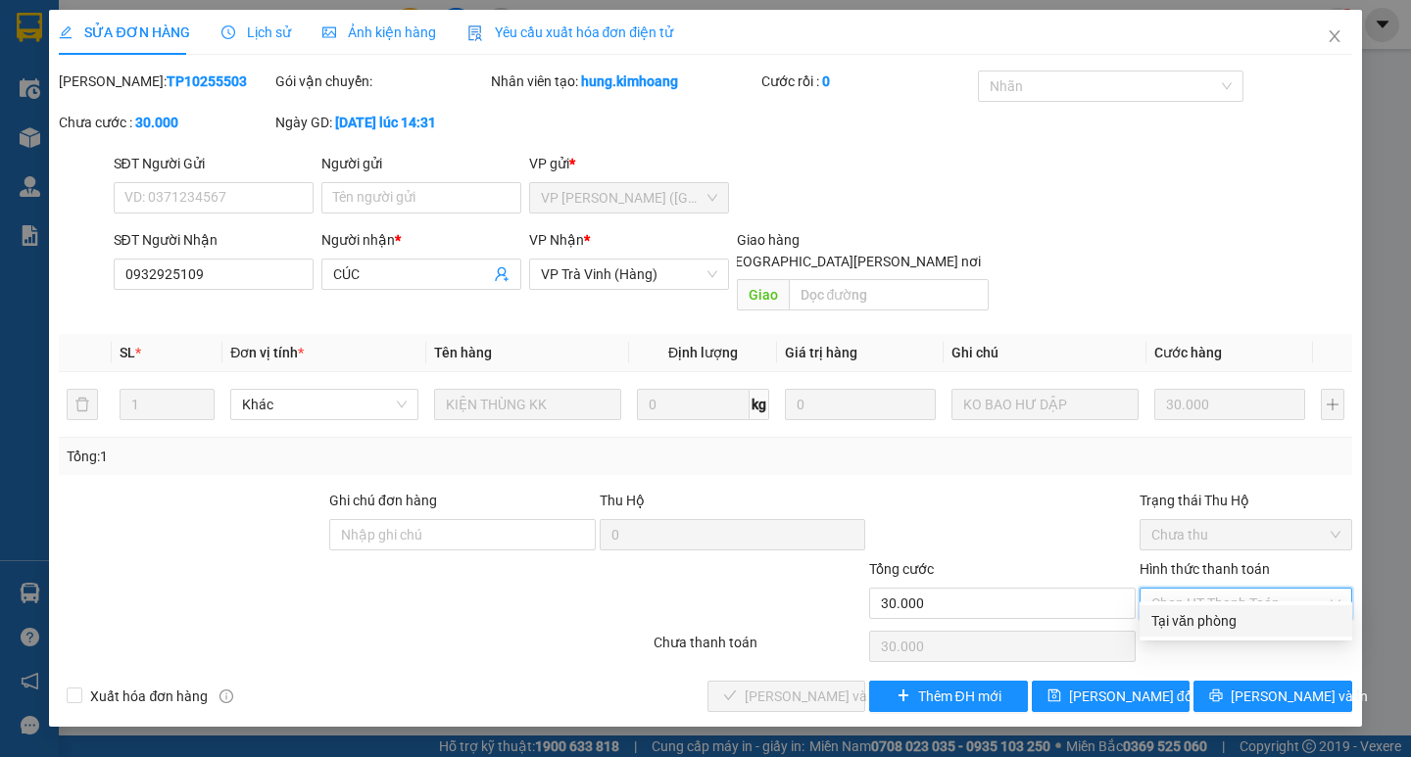
click at [1205, 620] on div "Tại văn phòng" at bounding box center [1245, 621] width 189 height 22
type input "0"
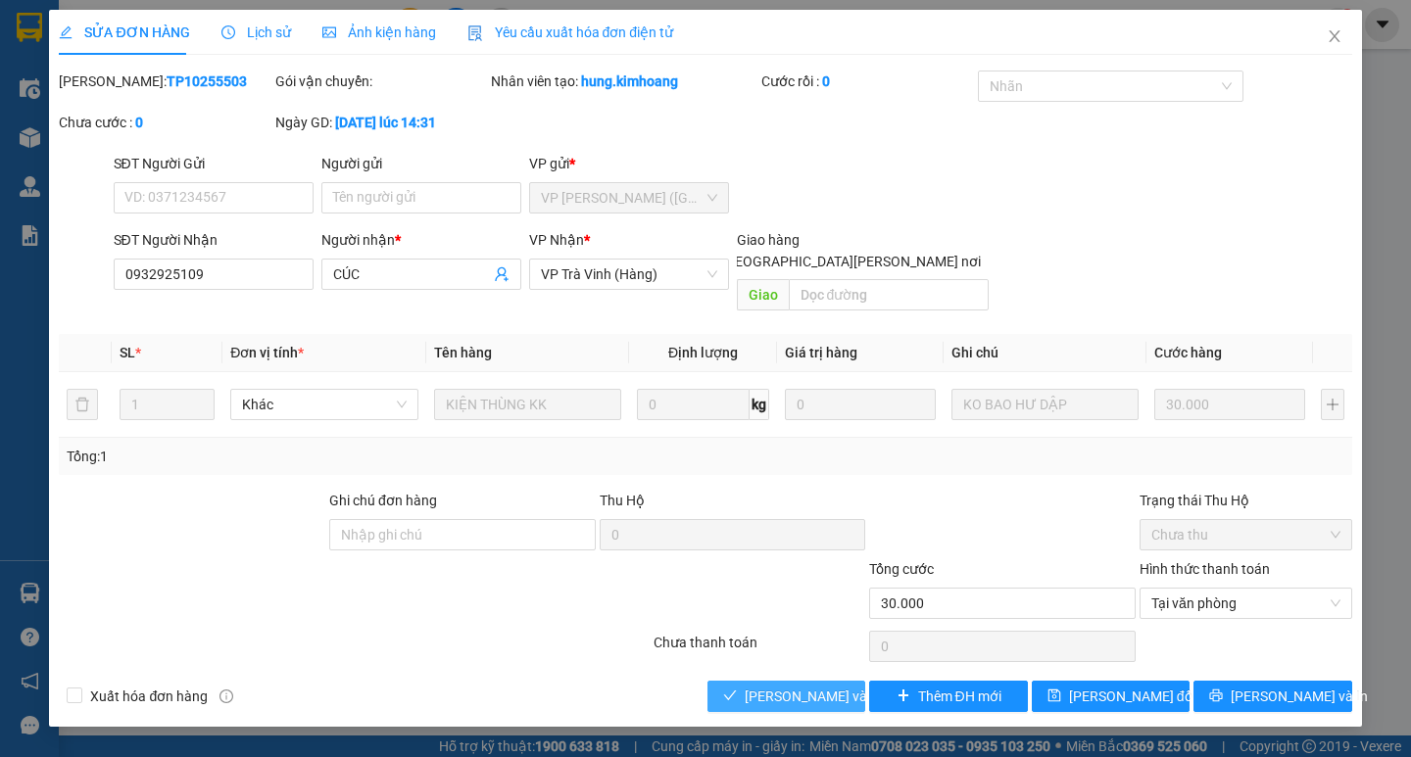
click at [828, 686] on span "Lưu và Giao hàng" at bounding box center [877, 697] width 265 height 22
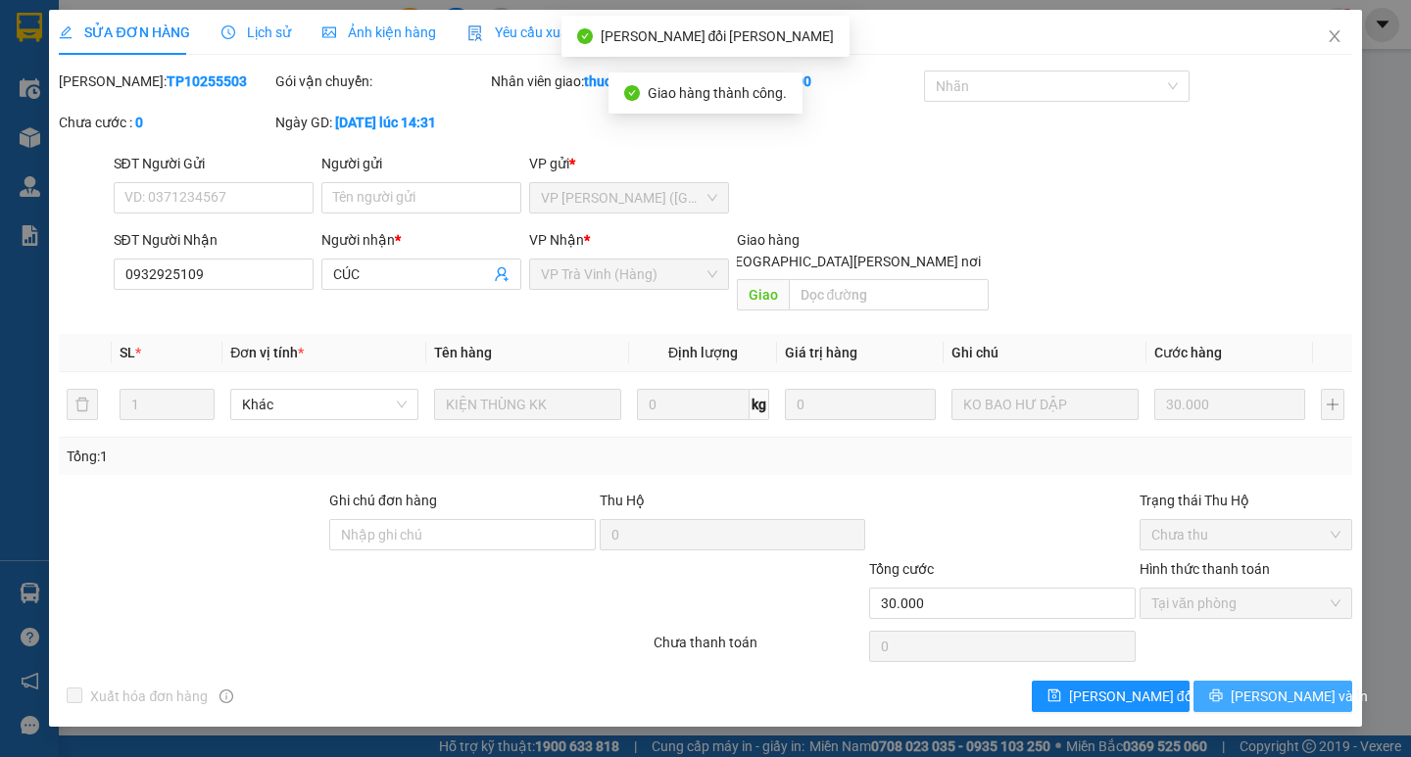
click at [1263, 686] on span "Lưu và In" at bounding box center [1298, 697] width 137 height 22
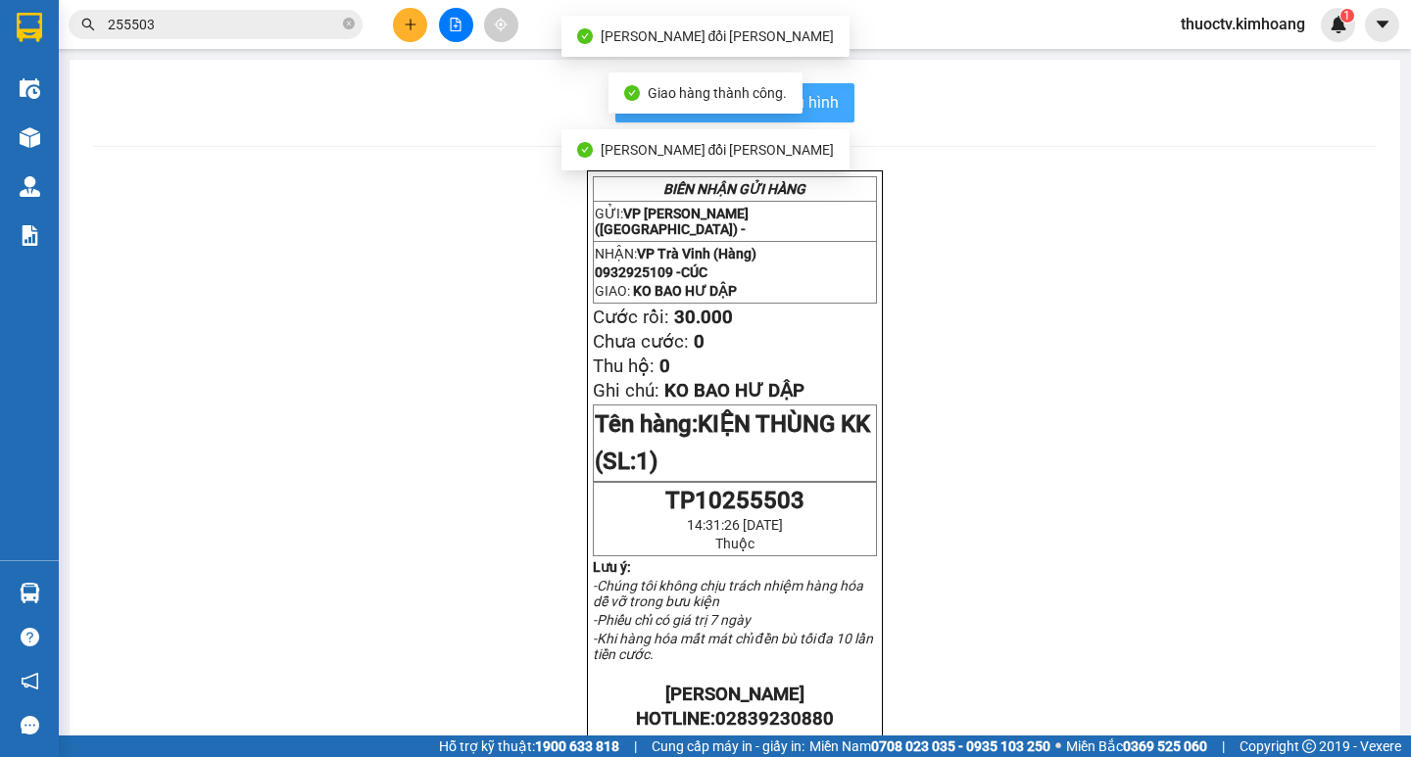
click at [836, 97] on button "In mẫu biên lai tự cấu hình" at bounding box center [734, 102] width 239 height 39
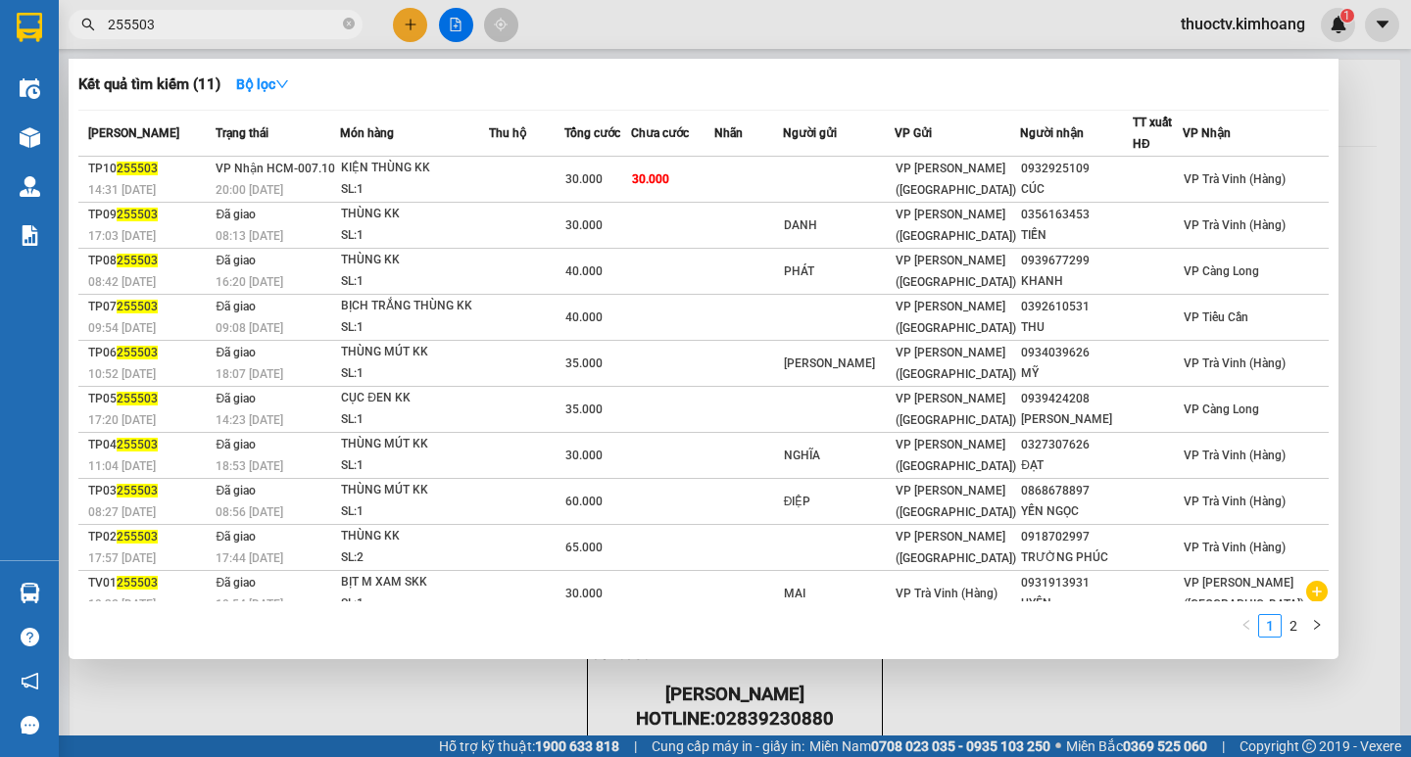
click at [188, 32] on input "255503" at bounding box center [223, 25] width 231 height 22
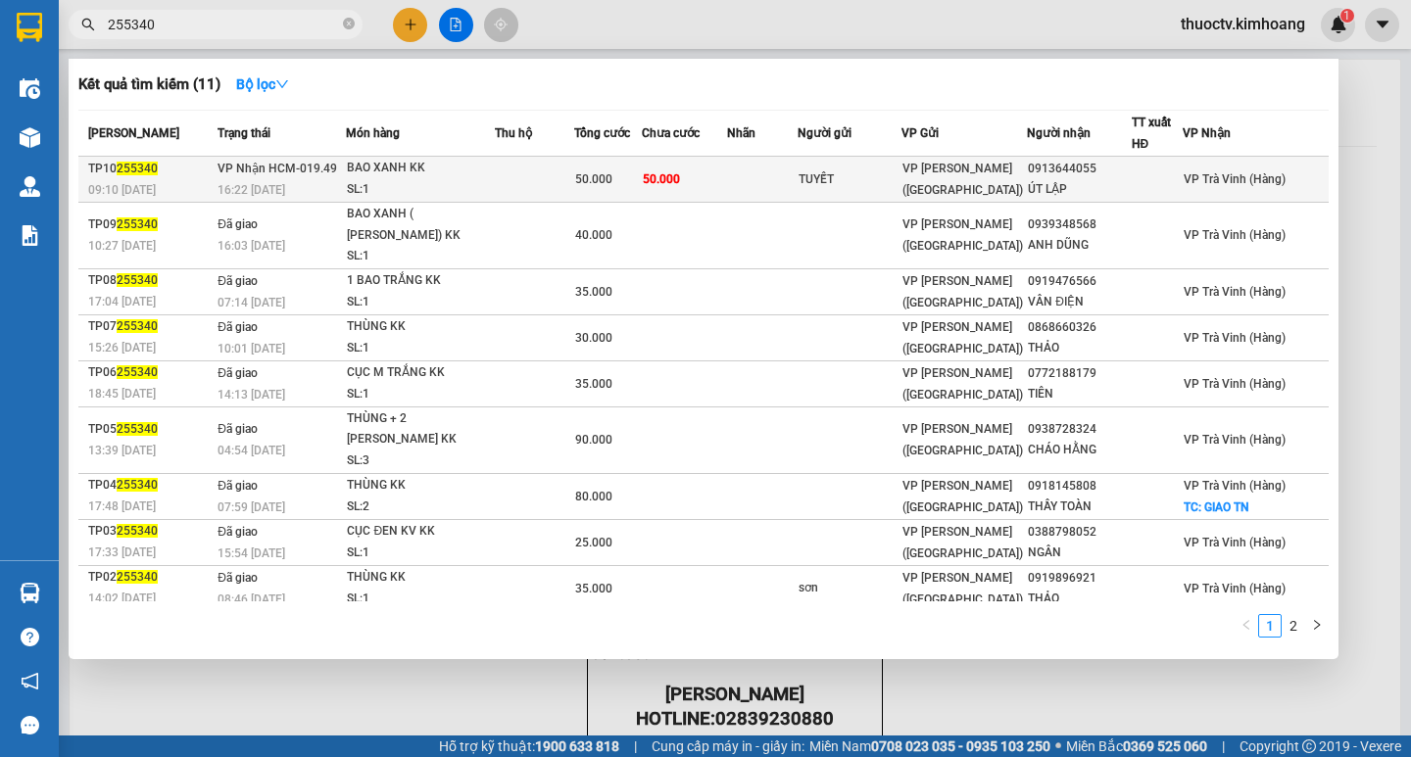
type input "255340"
click at [727, 173] on td "50.000" at bounding box center [684, 180] width 85 height 46
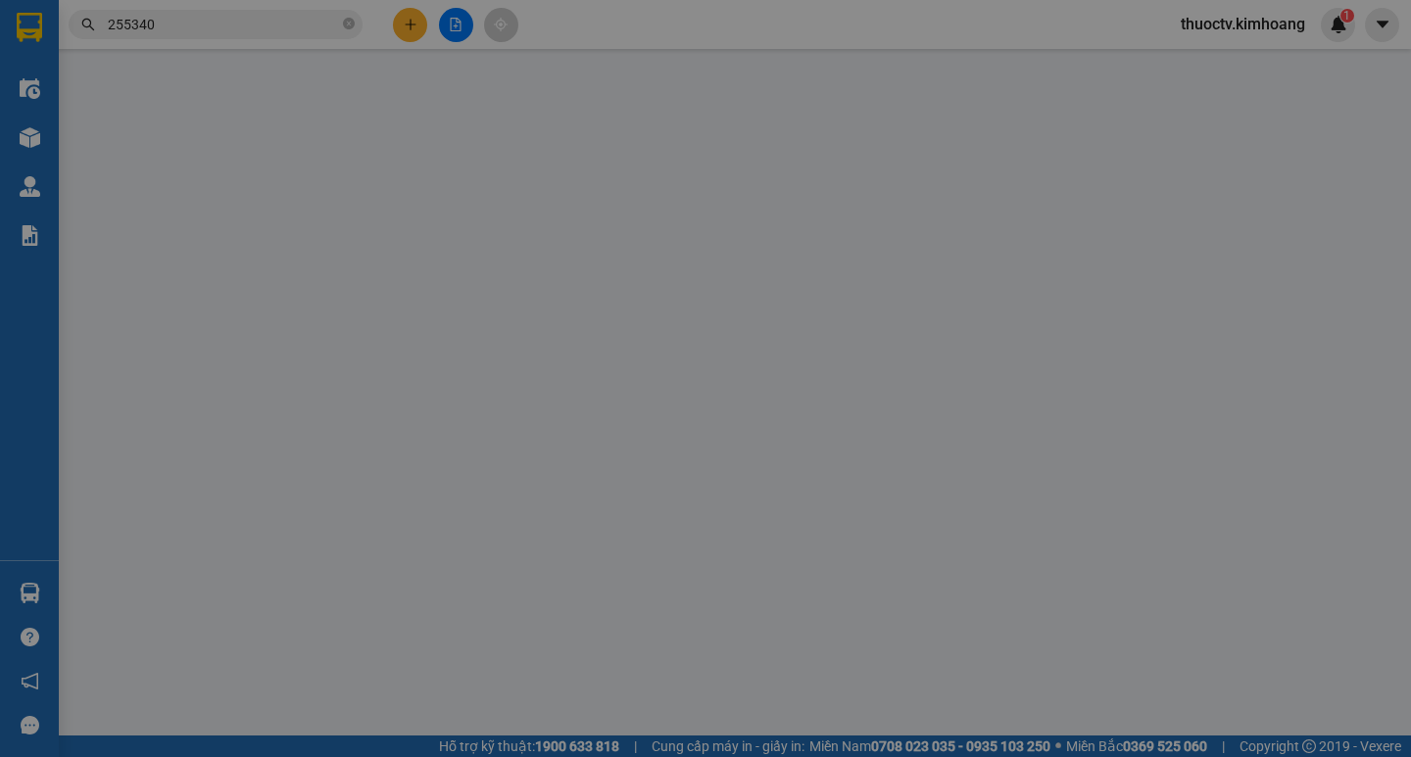
type input "TUYẾT"
type input "0913644055"
type input "ÚT LẬP"
type input "50.000"
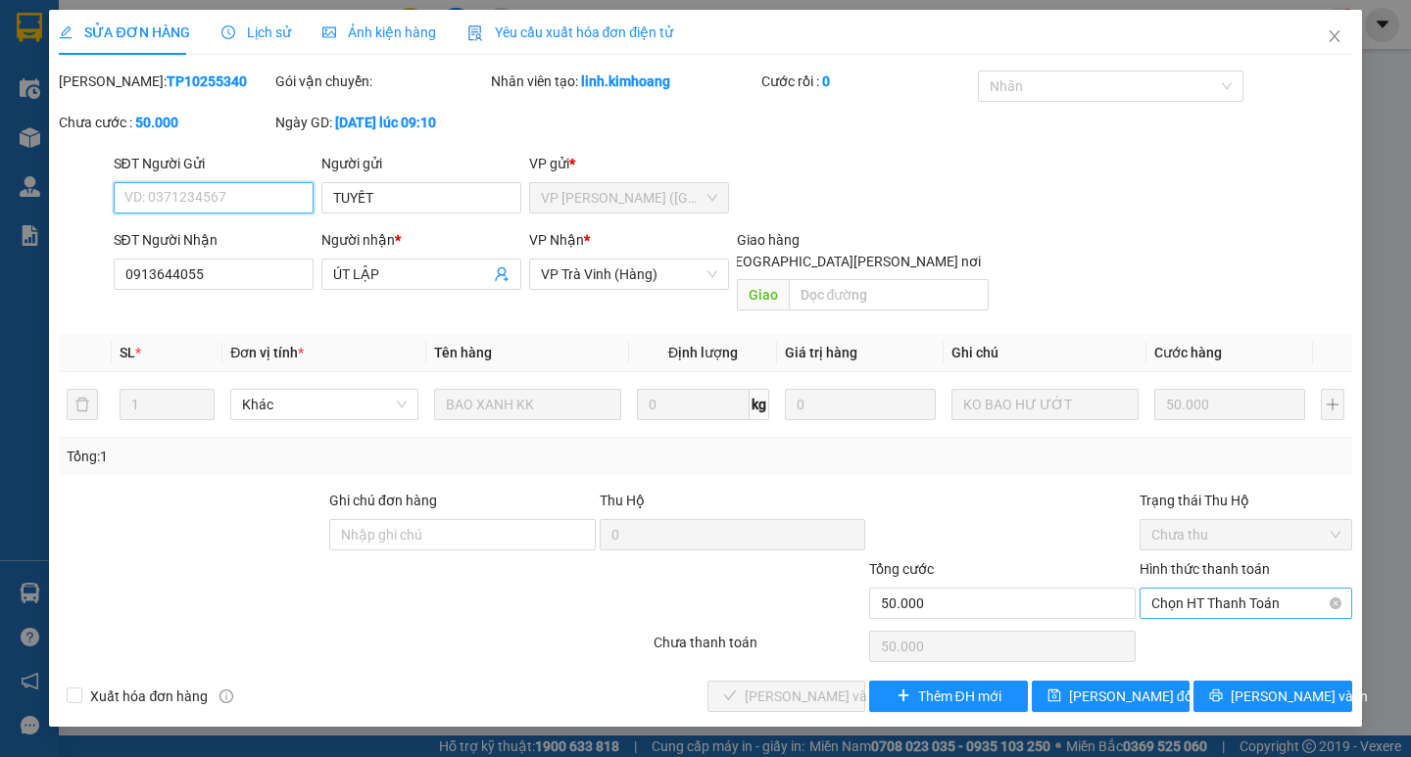
click at [1237, 589] on span "Chọn HT Thanh Toán" at bounding box center [1245, 603] width 189 height 29
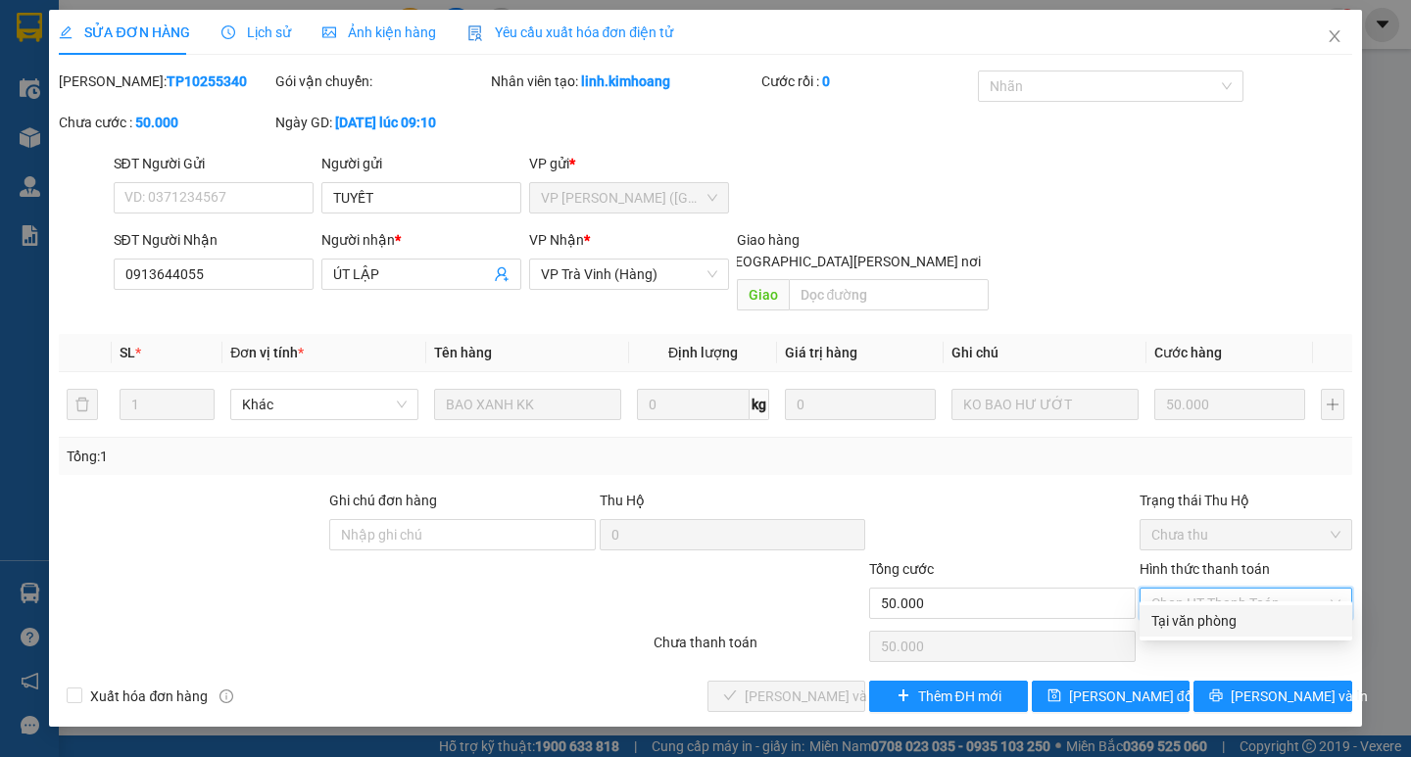
click at [1217, 617] on div "Tại văn phòng" at bounding box center [1245, 621] width 189 height 22
type input "0"
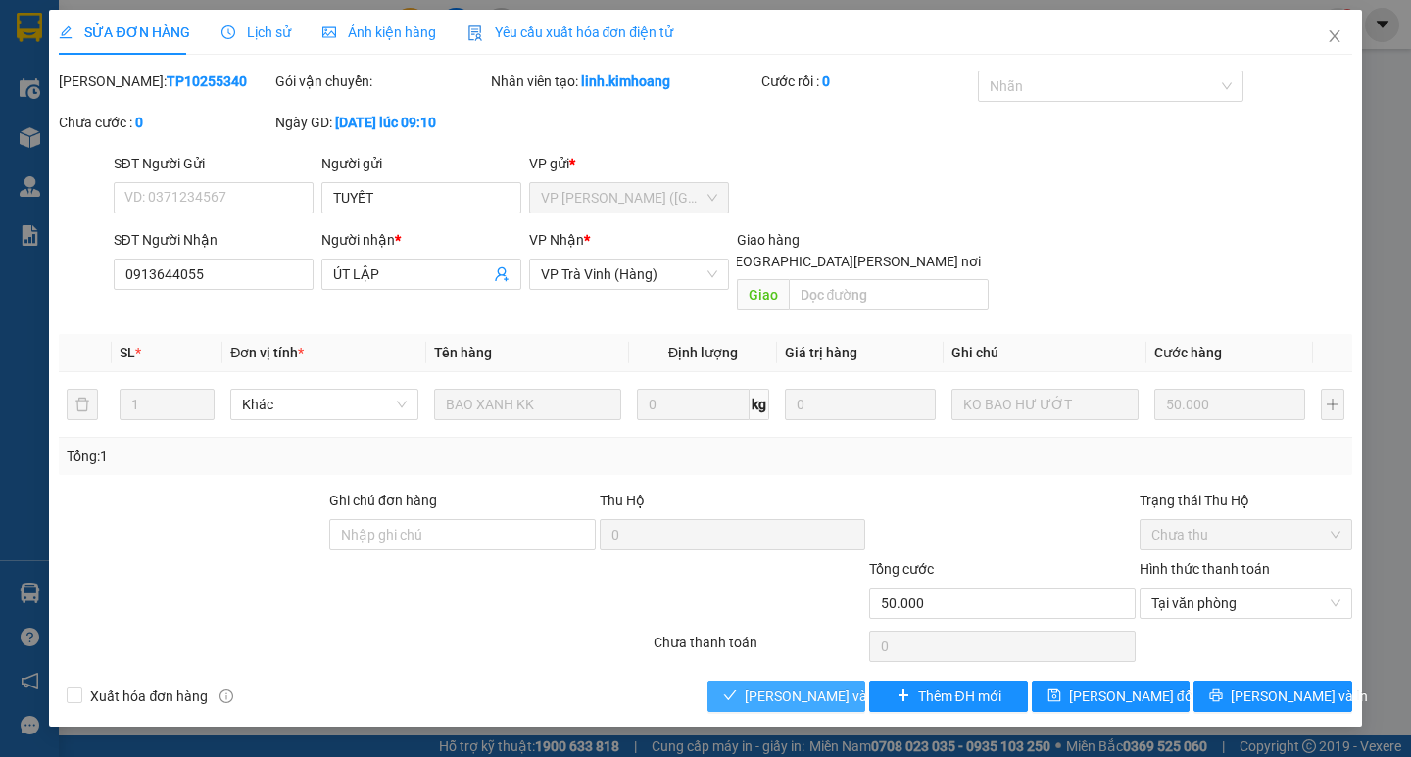
click at [819, 686] on span "Lưu và Giao hàng" at bounding box center [877, 697] width 265 height 22
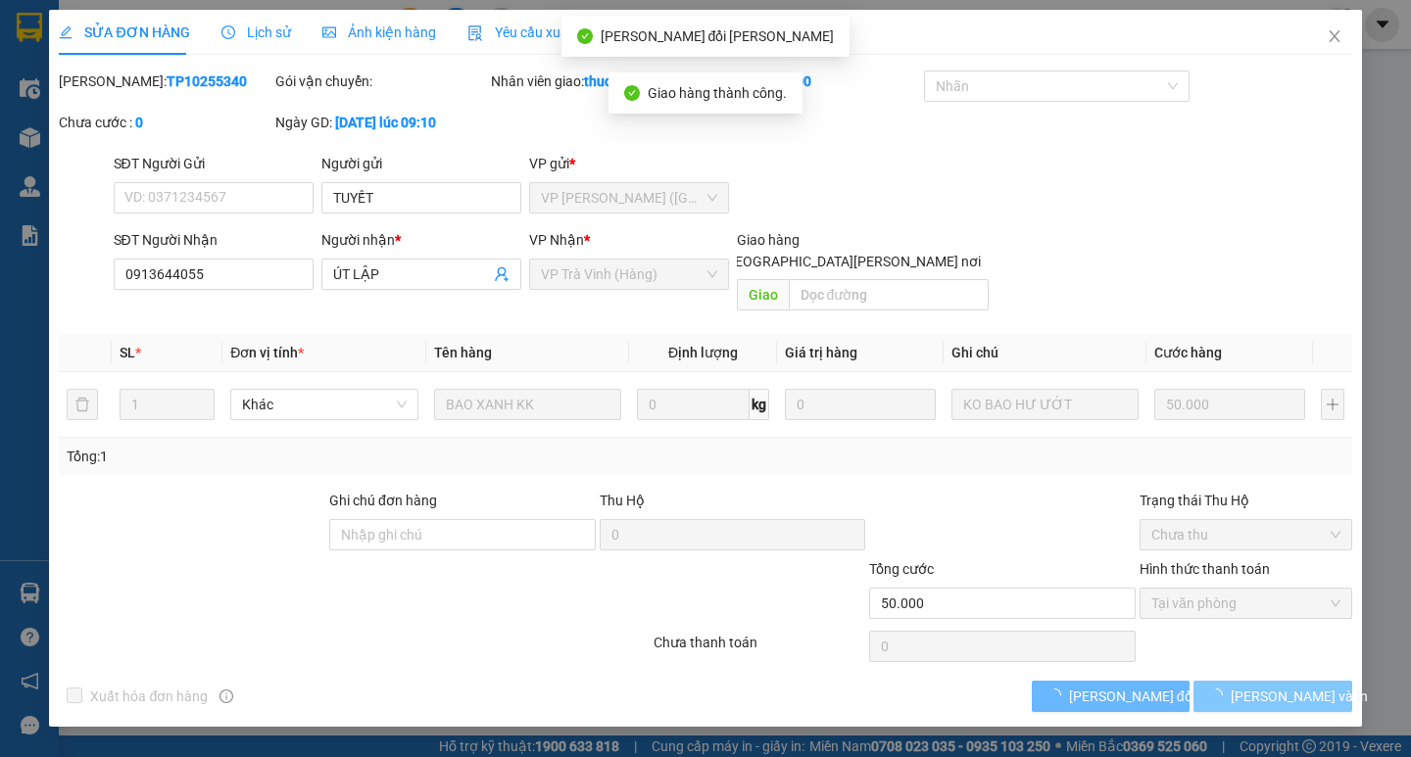
click at [1282, 686] on span "Lưu và In" at bounding box center [1298, 697] width 137 height 22
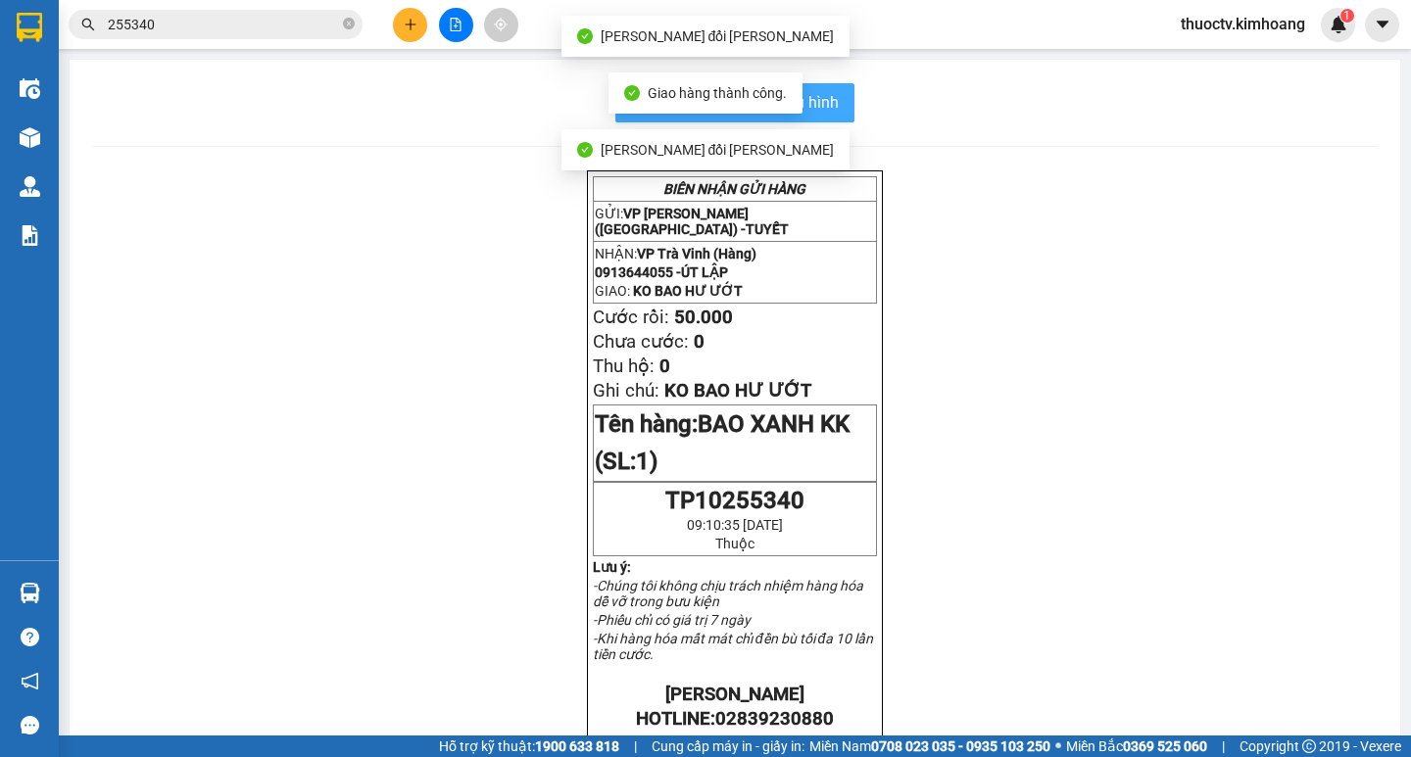
click at [816, 105] on span "In mẫu biên lai tự cấu hình" at bounding box center [746, 102] width 184 height 24
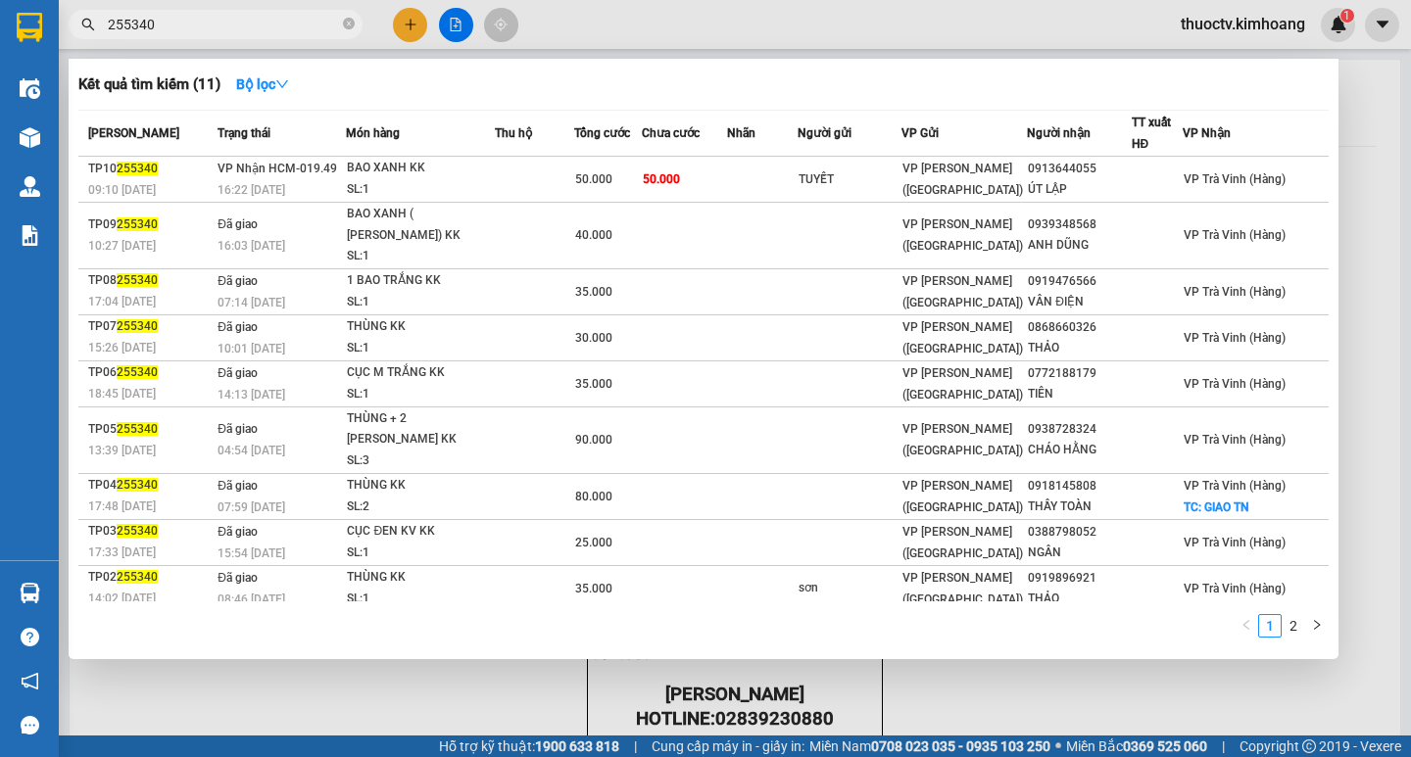
click at [169, 31] on input "255340" at bounding box center [223, 25] width 231 height 22
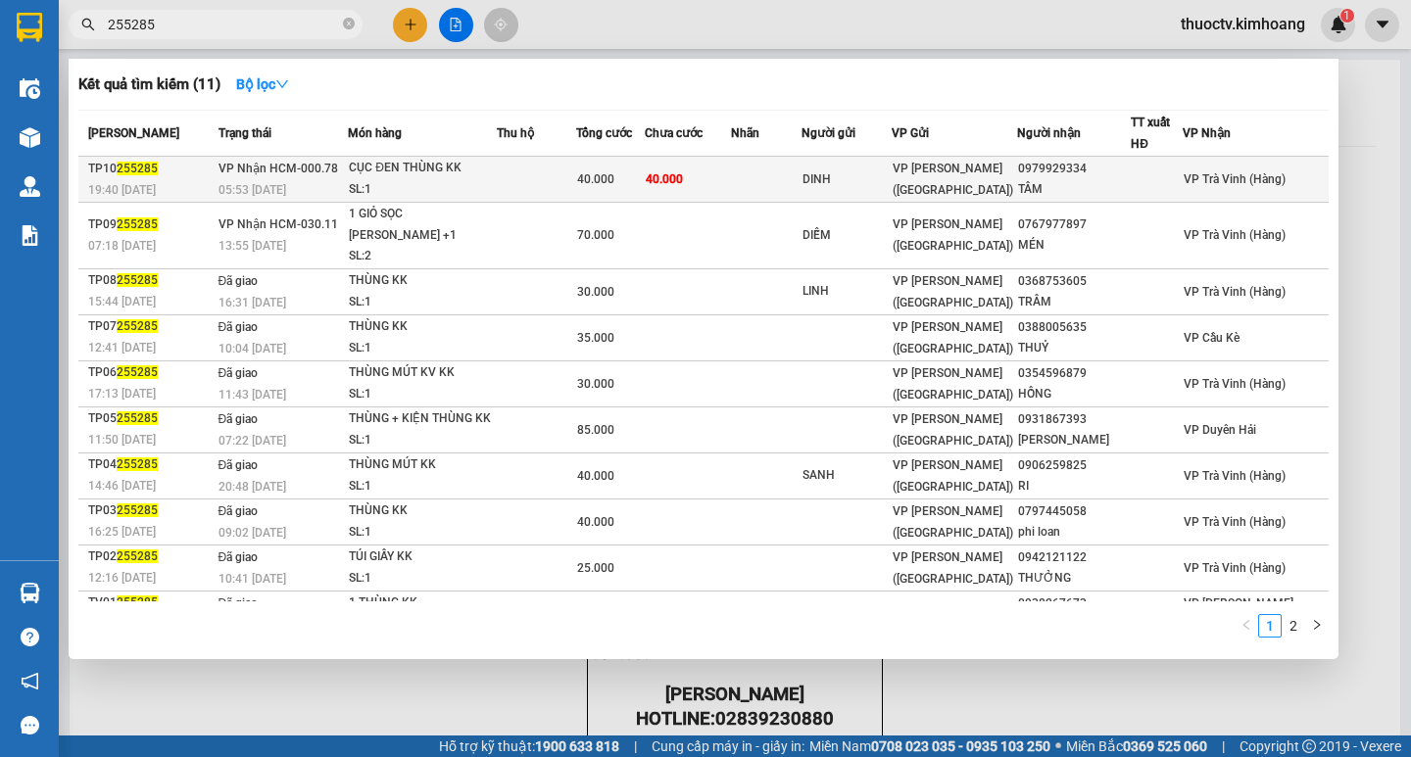
type input "255285"
click at [731, 185] on td "40.000" at bounding box center [688, 180] width 86 height 46
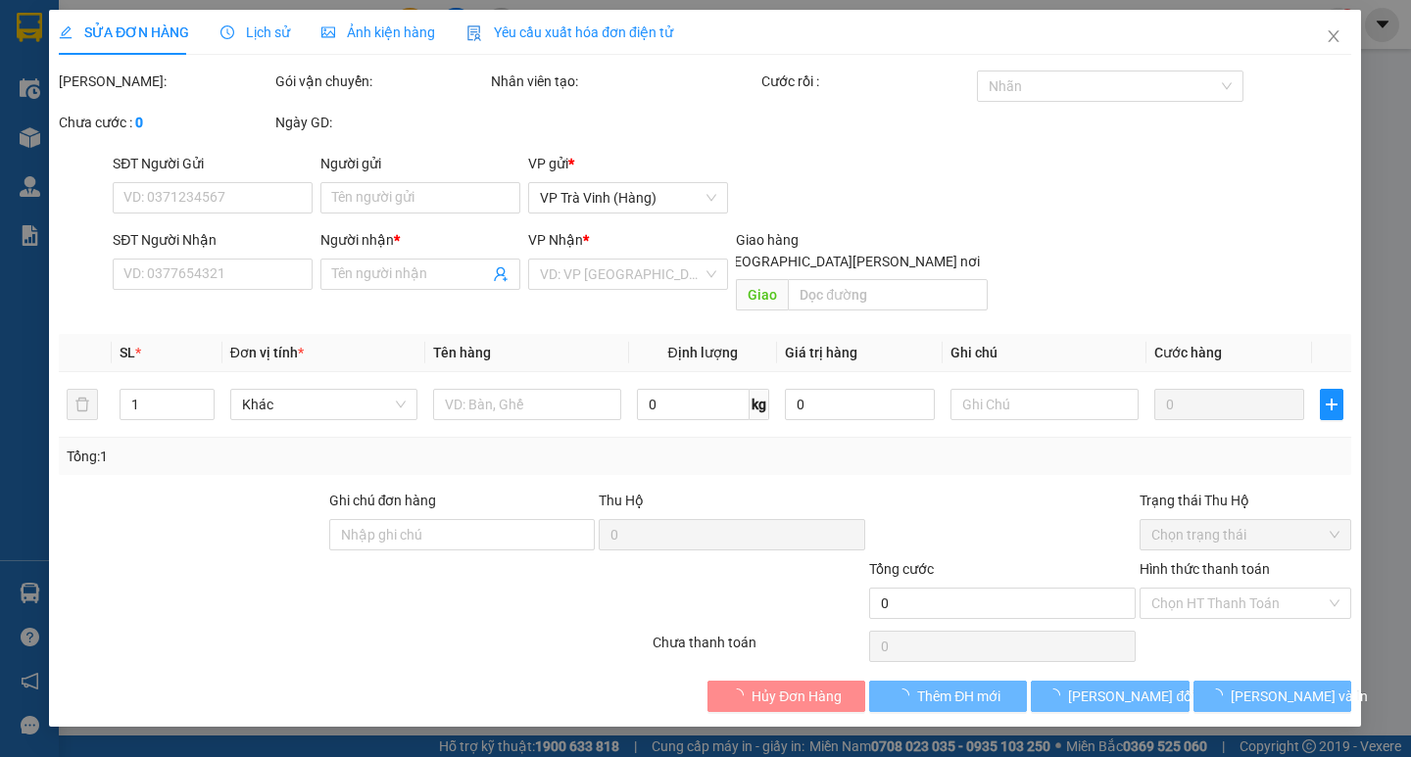
type input "DINH"
type input "0979929334"
type input "TÂM"
type input "40.000"
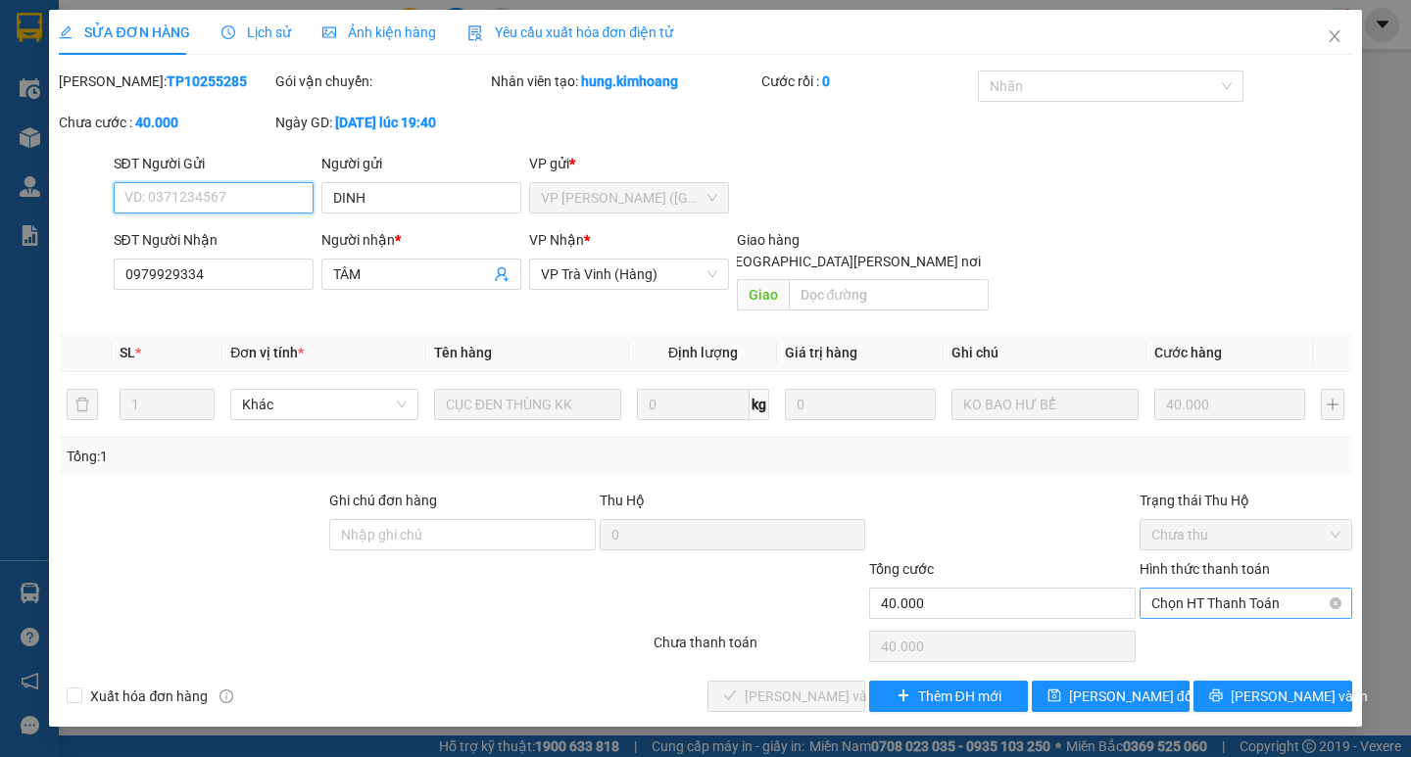
click at [1220, 589] on span "Chọn HT Thanh Toán" at bounding box center [1245, 603] width 189 height 29
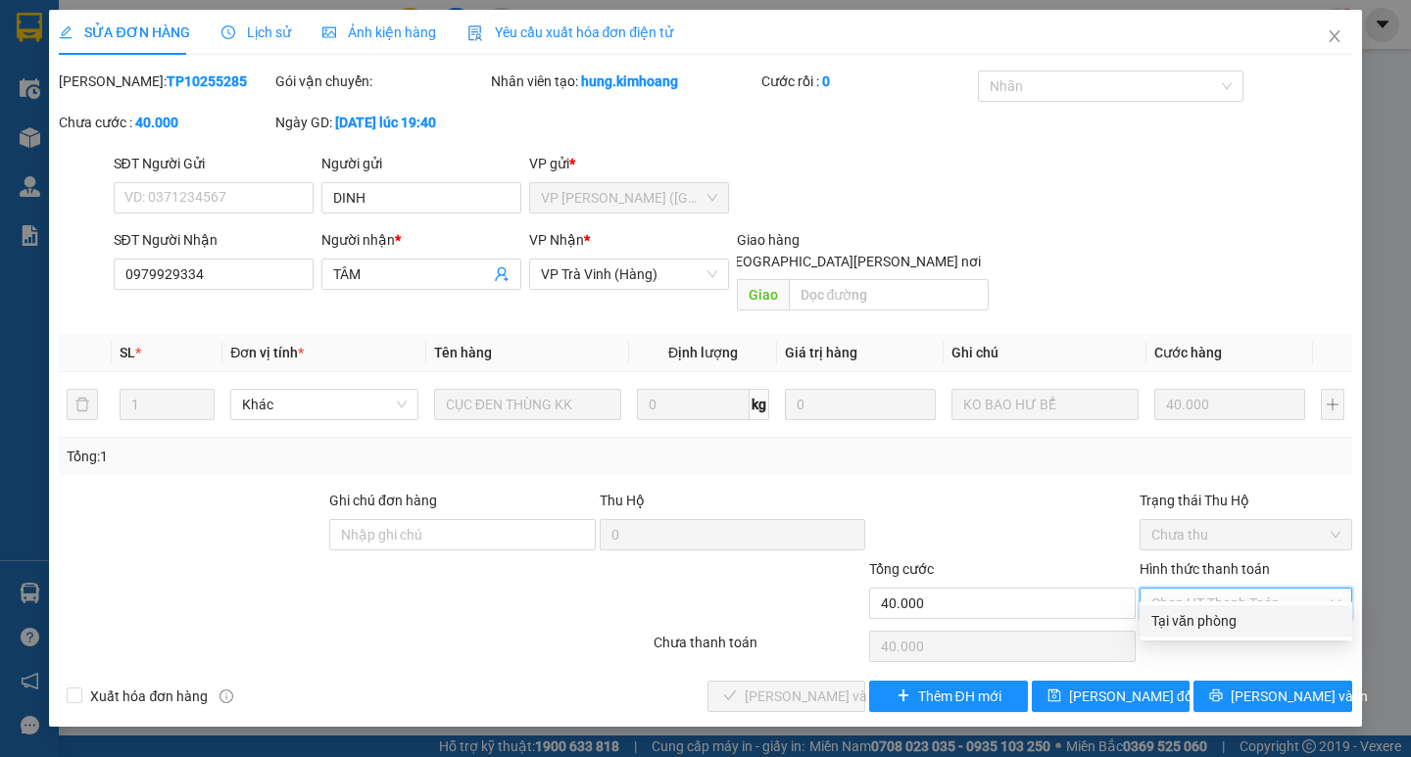
click at [1210, 616] on div "Tại văn phòng" at bounding box center [1245, 621] width 189 height 22
type input "0"
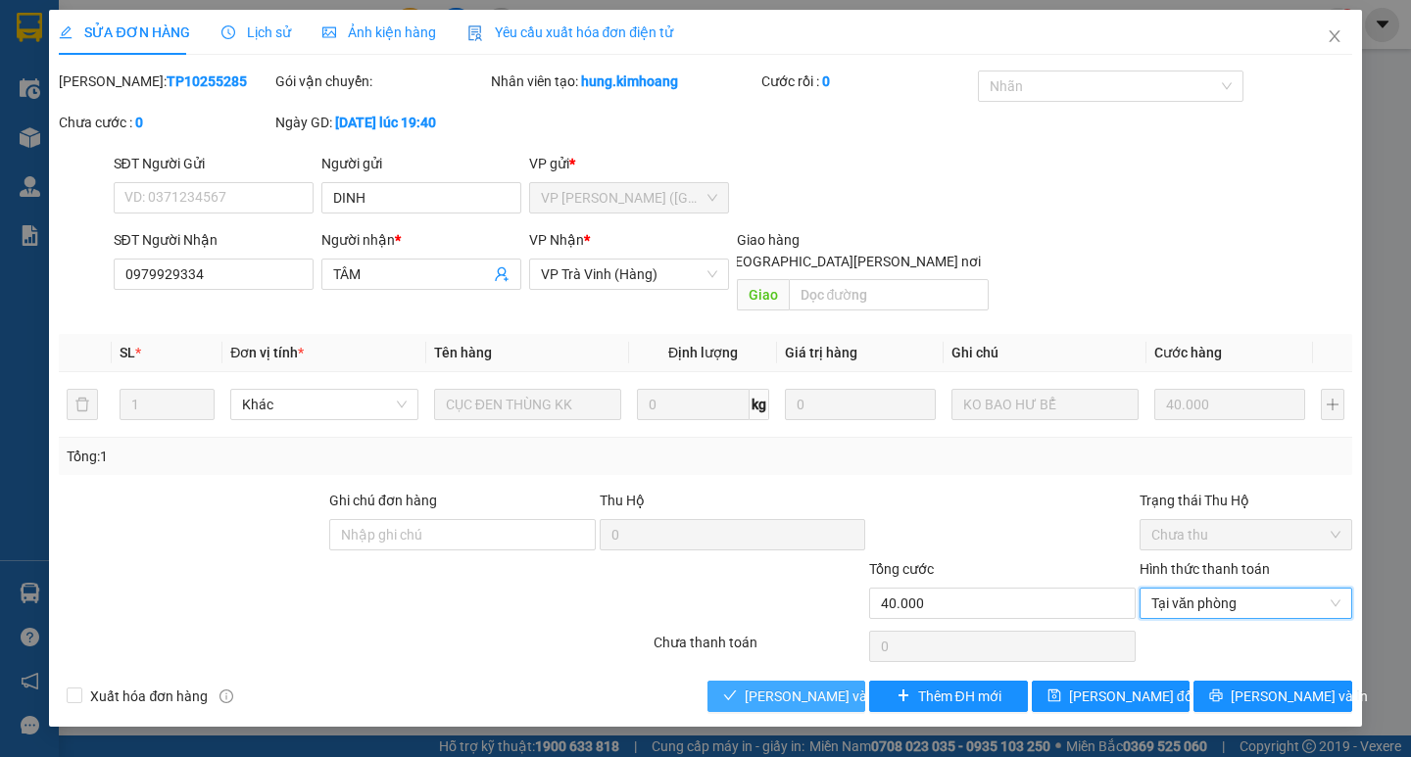
drag, startPoint x: 774, startPoint y: 673, endPoint x: 818, endPoint y: 678, distance: 44.4
click at [774, 686] on span "Lưu và Giao hàng" at bounding box center [877, 697] width 265 height 22
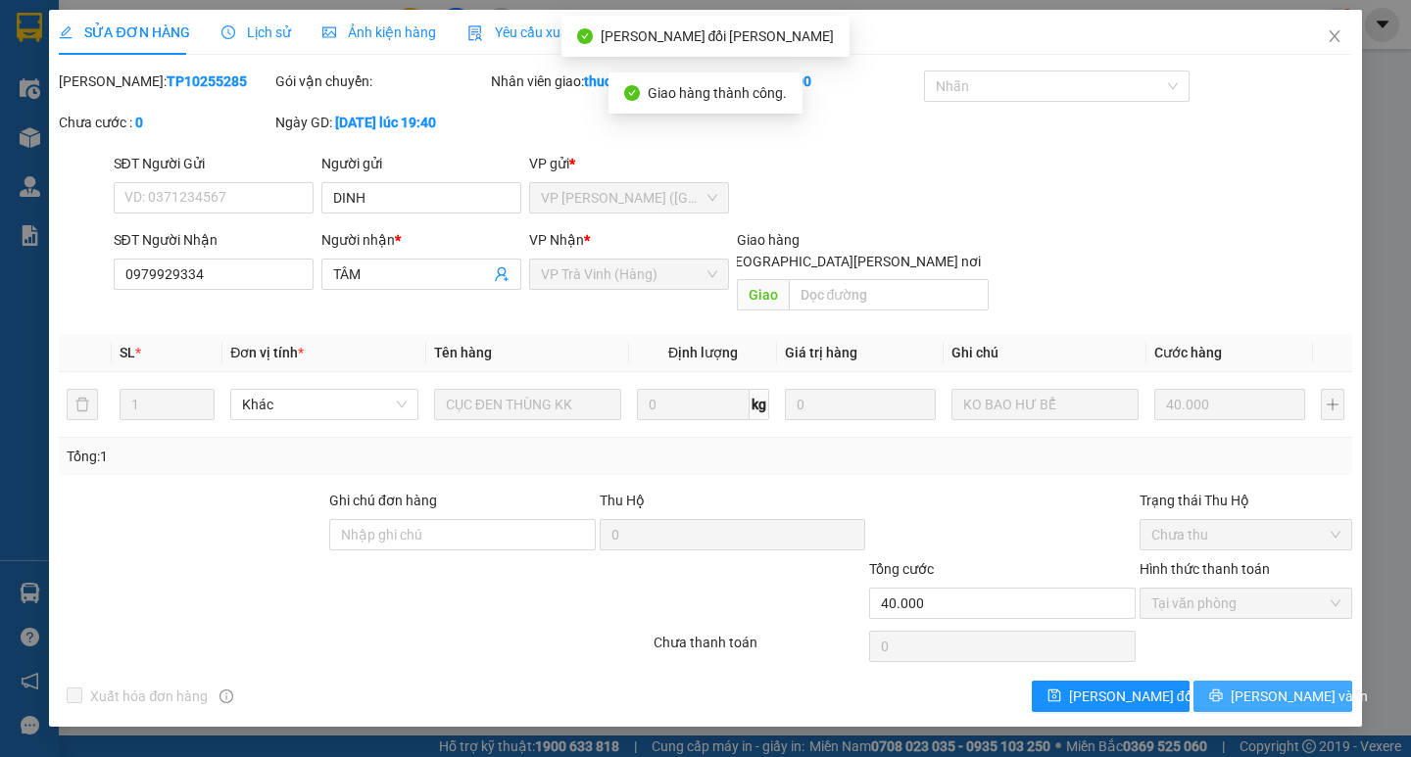
drag, startPoint x: 1275, startPoint y: 682, endPoint x: 1282, endPoint y: 661, distance: 22.0
click at [1277, 686] on span "Lưu và In" at bounding box center [1298, 697] width 137 height 22
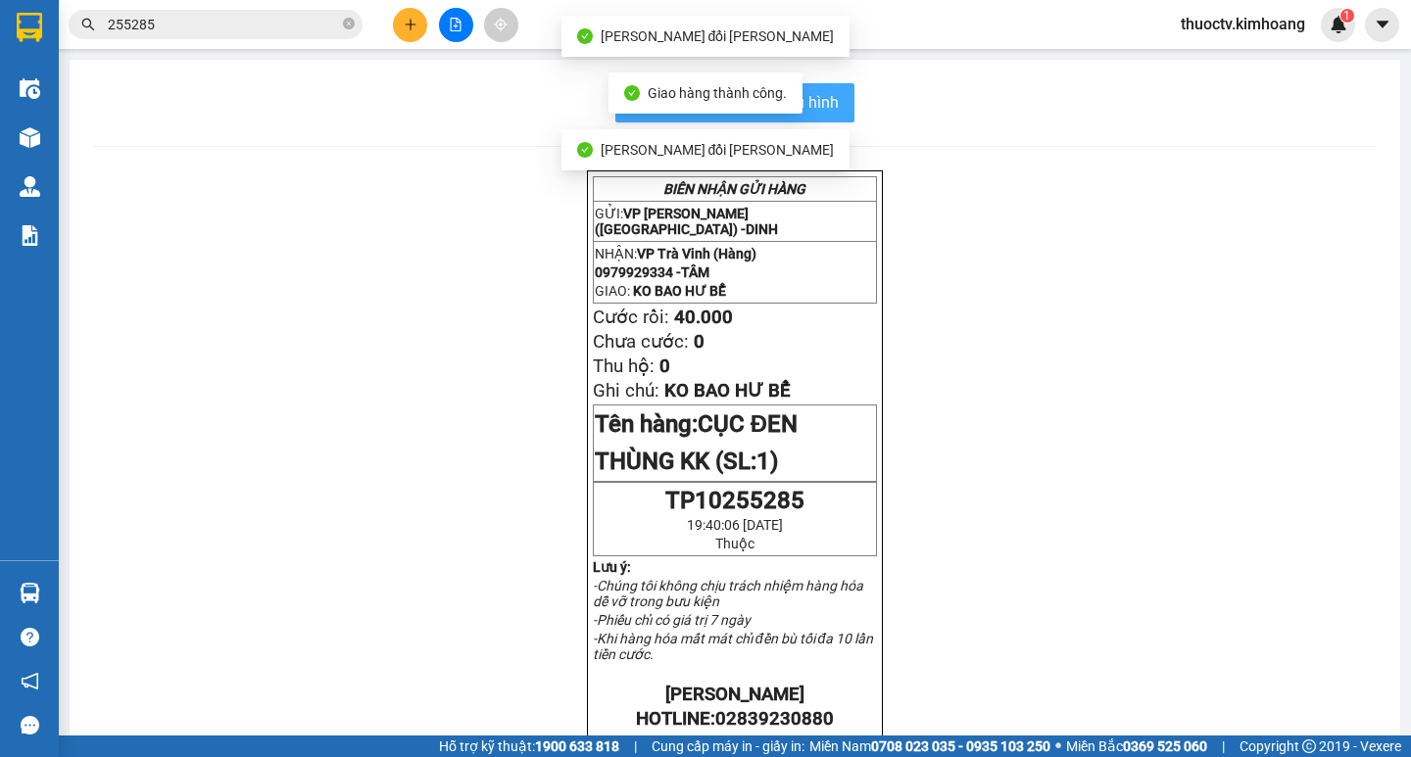
click at [835, 103] on button "In mẫu biên lai tự cấu hình" at bounding box center [734, 102] width 239 height 39
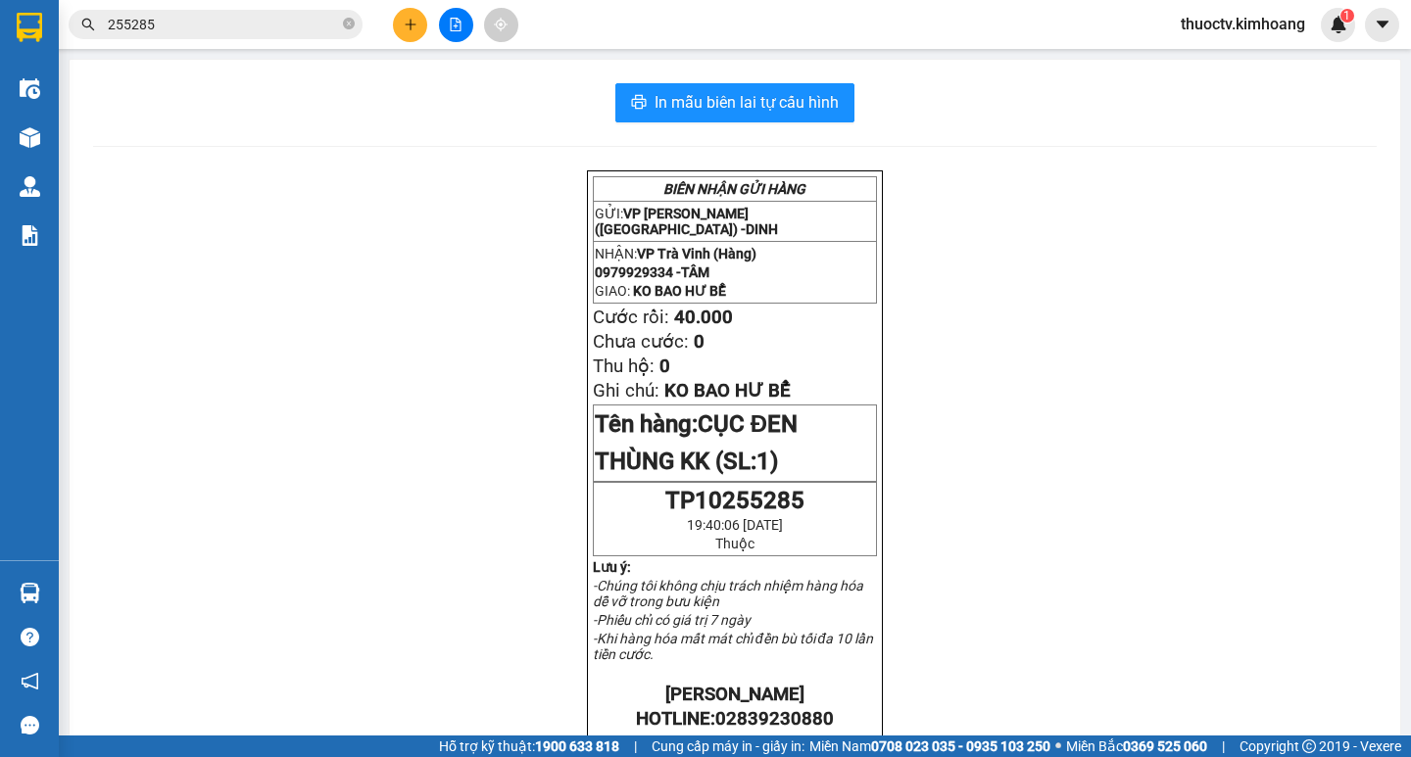
click at [197, 31] on input "255285" at bounding box center [223, 25] width 231 height 22
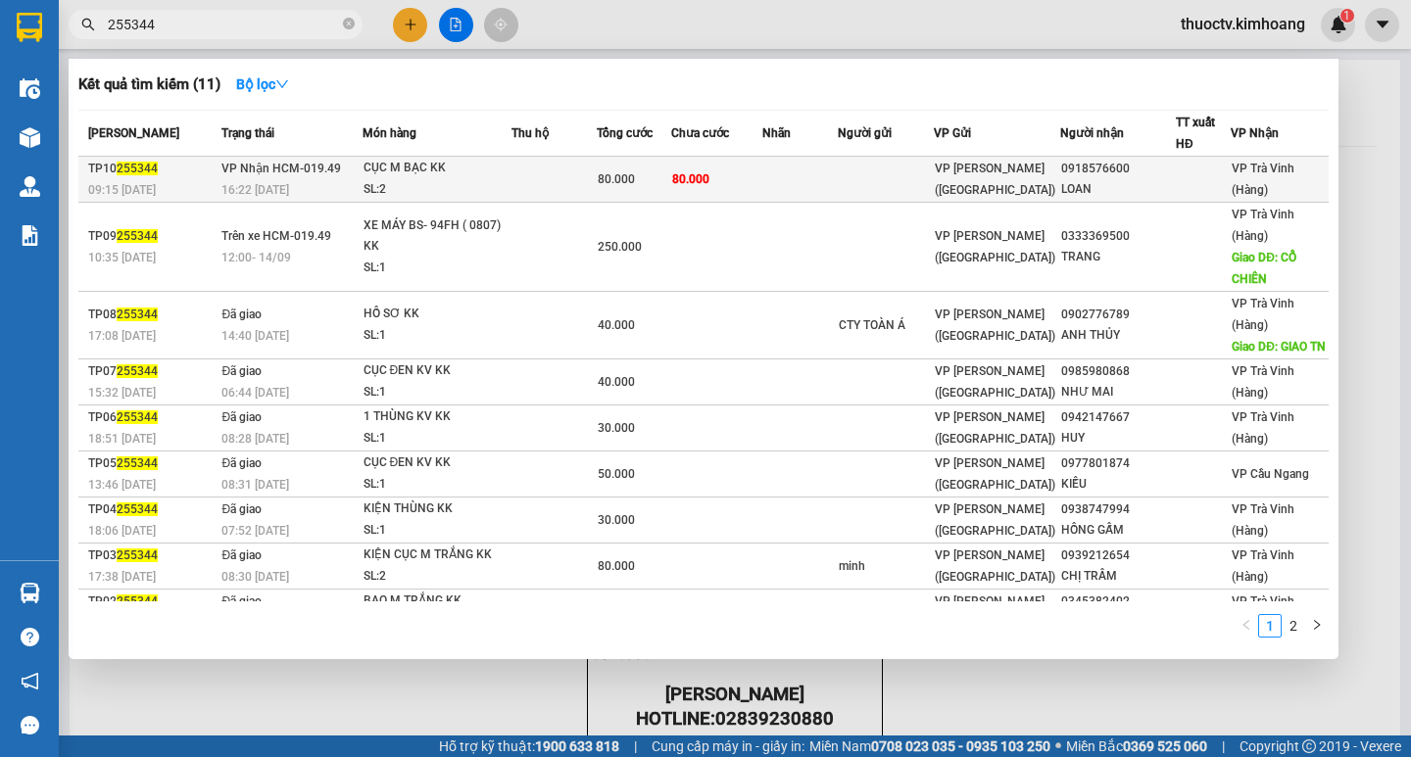
type input "255344"
click at [773, 177] on td at bounding box center [799, 180] width 75 height 46
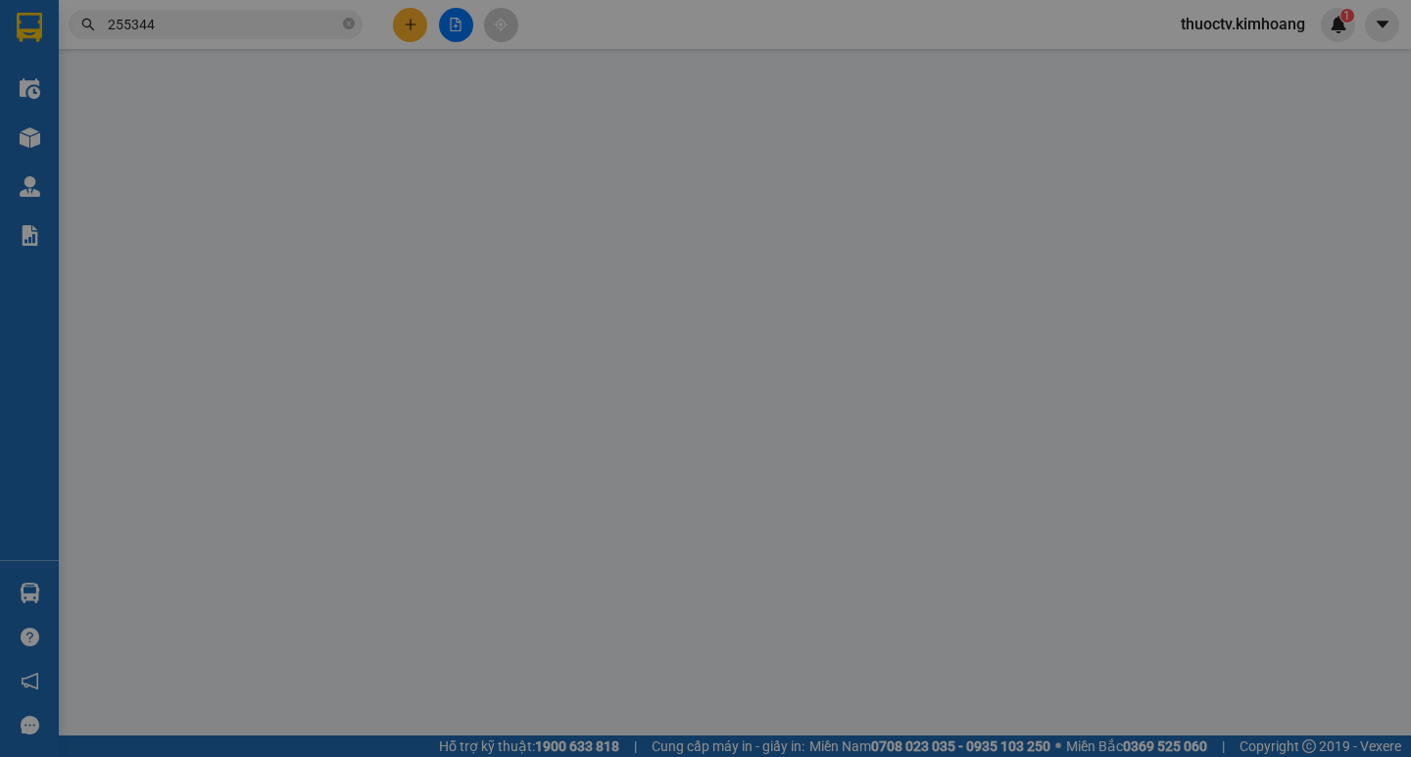
type input "0918576600"
type input "LOAN"
type input "80.000"
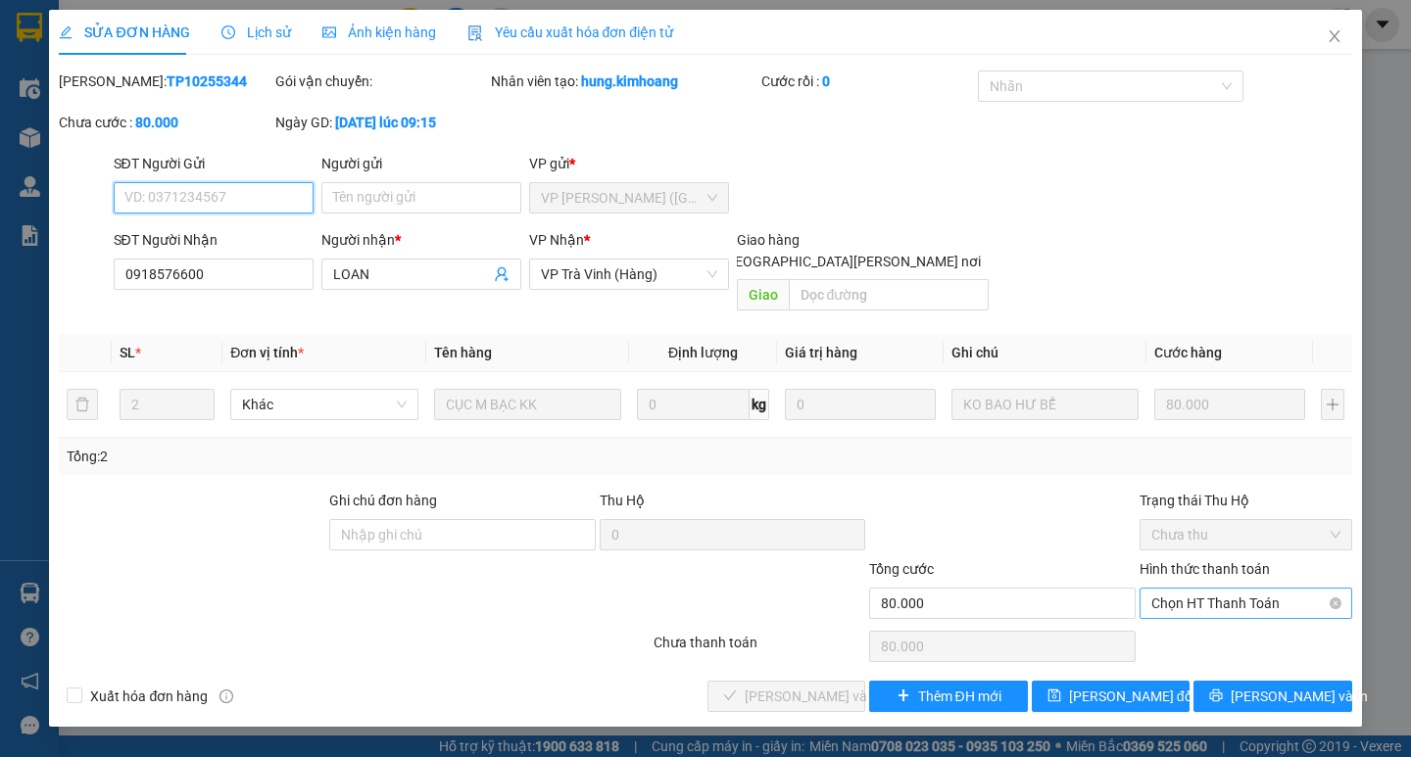
click at [1200, 589] on span "Chọn HT Thanh Toán" at bounding box center [1245, 603] width 189 height 29
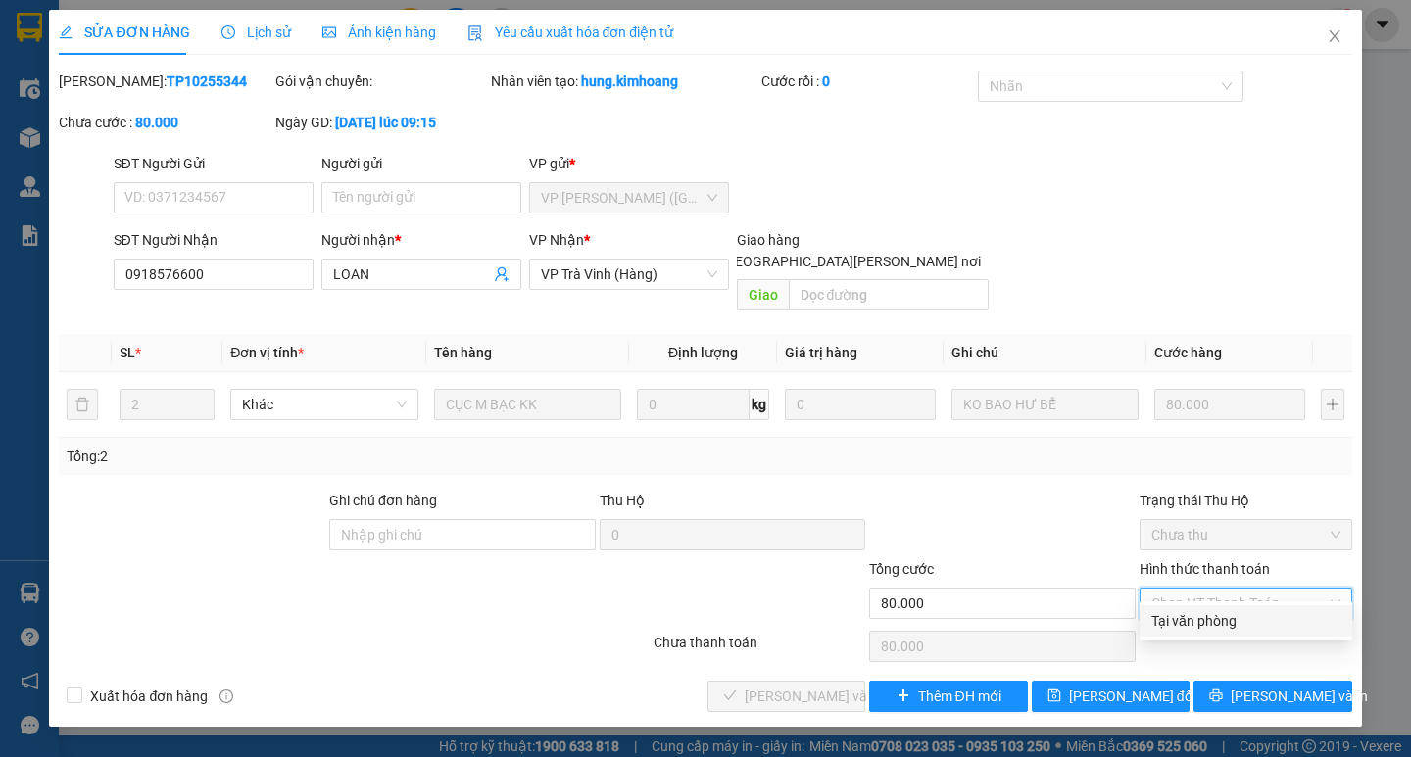
click at [1193, 616] on div "Tại văn phòng" at bounding box center [1245, 621] width 189 height 22
type input "0"
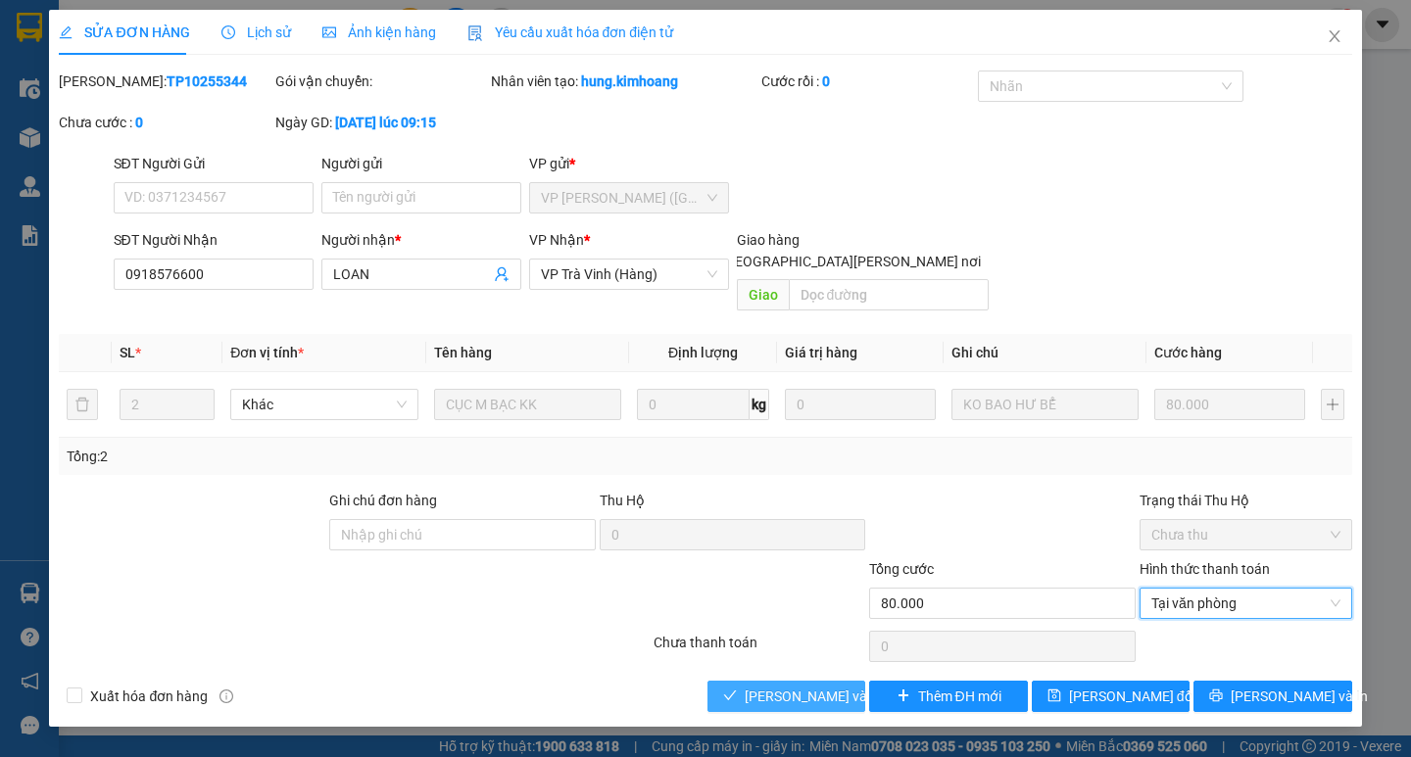
click at [795, 681] on button "Lưu và Giao hàng" at bounding box center [786, 696] width 158 height 31
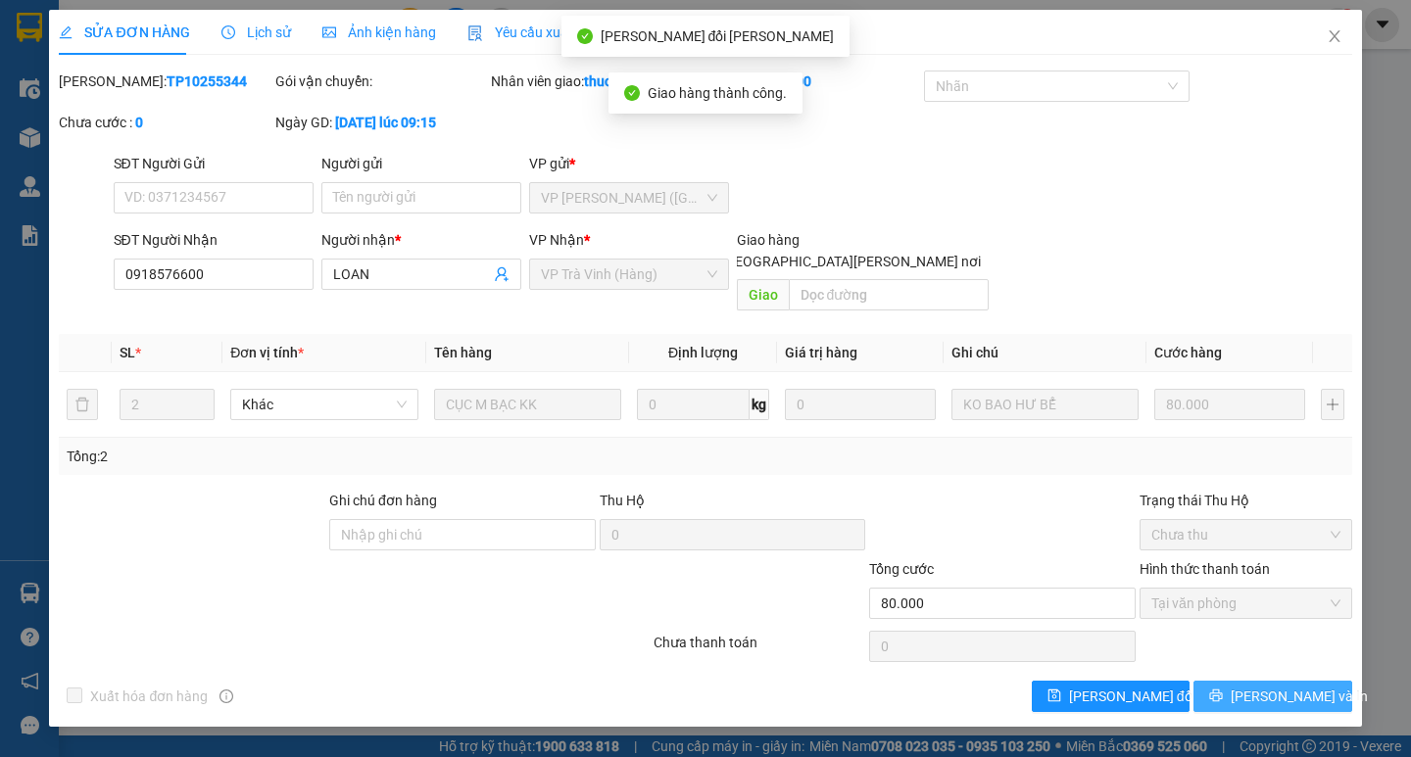
click at [1290, 686] on span "Lưu và In" at bounding box center [1298, 697] width 137 height 22
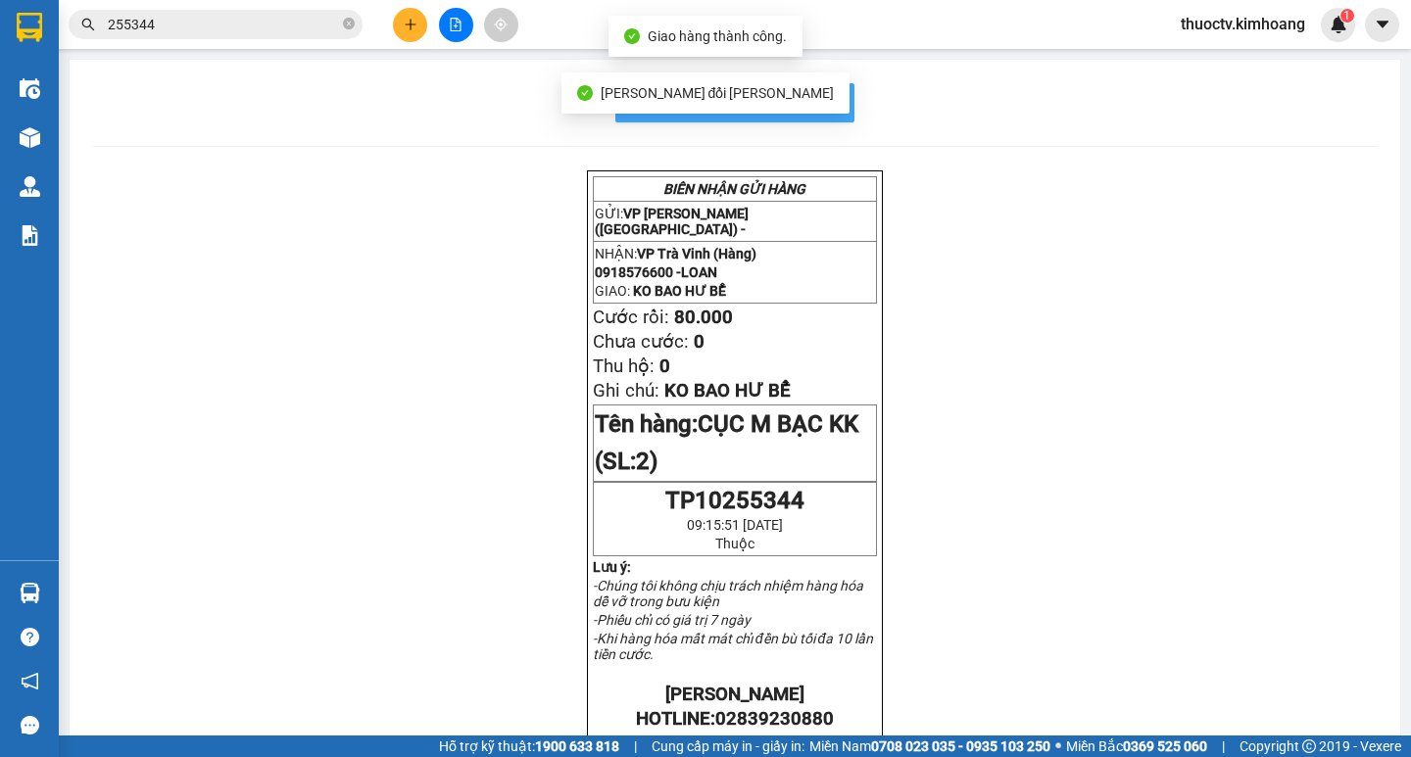
click at [822, 91] on span "In mẫu biên lai tự cấu hình" at bounding box center [746, 102] width 184 height 24
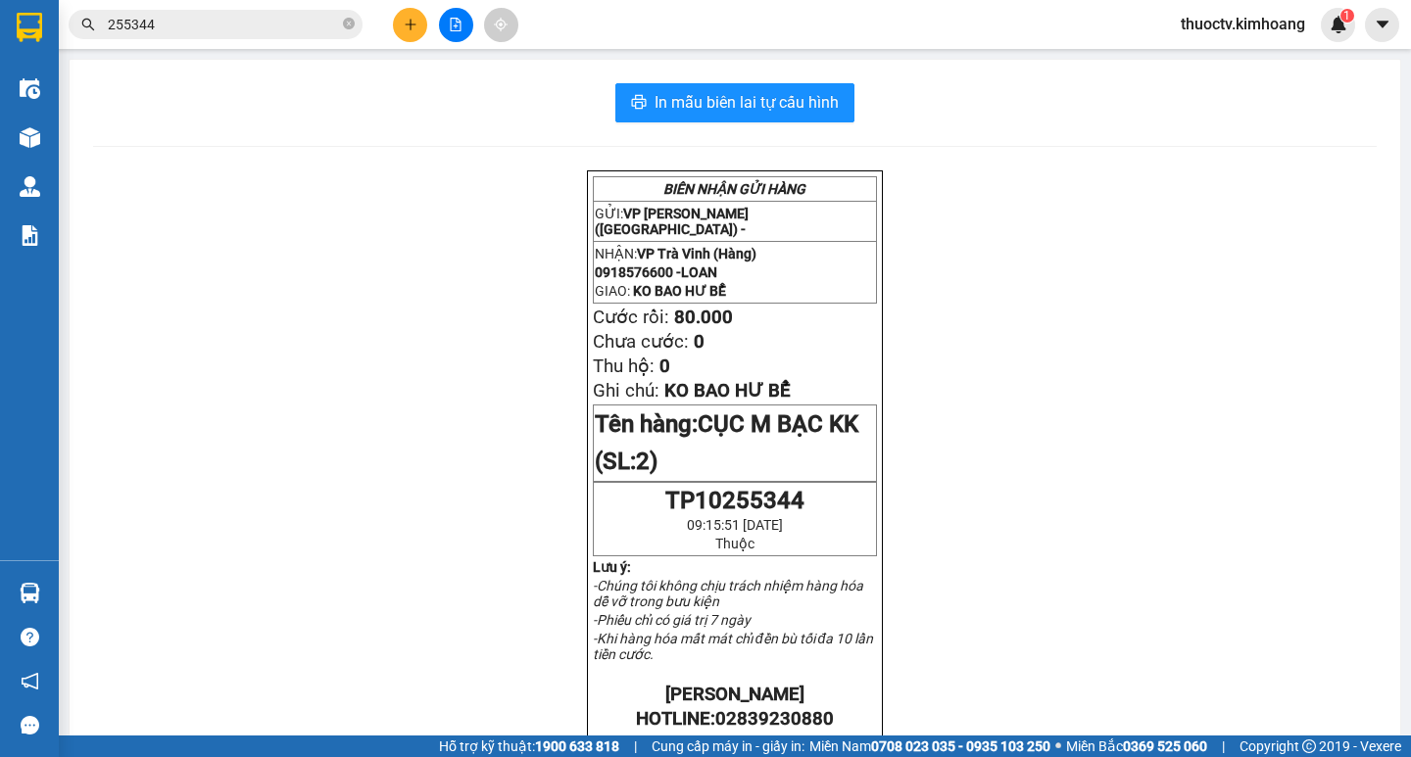
click at [214, 28] on input "255344" at bounding box center [223, 25] width 231 height 22
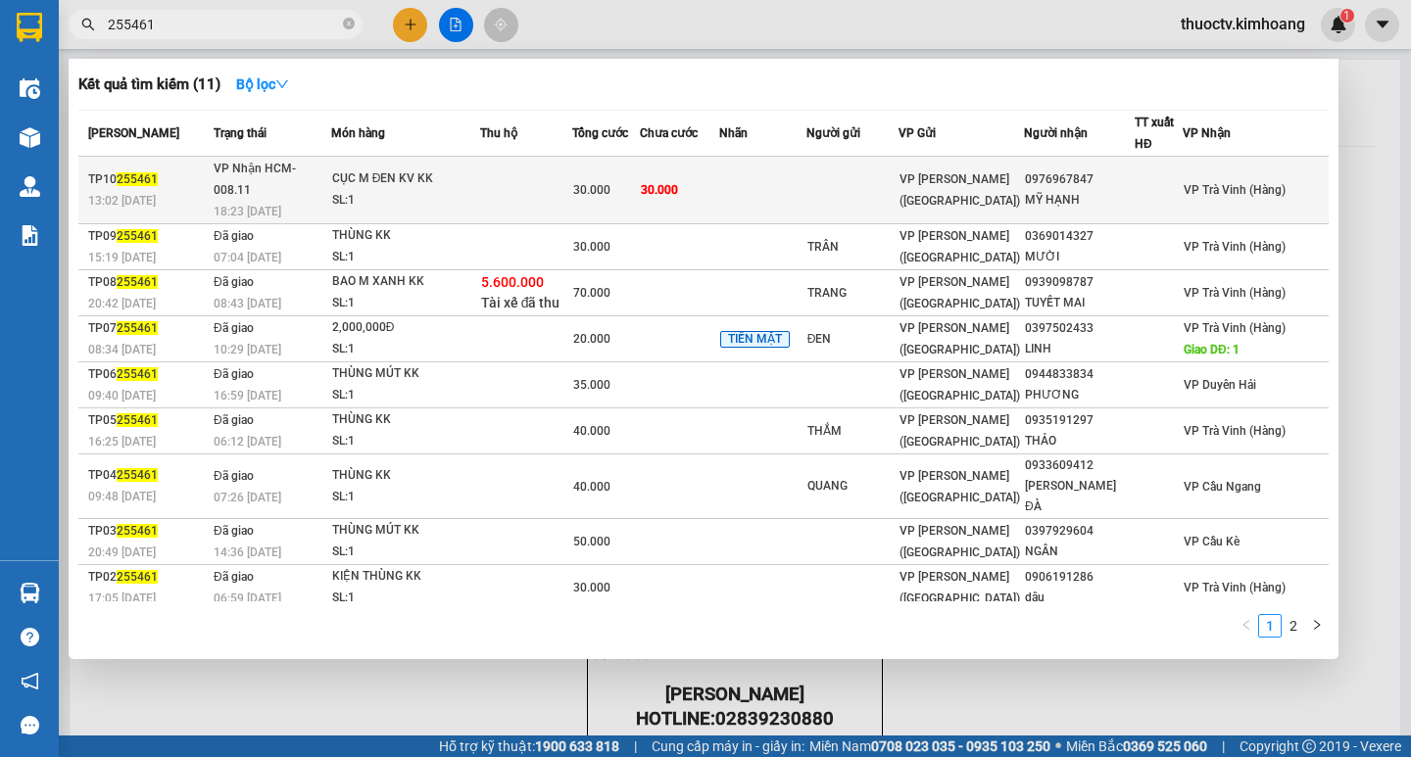
type input "255461"
click at [719, 182] on td "30.000" at bounding box center [679, 191] width 79 height 68
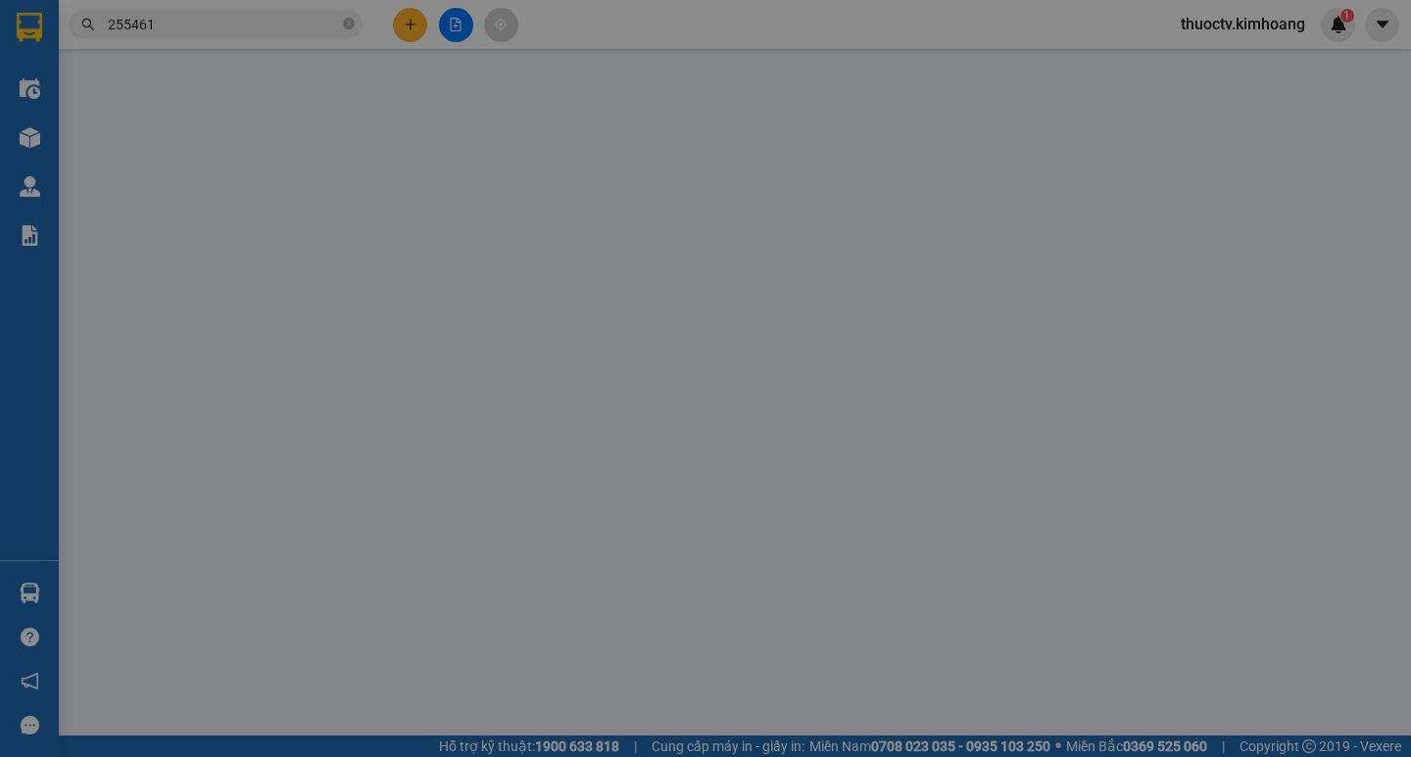
type input "0976967847"
type input "MỸ HẠNH"
type input "30.000"
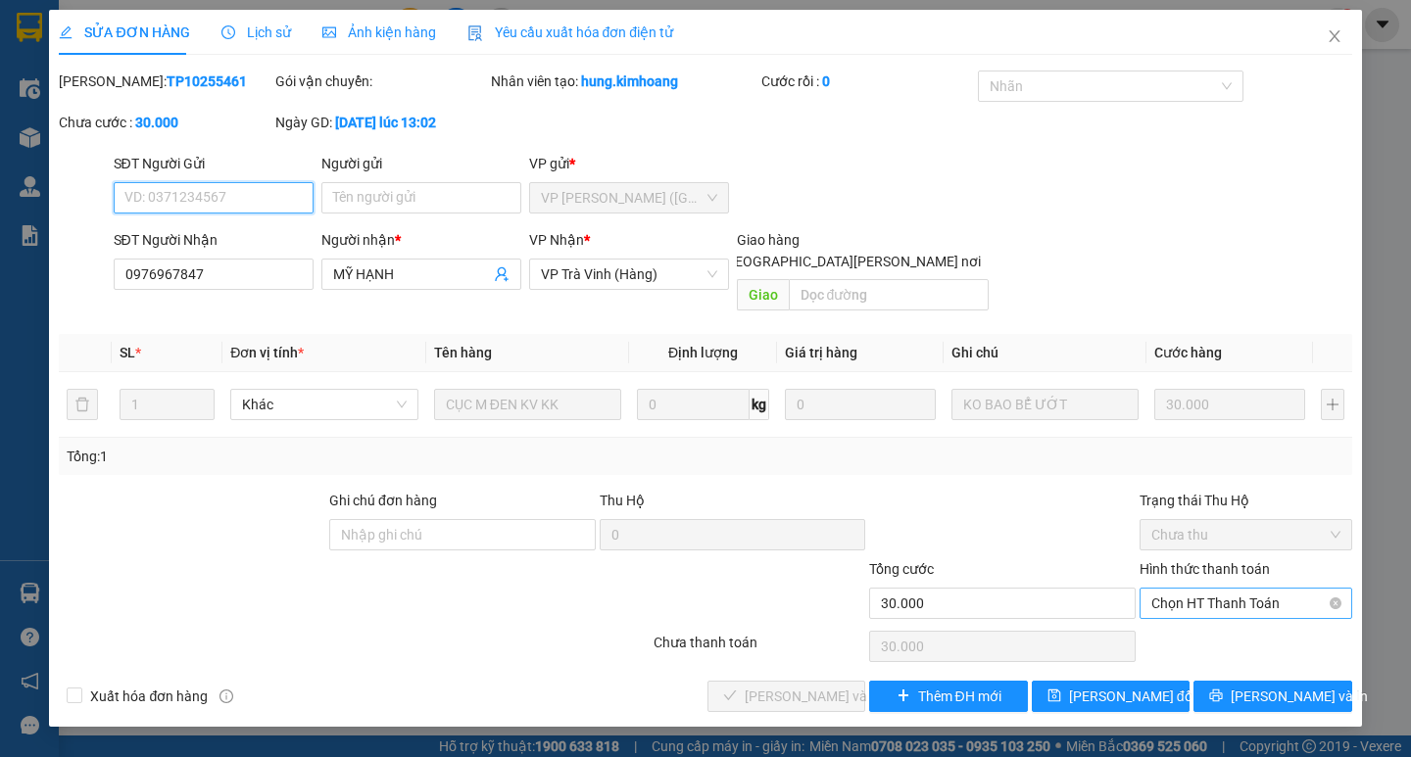
click at [1222, 589] on span "Chọn HT Thanh Toán" at bounding box center [1245, 603] width 189 height 29
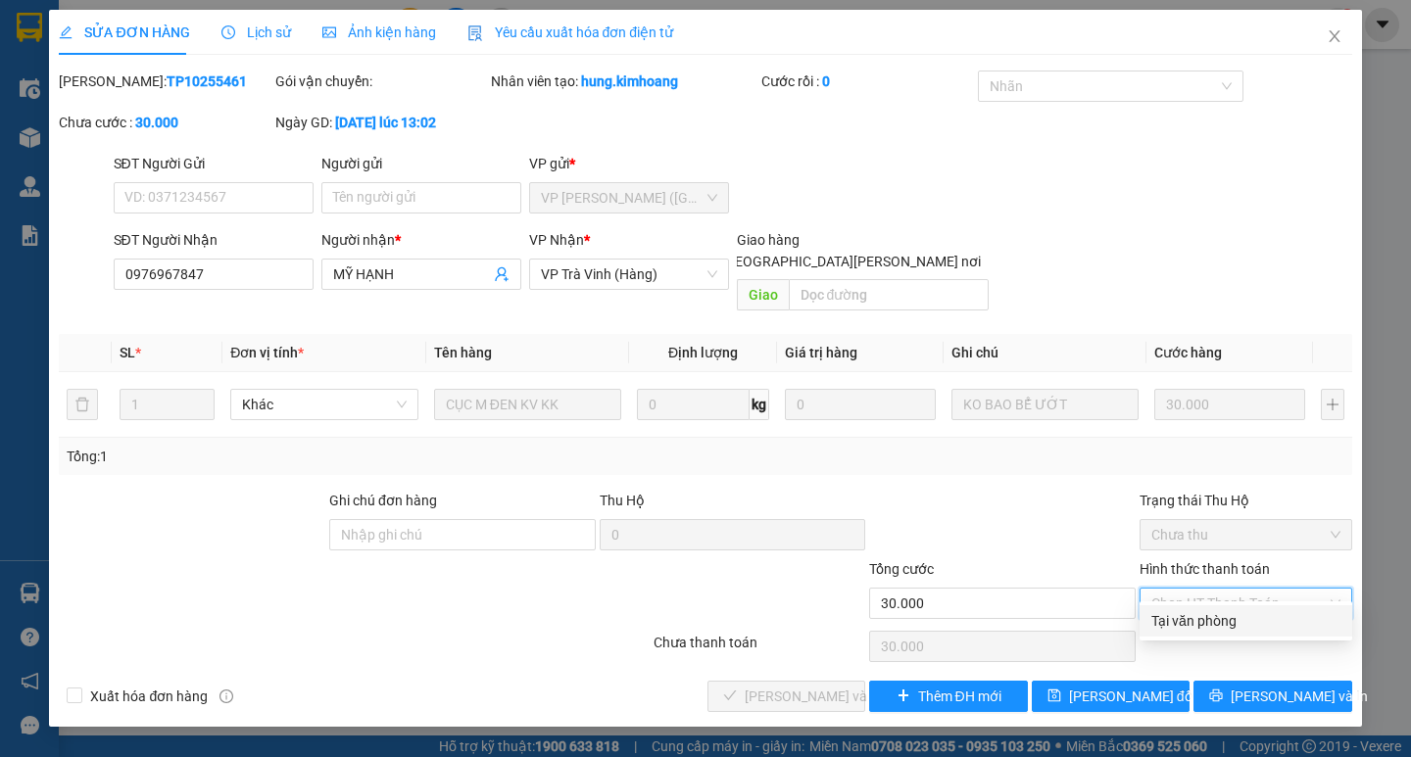
click at [1211, 622] on div "Tại văn phòng" at bounding box center [1245, 621] width 189 height 22
type input "0"
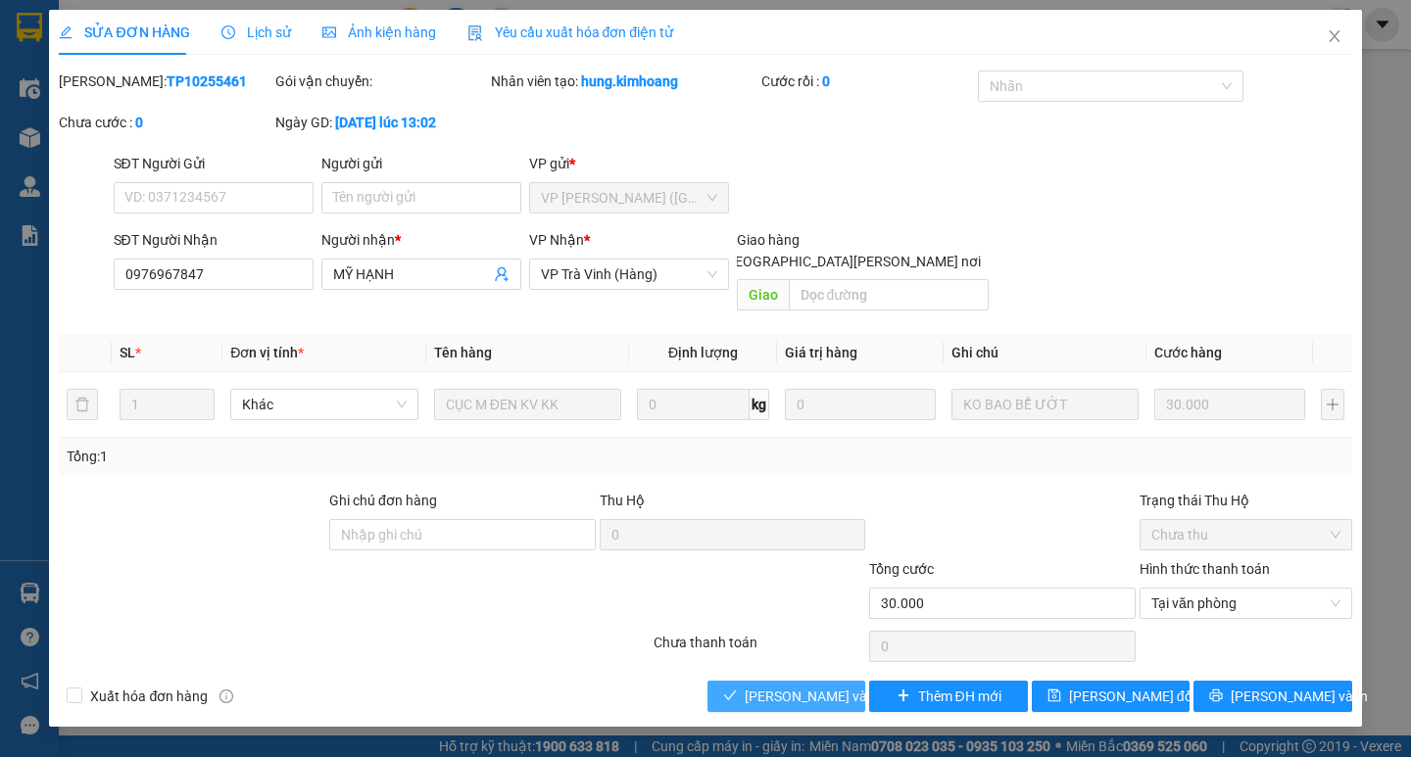
click at [805, 686] on span "Lưu và Giao hàng" at bounding box center [877, 697] width 265 height 22
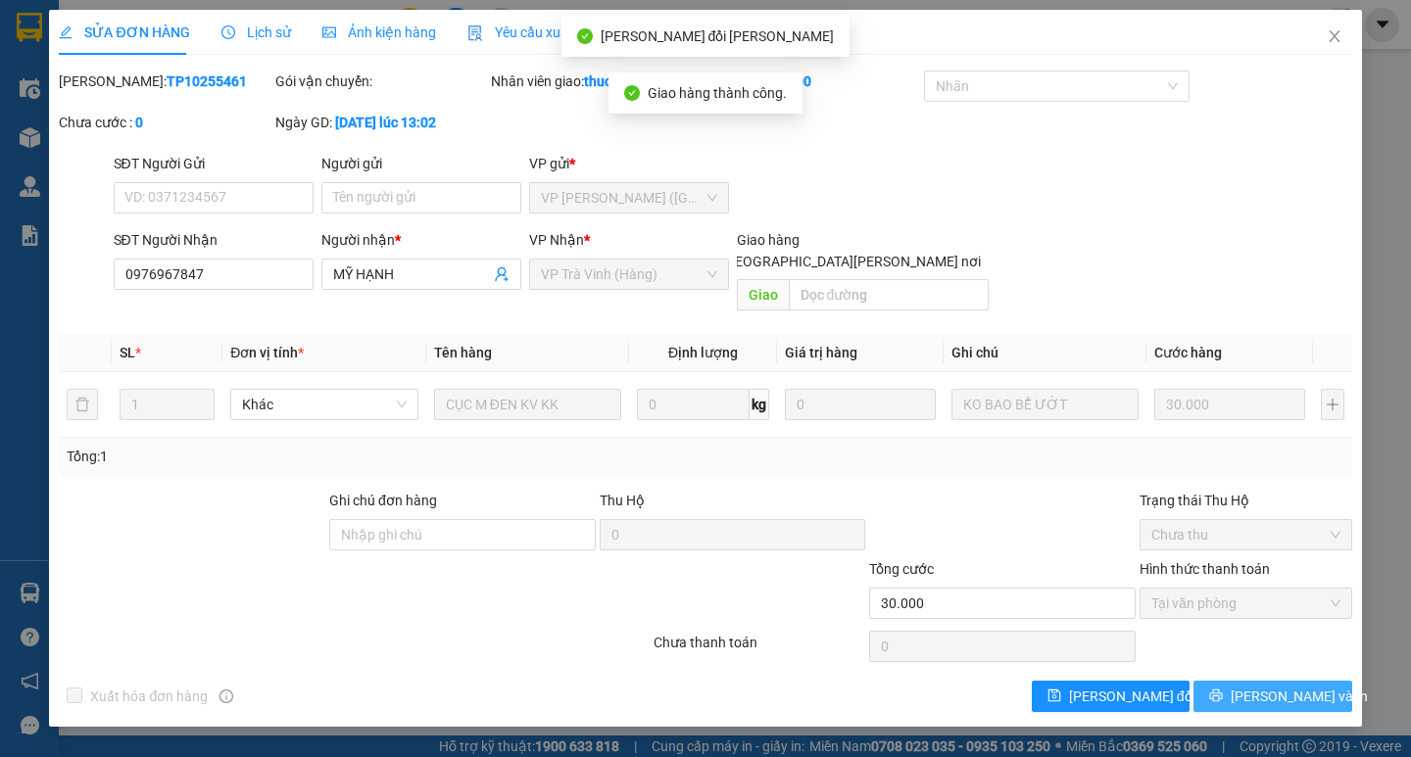
click at [1279, 686] on span "Lưu và In" at bounding box center [1298, 697] width 137 height 22
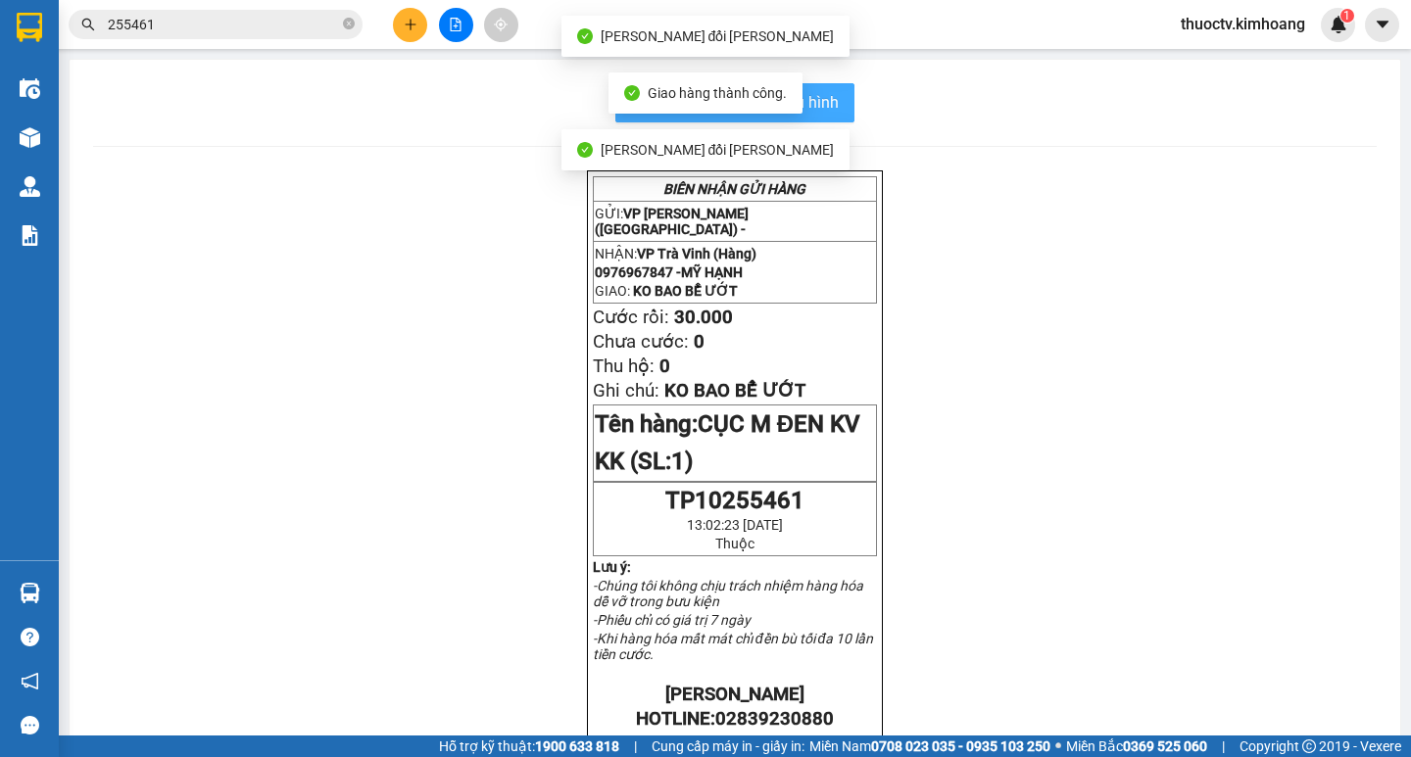
click at [828, 110] on span "In mẫu biên lai tự cấu hình" at bounding box center [746, 102] width 184 height 24
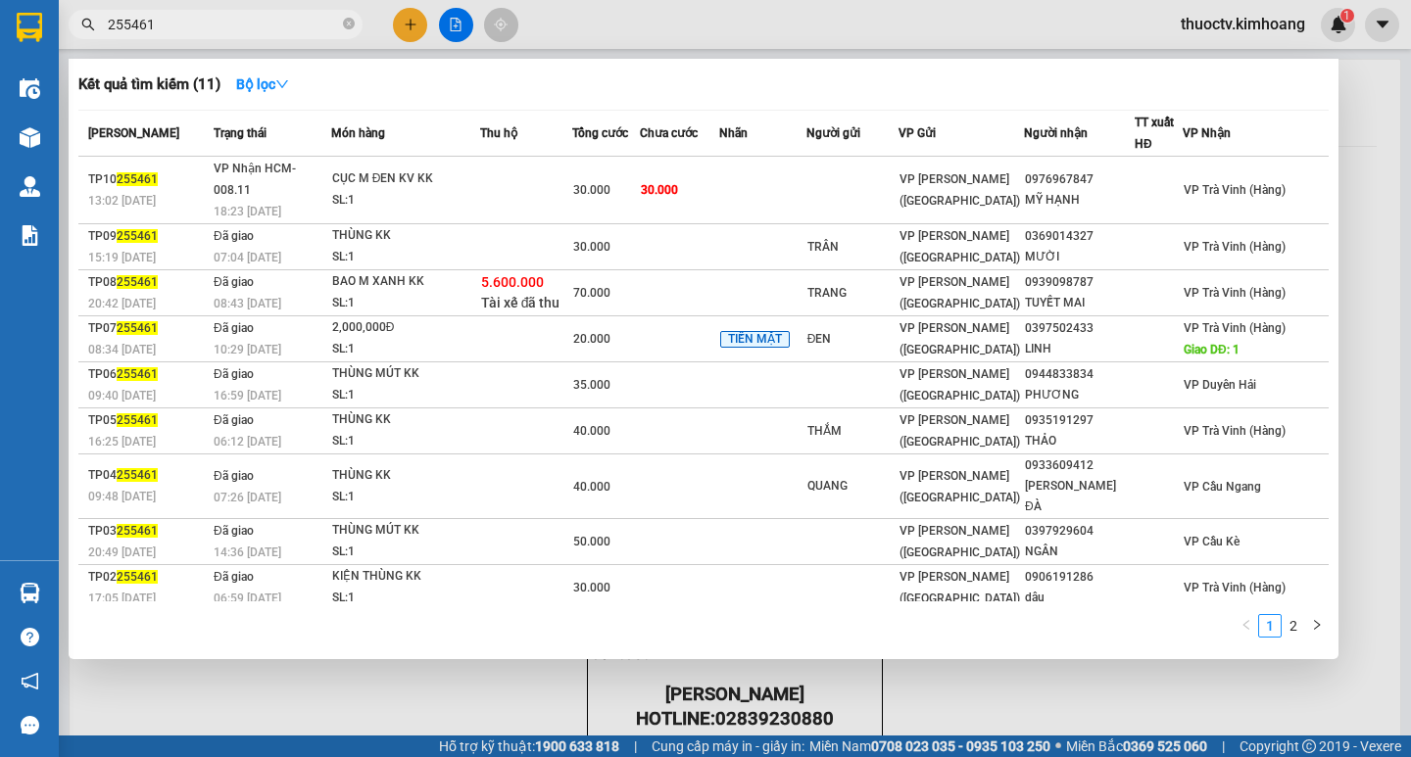
click at [209, 38] on span "255461" at bounding box center [216, 24] width 294 height 29
click at [197, 26] on input "255461" at bounding box center [223, 25] width 231 height 22
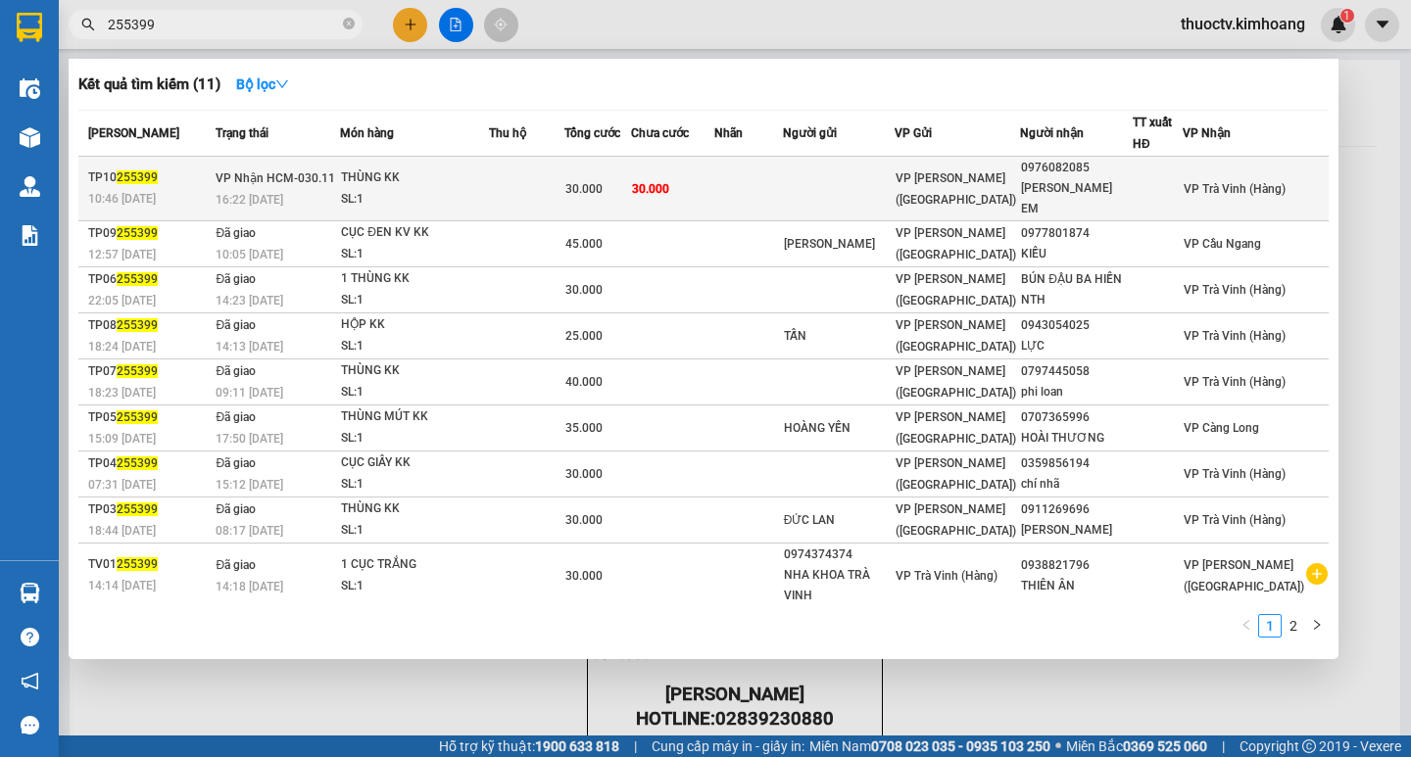
type input "255399"
click at [630, 178] on div "30.000" at bounding box center [597, 189] width 65 height 22
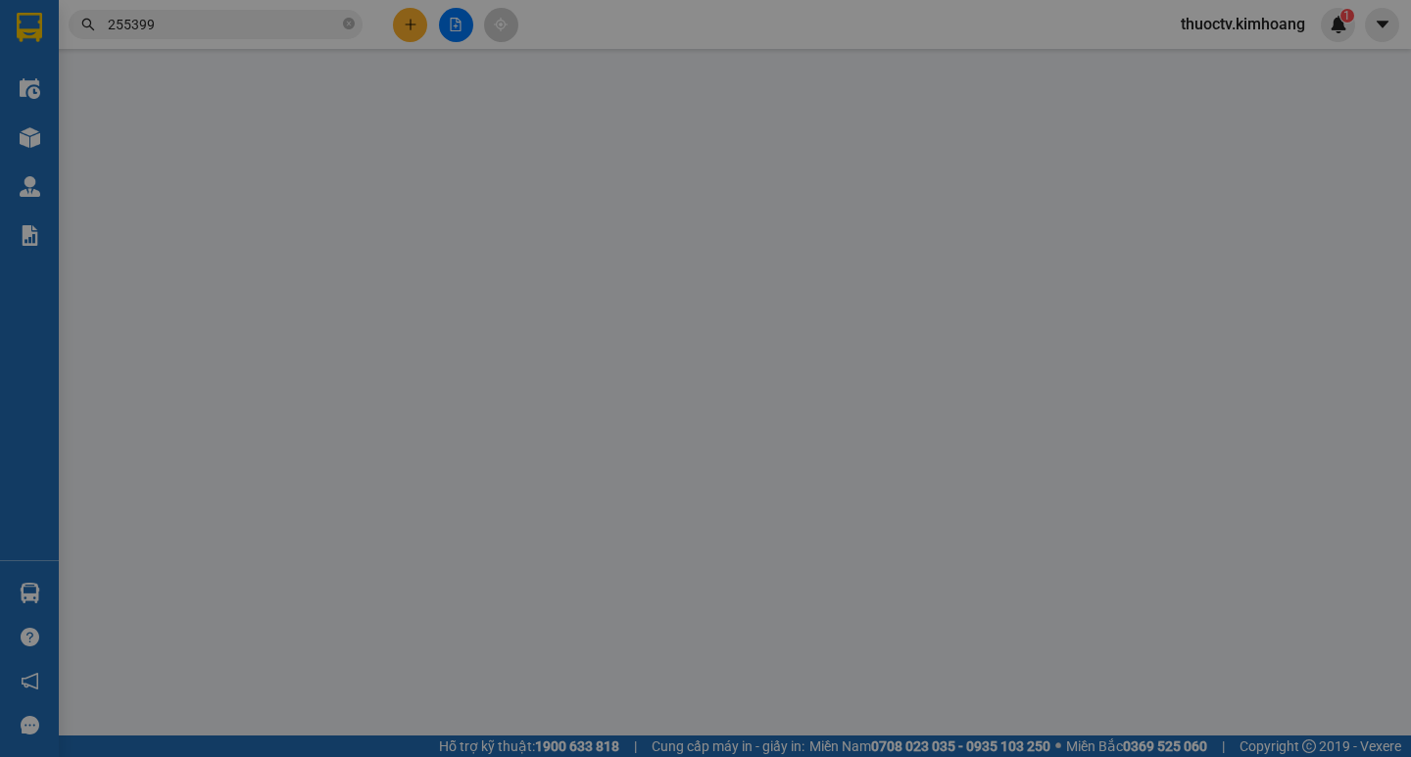
type input "0976082085"
type input "VÕ NGỌC EM"
type input "30.000"
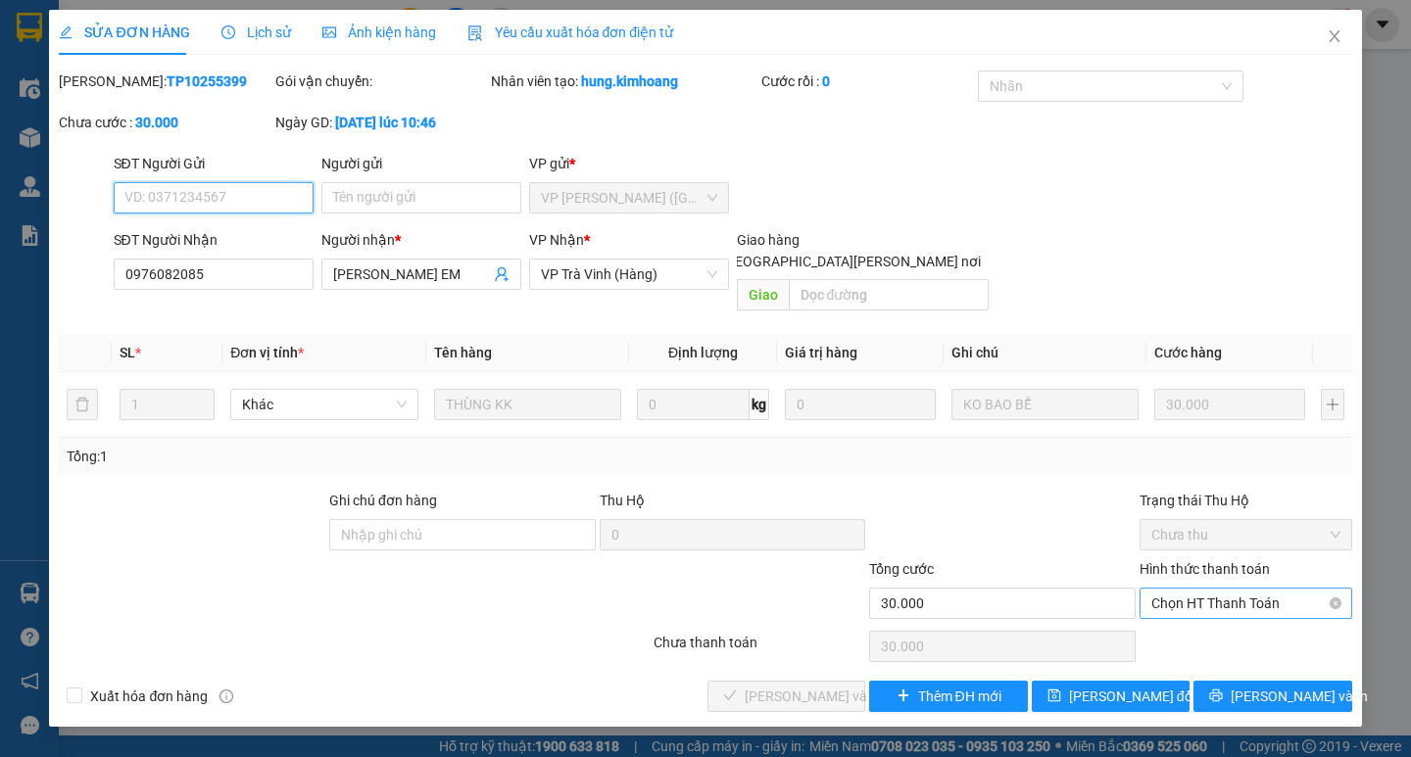
click at [1232, 589] on span "Chọn HT Thanh Toán" at bounding box center [1245, 603] width 189 height 29
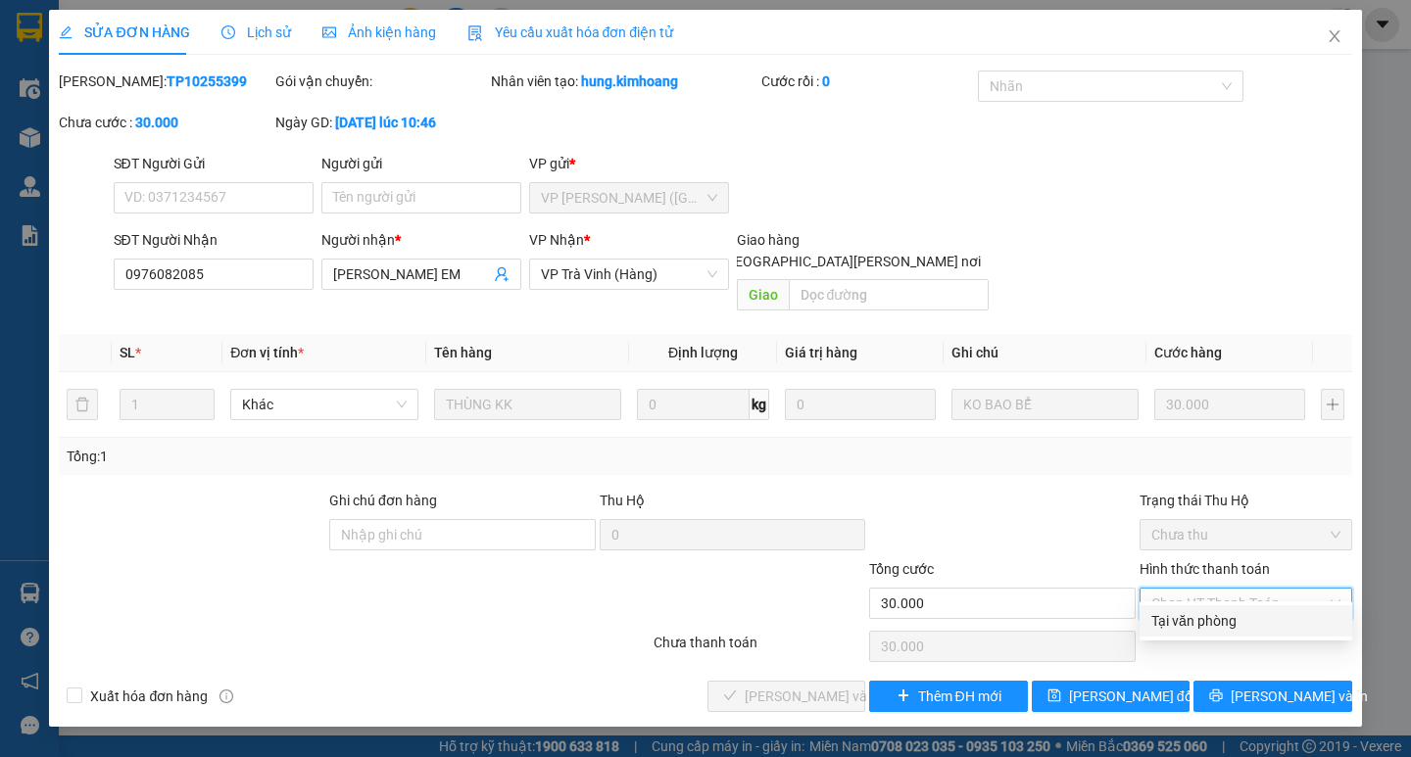
click at [1234, 617] on div "Tại văn phòng" at bounding box center [1245, 621] width 189 height 22
type input "0"
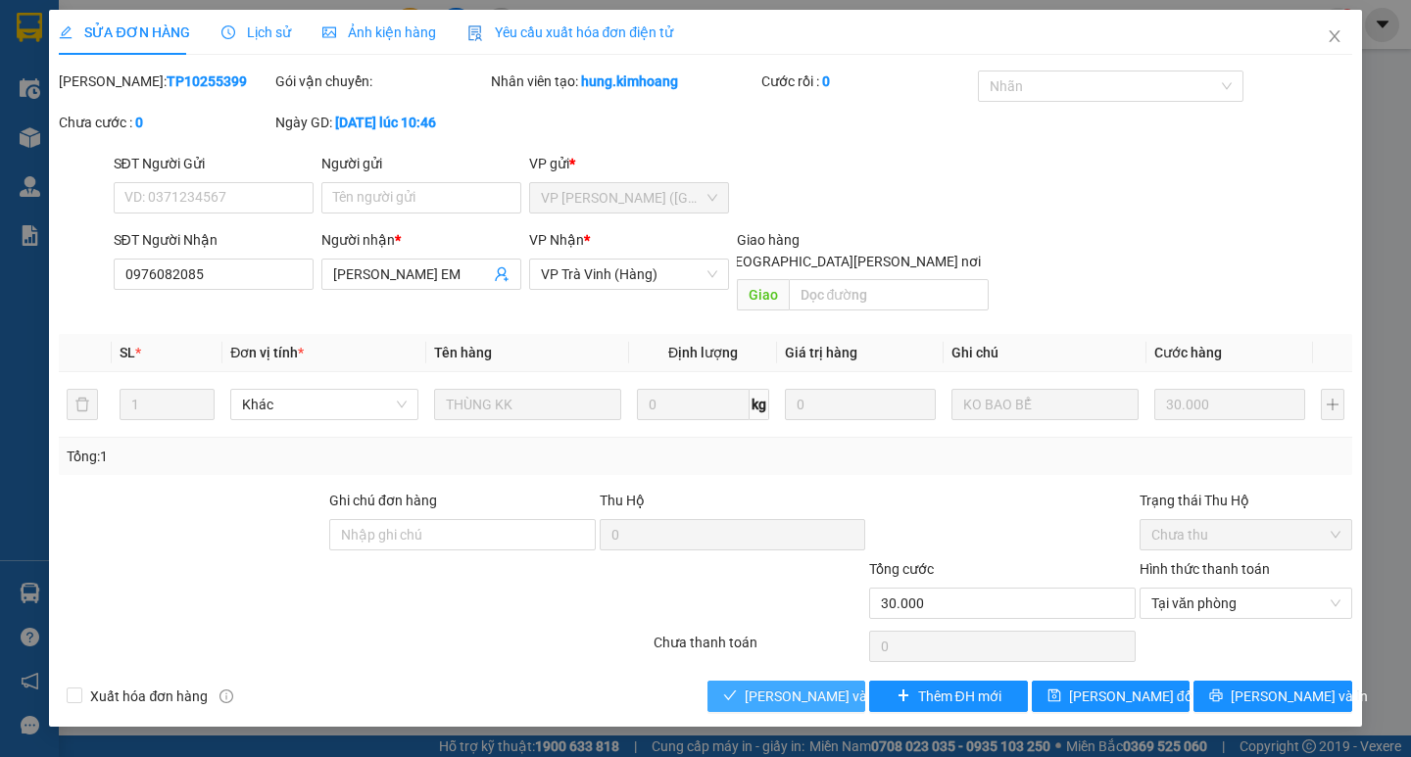
click at [810, 686] on span "Lưu và Giao hàng" at bounding box center [877, 697] width 265 height 22
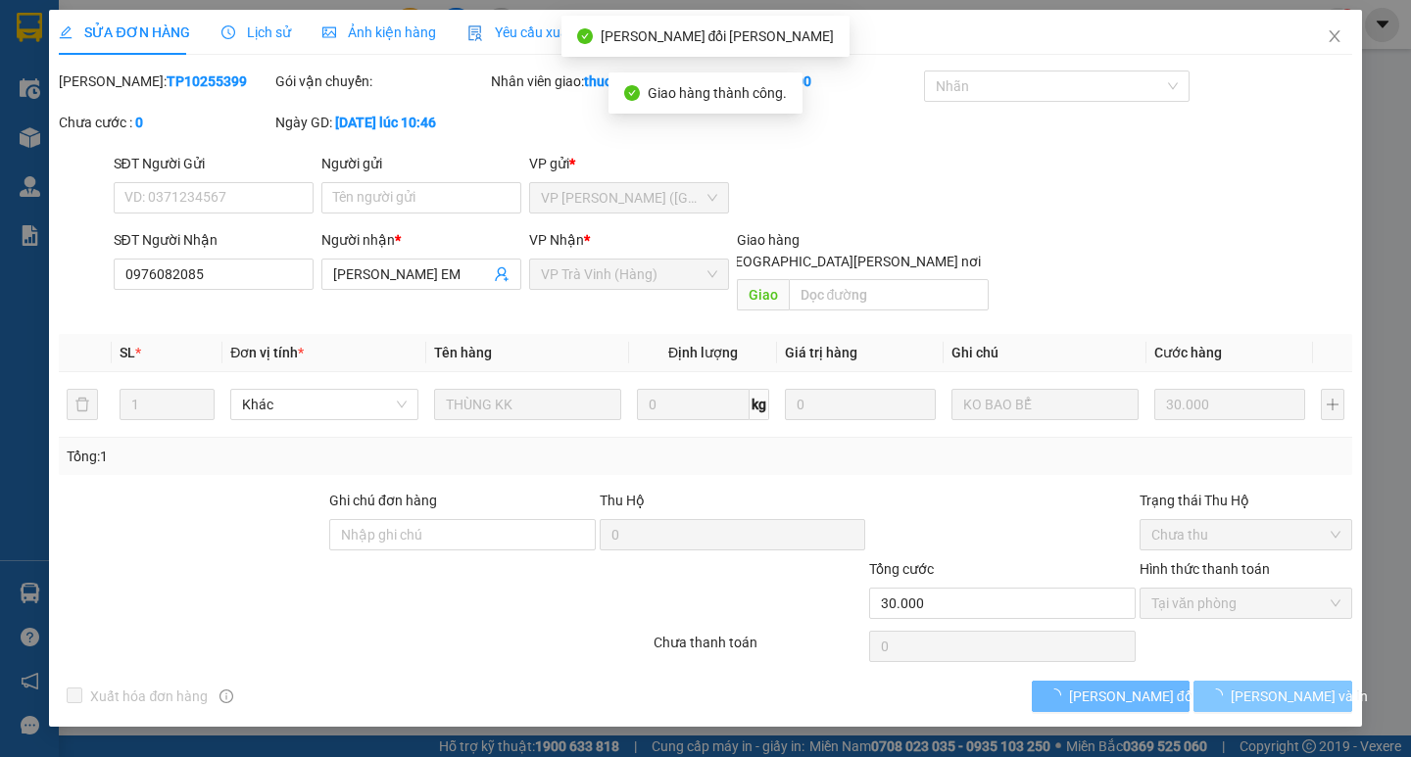
click at [1292, 686] on span "Lưu và In" at bounding box center [1298, 697] width 137 height 22
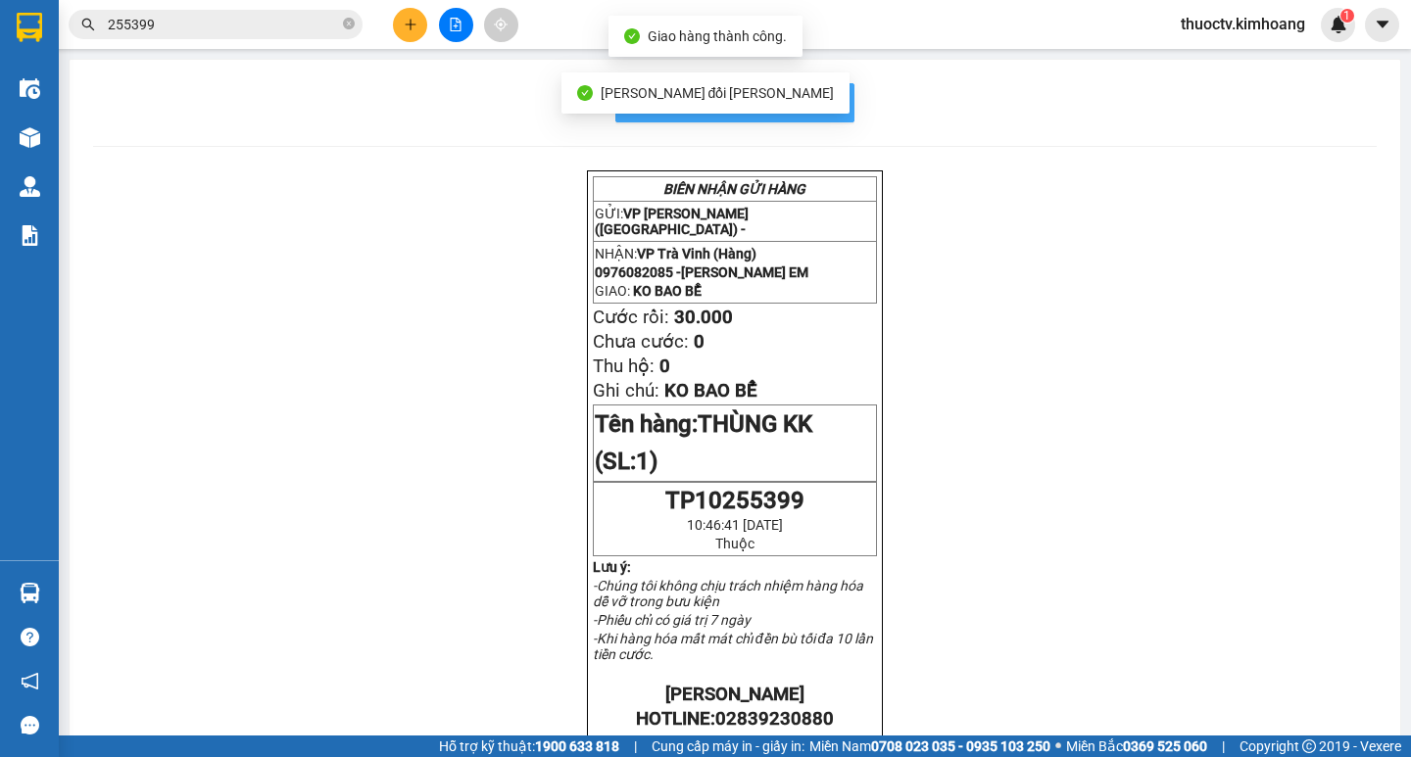
click at [819, 105] on span "In mẫu biên lai tự cấu hình" at bounding box center [746, 102] width 184 height 24
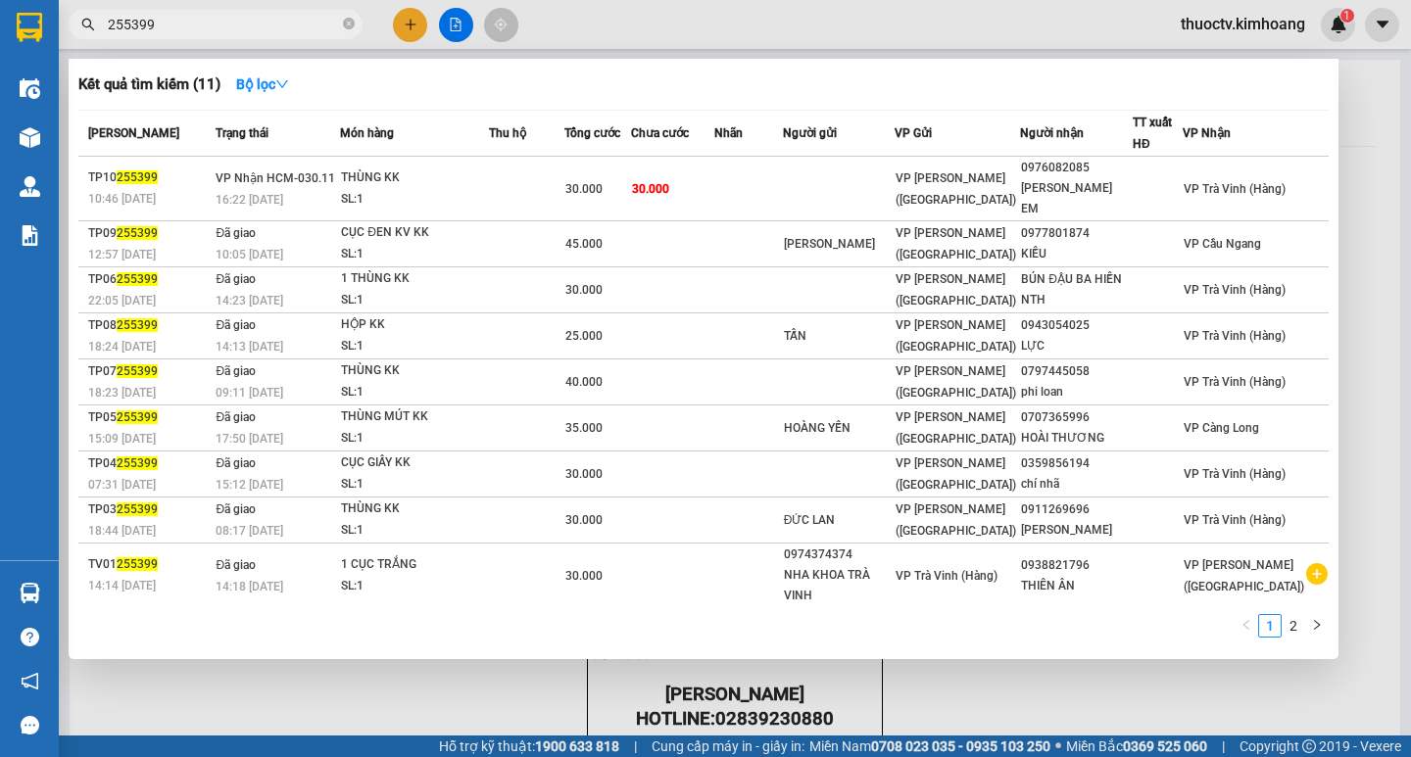
click at [165, 30] on input "255399" at bounding box center [223, 25] width 231 height 22
click at [164, 27] on input "255399" at bounding box center [223, 25] width 231 height 22
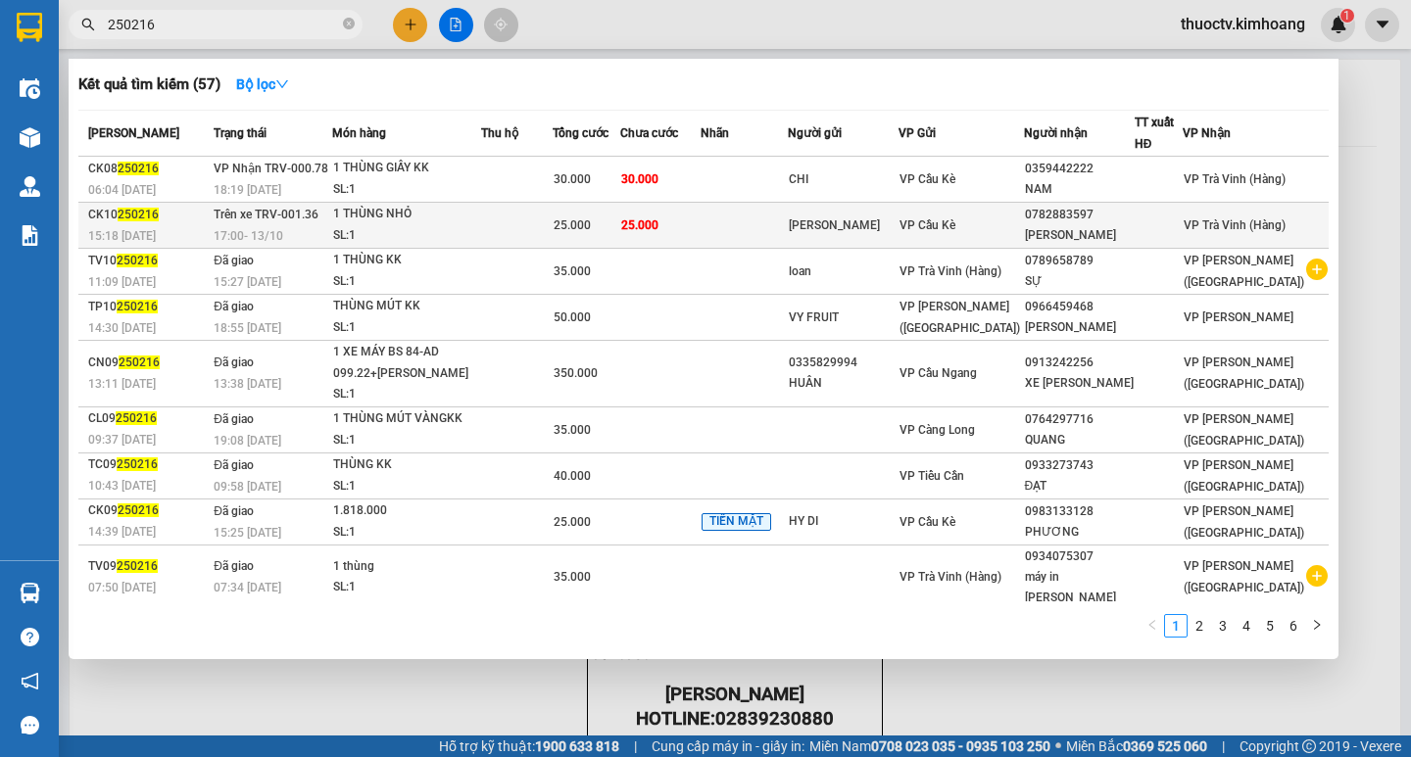
type input "250216"
click at [700, 236] on td "25.000" at bounding box center [660, 226] width 80 height 46
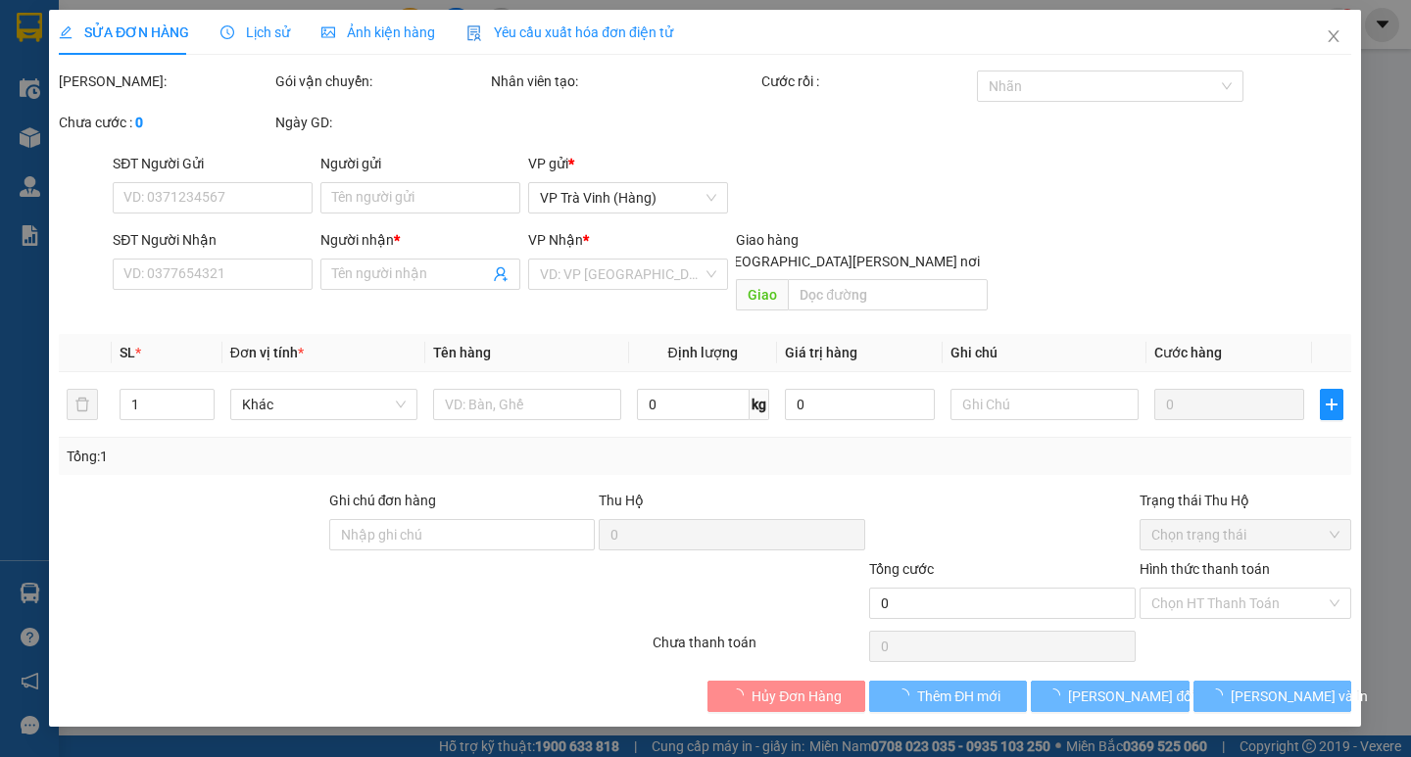
type input "KIM NGÂN"
type input "0782883597"
type input "KIM NGÂN"
type input "25.000"
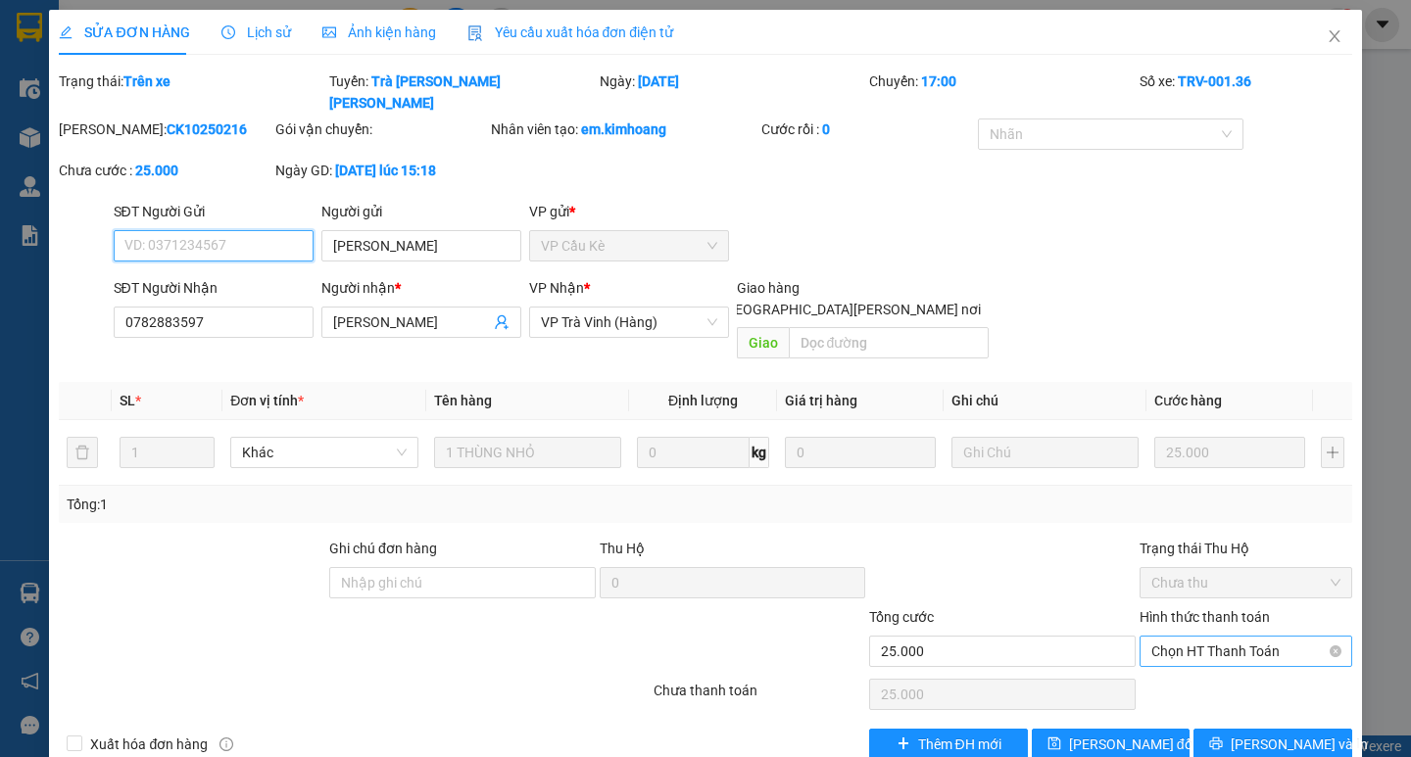
click at [1239, 637] on span "Chọn HT Thanh Toán" at bounding box center [1245, 651] width 189 height 29
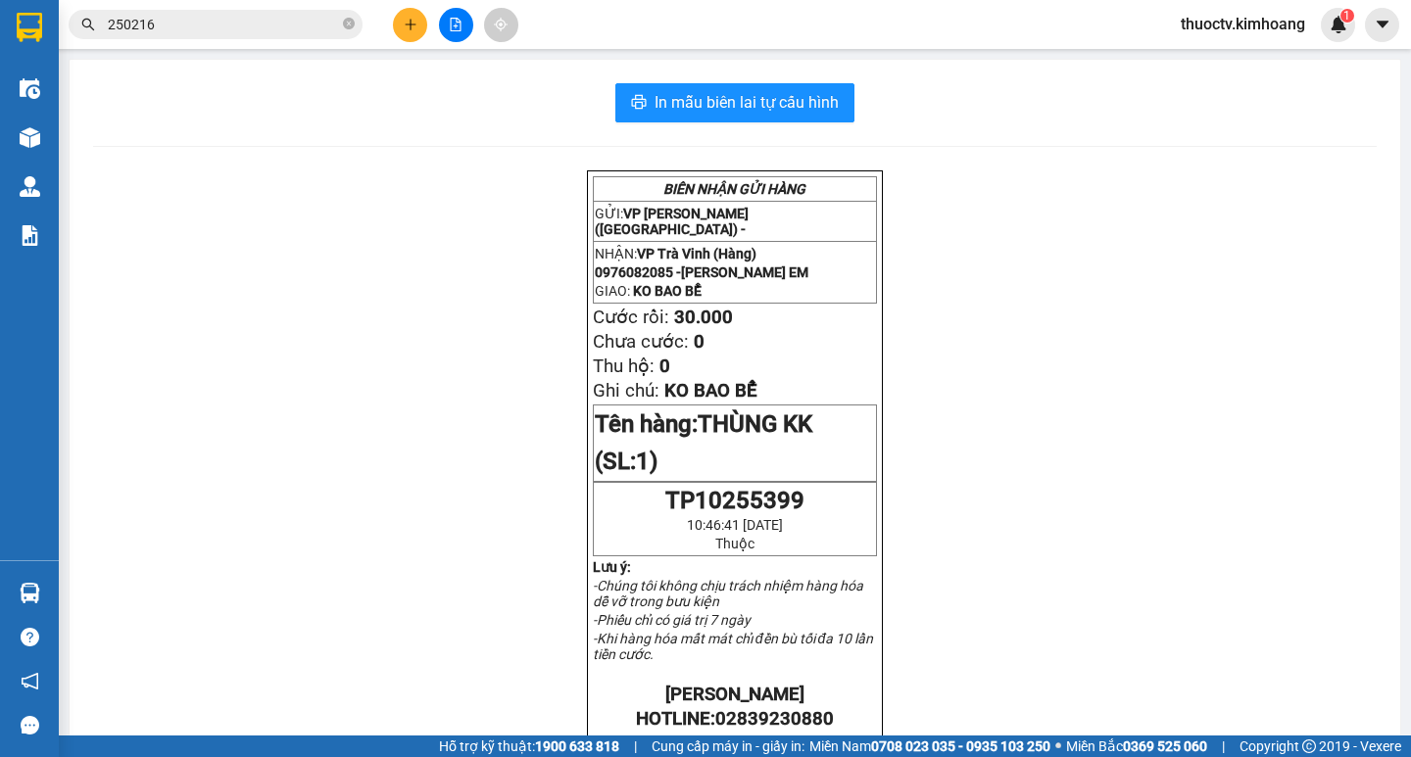
click at [156, 21] on input "250216" at bounding box center [223, 25] width 231 height 22
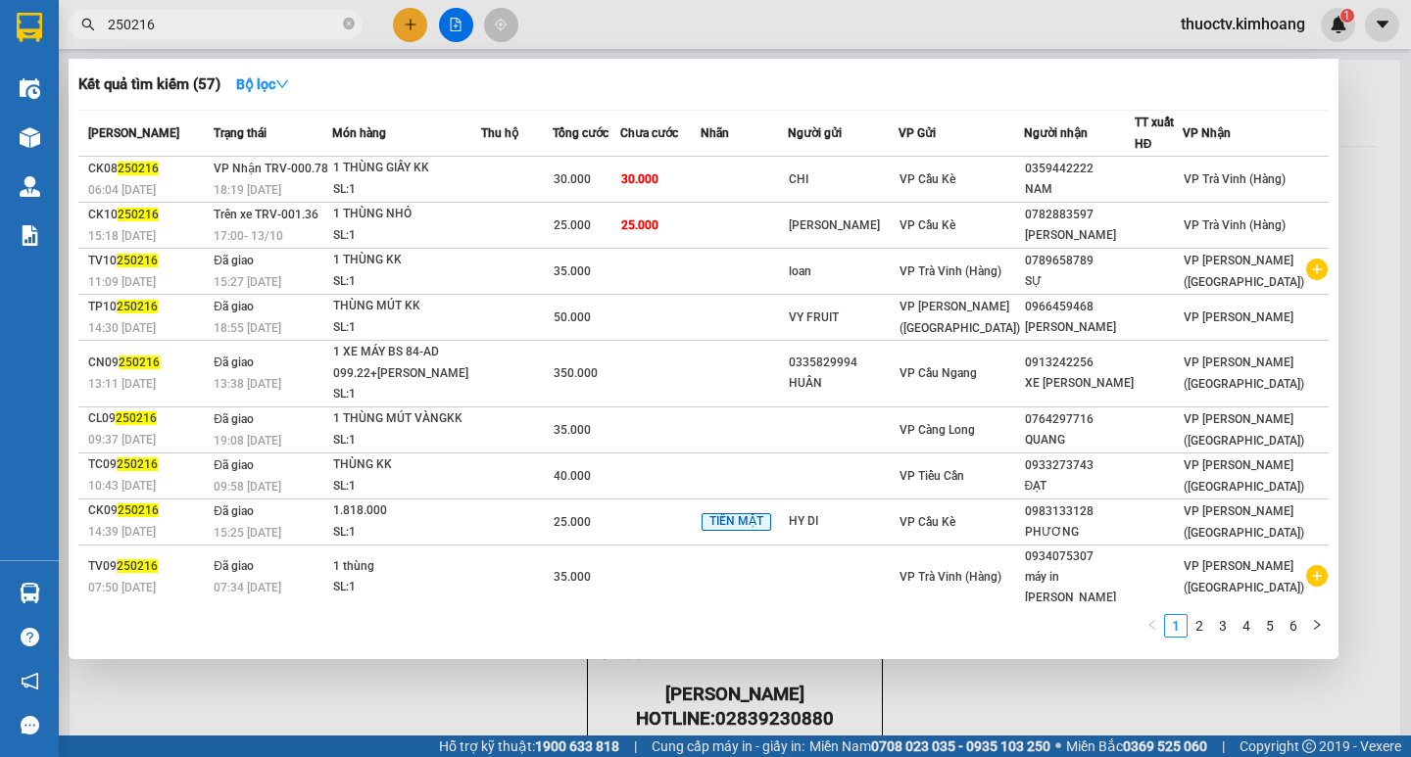
click at [156, 21] on input "250216" at bounding box center [223, 25] width 231 height 22
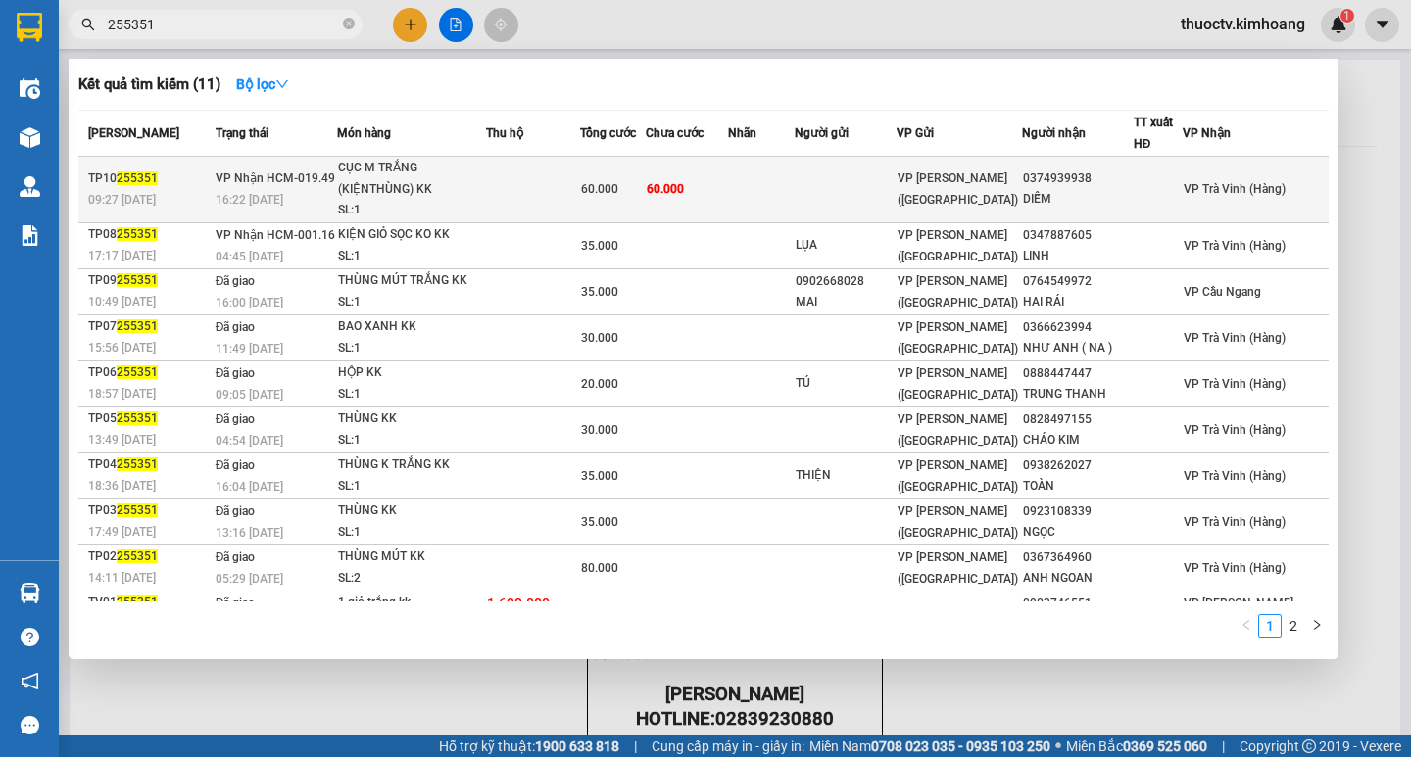
type input "255351"
click at [684, 194] on span "60.000" at bounding box center [665, 189] width 37 height 14
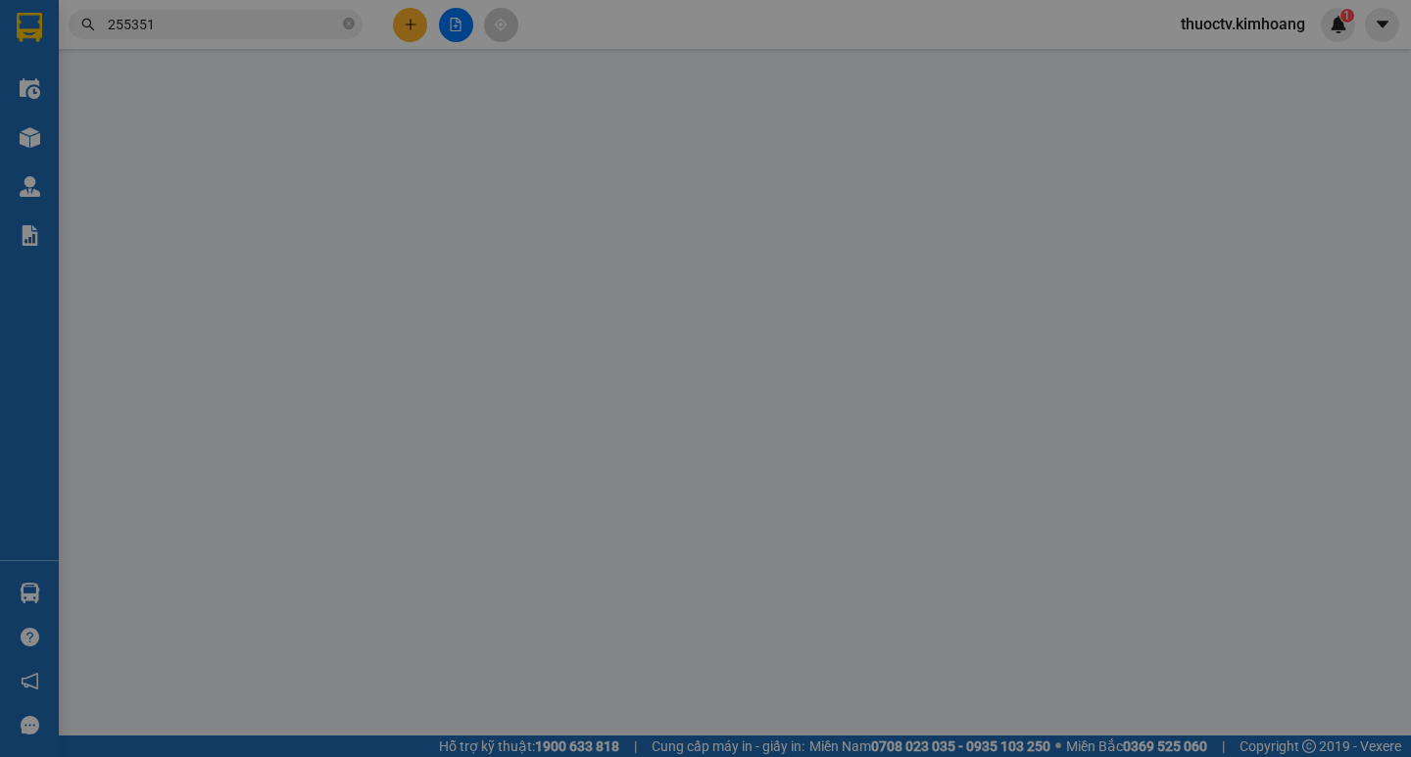
type input "0374939938"
type input "DIỄM"
type input "60.000"
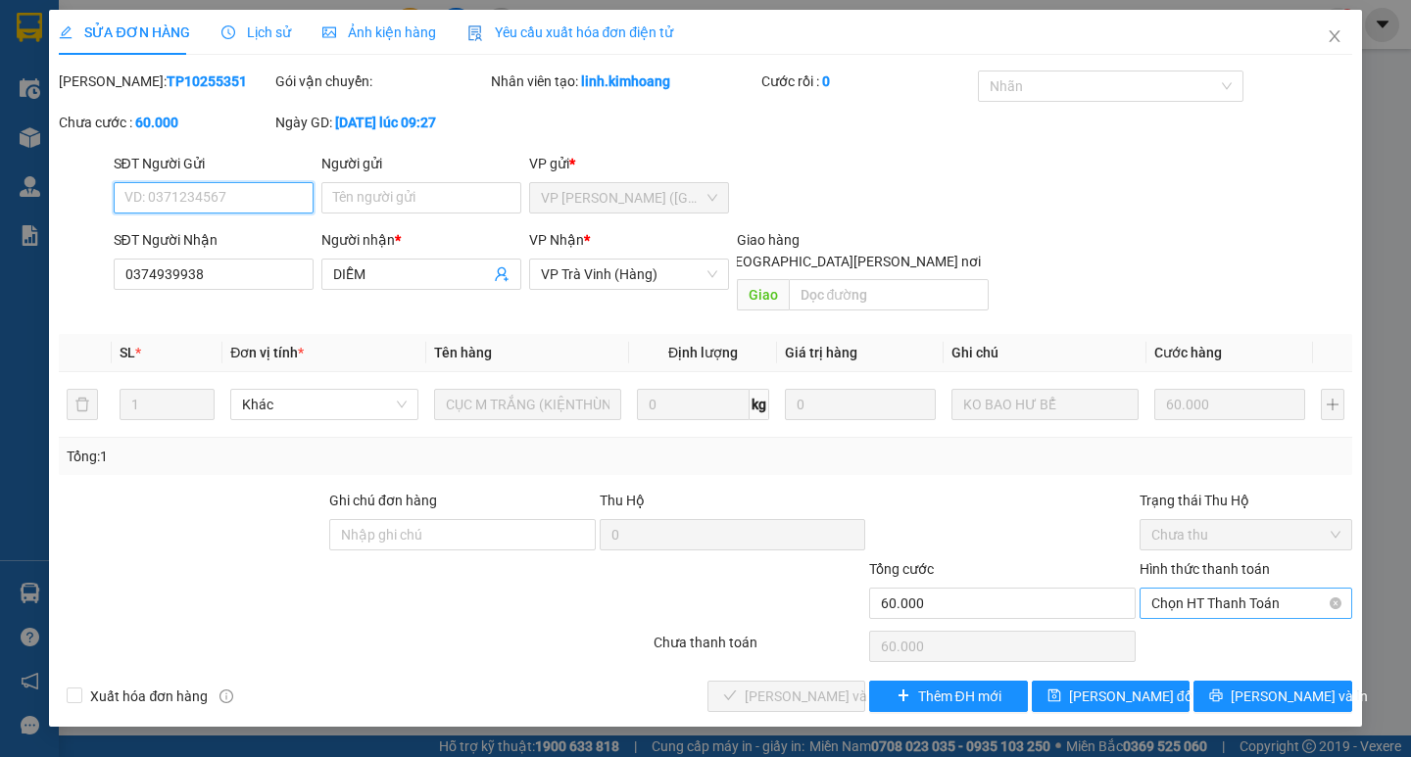
click at [1229, 589] on span "Chọn HT Thanh Toán" at bounding box center [1245, 603] width 189 height 29
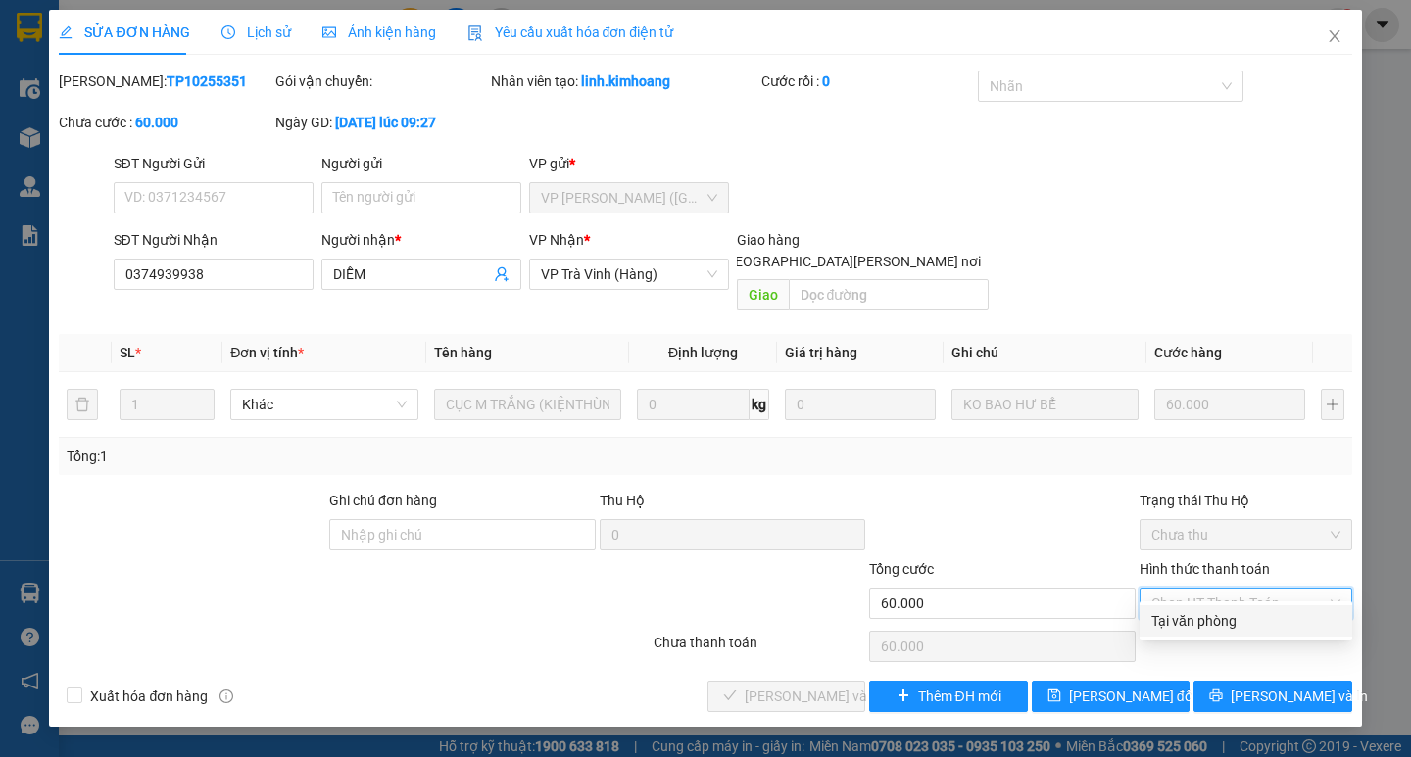
click at [1195, 623] on div "Tại văn phòng" at bounding box center [1245, 621] width 189 height 22
type input "0"
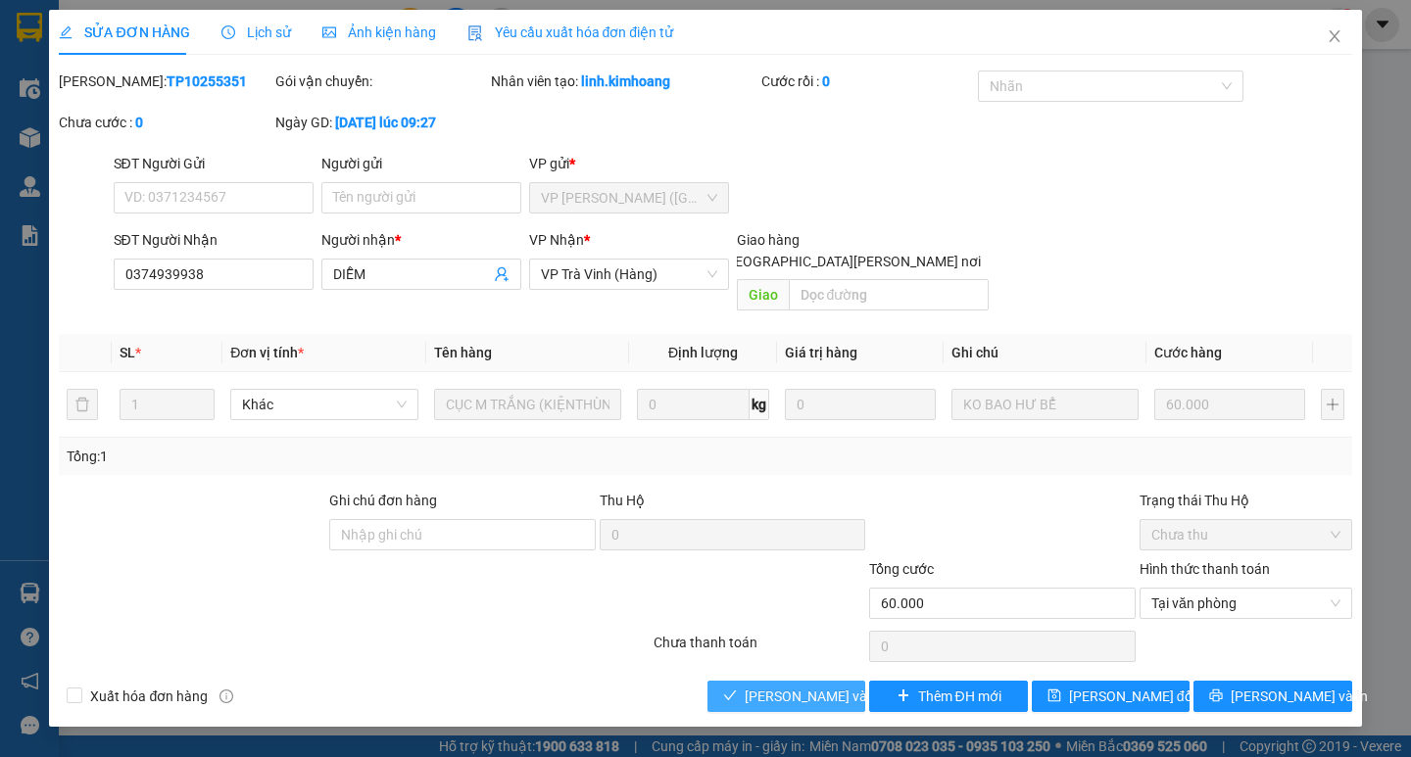
click at [786, 686] on span "Lưu và Giao hàng" at bounding box center [877, 697] width 265 height 22
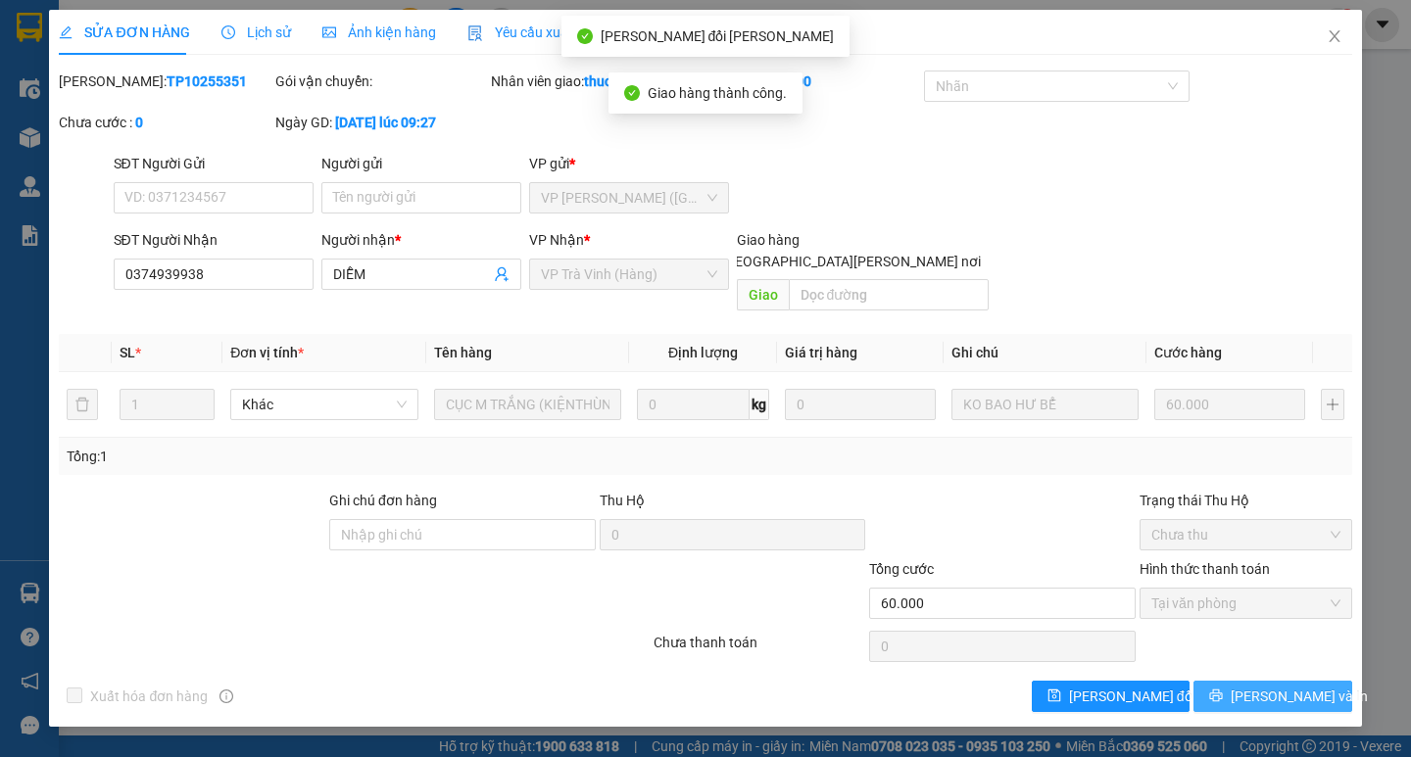
drag, startPoint x: 1254, startPoint y: 678, endPoint x: 1260, endPoint y: 660, distance: 18.6
click at [1256, 681] on button "Lưu và In" at bounding box center [1272, 696] width 158 height 31
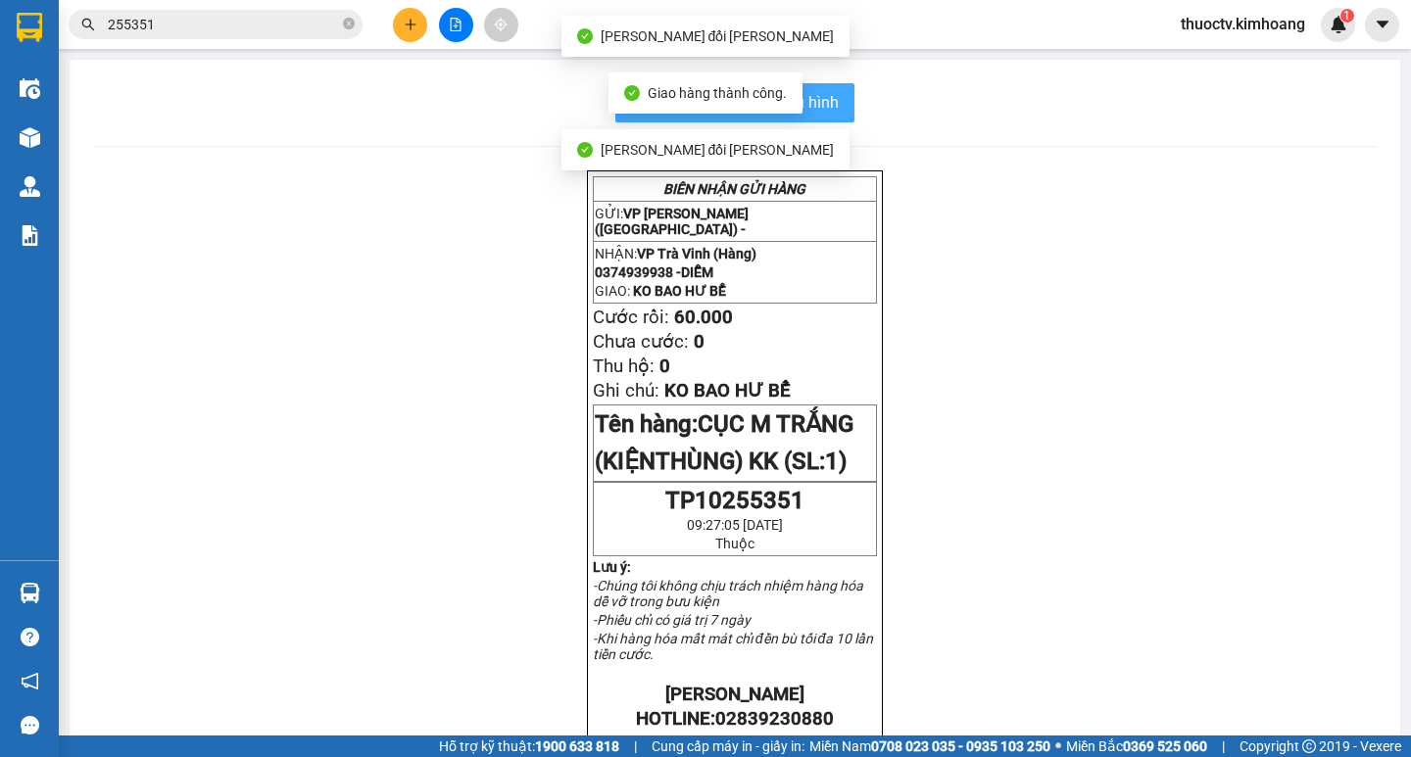
click at [824, 103] on span "In mẫu biên lai tự cấu hình" at bounding box center [746, 102] width 184 height 24
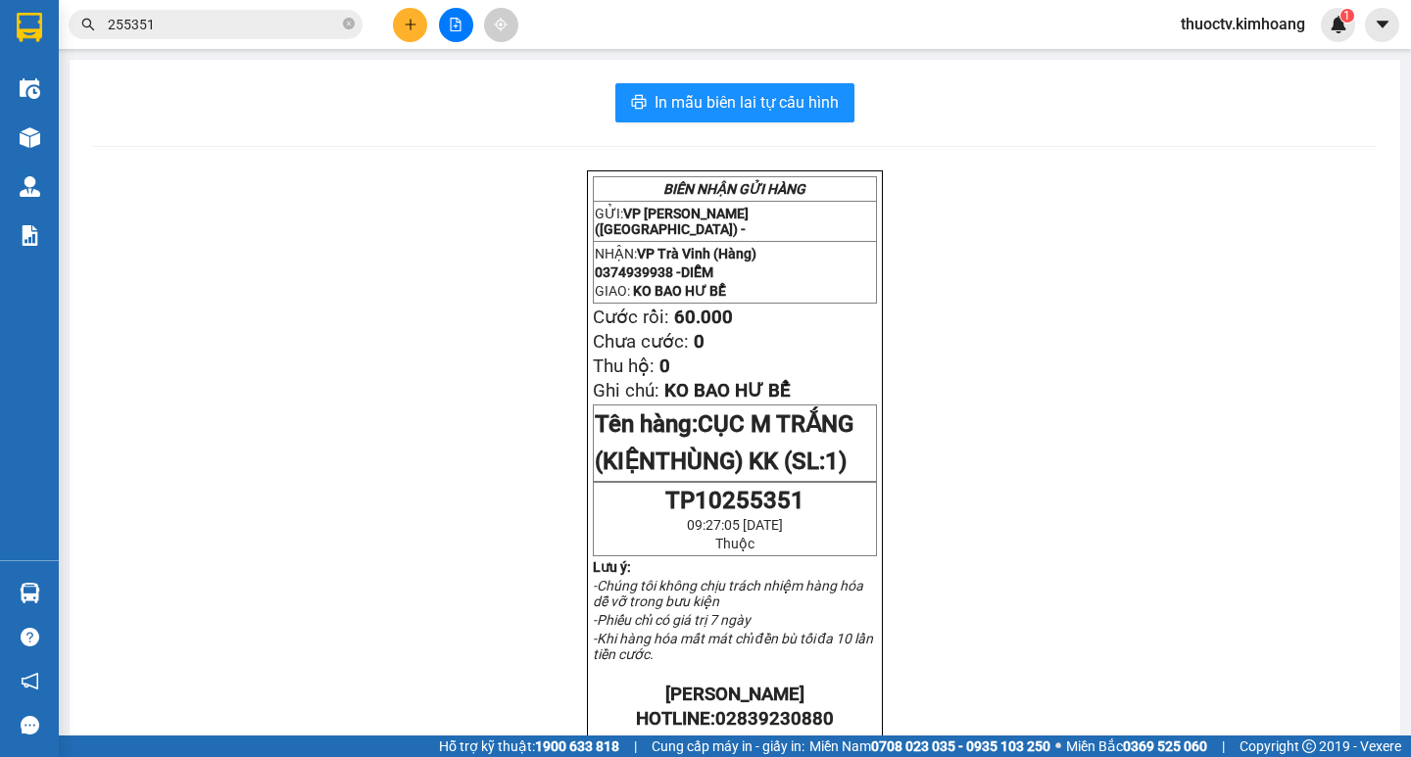
click at [197, 26] on input "255351" at bounding box center [223, 25] width 231 height 22
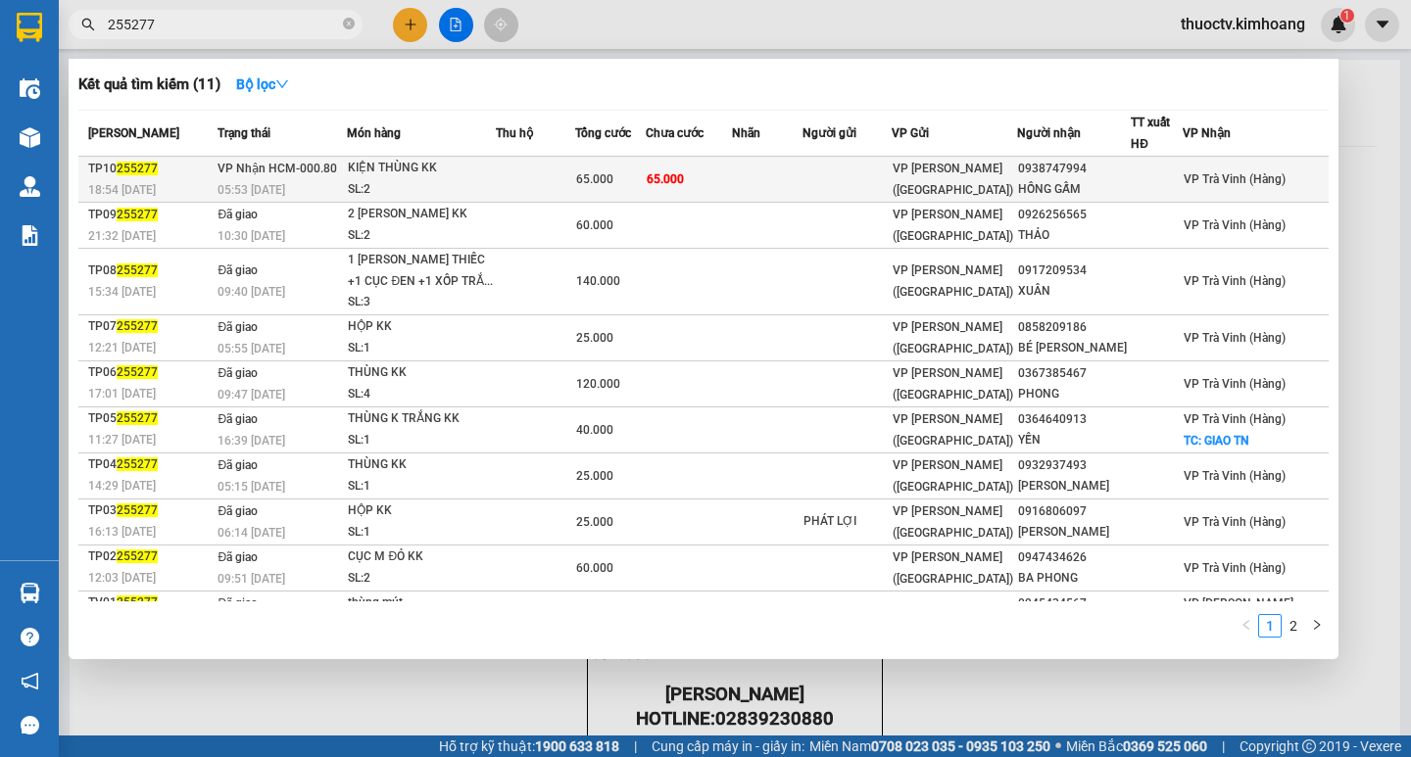
type input "255277"
click at [717, 169] on td "65.000" at bounding box center [689, 180] width 86 height 46
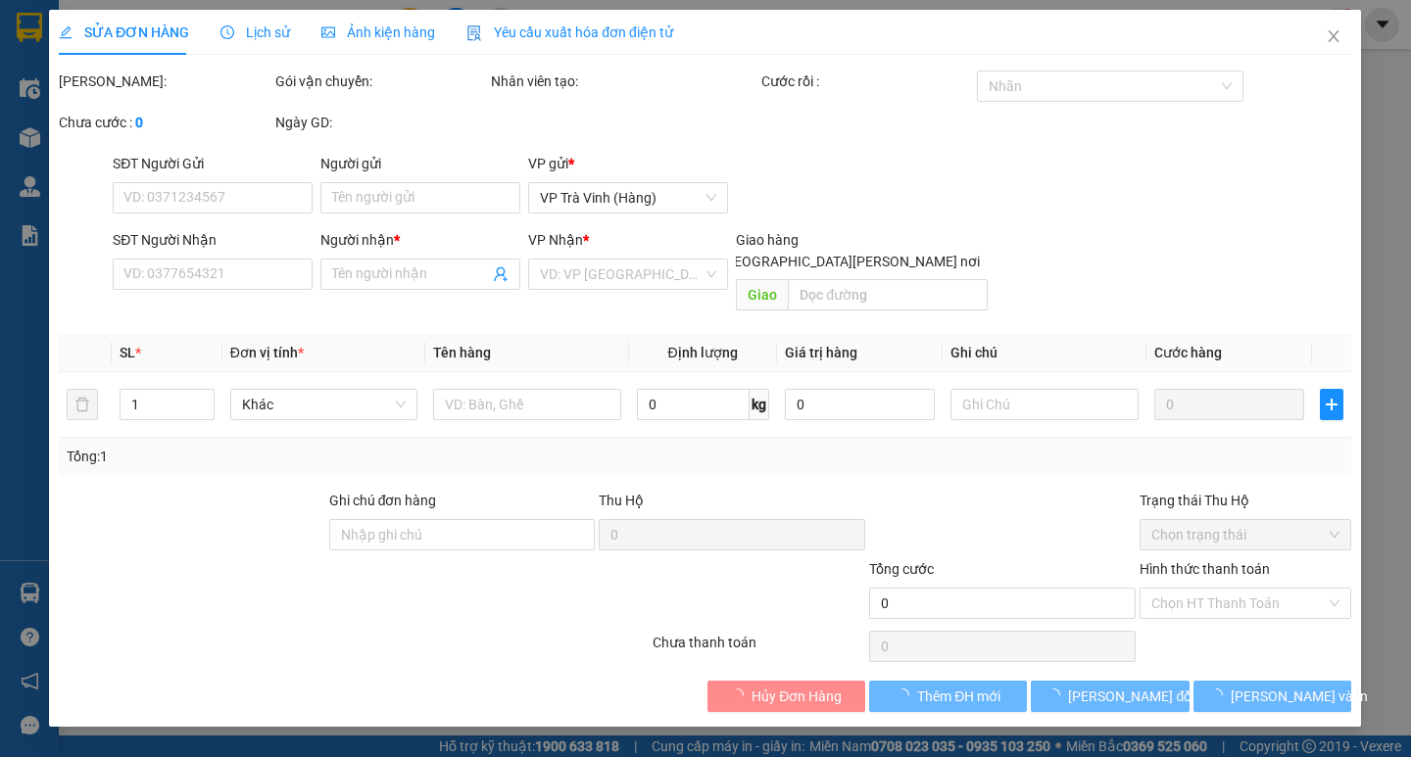
type input "0938747994"
type input "HỒNG GẤM"
type input "65.000"
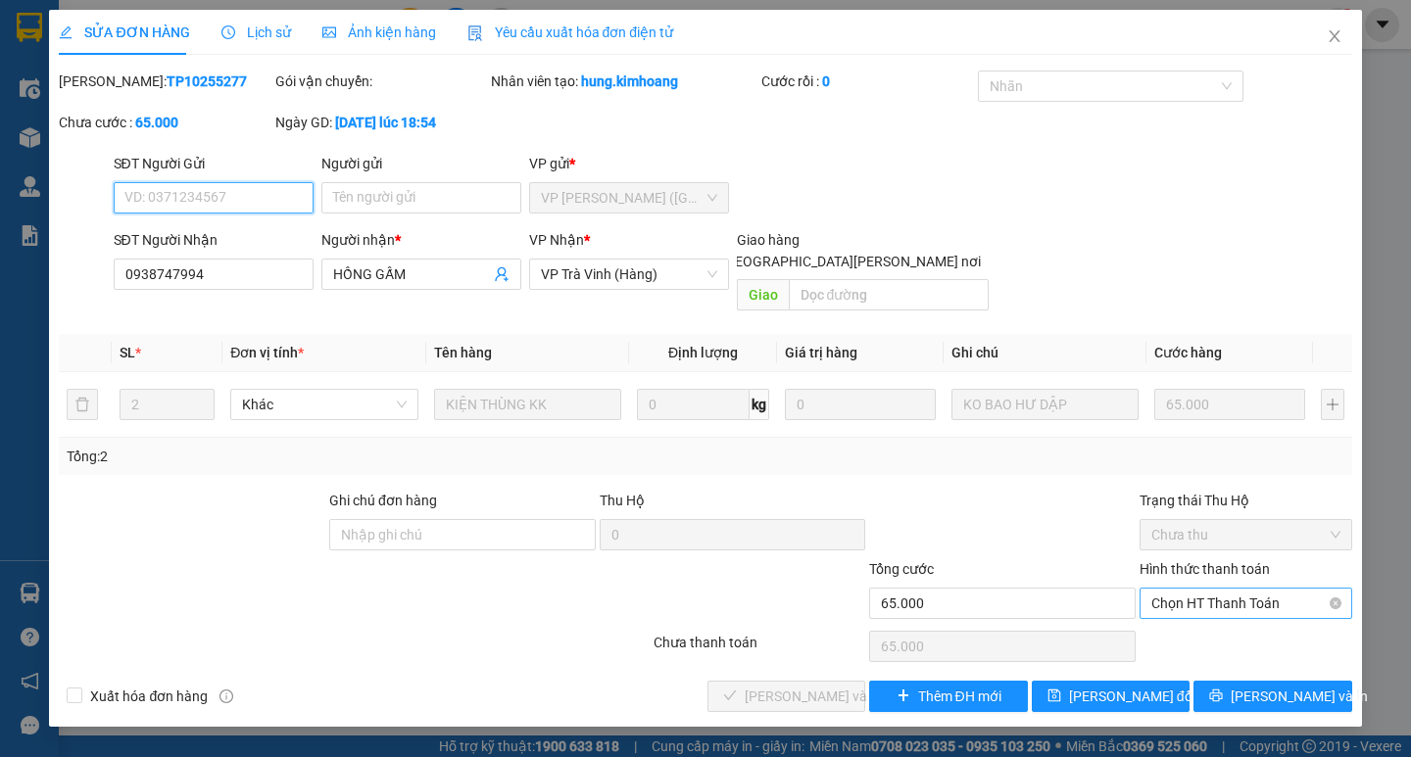
click at [1237, 589] on span "Chọn HT Thanh Toán" at bounding box center [1245, 603] width 189 height 29
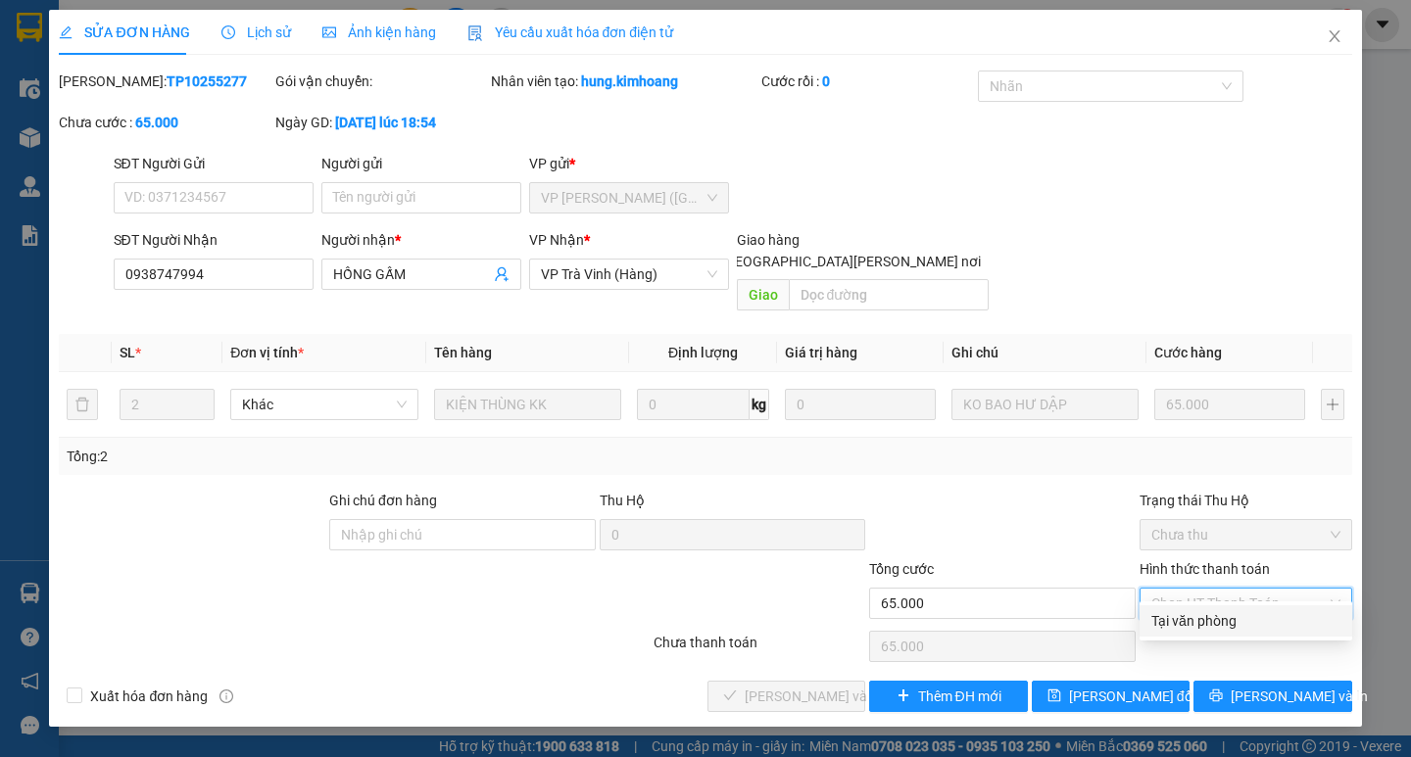
drag, startPoint x: 1222, startPoint y: 624, endPoint x: 1089, endPoint y: 635, distance: 132.7
click at [1218, 621] on div "Tại văn phòng" at bounding box center [1245, 621] width 189 height 22
type input "0"
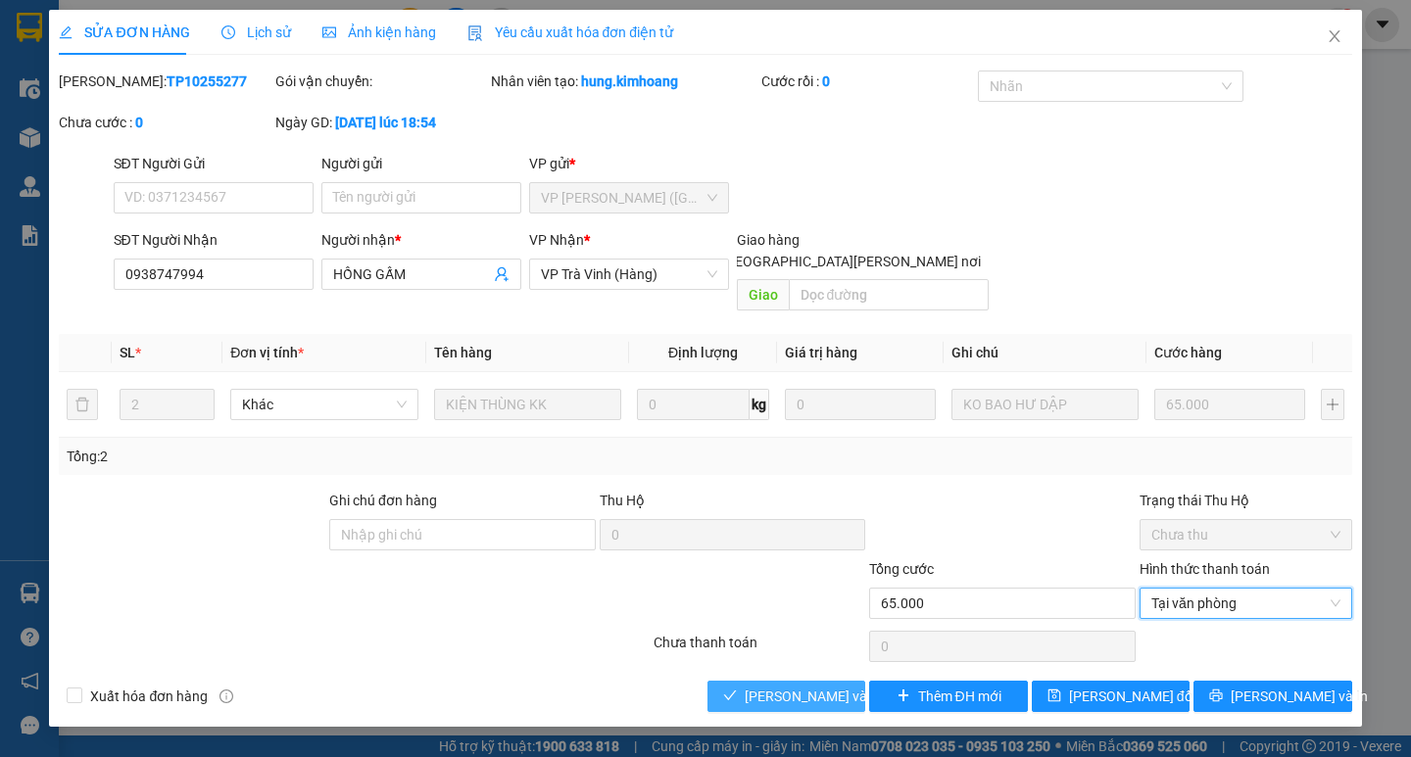
click at [841, 686] on span "Lưu và Giao hàng" at bounding box center [877, 697] width 265 height 22
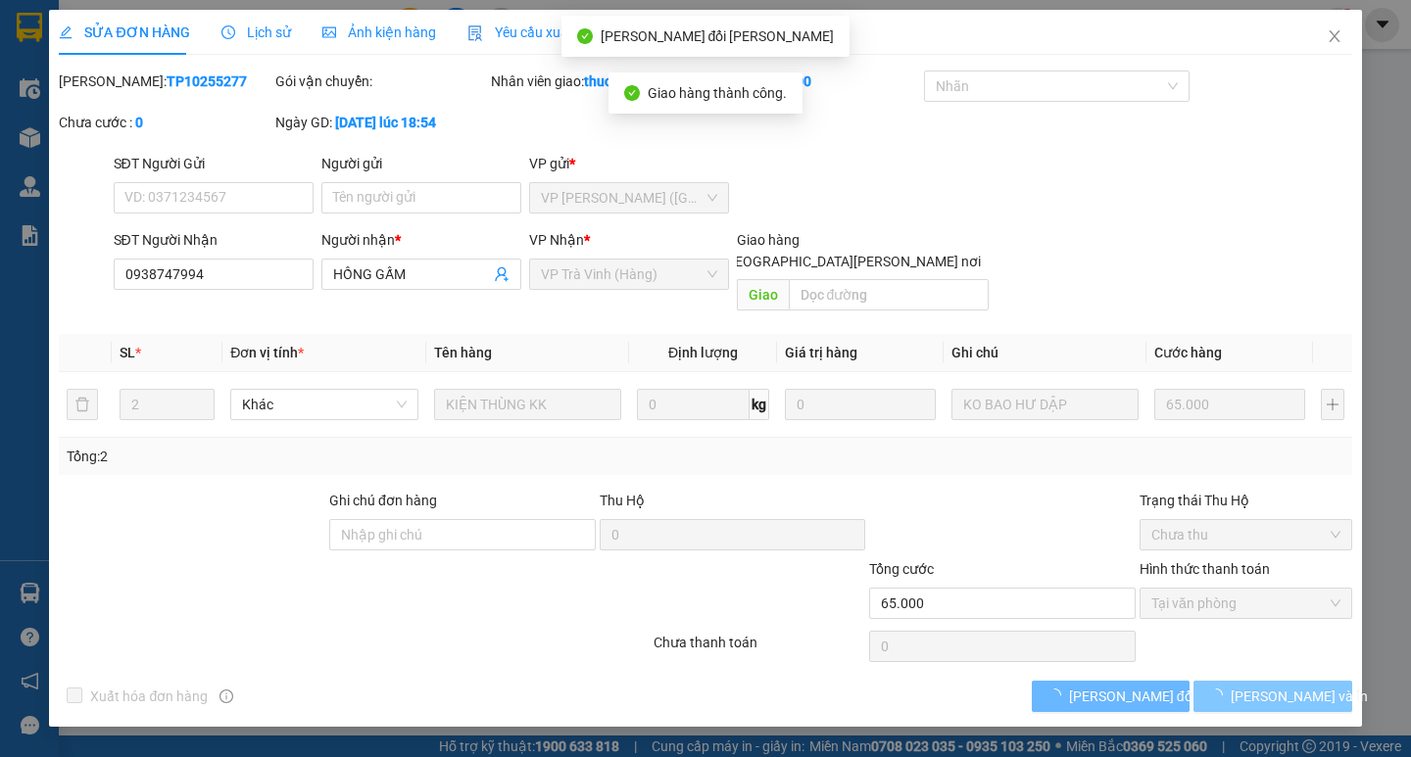
drag, startPoint x: 1308, startPoint y: 671, endPoint x: 1254, endPoint y: 589, distance: 98.4
click at [1286, 686] on span "Lưu và In" at bounding box center [1298, 697] width 137 height 22
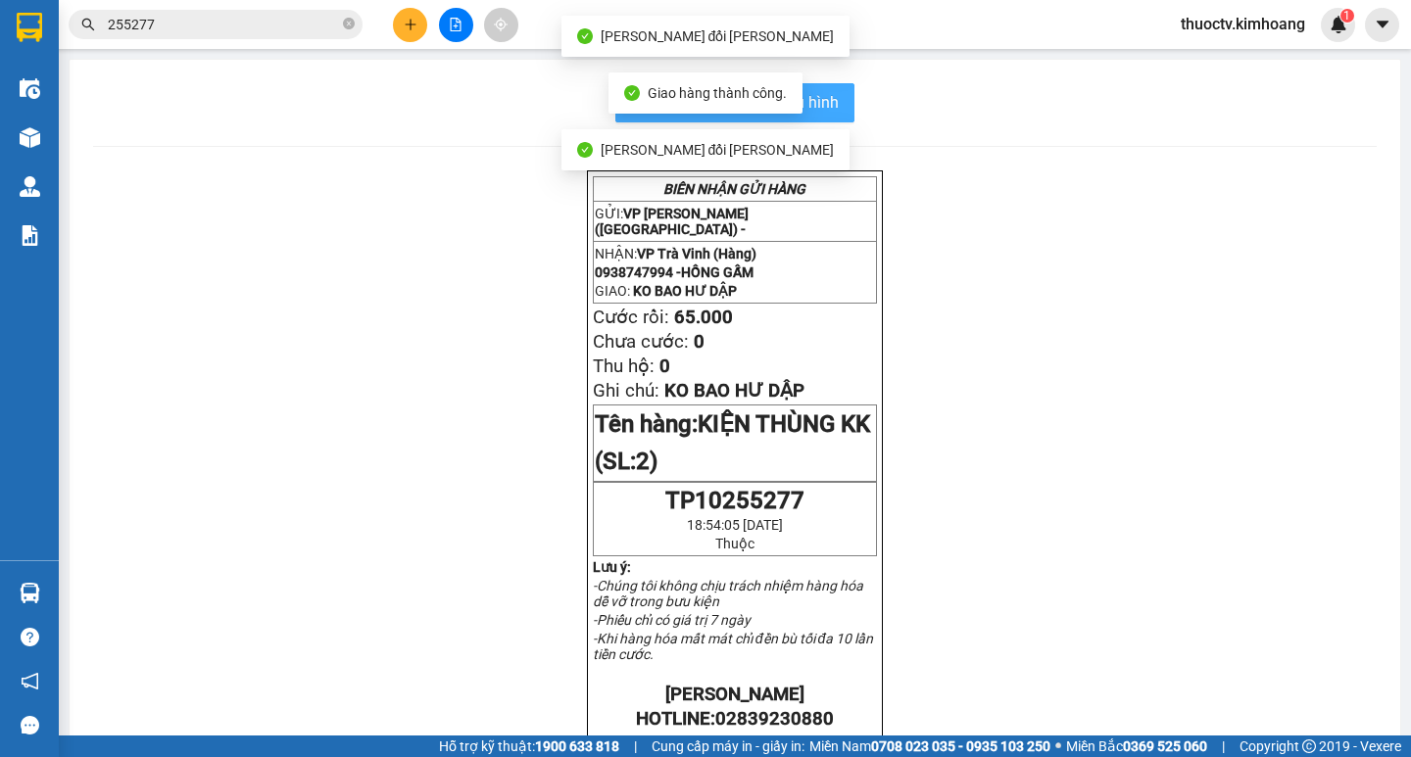
click at [820, 100] on span "In mẫu biên lai tự cấu hình" at bounding box center [746, 102] width 184 height 24
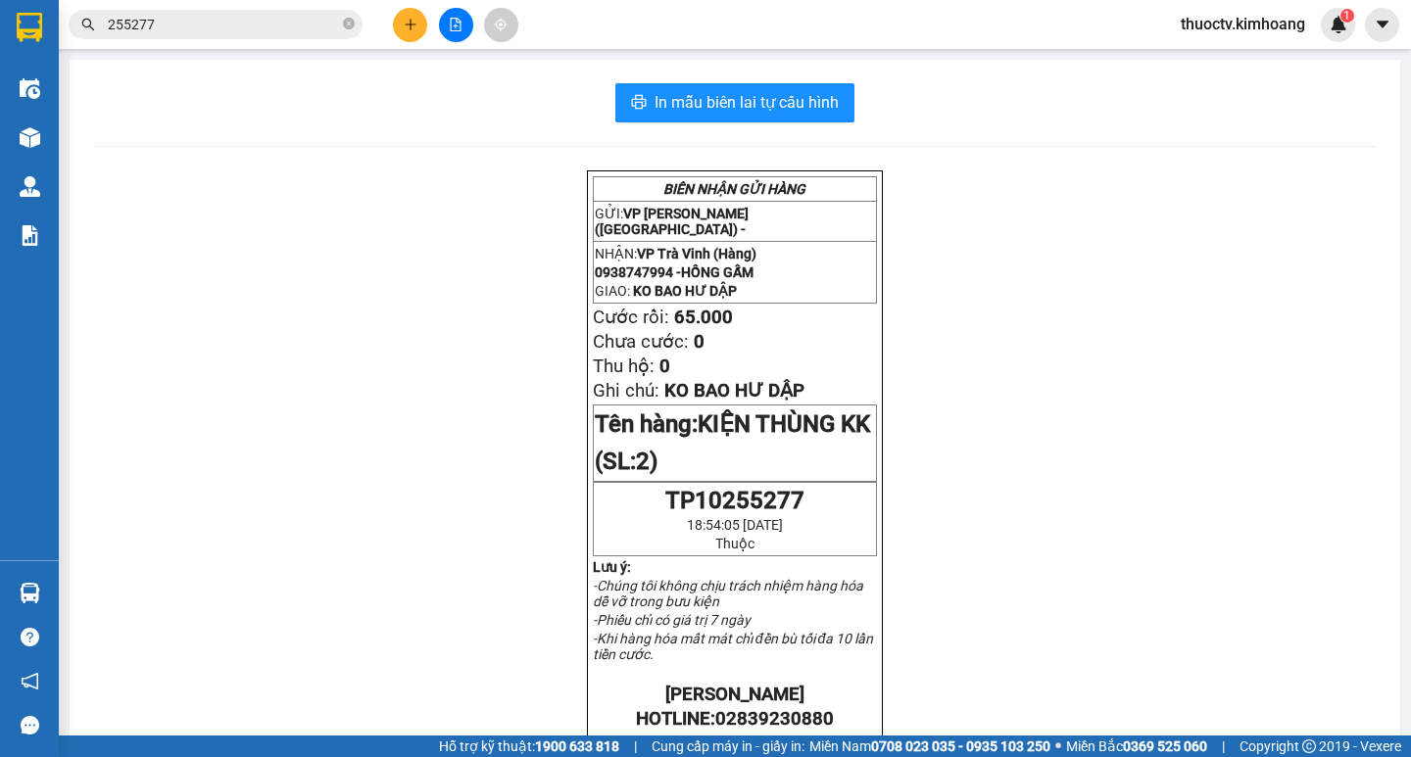
click at [180, 16] on input "255277" at bounding box center [223, 25] width 231 height 22
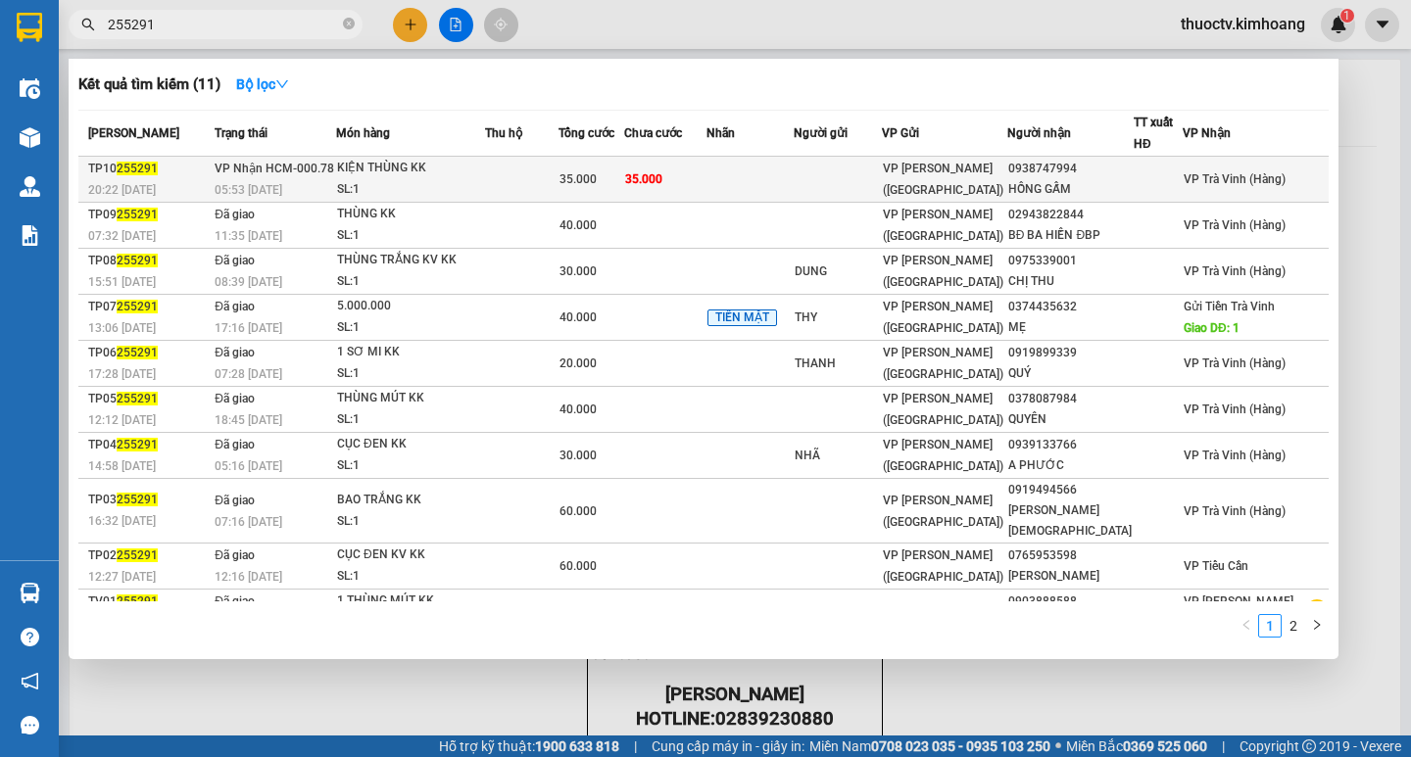
type input "255291"
click at [705, 193] on td "35.000" at bounding box center [664, 180] width 81 height 46
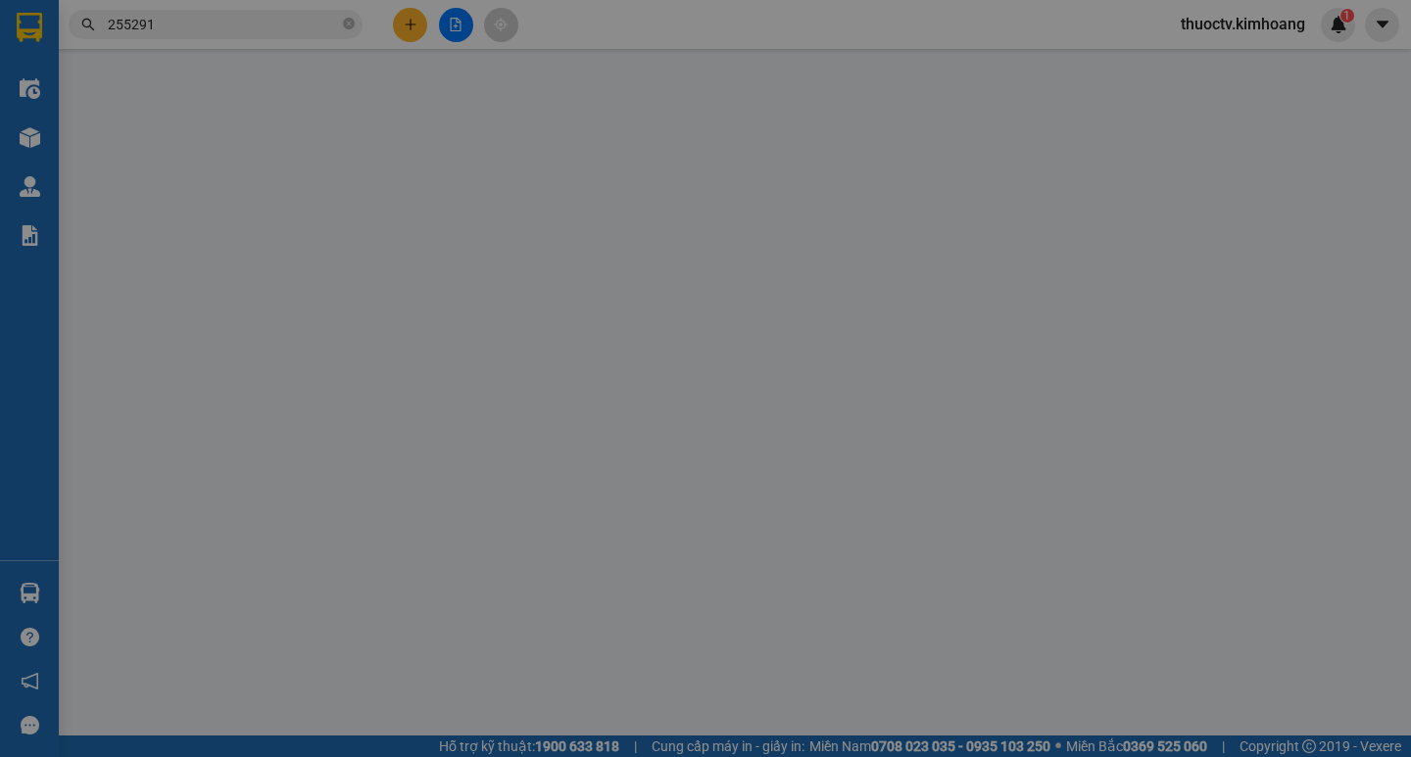
type input "0938747994"
type input "HỒNG GẤM"
type input "35.000"
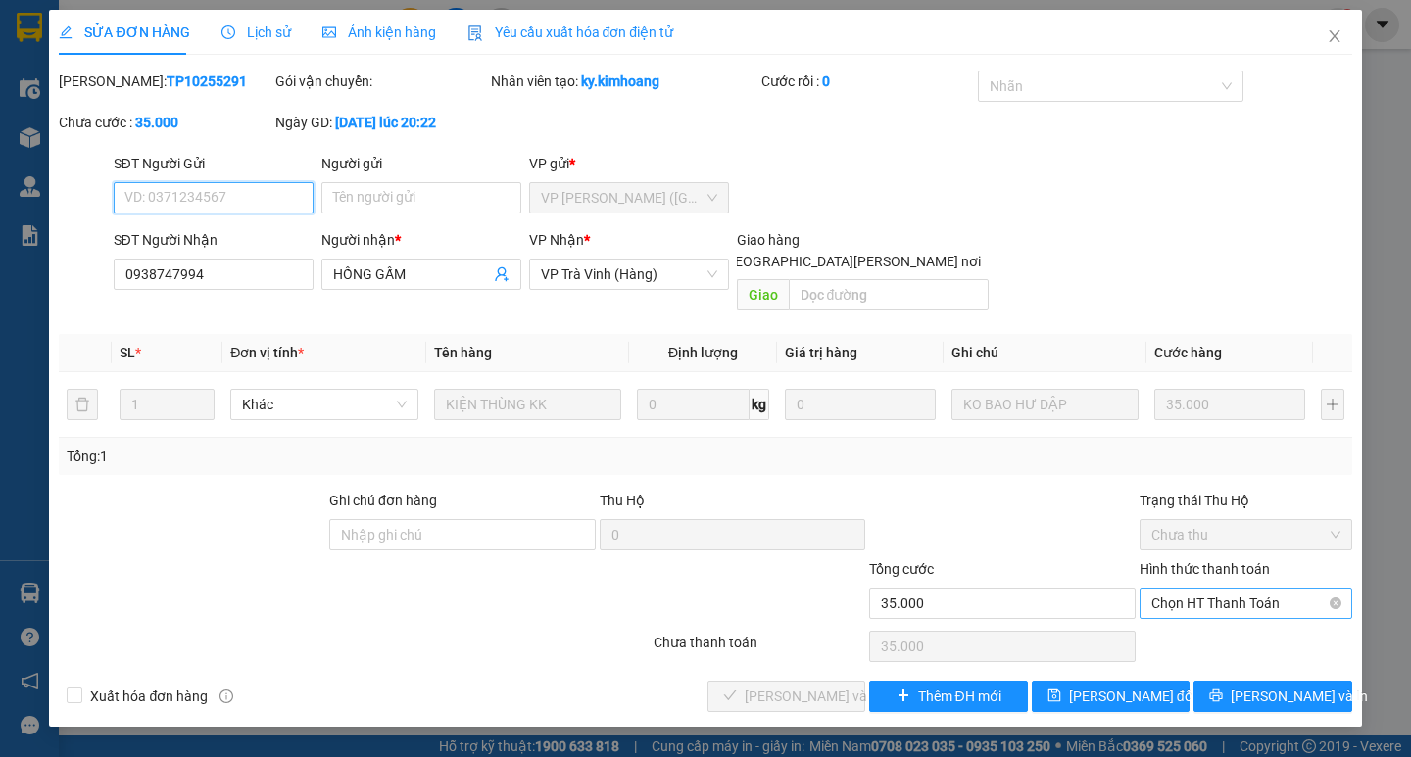
drag, startPoint x: 1260, startPoint y: 577, endPoint x: 1249, endPoint y: 595, distance: 20.7
click at [1259, 589] on span "Chọn HT Thanh Toán" at bounding box center [1245, 603] width 189 height 29
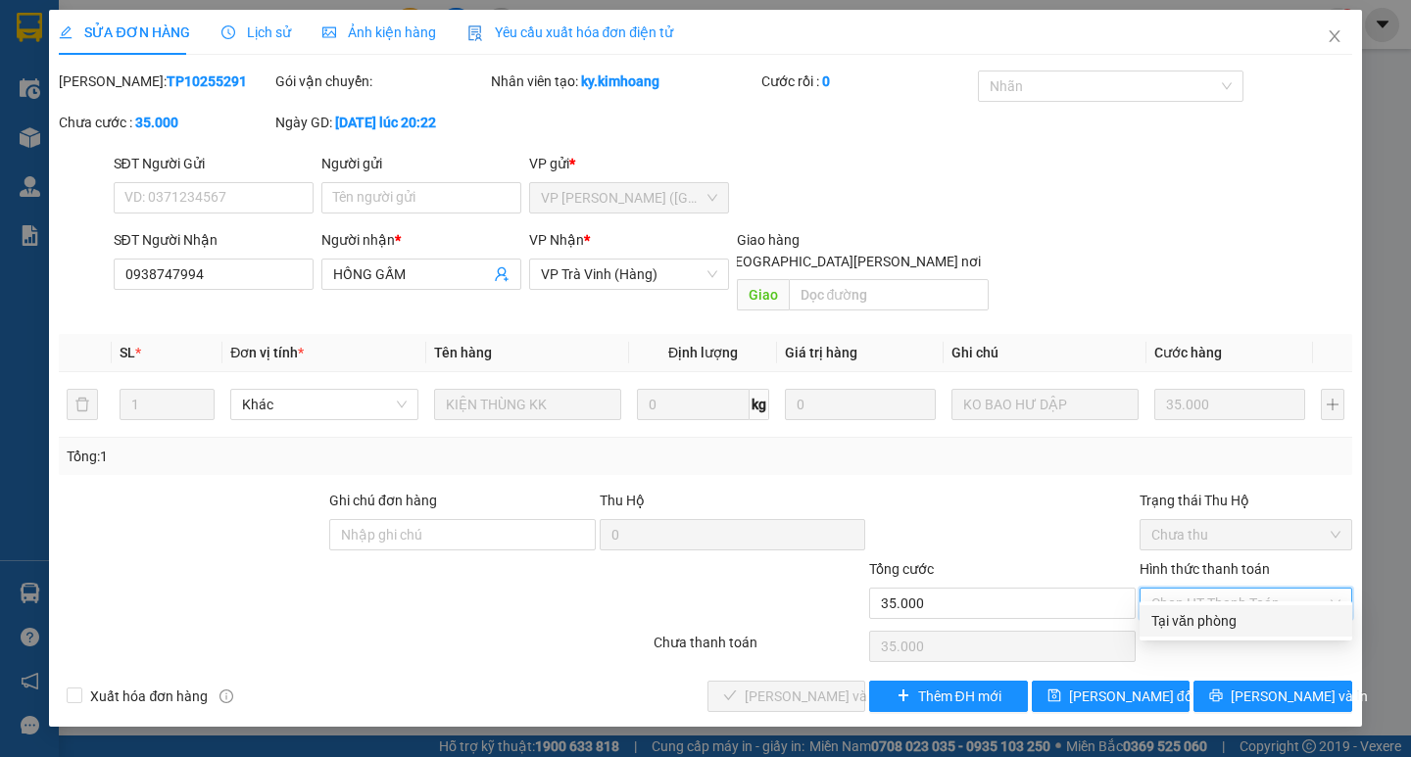
click at [1220, 623] on div "Tại văn phòng" at bounding box center [1245, 621] width 189 height 22
type input "0"
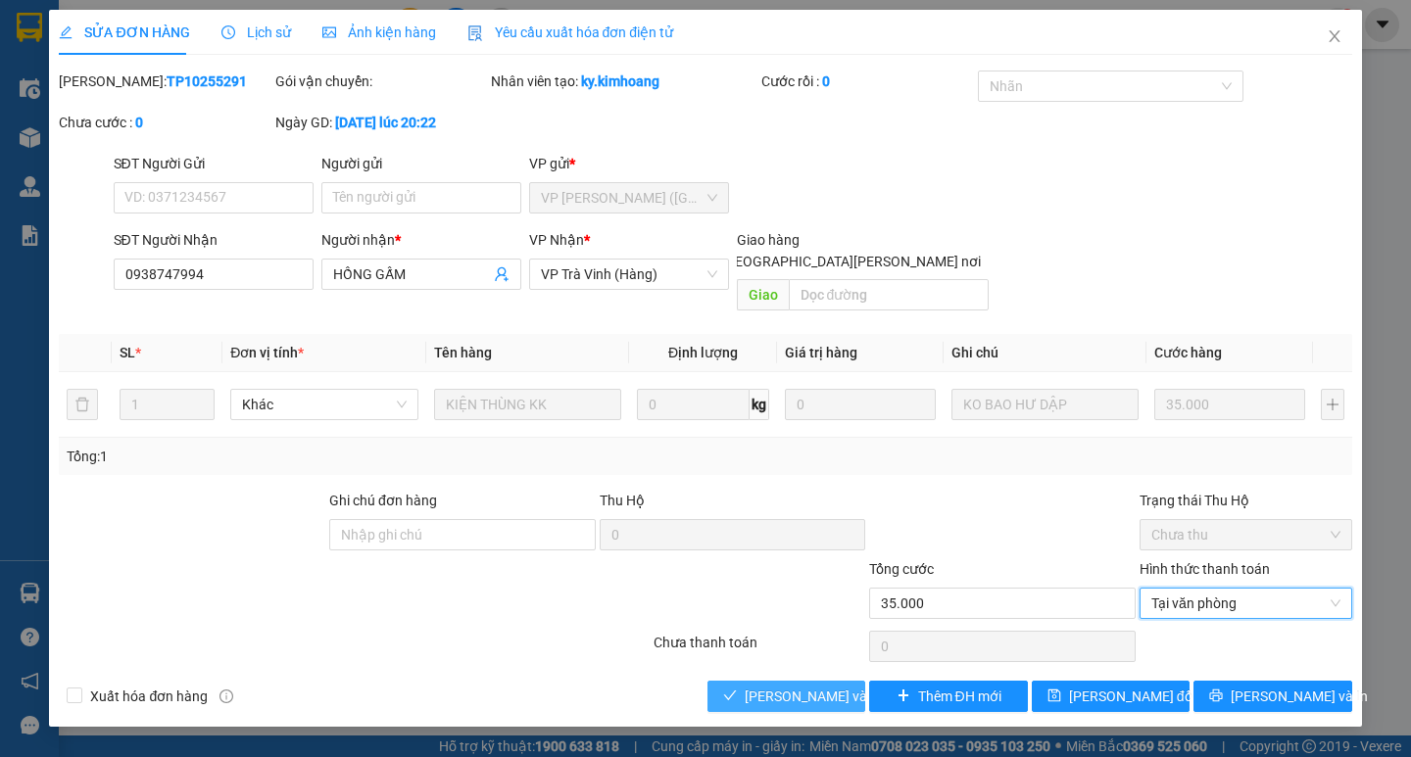
click at [836, 686] on span "Lưu và Giao hàng" at bounding box center [877, 697] width 265 height 22
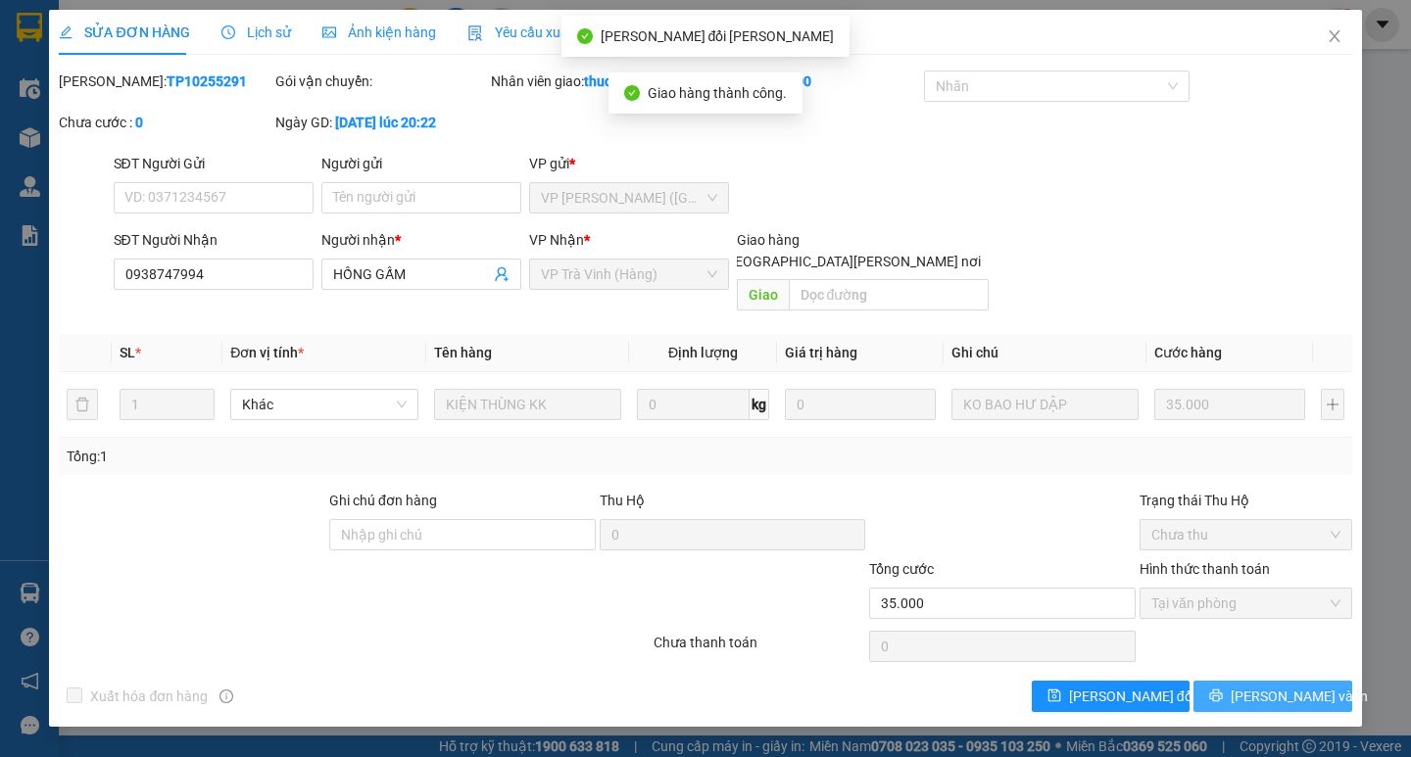
drag, startPoint x: 1300, startPoint y: 677, endPoint x: 1284, endPoint y: 589, distance: 89.6
click at [1301, 686] on span "Lưu và In" at bounding box center [1298, 697] width 137 height 22
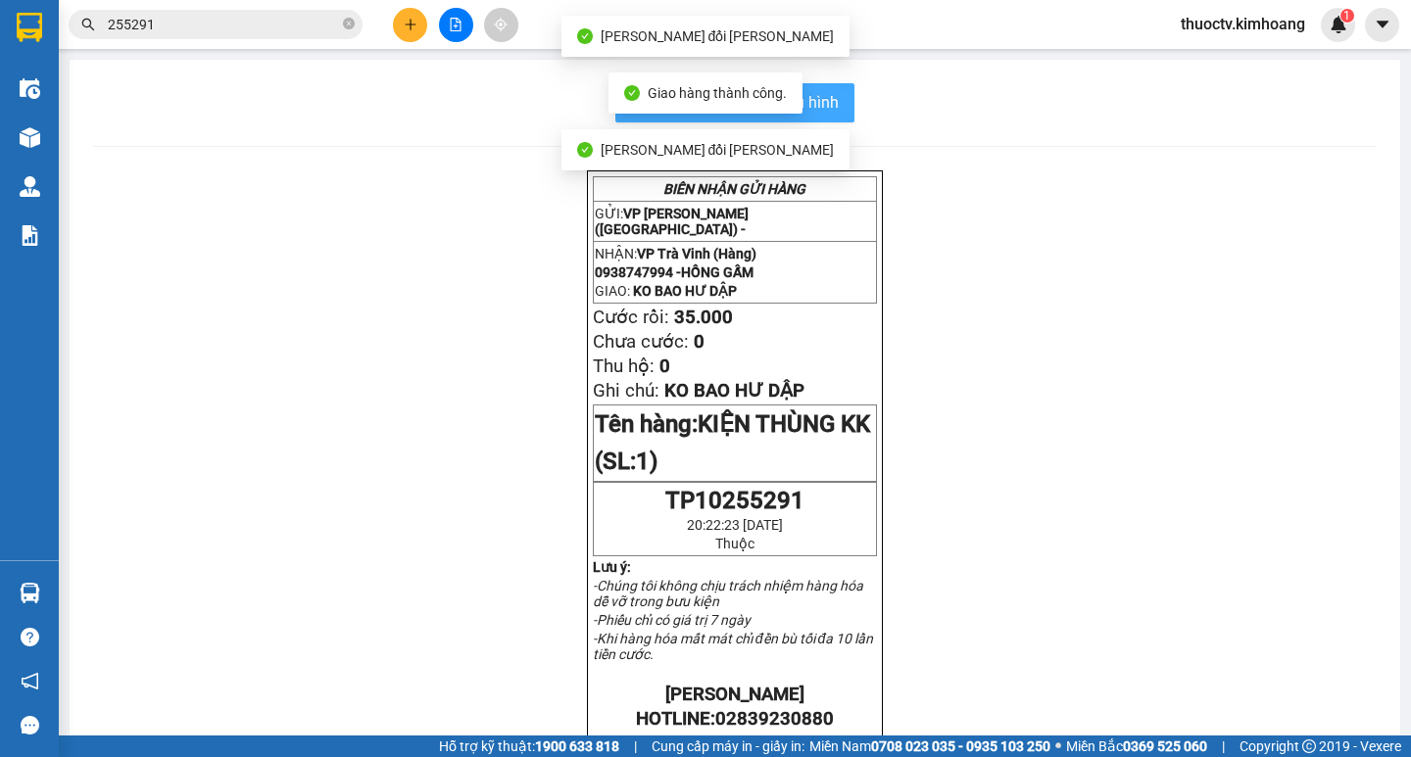
click at [818, 95] on span "In mẫu biên lai tự cấu hình" at bounding box center [746, 102] width 184 height 24
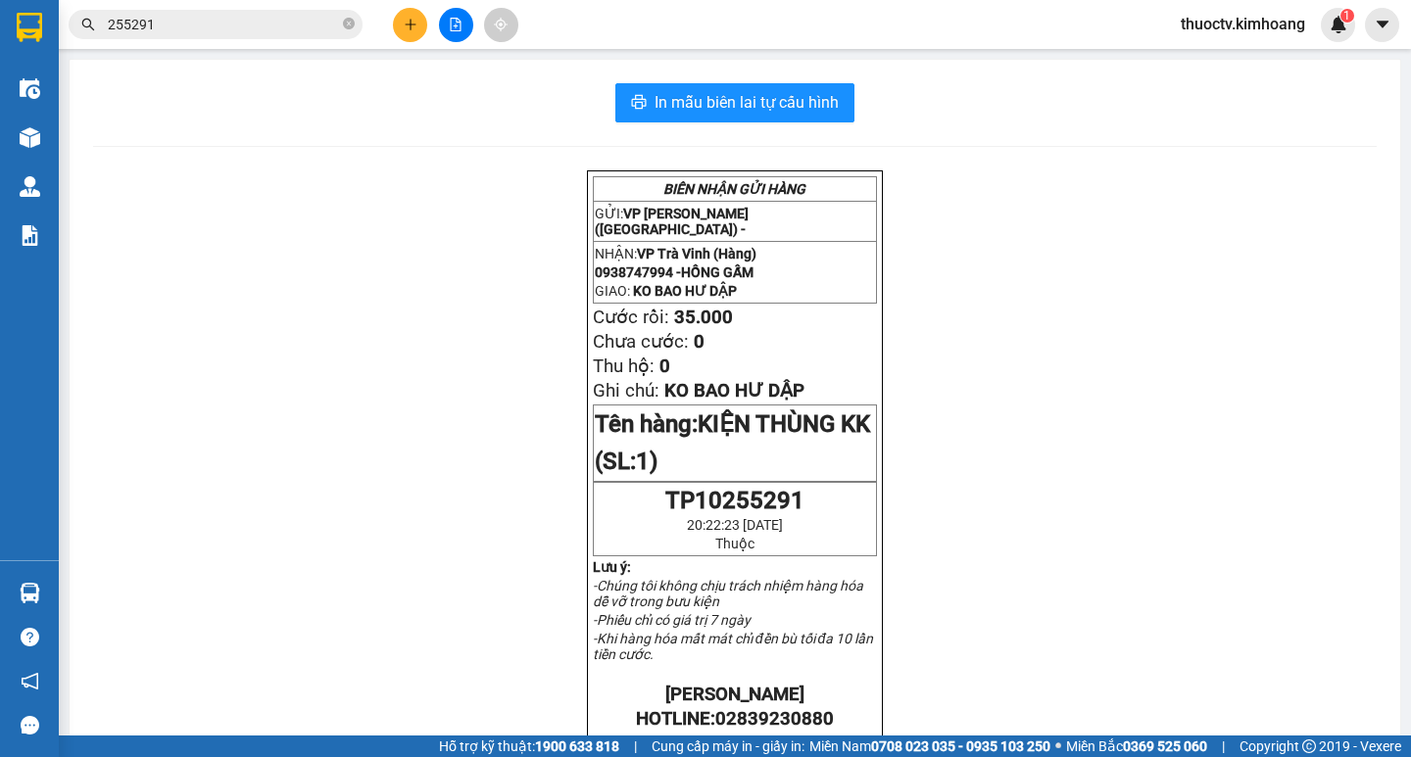
click at [217, 27] on input "255291" at bounding box center [223, 25] width 231 height 22
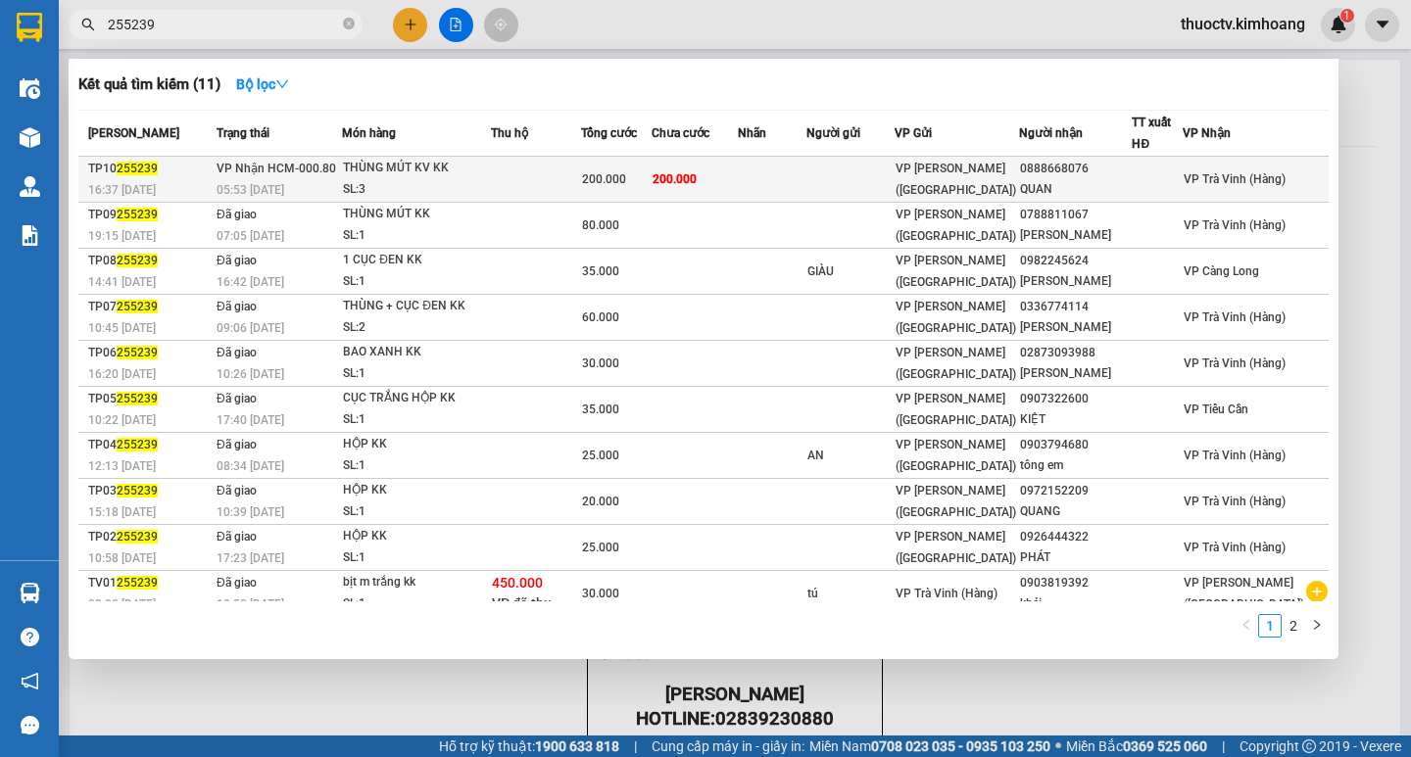
type input "255239"
click at [775, 180] on td at bounding box center [772, 180] width 69 height 46
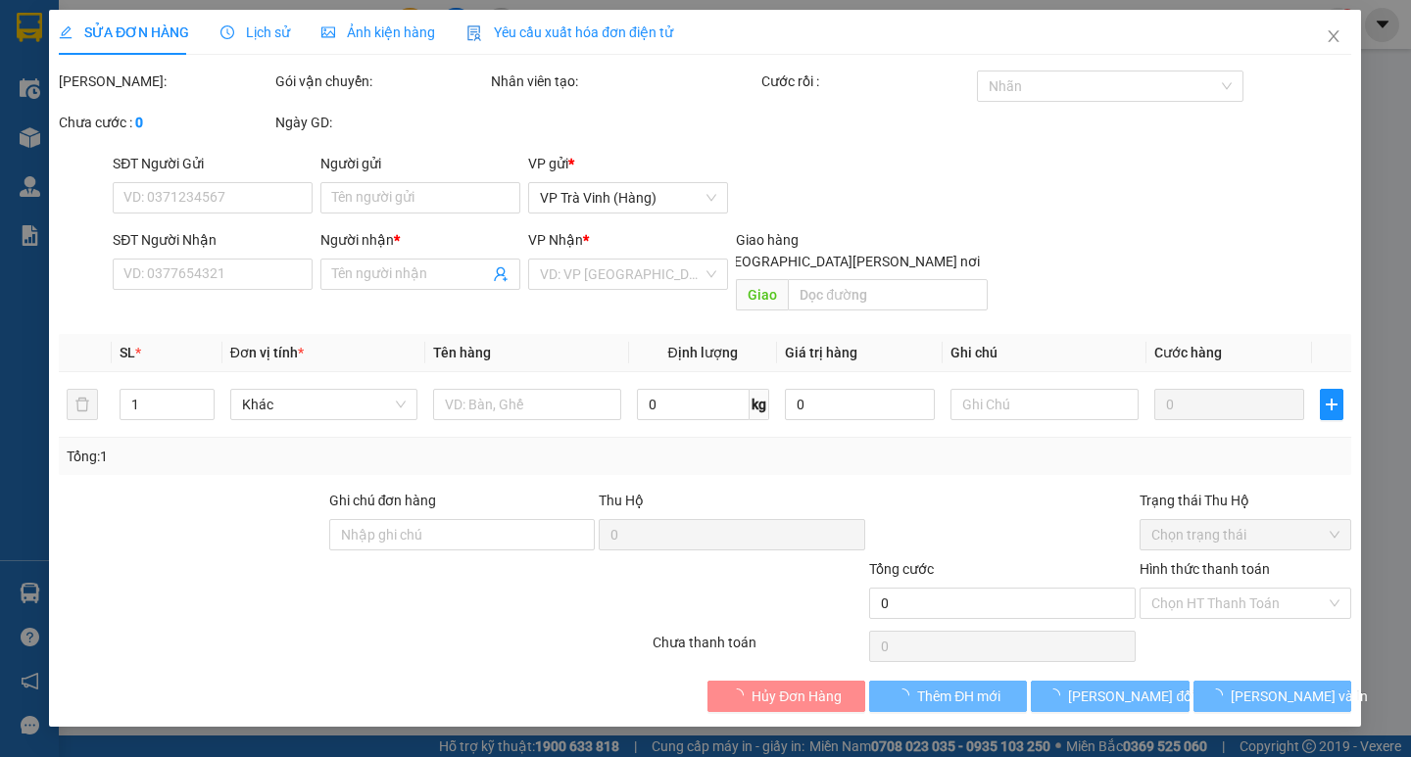
type input "0888668076"
type input "QUAN"
type input "200.000"
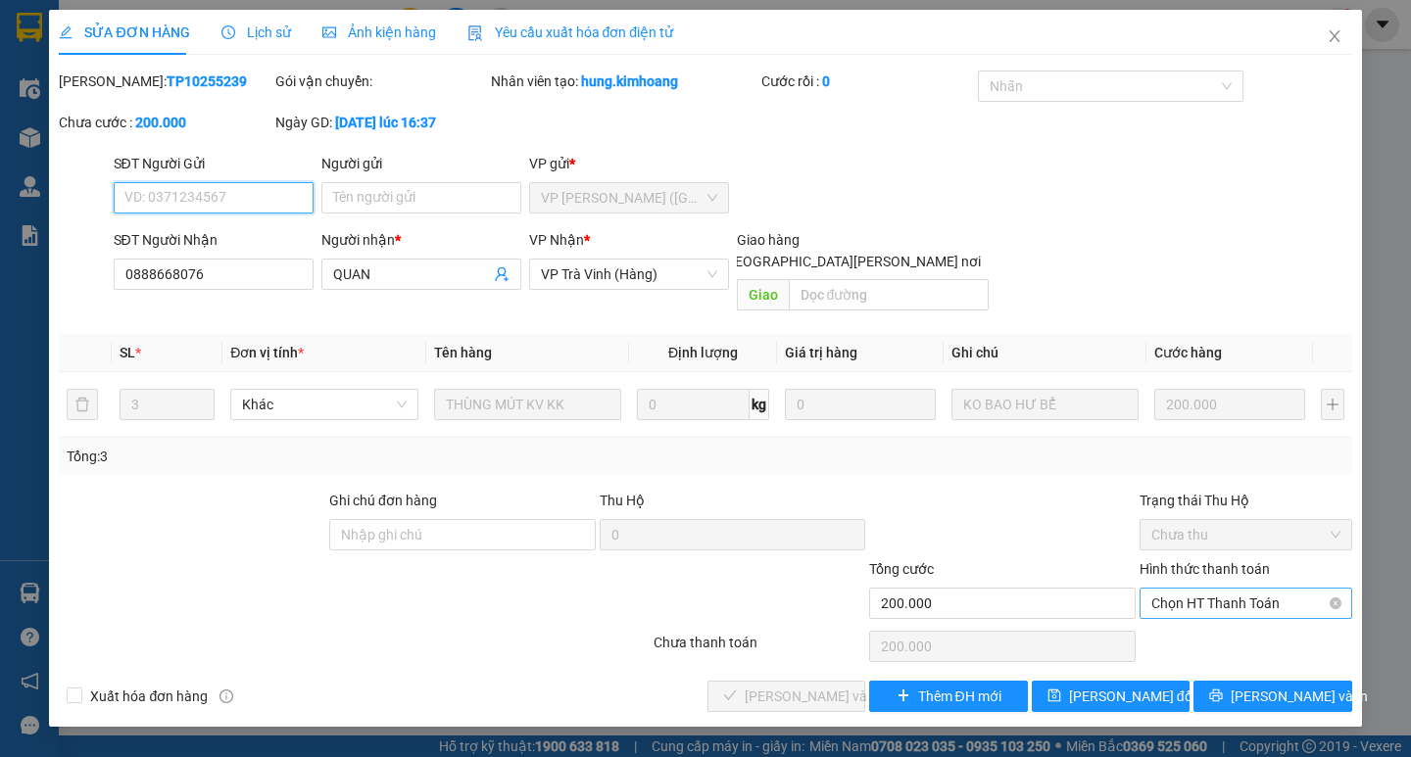
click at [1224, 589] on span "Chọn HT Thanh Toán" at bounding box center [1245, 603] width 189 height 29
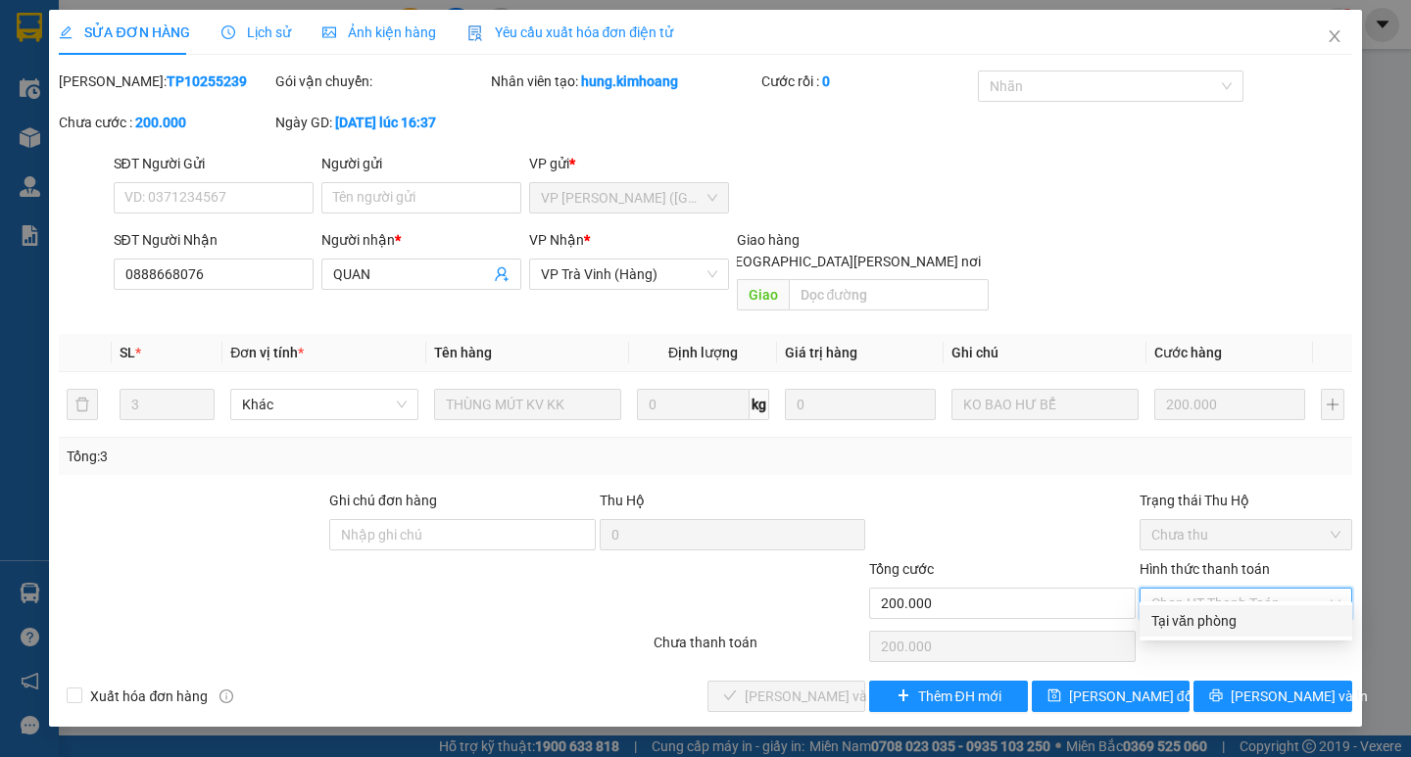
click at [1216, 610] on div "Tại văn phòng" at bounding box center [1245, 621] width 189 height 22
type input "0"
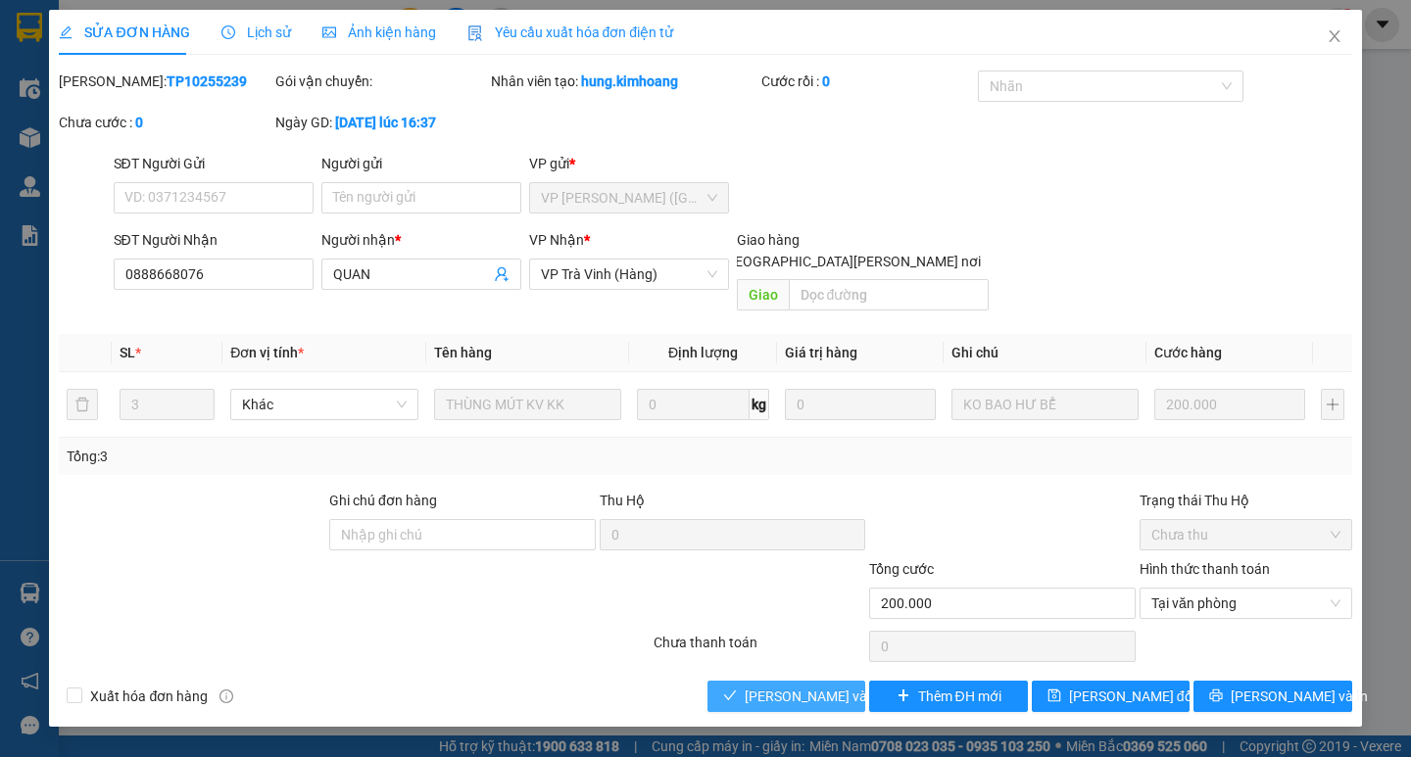
drag, startPoint x: 810, startPoint y: 666, endPoint x: 857, endPoint y: 669, distance: 47.1
click at [809, 686] on span "Lưu và Giao hàng" at bounding box center [877, 697] width 265 height 22
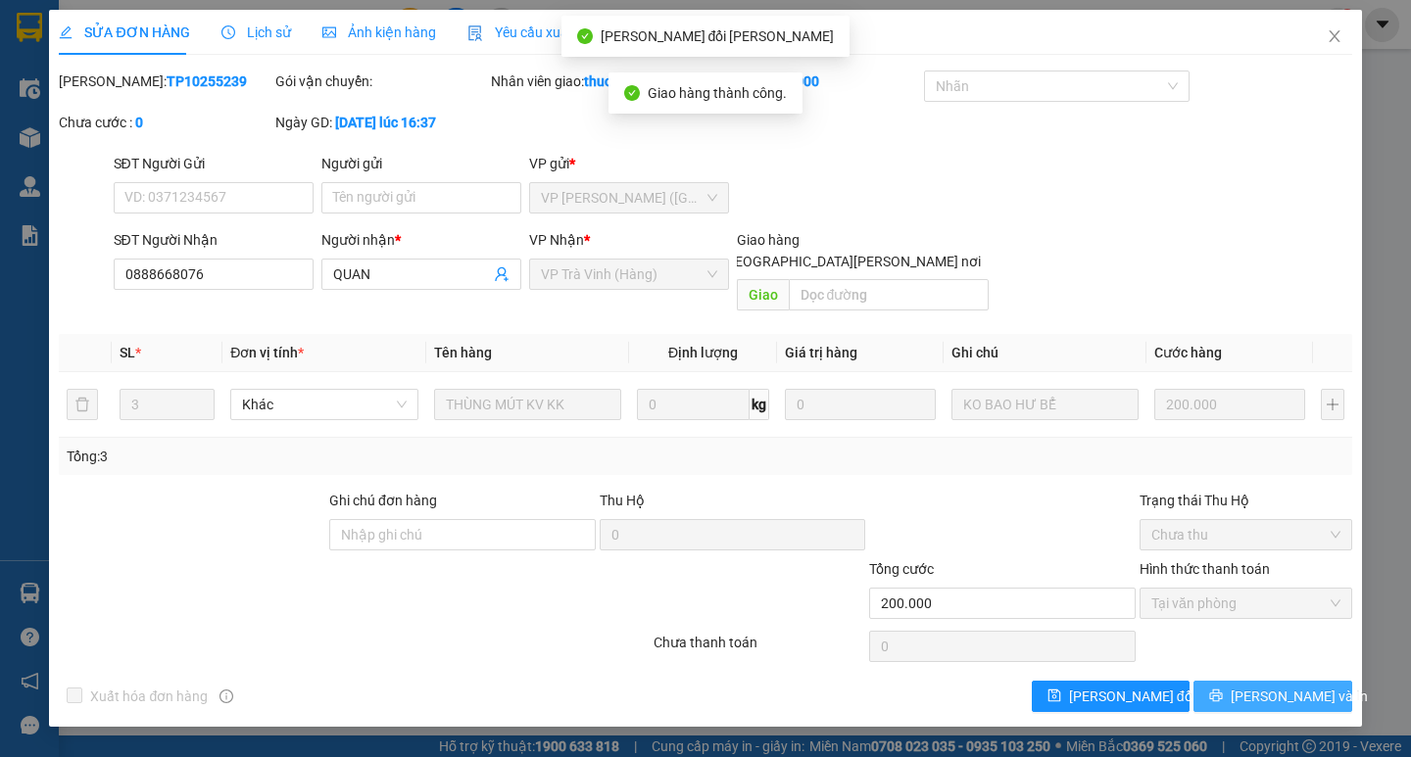
drag, startPoint x: 1287, startPoint y: 672, endPoint x: 1274, endPoint y: 615, distance: 58.5
click at [1284, 686] on span "Lưu và In" at bounding box center [1298, 697] width 137 height 22
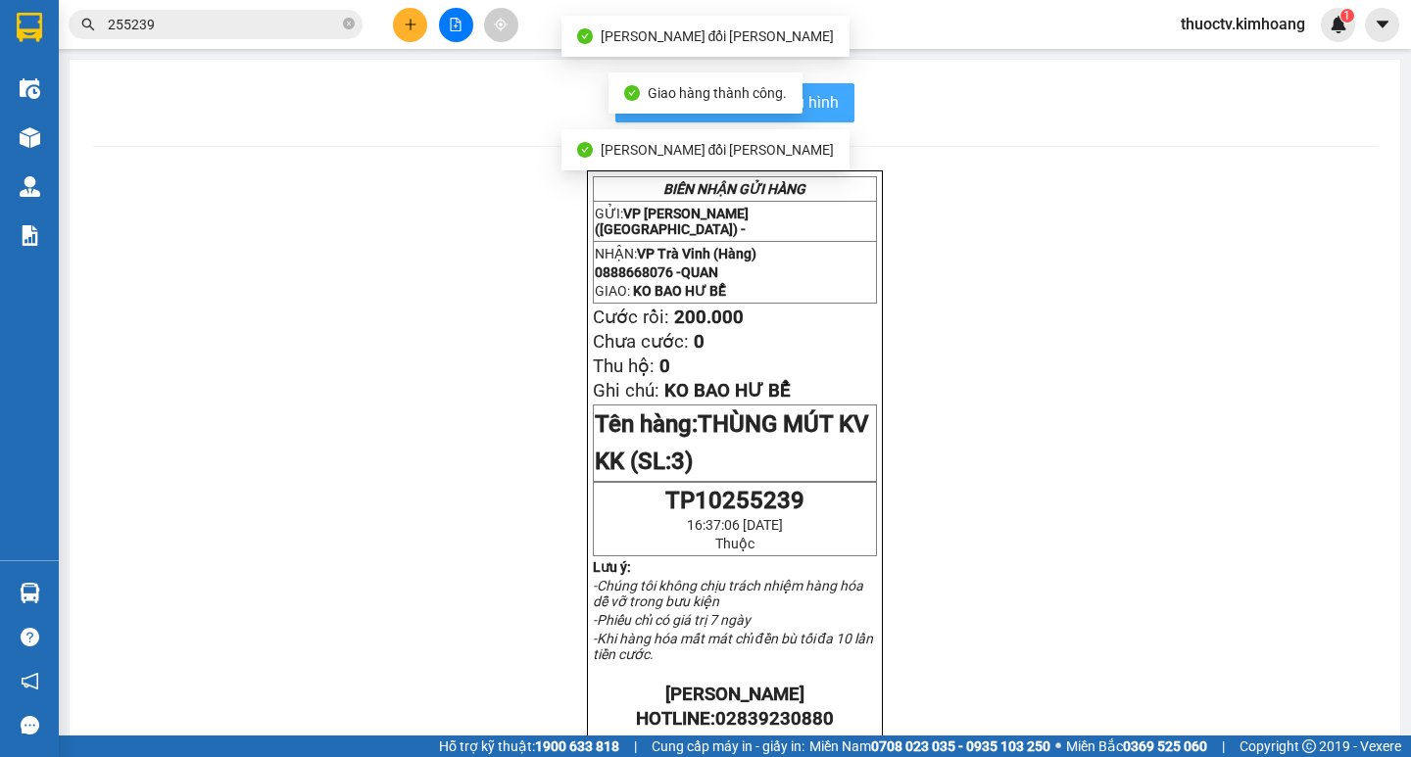
click at [827, 115] on span "In mẫu biên lai tự cấu hình" at bounding box center [746, 102] width 184 height 24
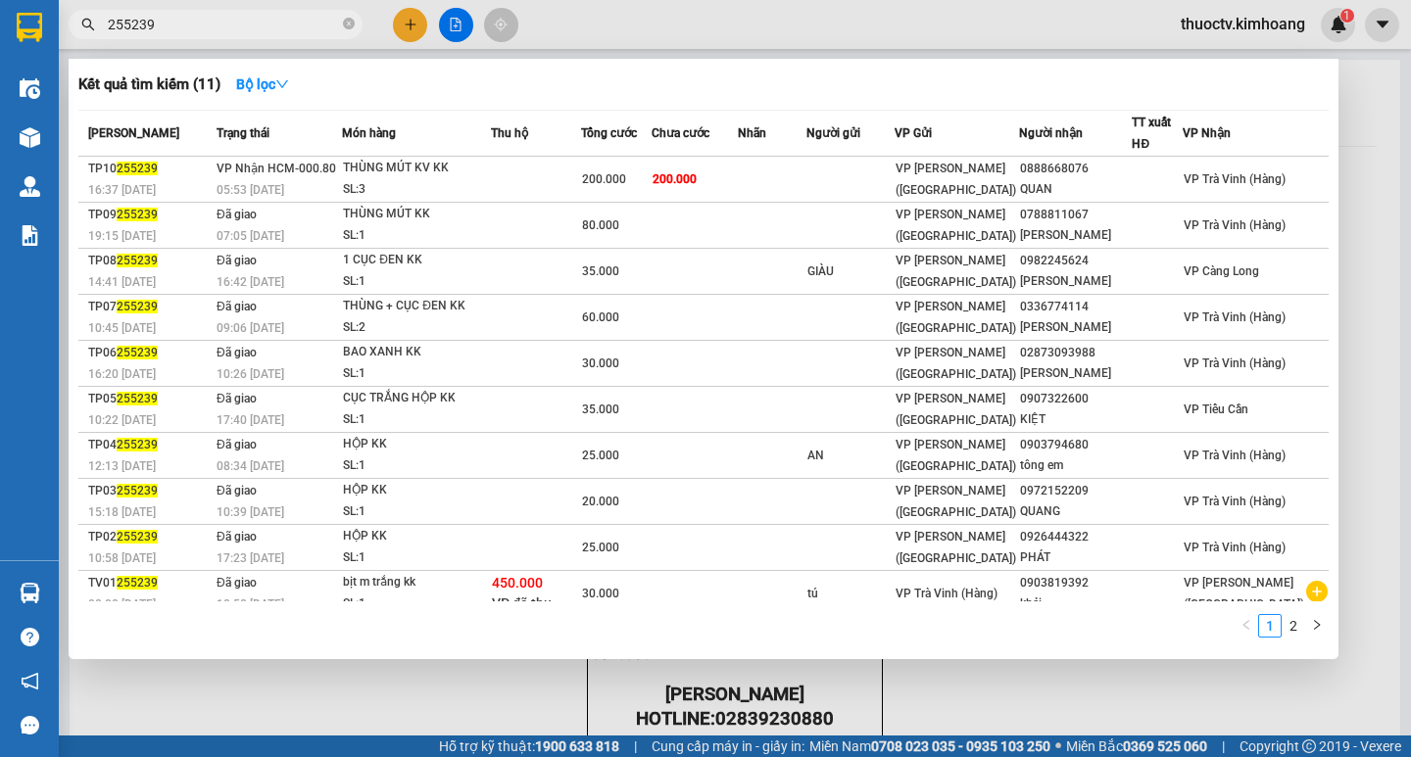
click at [197, 20] on input "255239" at bounding box center [223, 25] width 231 height 22
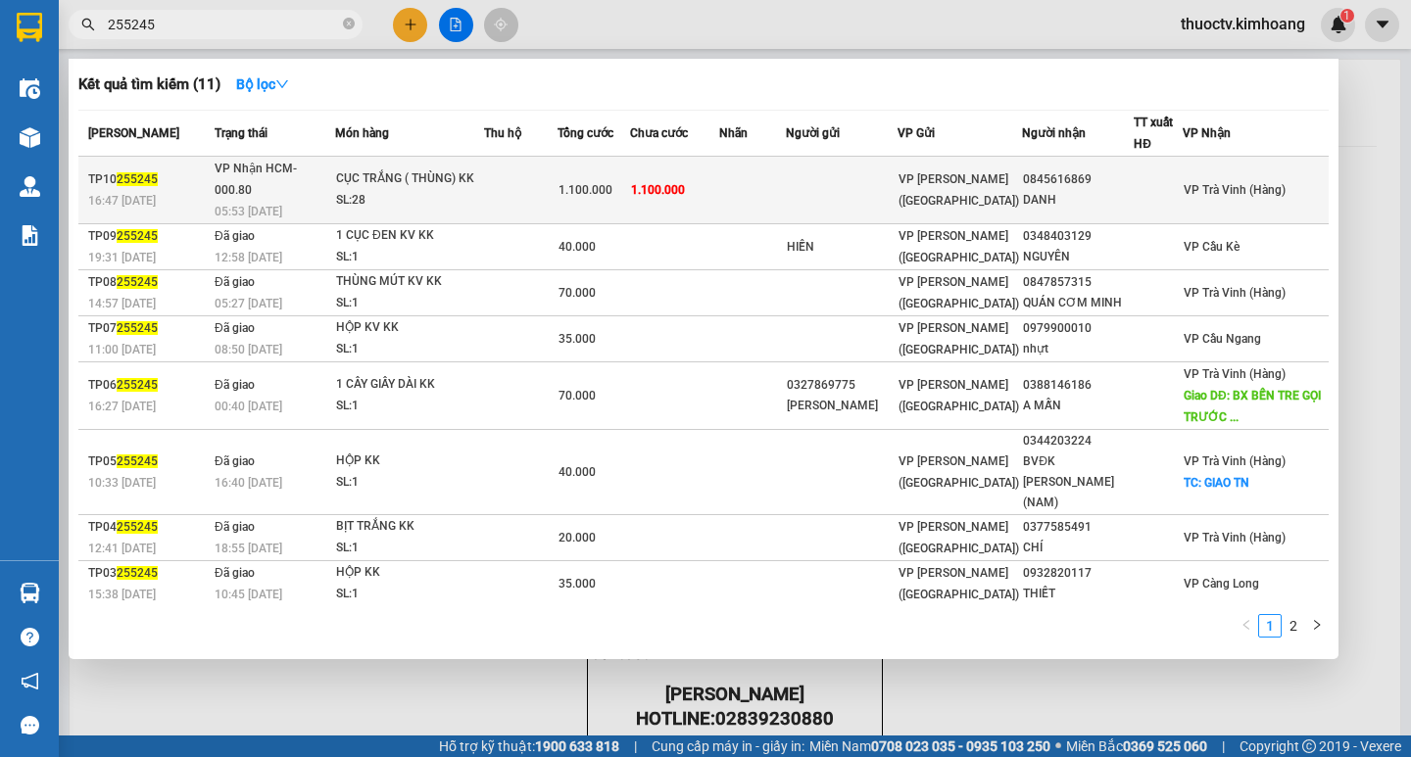
type input "255245"
click at [719, 177] on td "1.100.000" at bounding box center [674, 191] width 89 height 68
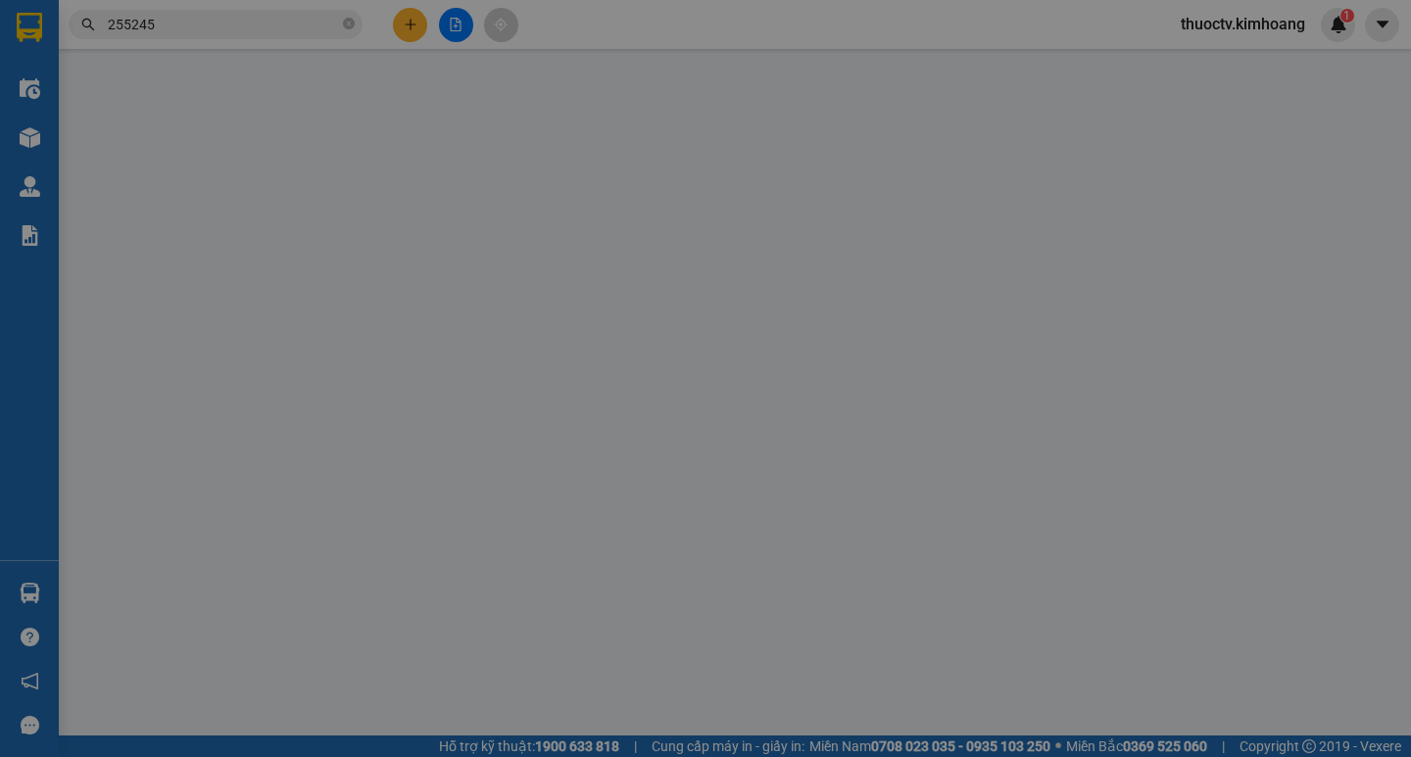
type input "0845616869"
type input "DANH"
type input "1.100.000"
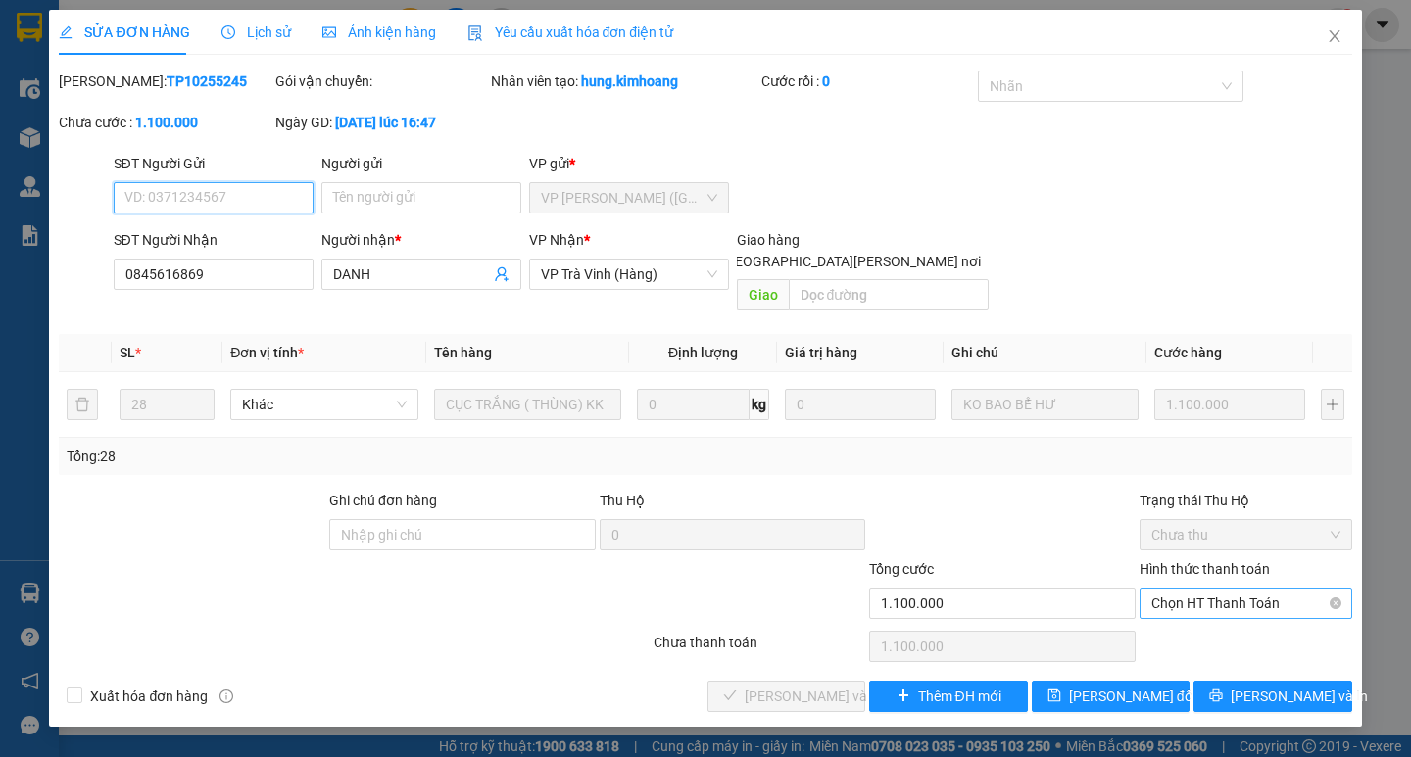
click at [1227, 589] on span "Chọn HT Thanh Toán" at bounding box center [1245, 603] width 189 height 29
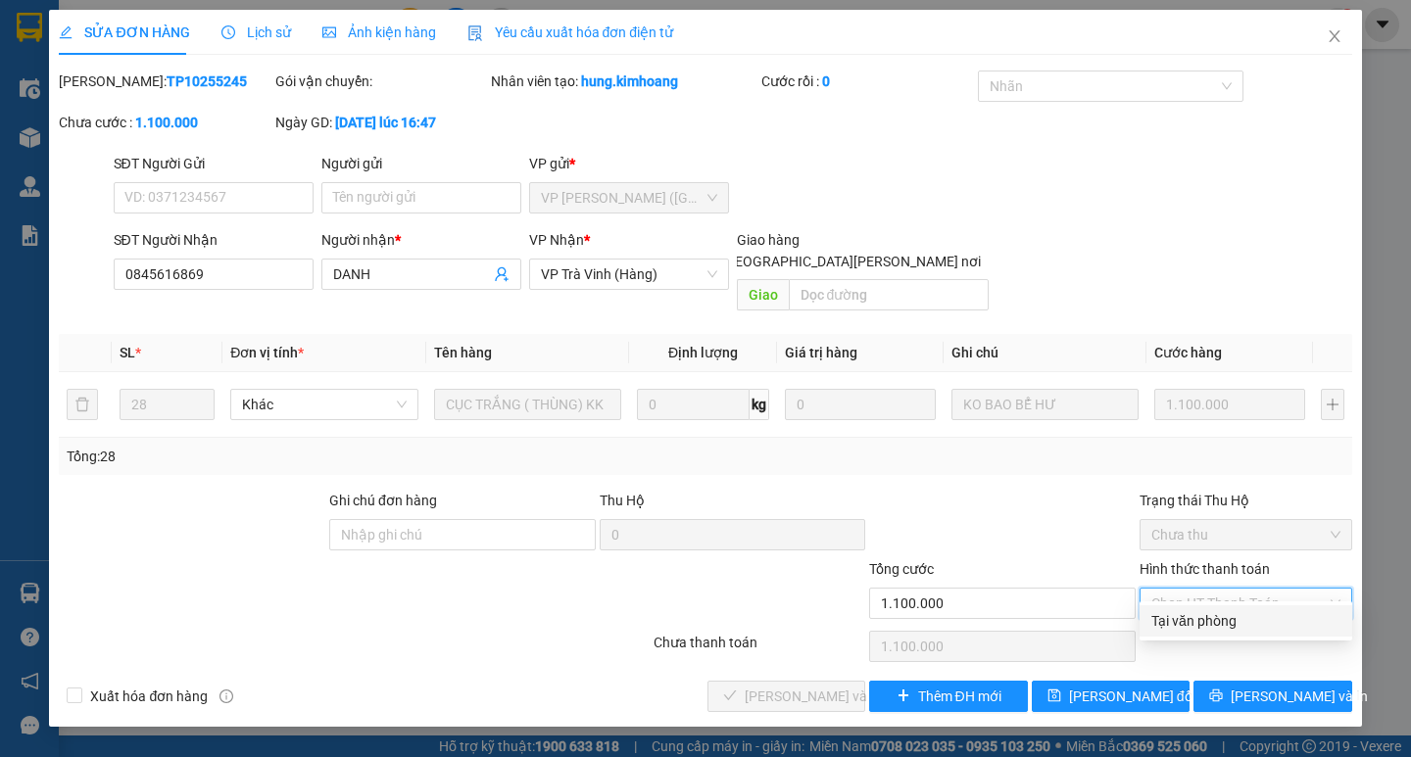
click at [1203, 613] on div "Tại văn phòng" at bounding box center [1245, 621] width 189 height 22
type input "0"
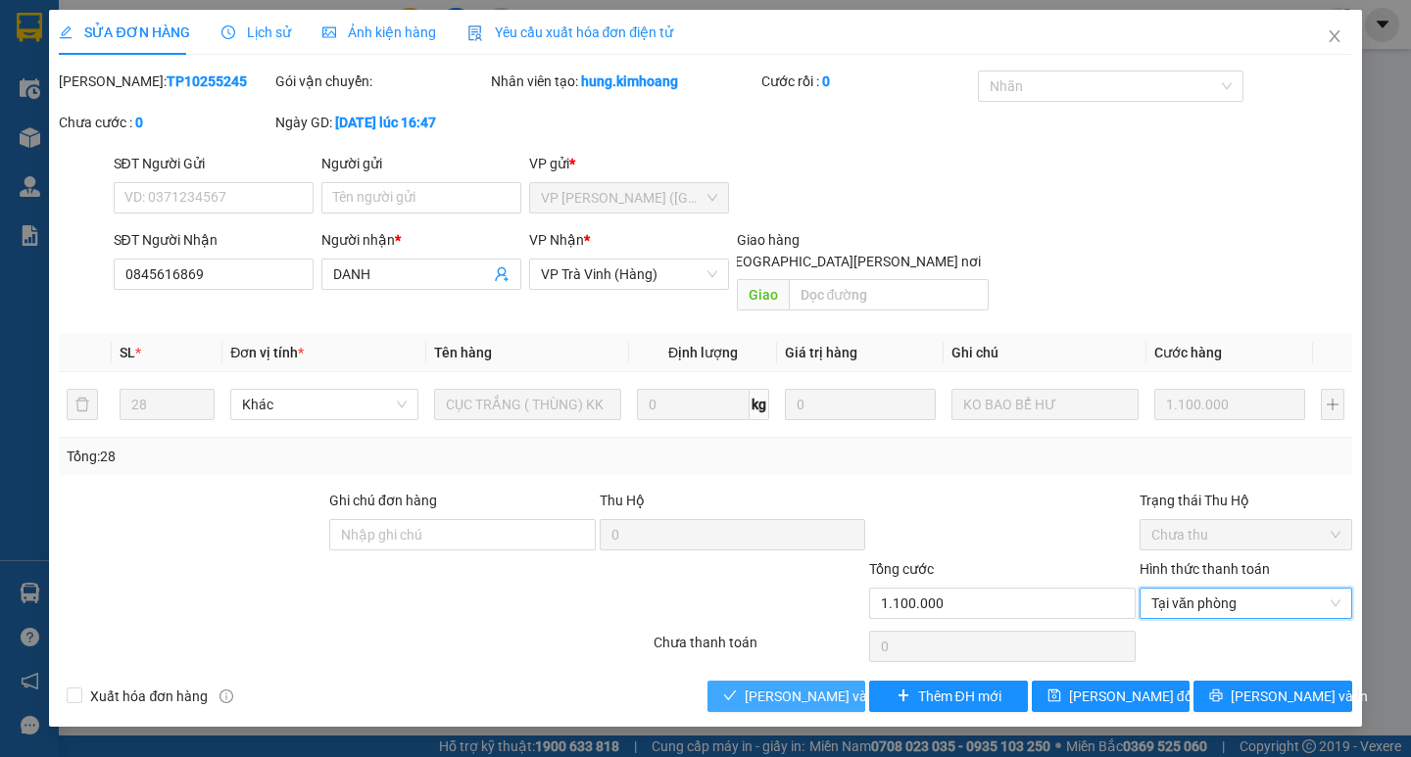
click at [810, 686] on span "Lưu và Giao hàng" at bounding box center [877, 697] width 265 height 22
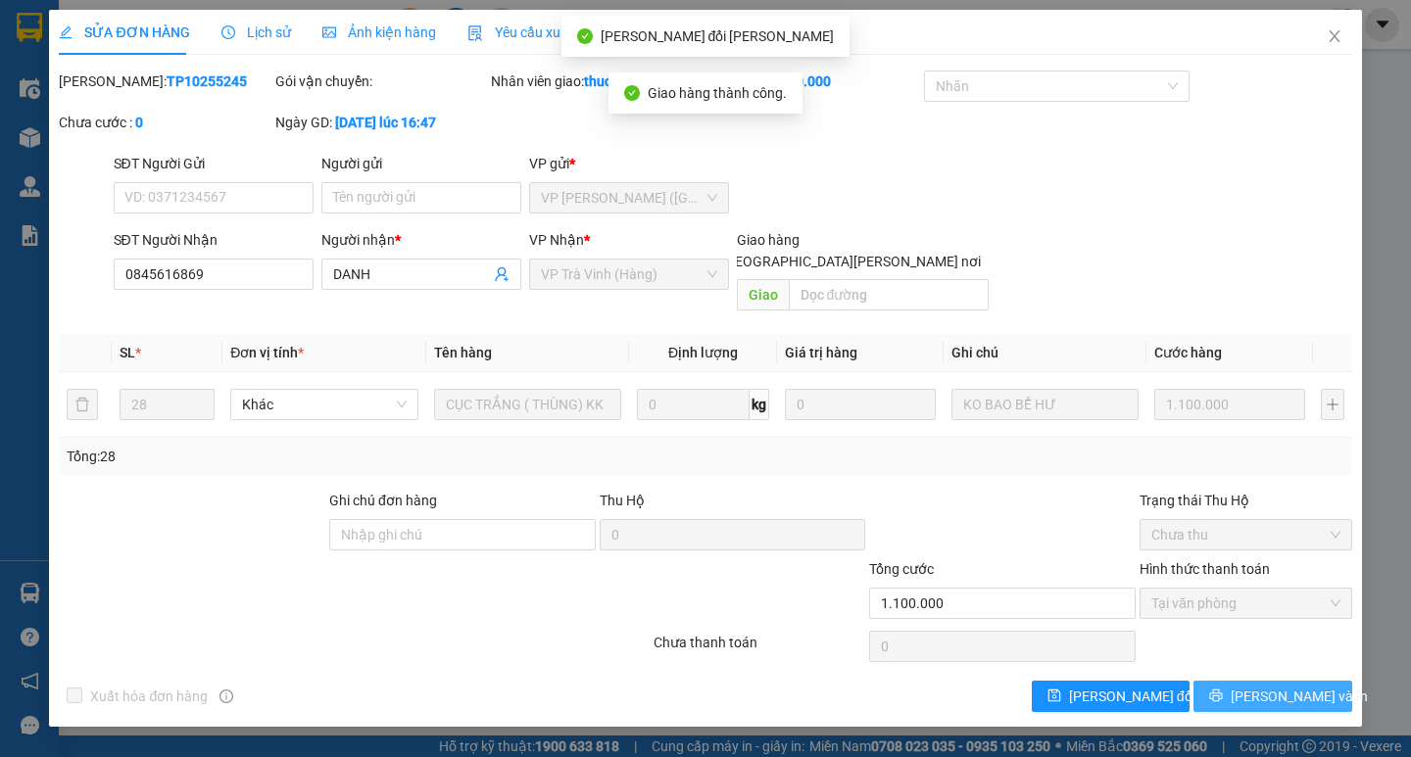
click at [1274, 686] on span "Lưu và In" at bounding box center [1298, 697] width 137 height 22
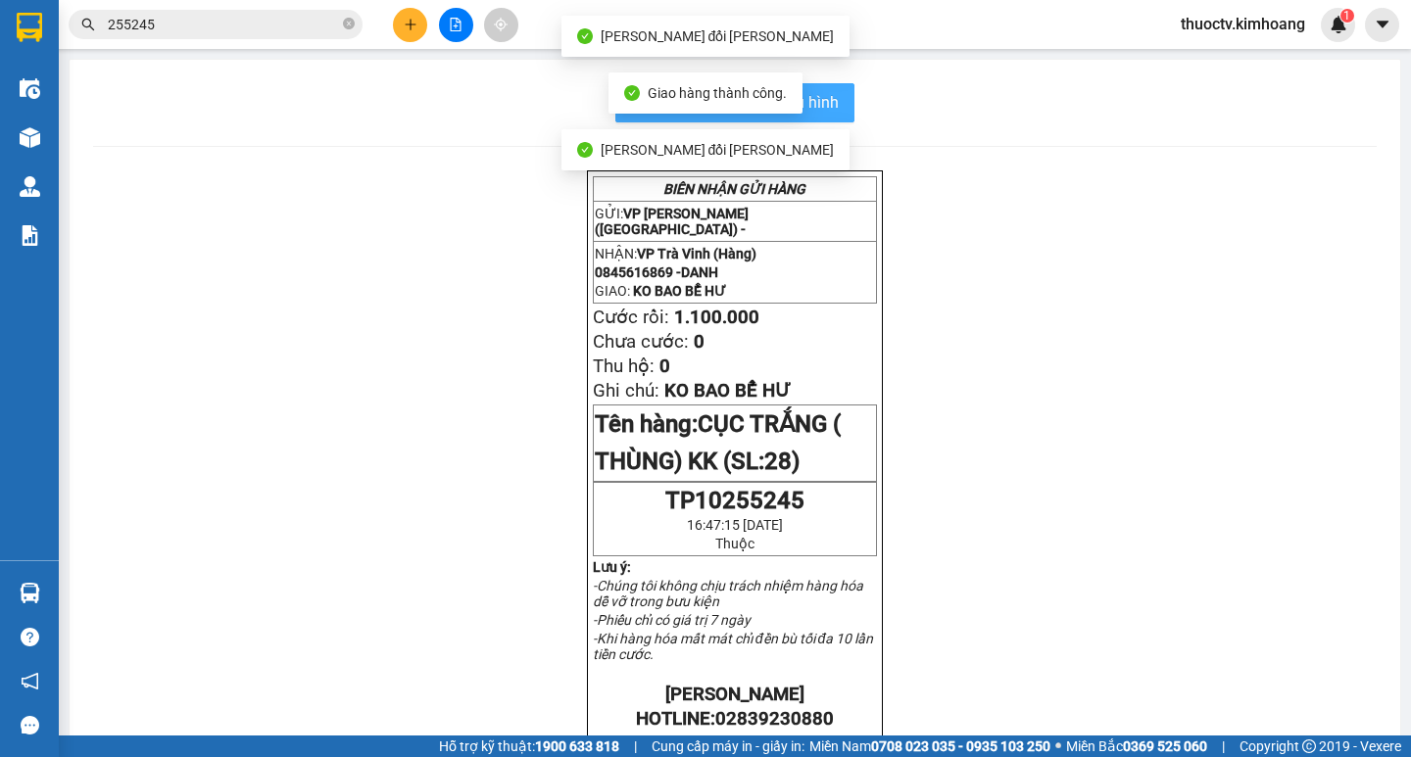
click at [825, 100] on span "In mẫu biên lai tự cấu hình" at bounding box center [746, 102] width 184 height 24
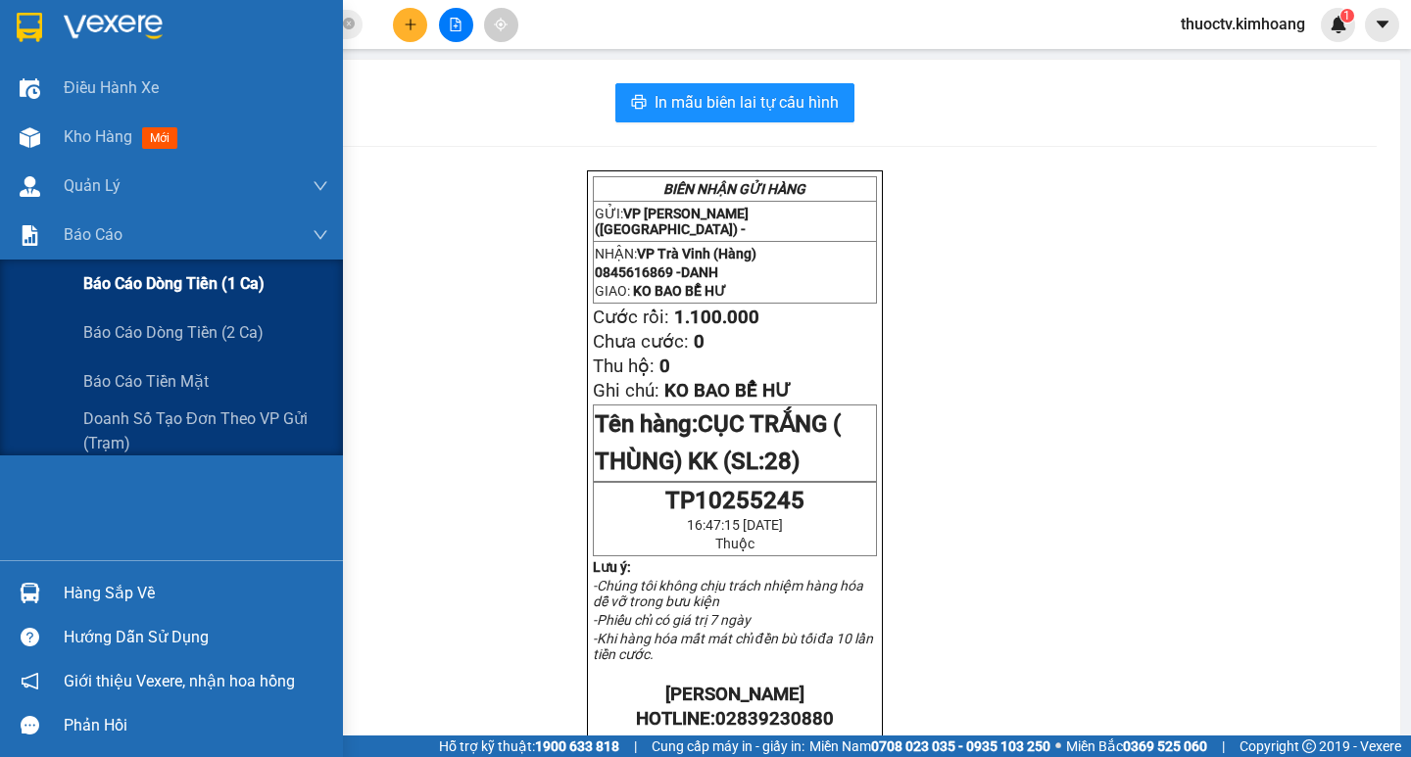
click at [161, 289] on span "Báo cáo dòng tiền (1 ca)" at bounding box center [173, 283] width 181 height 24
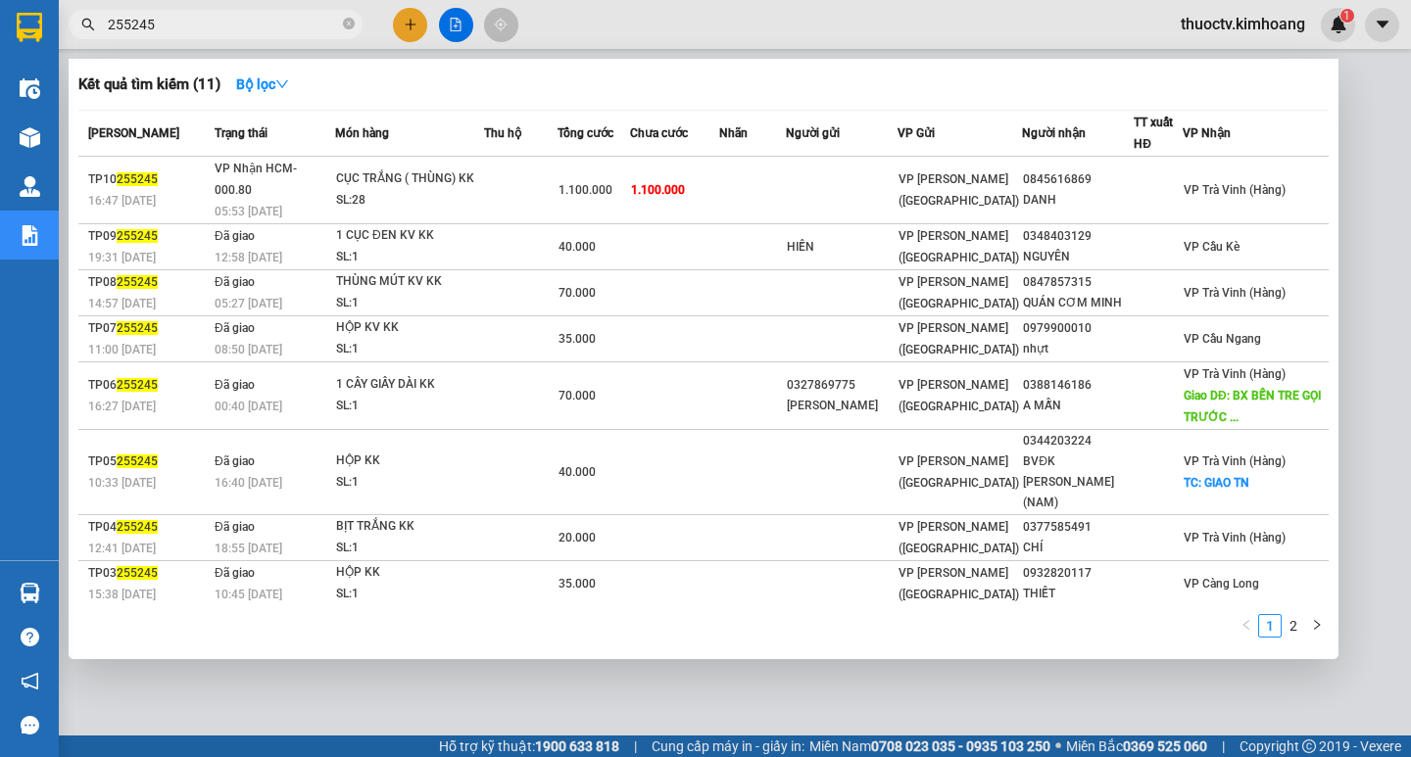
click at [174, 24] on input "255245" at bounding box center [223, 25] width 231 height 22
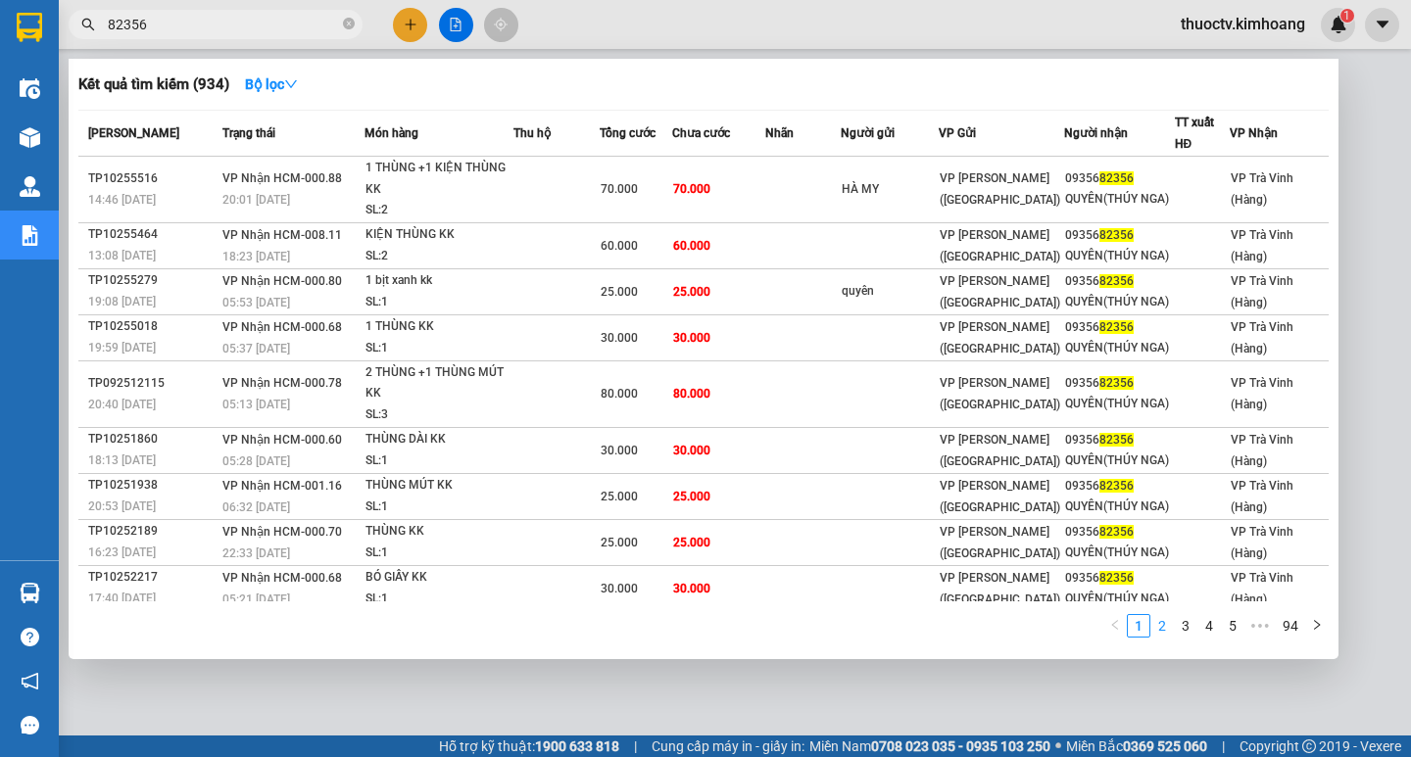
type input "82356"
click at [1165, 628] on link "2" at bounding box center [1162, 626] width 22 height 22
click at [1191, 618] on link "3" at bounding box center [1186, 626] width 22 height 22
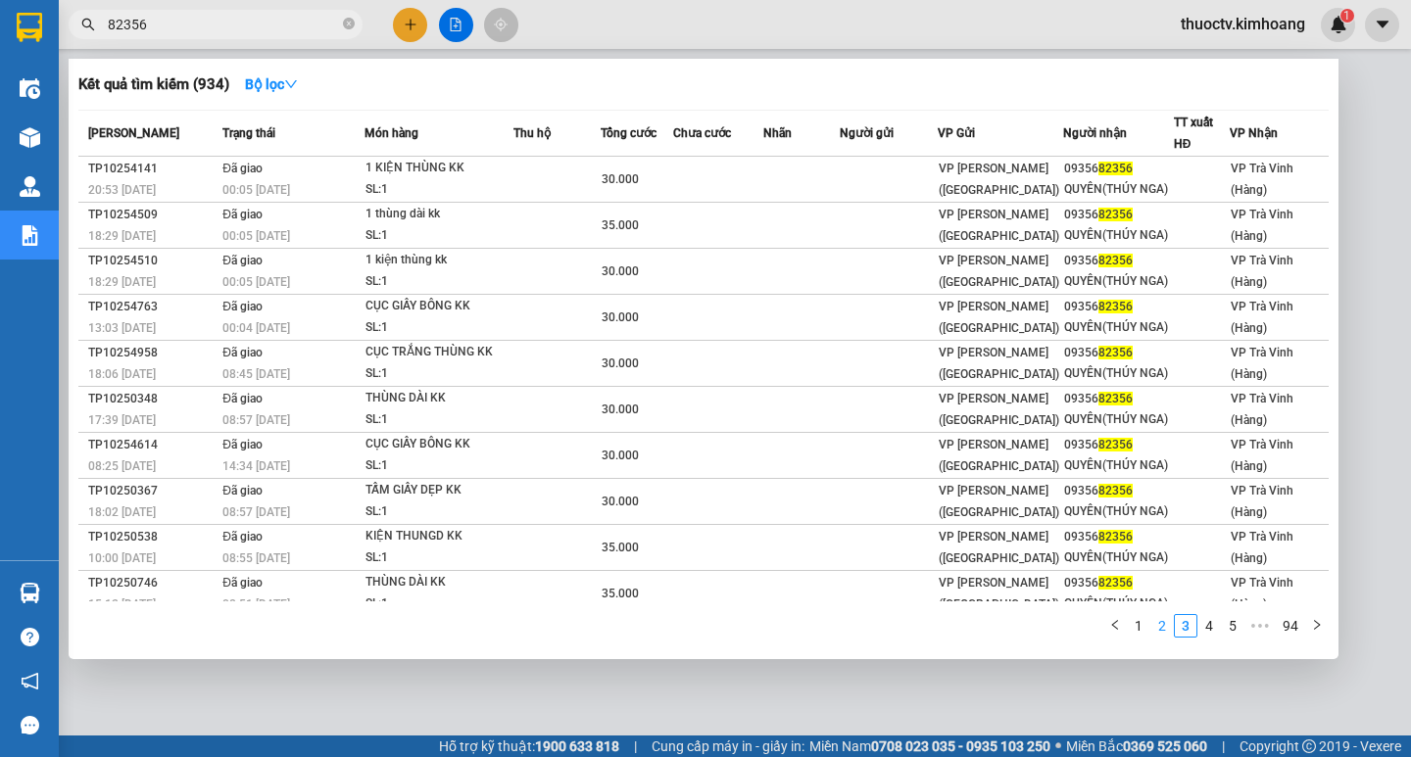
click at [1164, 625] on link "2" at bounding box center [1162, 626] width 22 height 22
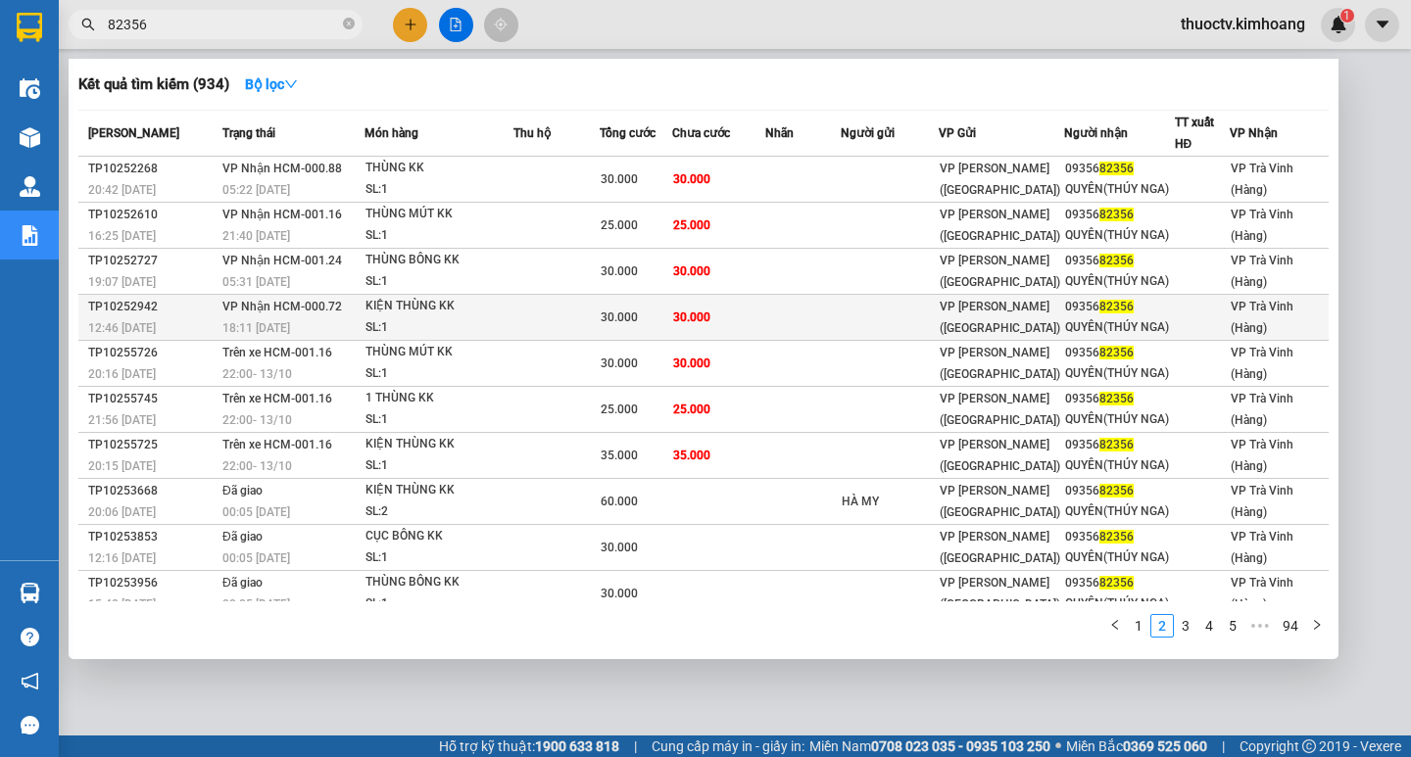
click at [733, 311] on td "30.000" at bounding box center [718, 318] width 92 height 46
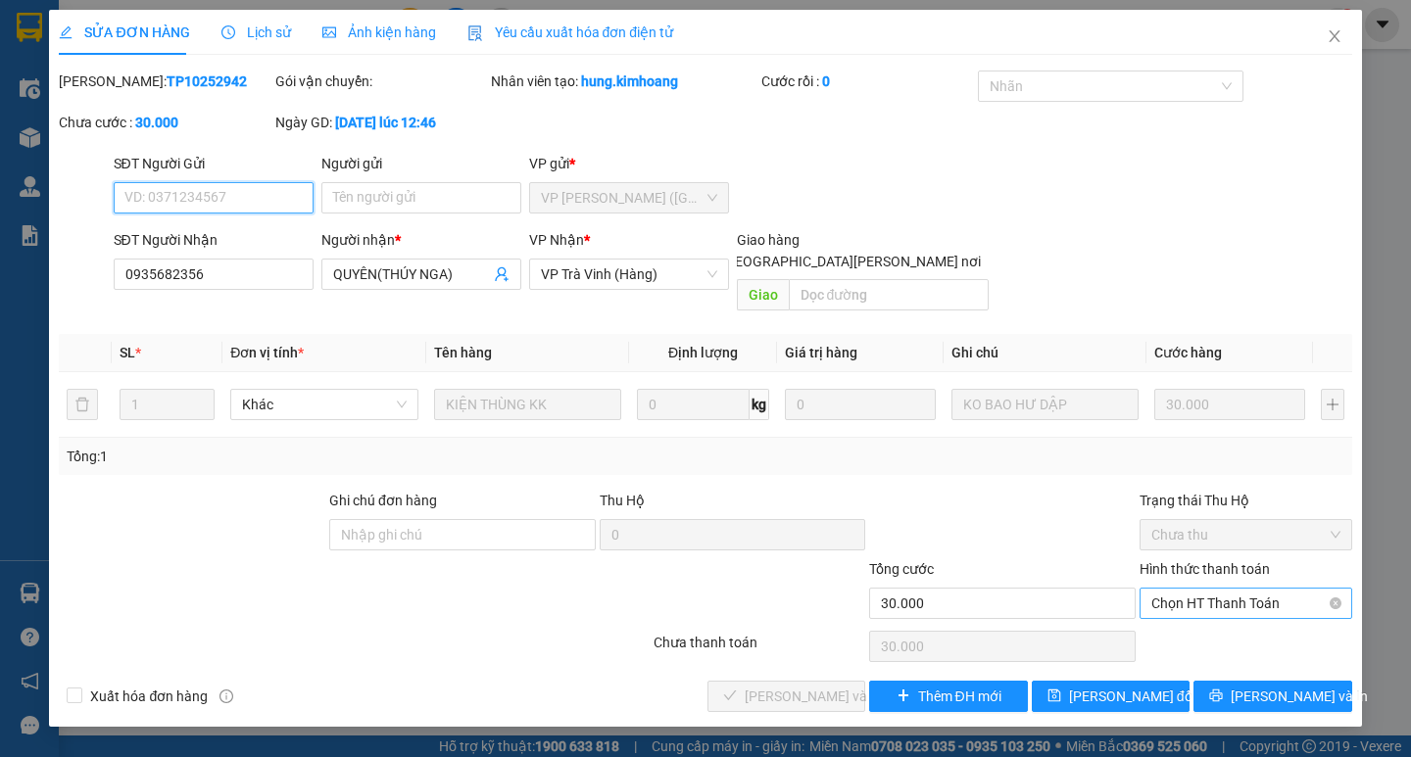
click at [1231, 589] on span "Chọn HT Thanh Toán" at bounding box center [1245, 603] width 189 height 29
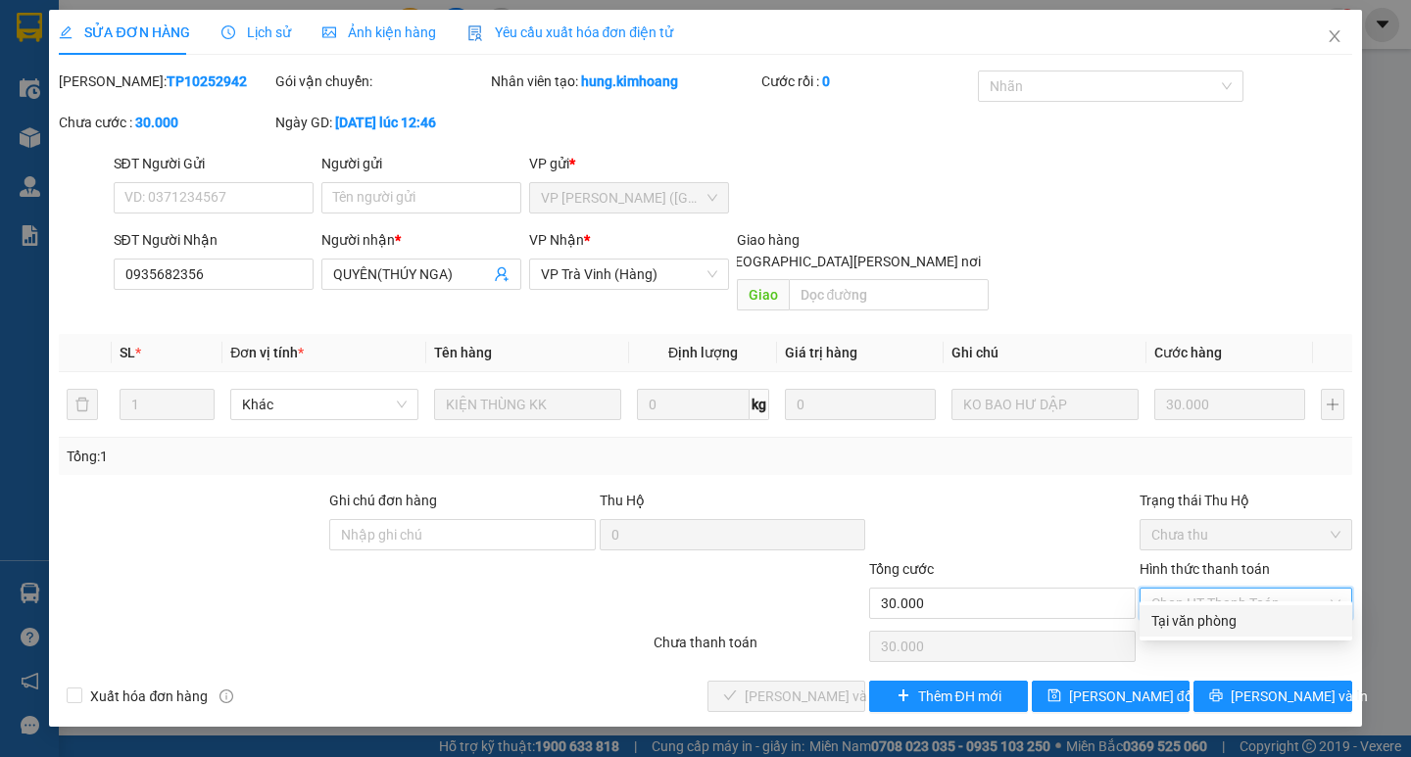
click at [1198, 611] on div "Tại văn phòng" at bounding box center [1245, 621] width 189 height 22
type input "0"
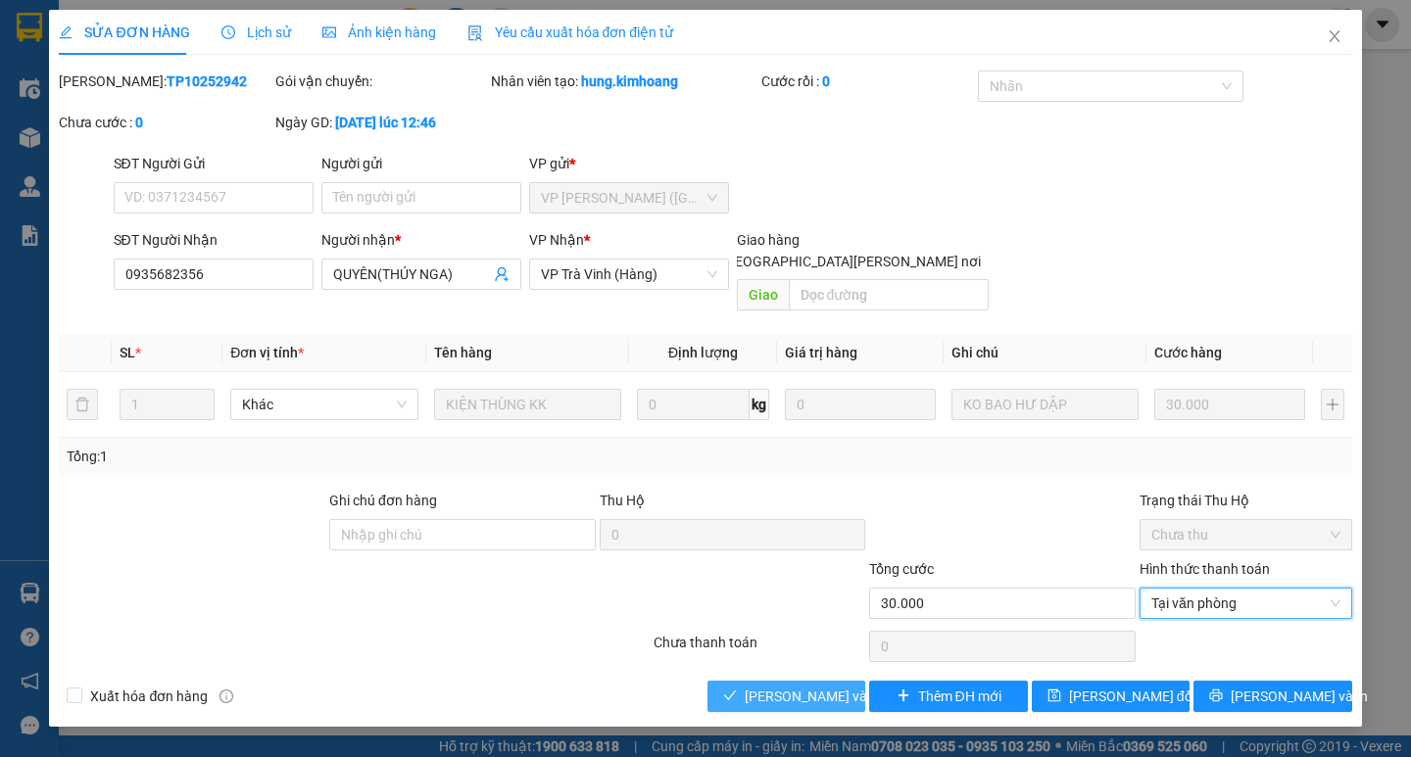
click at [795, 686] on span "Lưu và Giao hàng" at bounding box center [877, 697] width 265 height 22
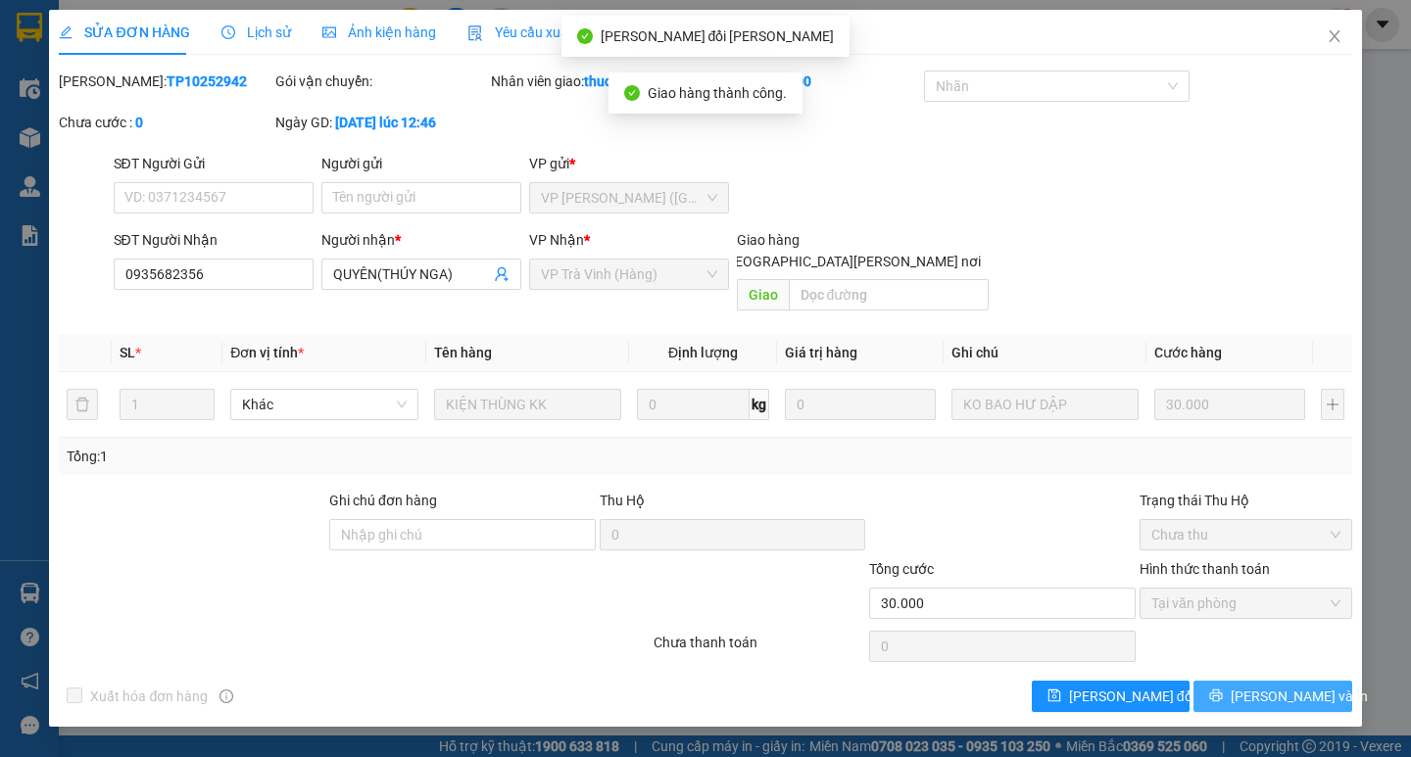
drag, startPoint x: 1272, startPoint y: 672, endPoint x: 1268, endPoint y: 615, distance: 57.0
click at [1272, 686] on span "Lưu và In" at bounding box center [1298, 697] width 137 height 22
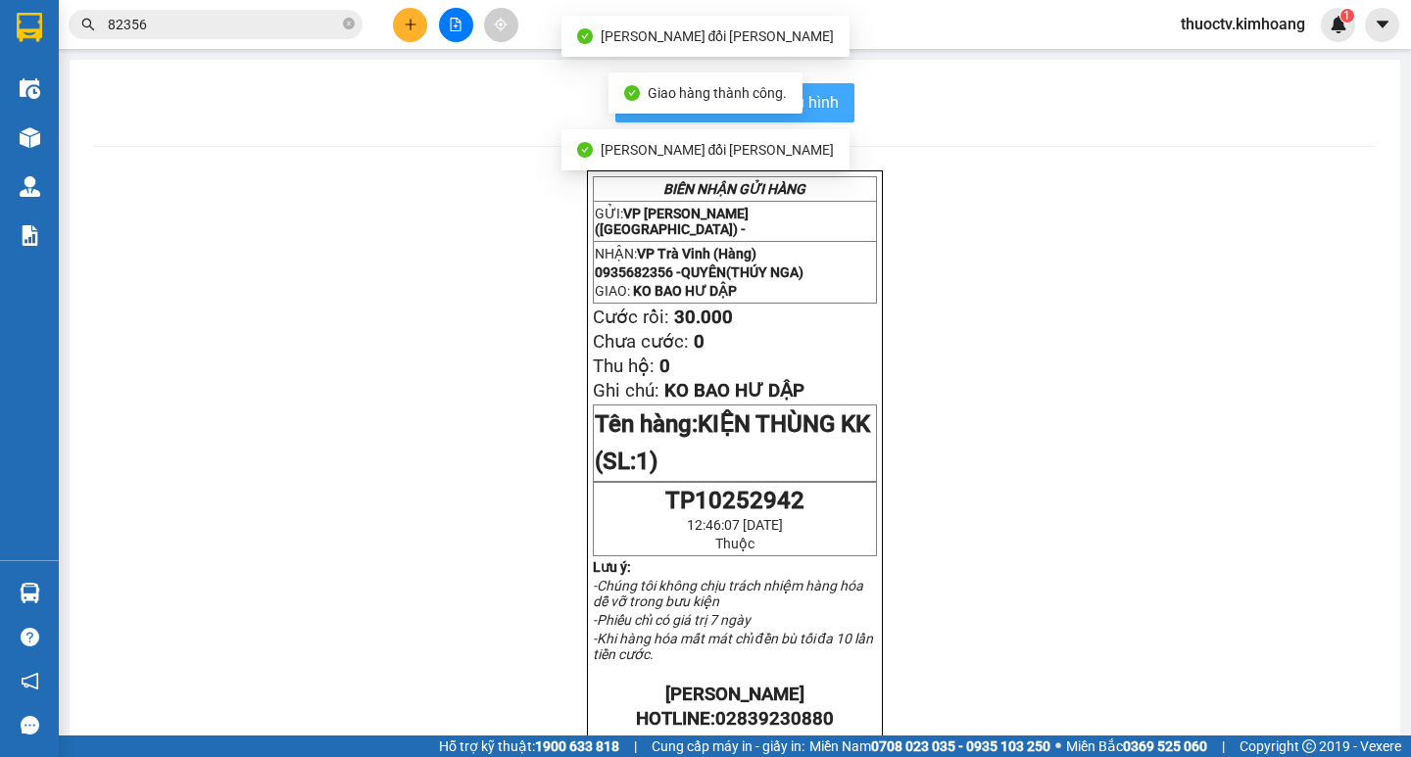
click at [832, 99] on button "In mẫu biên lai tự cấu hình" at bounding box center [734, 102] width 239 height 39
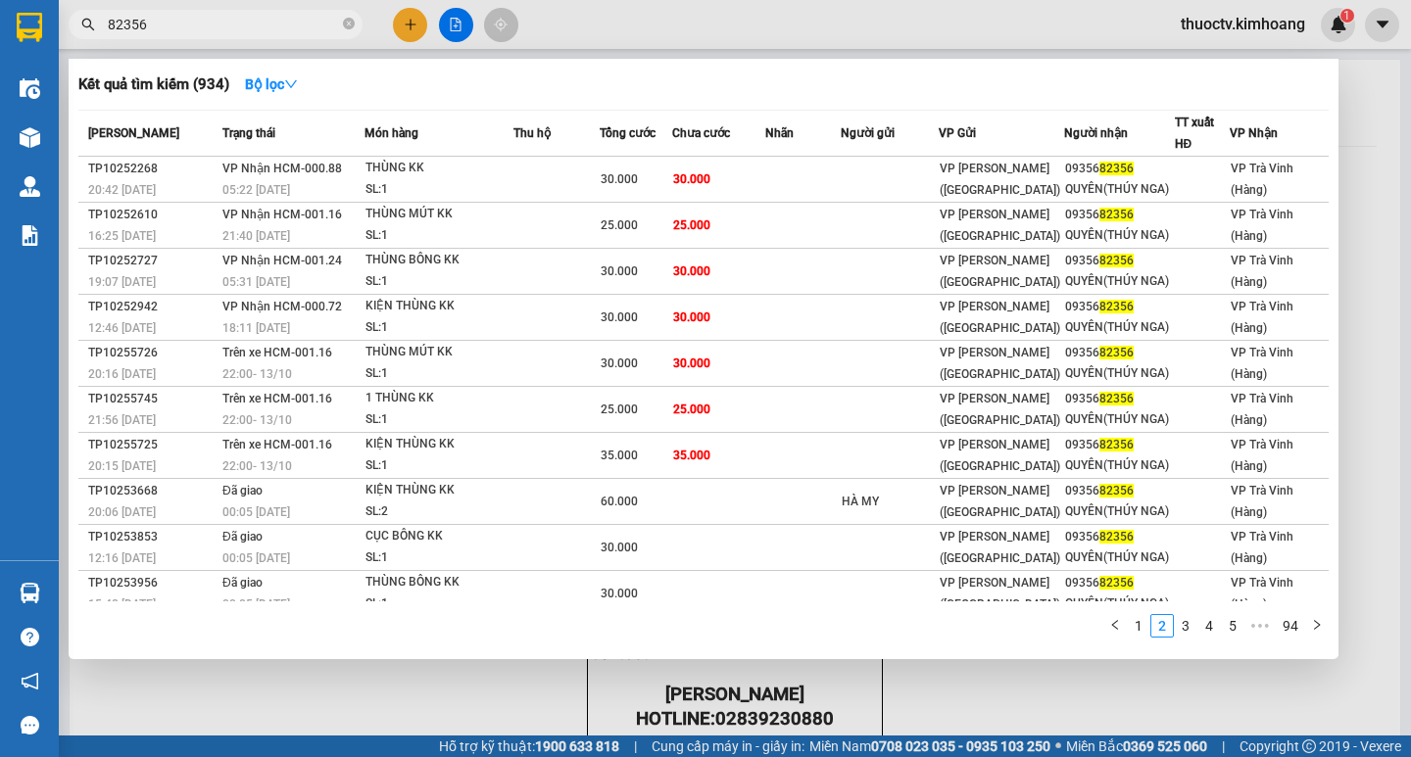
click at [161, 27] on input "82356" at bounding box center [223, 25] width 231 height 22
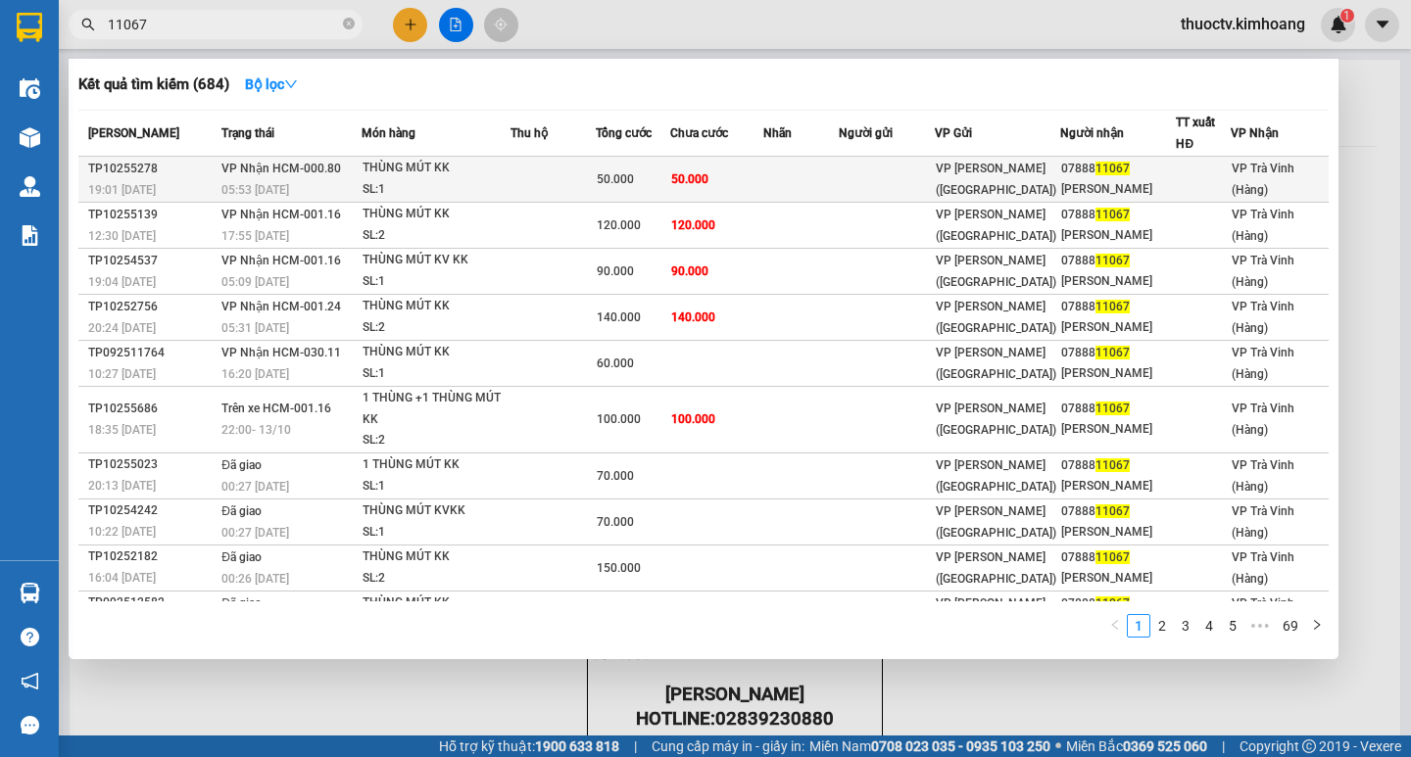
type input "11067"
click at [764, 190] on td "50.000" at bounding box center [717, 180] width 94 height 46
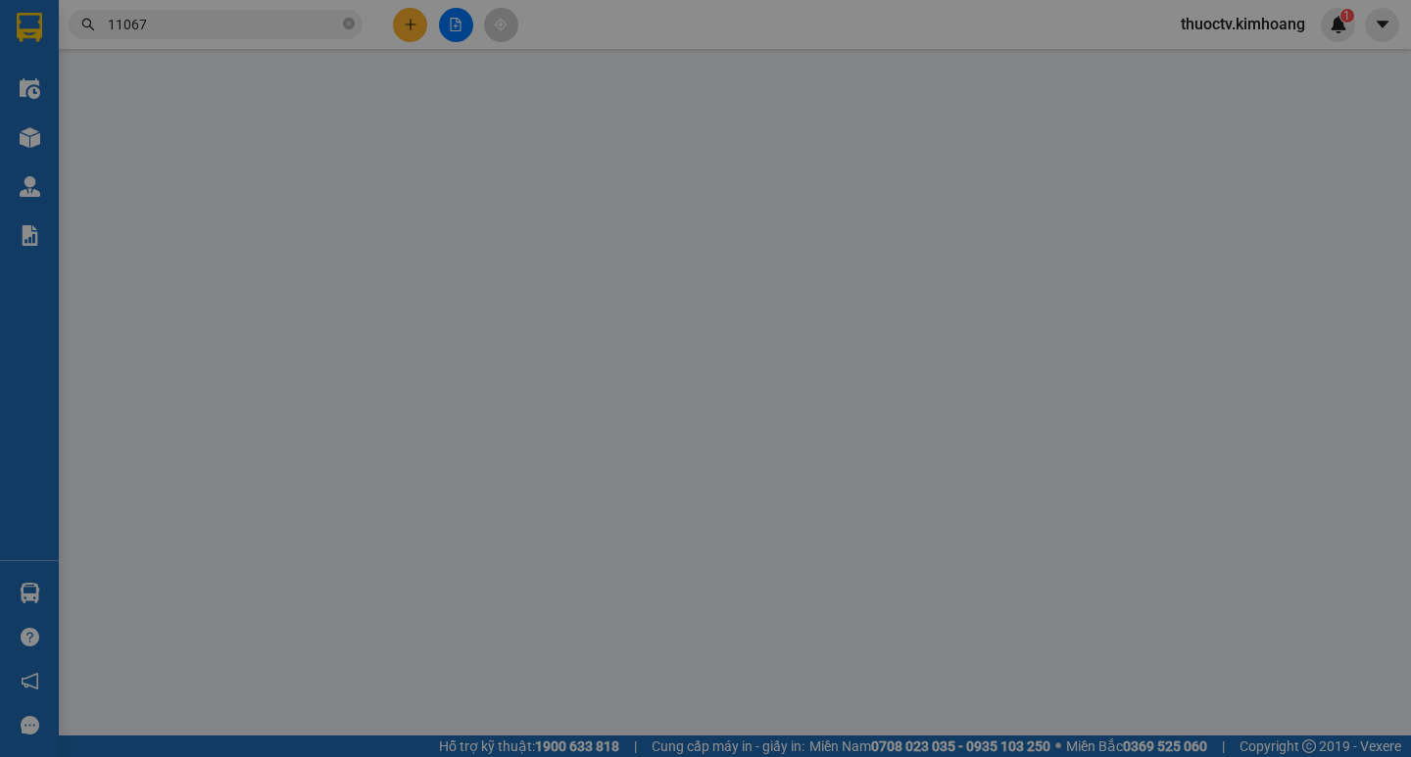
type input "0788811067"
type input "NGUYỄN TRƯỜNG LONG"
type input "50.000"
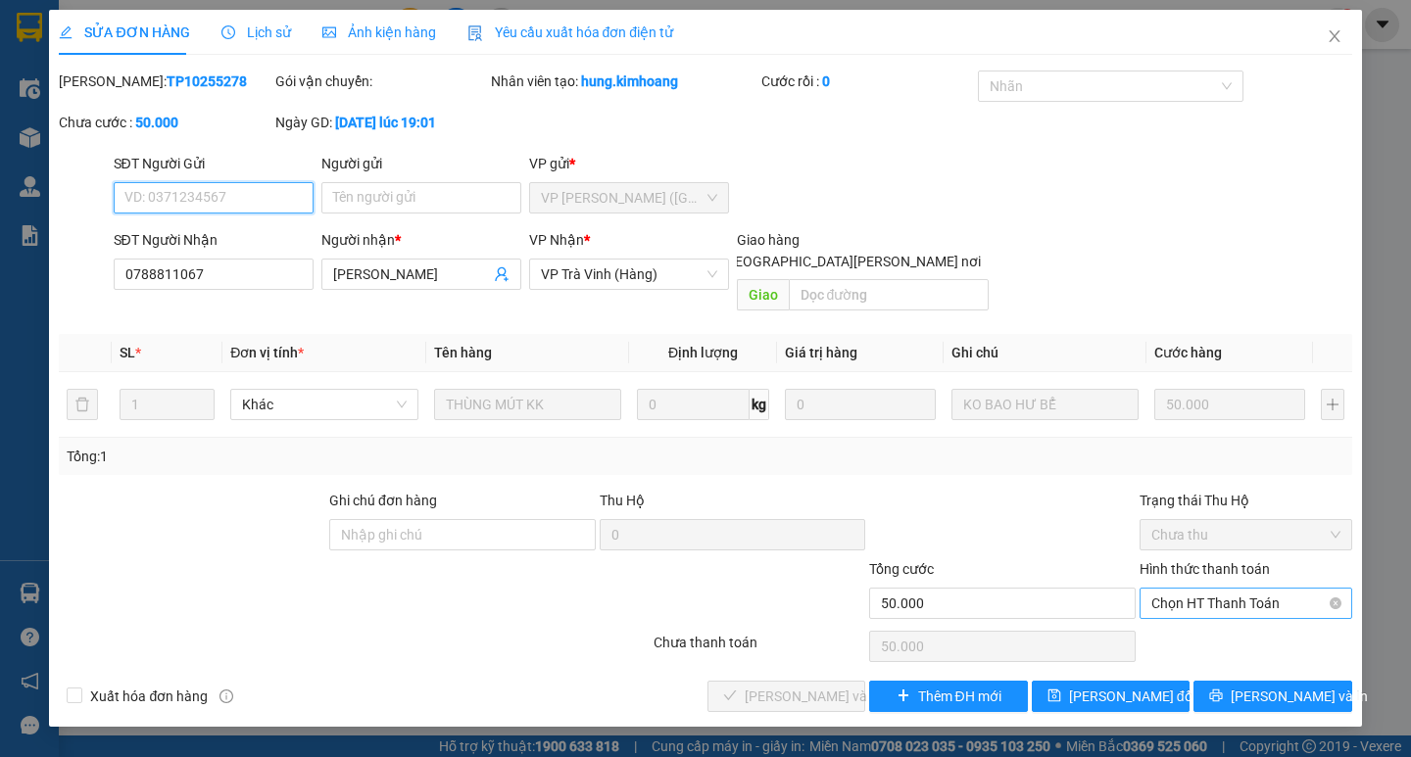
click at [1204, 589] on span "Chọn HT Thanh Toán" at bounding box center [1245, 603] width 189 height 29
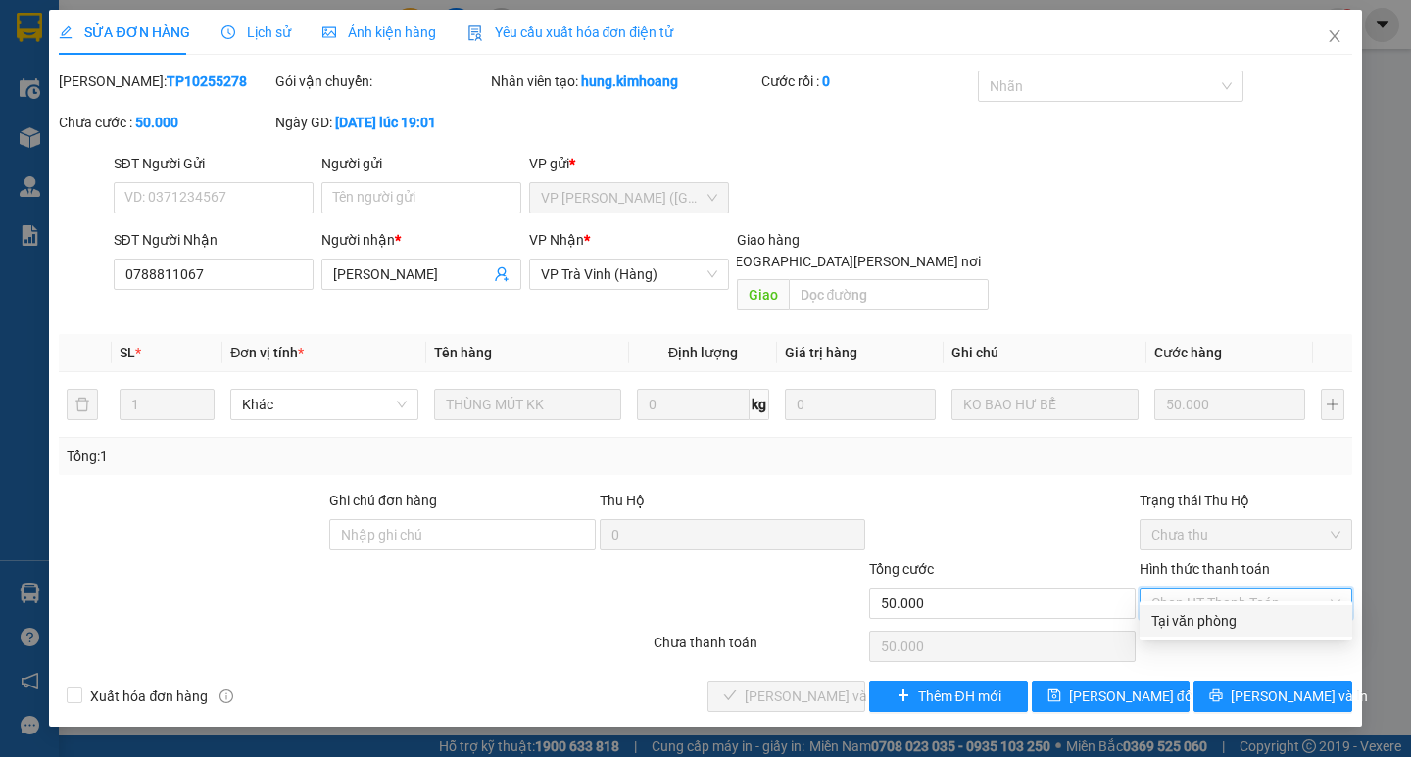
click at [1206, 618] on div "Tại văn phòng" at bounding box center [1245, 621] width 189 height 22
type input "0"
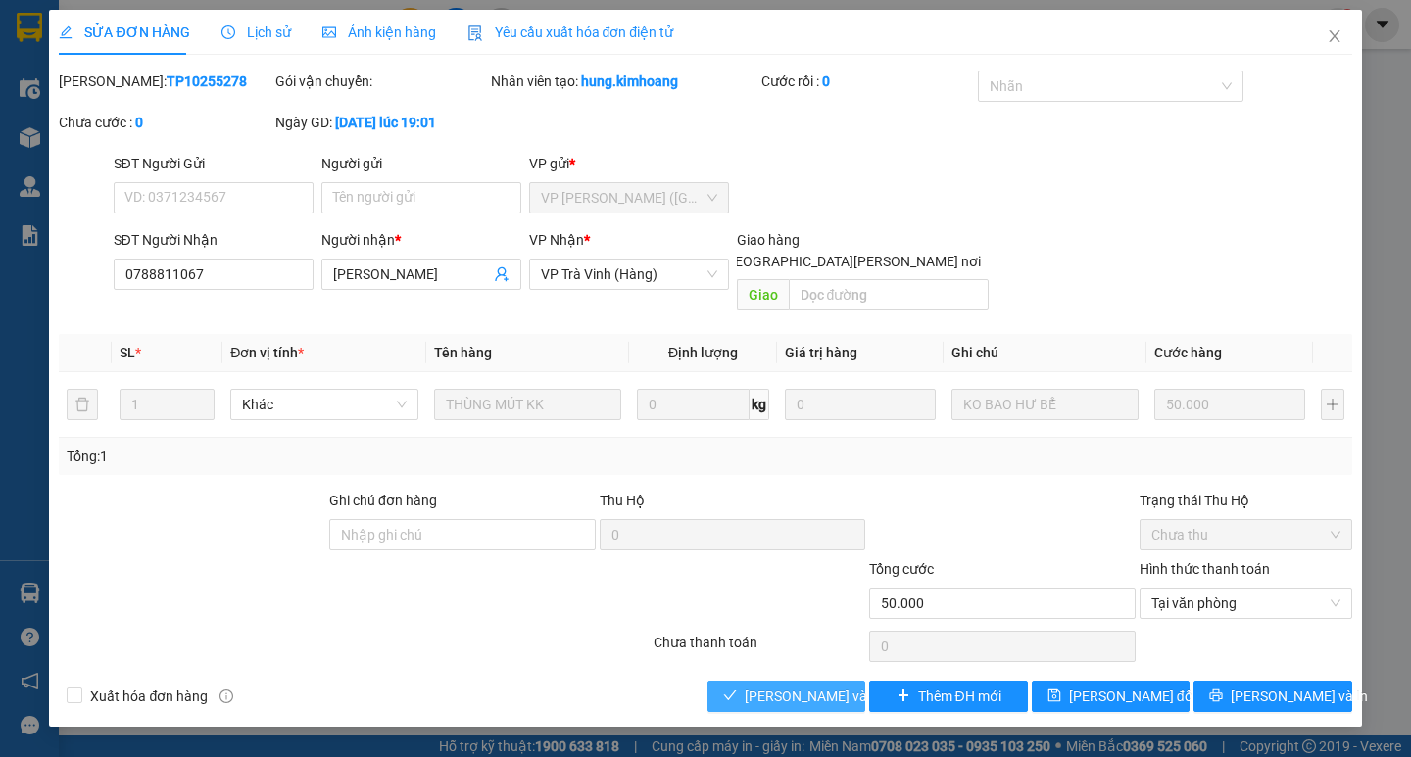
click at [816, 686] on span "Lưu và Giao hàng" at bounding box center [877, 697] width 265 height 22
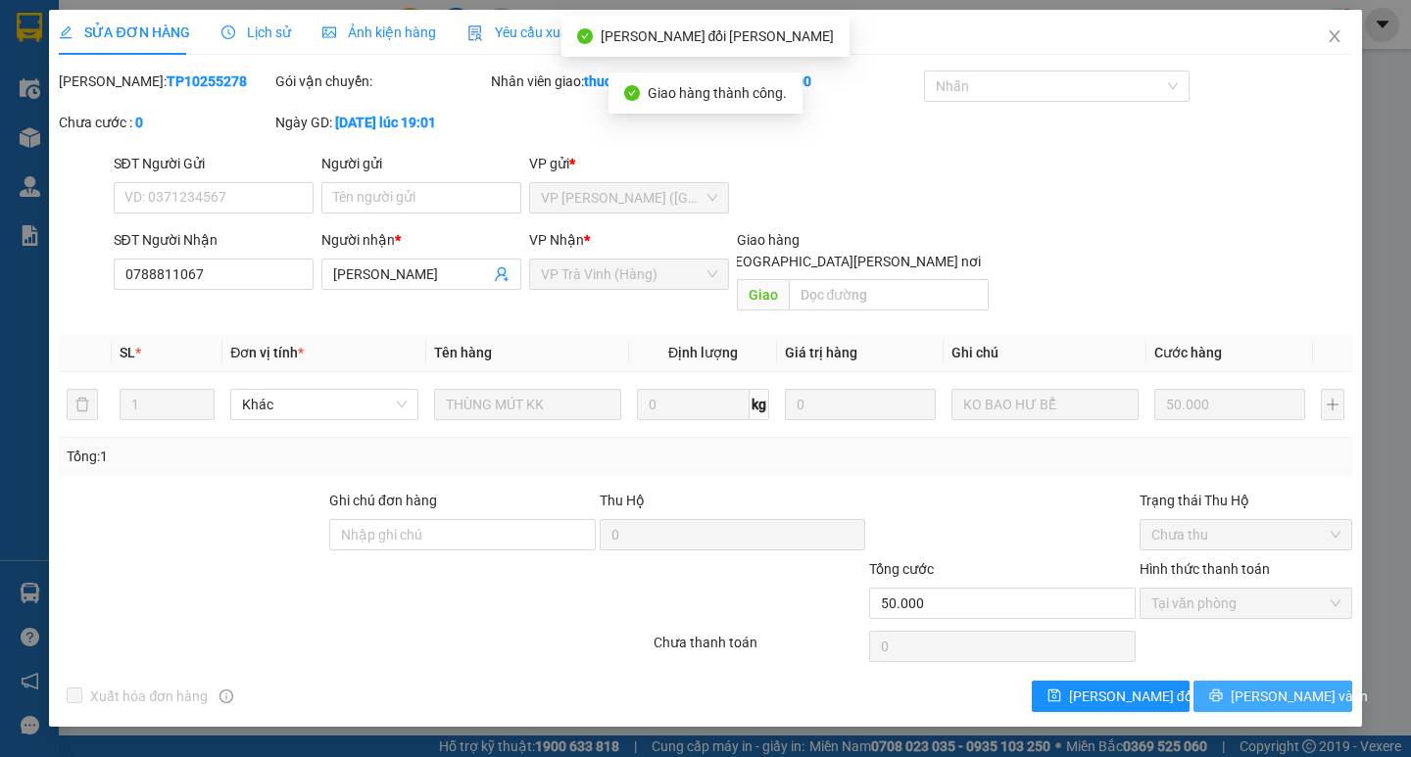
drag, startPoint x: 1276, startPoint y: 669, endPoint x: 1272, endPoint y: 595, distance: 74.6
click at [1275, 686] on span "Lưu và In" at bounding box center [1298, 697] width 137 height 22
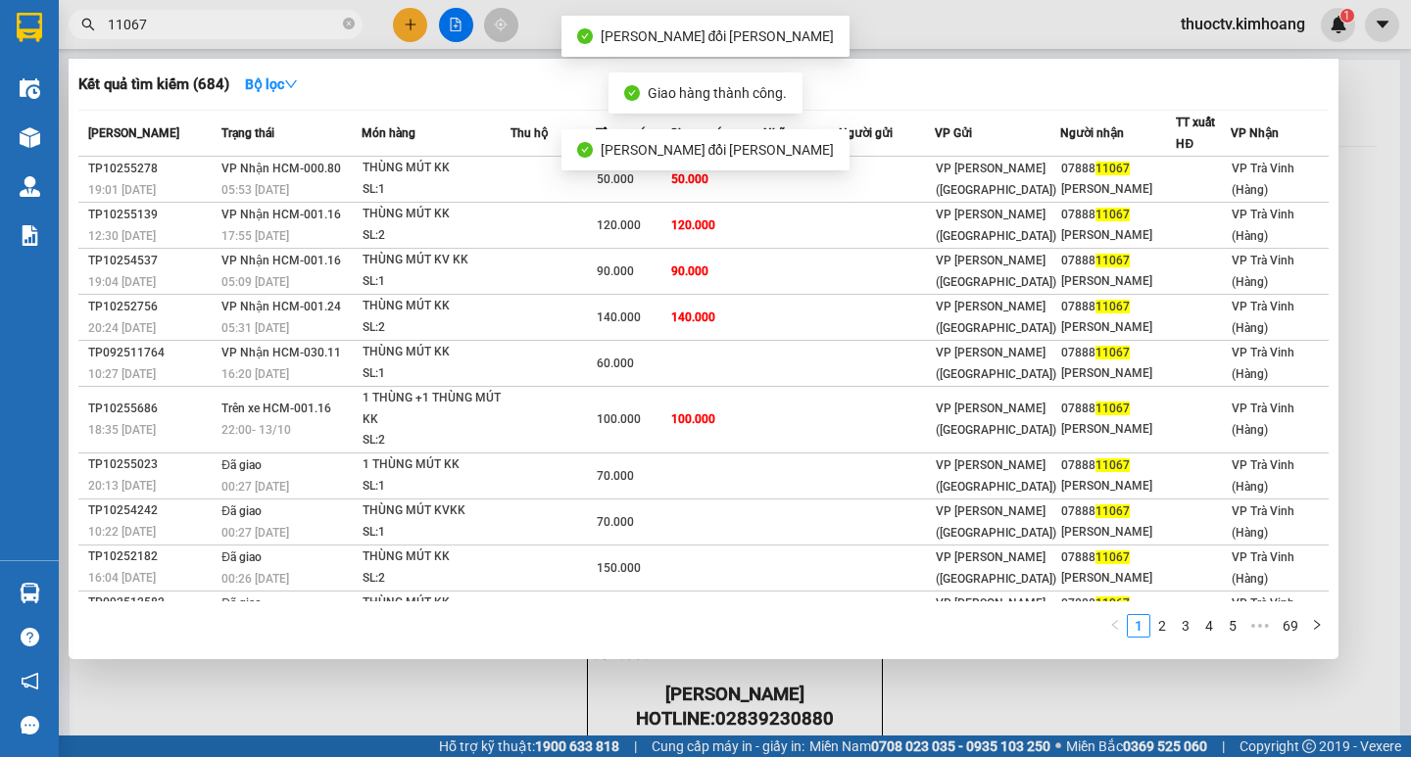
click at [213, 28] on input "11067" at bounding box center [223, 25] width 231 height 22
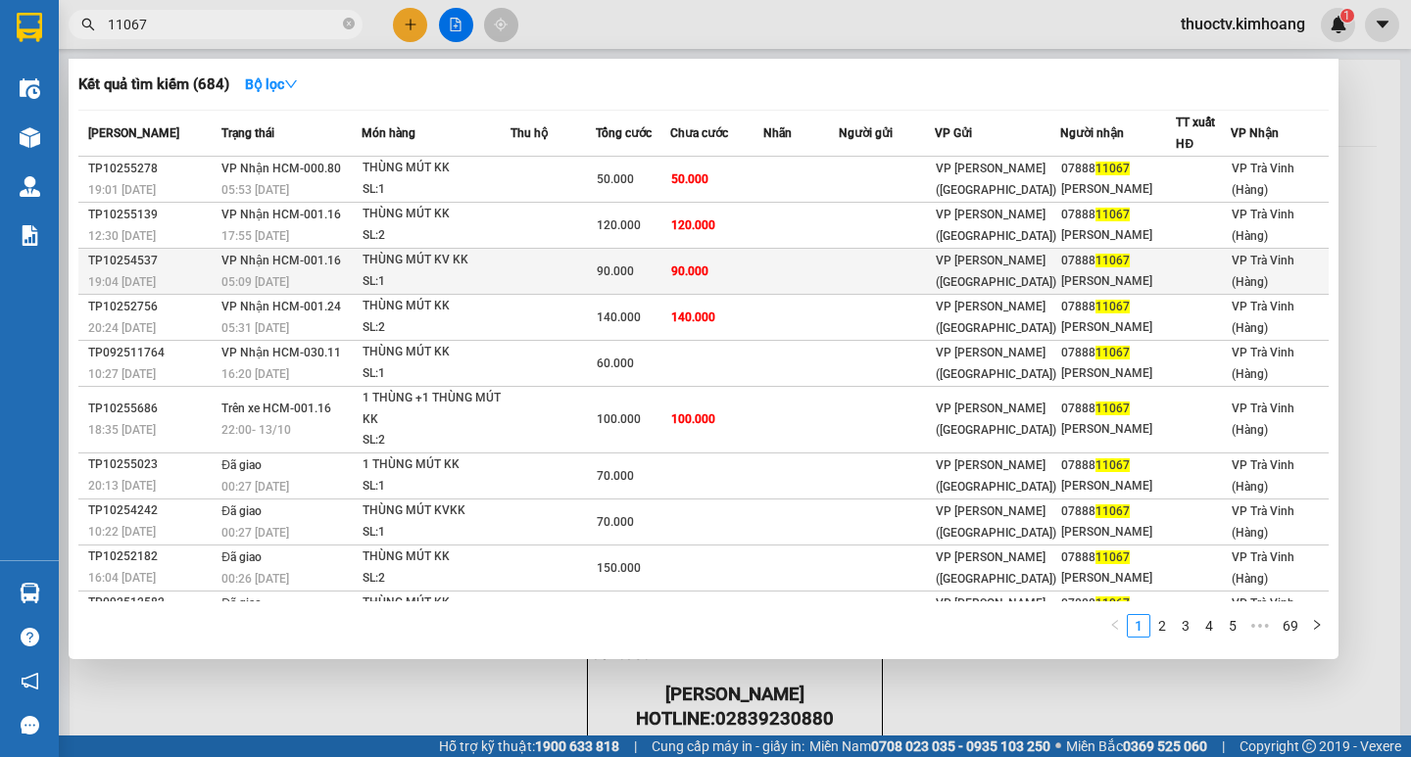
click at [738, 295] on td "90.000" at bounding box center [717, 272] width 94 height 46
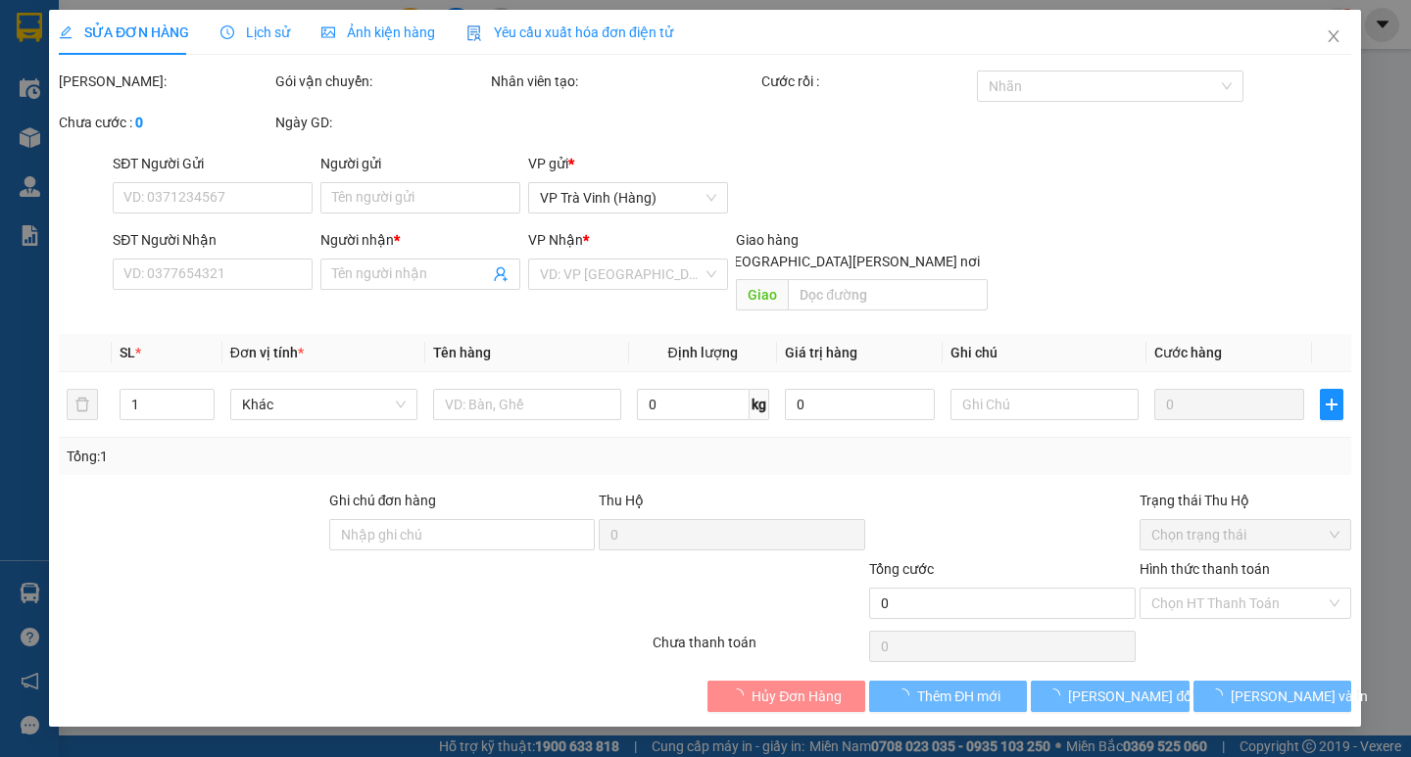
type input "0788811067"
type input "NGUYỄN TRƯỜNG LONG"
type input "90.000"
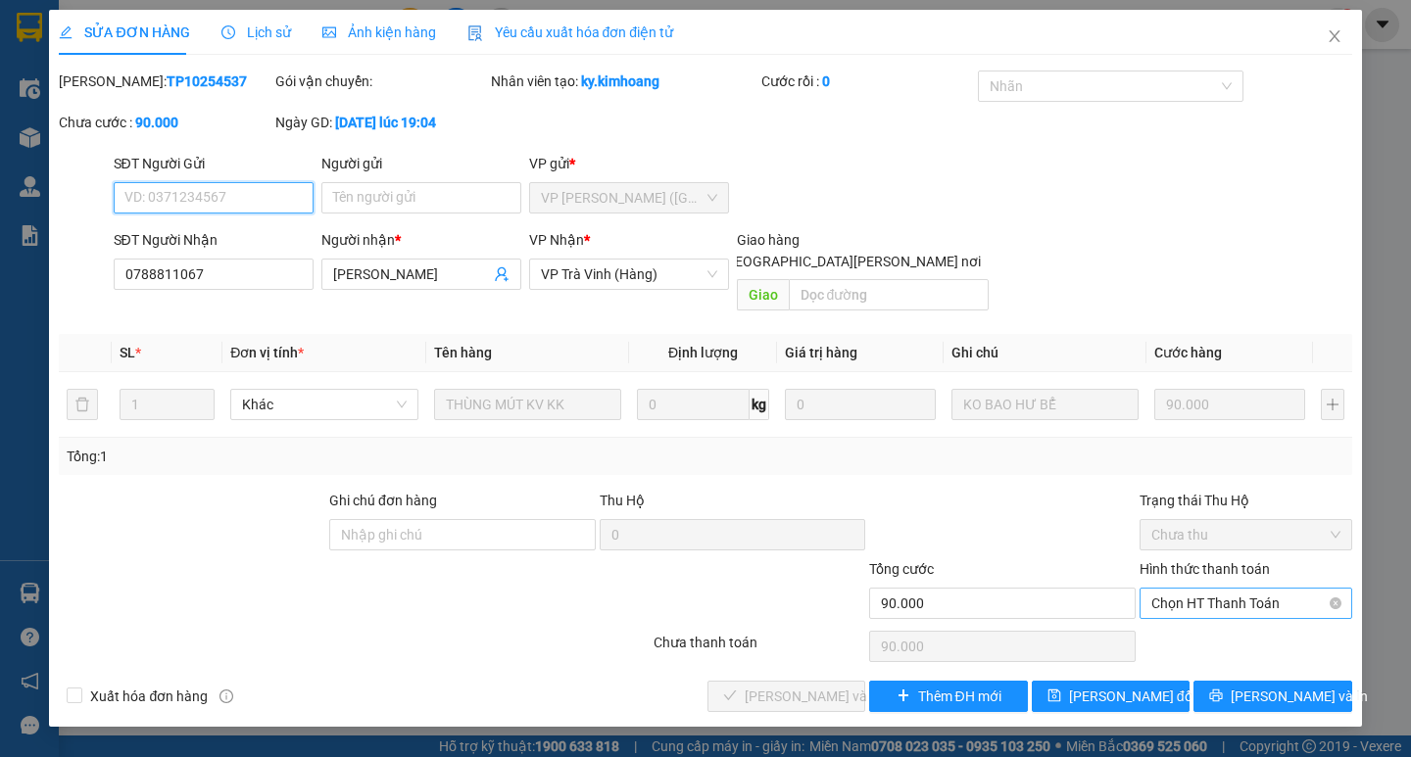
click at [1235, 589] on span "Chọn HT Thanh Toán" at bounding box center [1245, 603] width 189 height 29
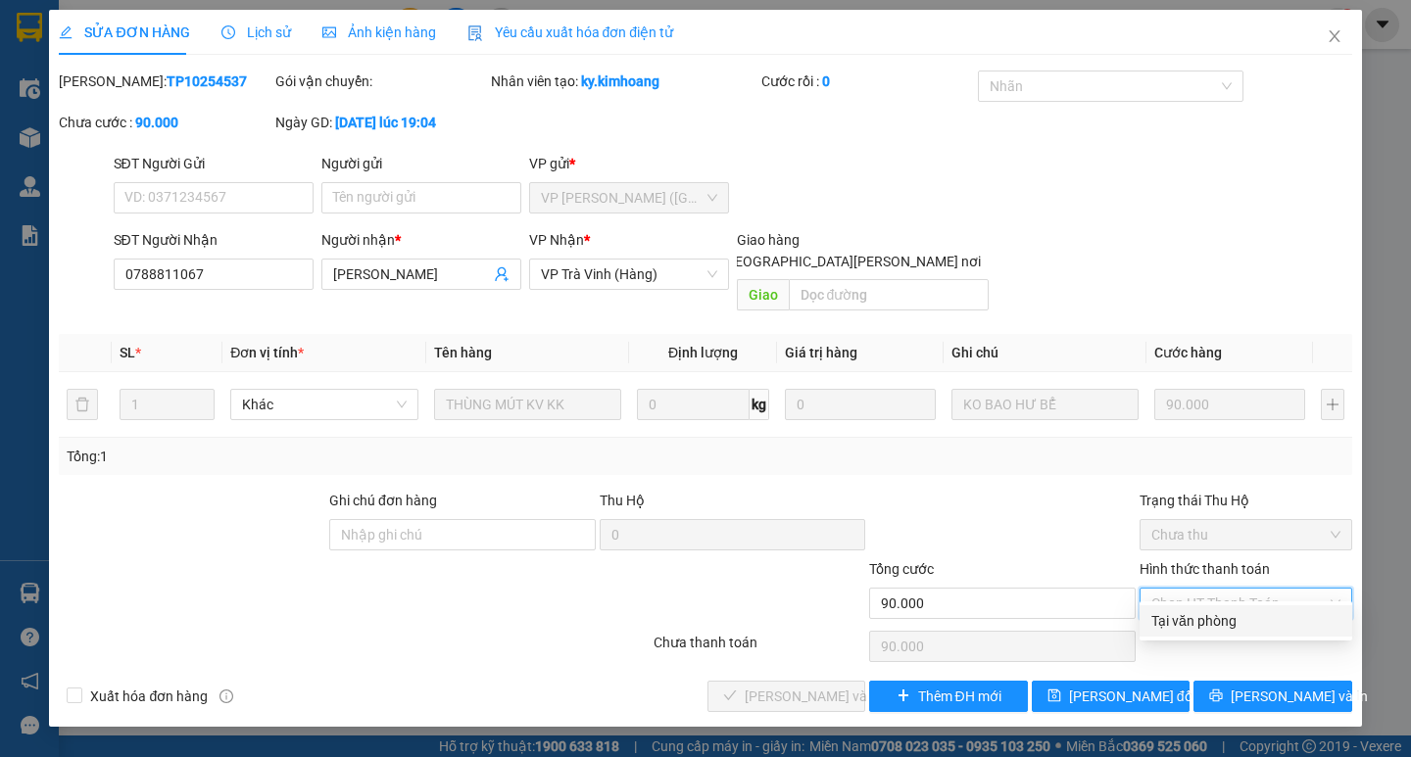
click at [1224, 607] on div "Tại văn phòng" at bounding box center [1245, 620] width 213 height 31
type input "0"
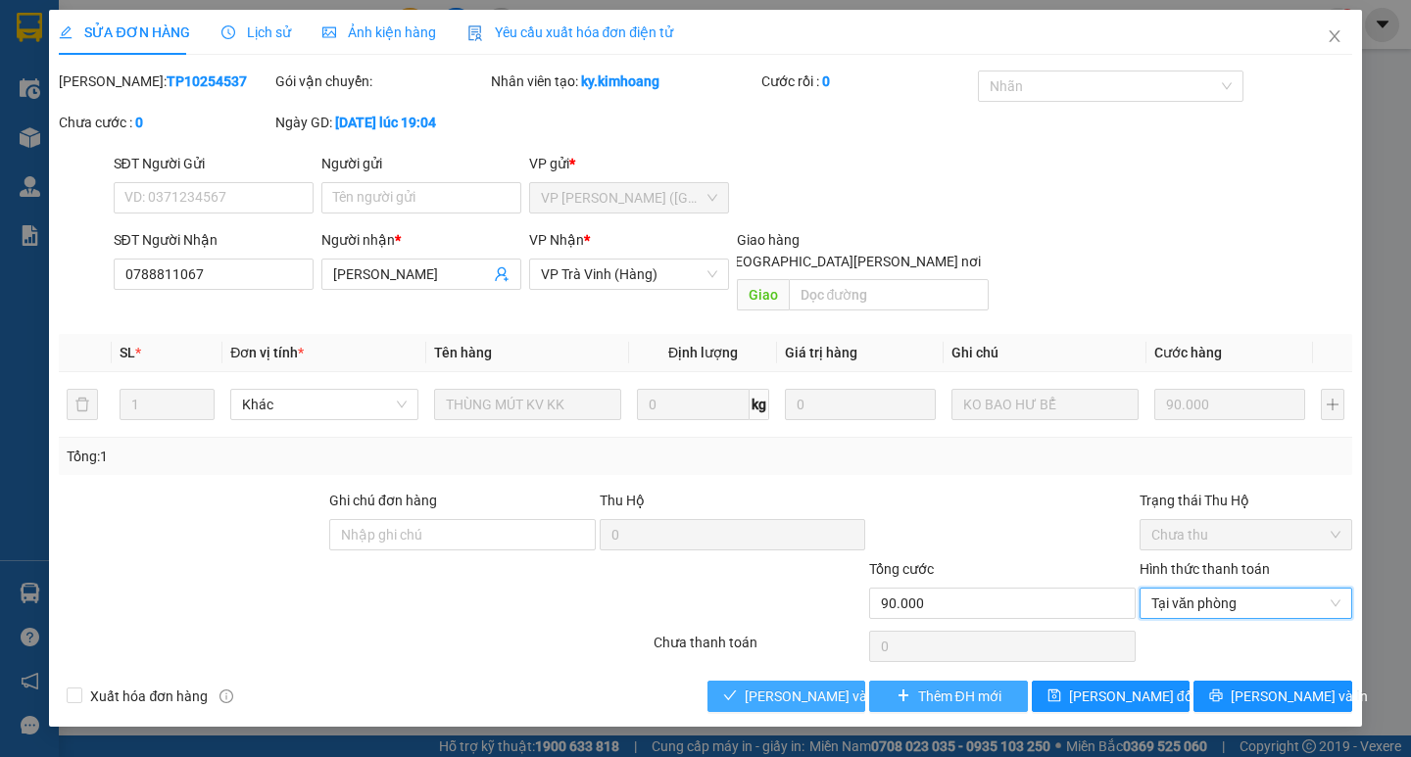
drag, startPoint x: 830, startPoint y: 675, endPoint x: 878, endPoint y: 670, distance: 48.3
click at [830, 686] on span "Lưu và Giao hàng" at bounding box center [877, 697] width 265 height 22
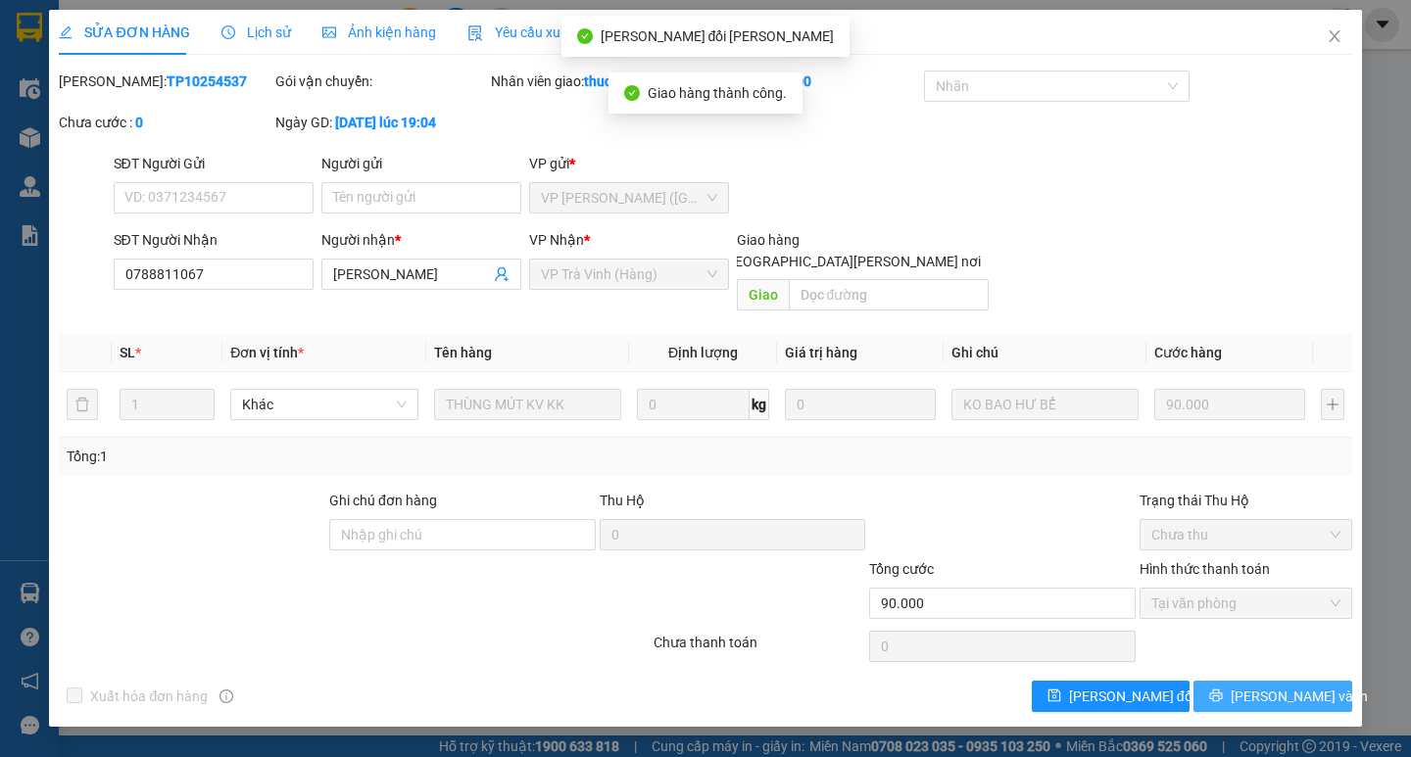
click at [1277, 686] on span "Lưu và In" at bounding box center [1298, 697] width 137 height 22
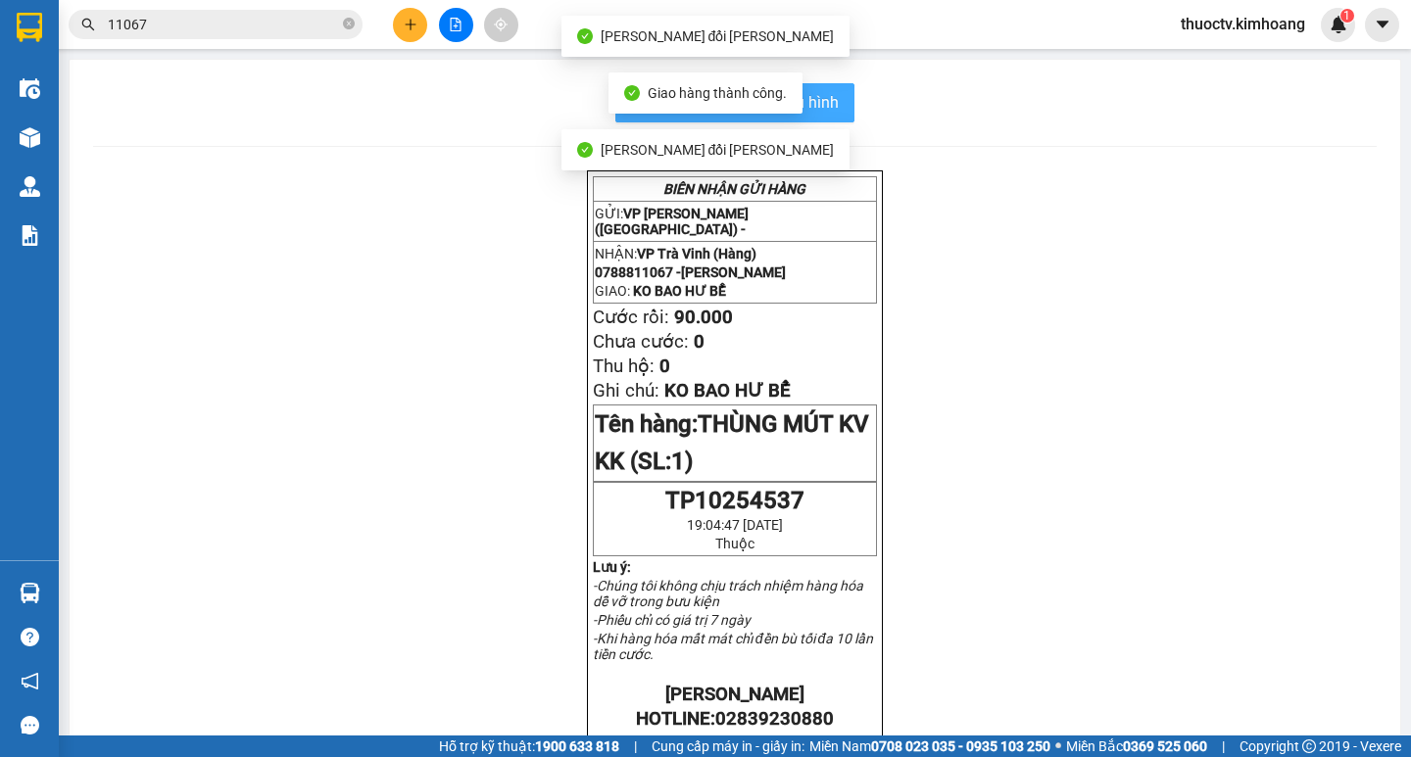
click at [824, 103] on span "In mẫu biên lai tự cấu hình" at bounding box center [746, 102] width 184 height 24
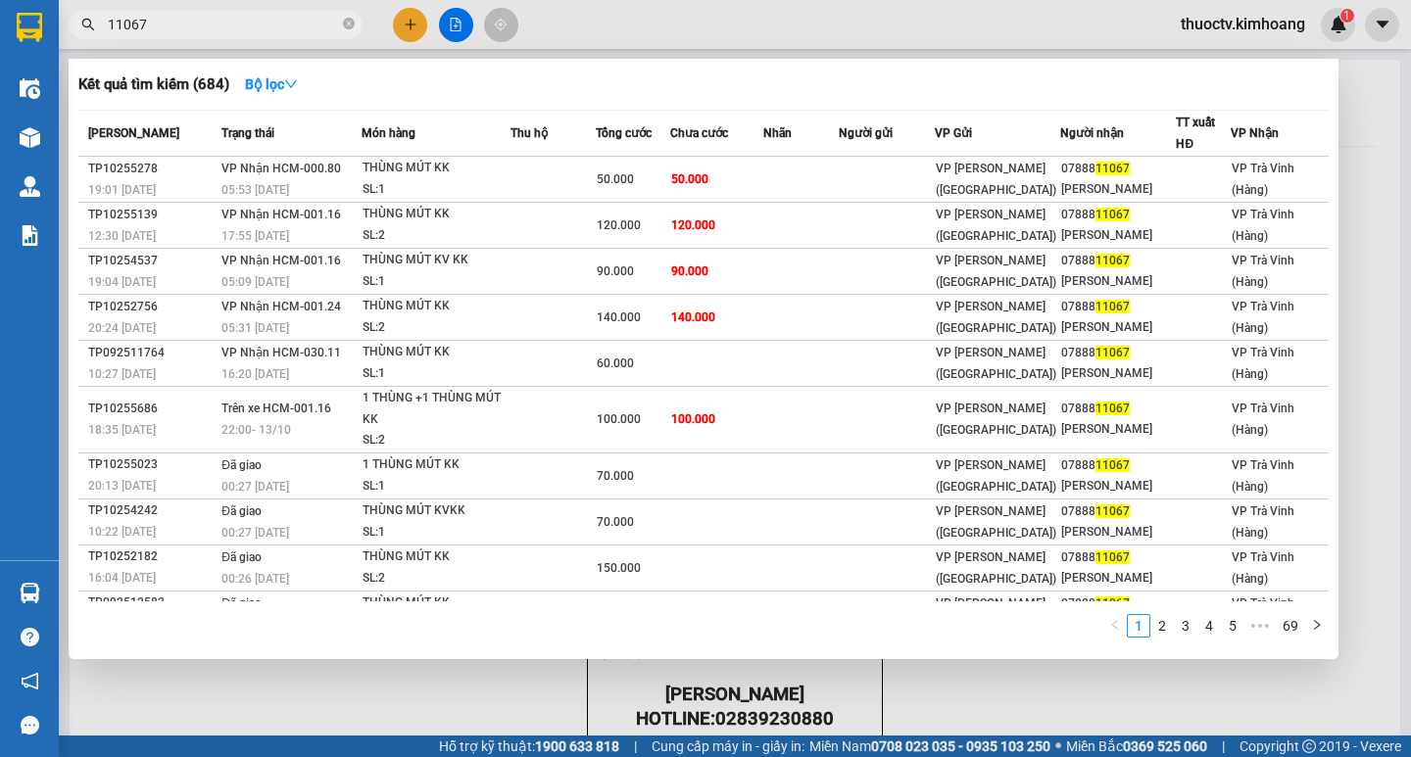
click at [170, 15] on input "11067" at bounding box center [223, 25] width 231 height 22
click at [170, 16] on input "11067" at bounding box center [223, 25] width 231 height 22
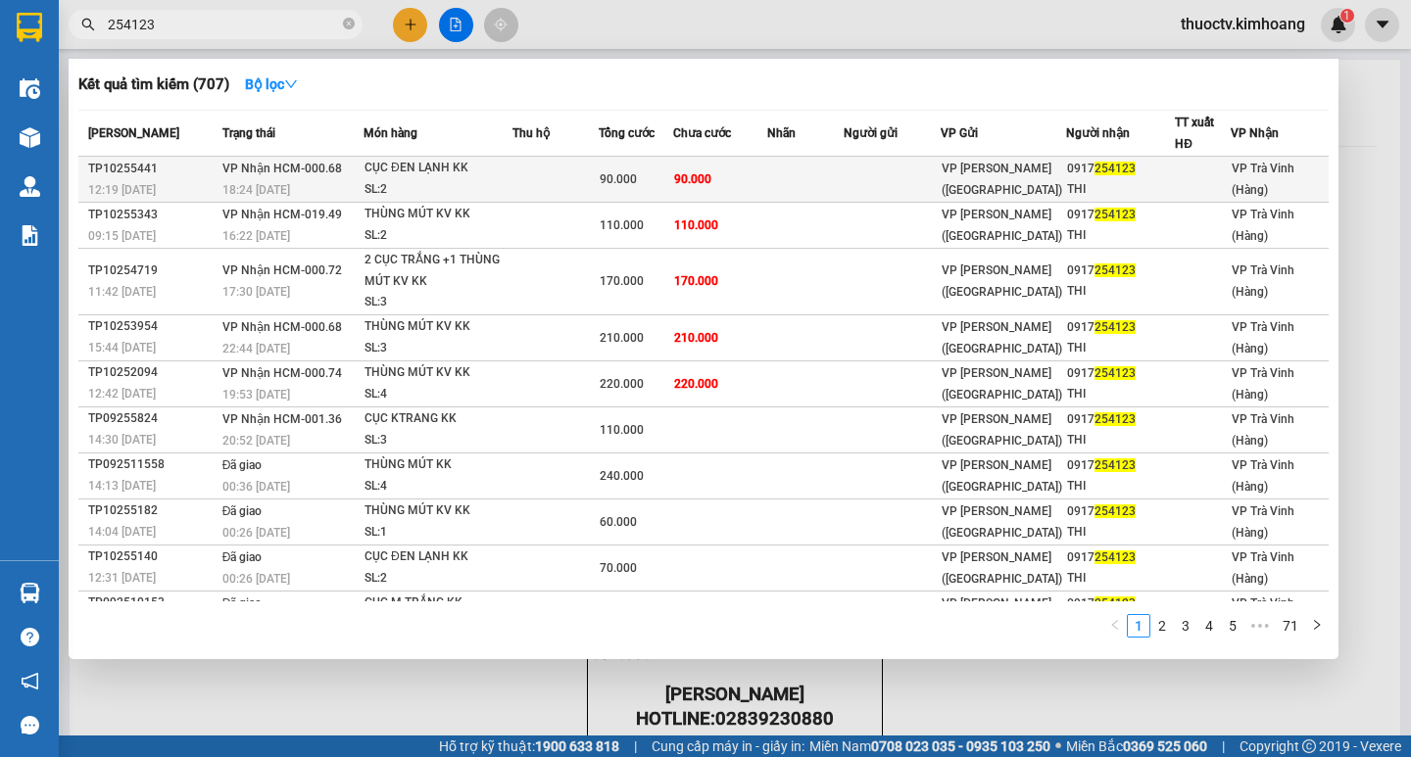
type input "254123"
click at [728, 181] on td "90.000" at bounding box center [720, 180] width 94 height 46
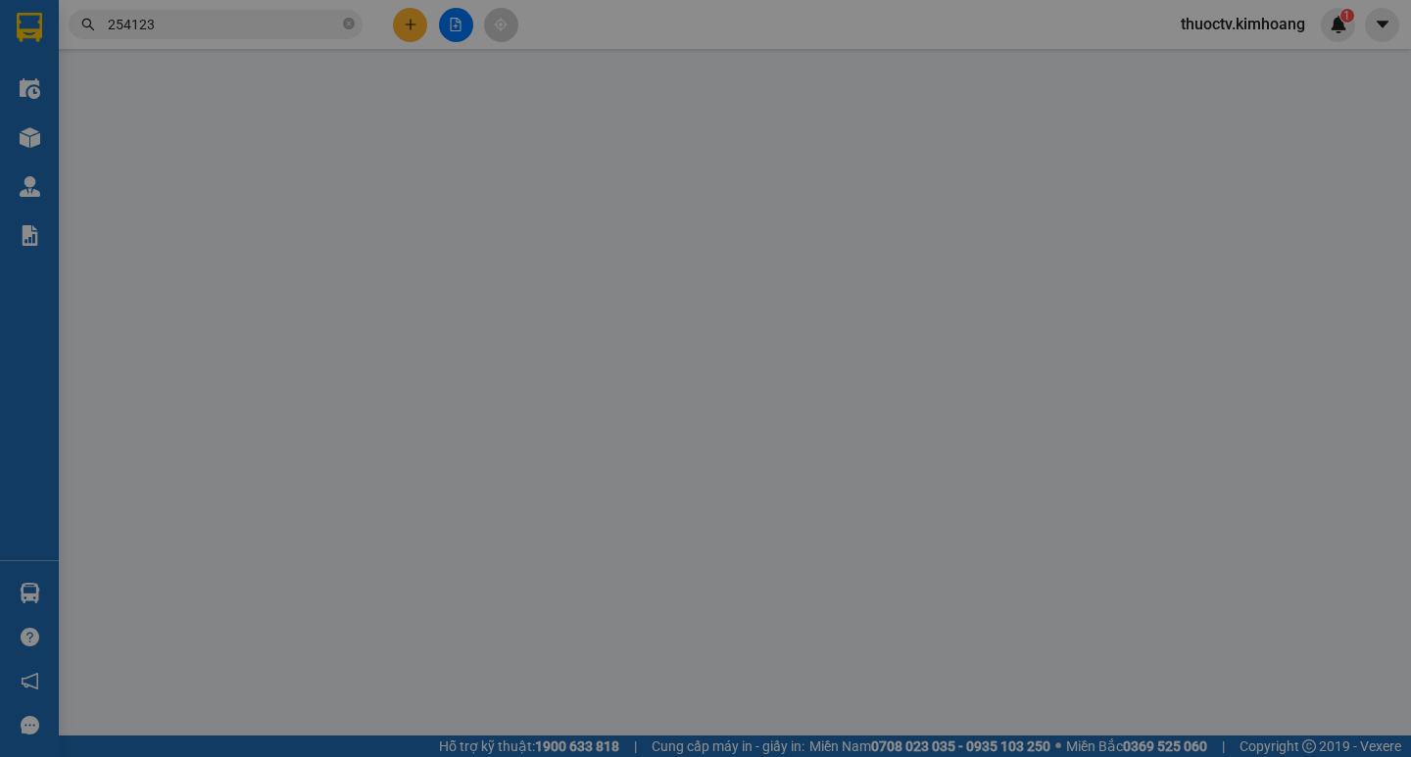
type input "0917254123"
type input "THI"
type input "90.000"
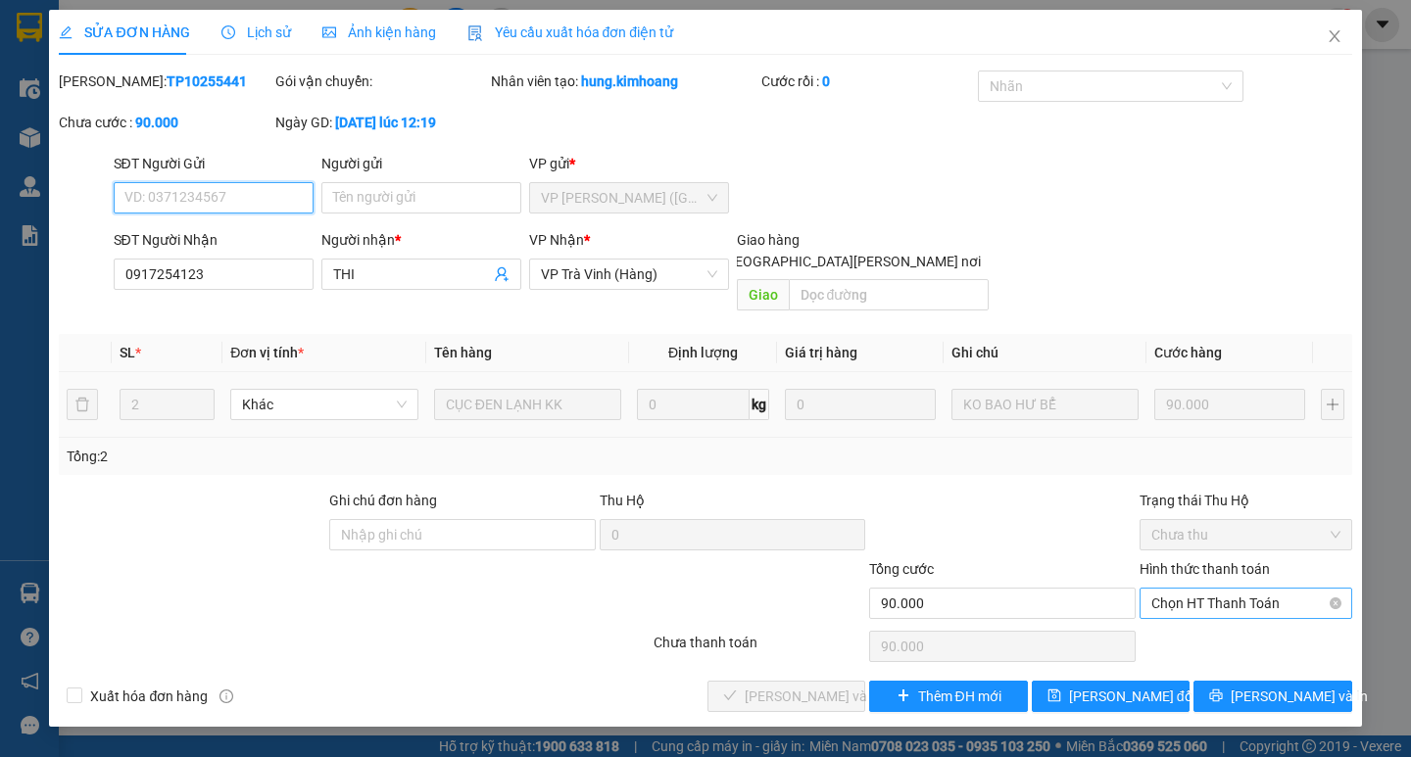
click at [1250, 589] on span "Chọn HT Thanh Toán" at bounding box center [1245, 603] width 189 height 29
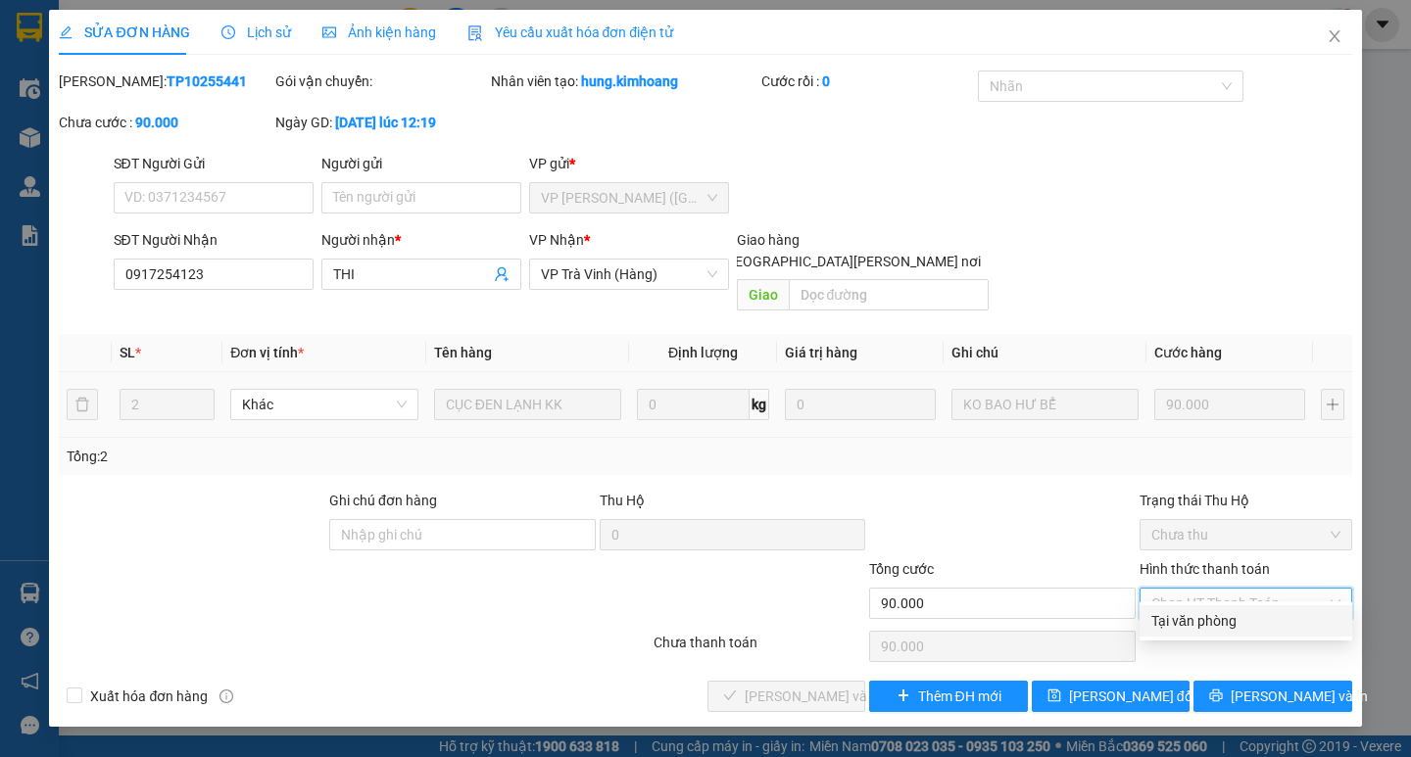
click at [1223, 615] on div "Tại văn phòng" at bounding box center [1245, 621] width 189 height 22
type input "0"
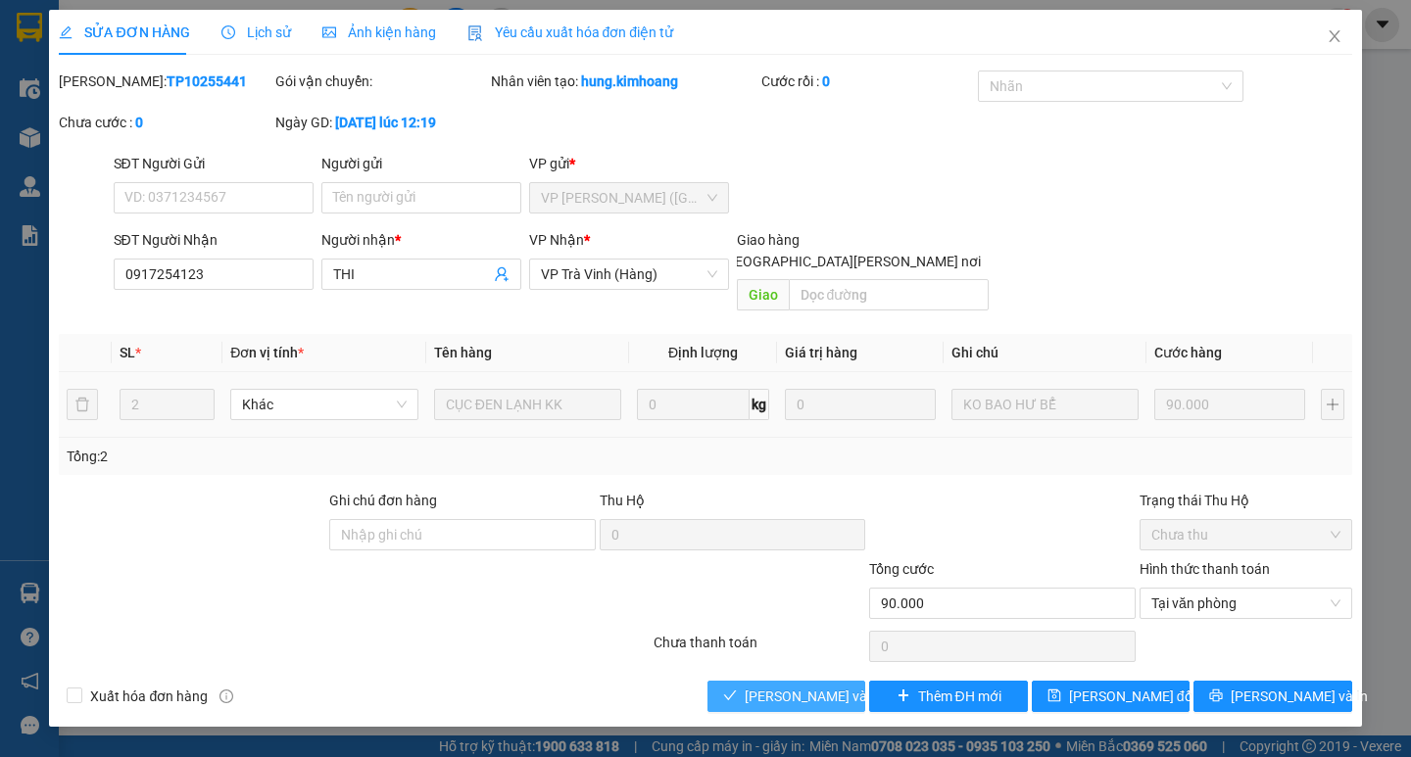
click at [832, 686] on span "Lưu và Giao hàng" at bounding box center [877, 697] width 265 height 22
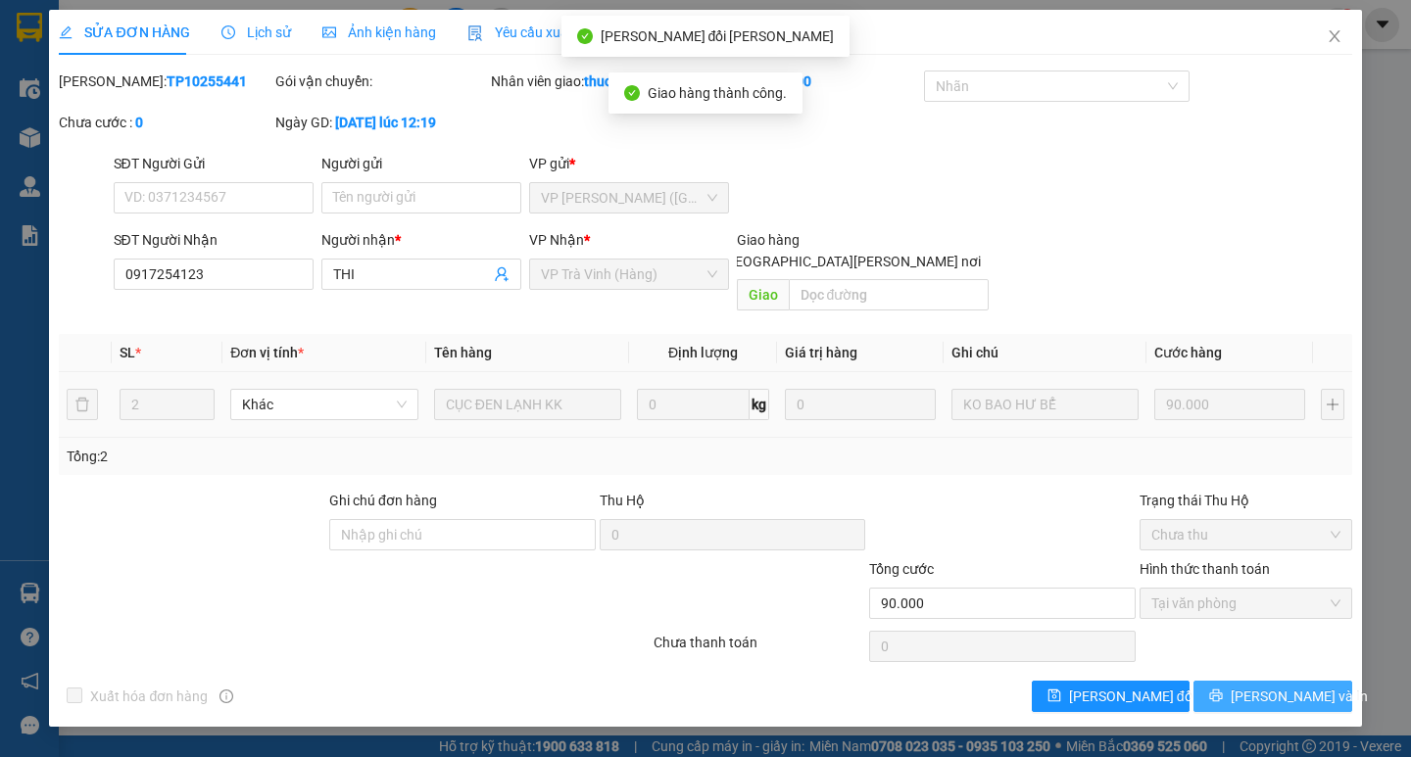
click at [1275, 686] on span "Lưu và In" at bounding box center [1298, 697] width 137 height 22
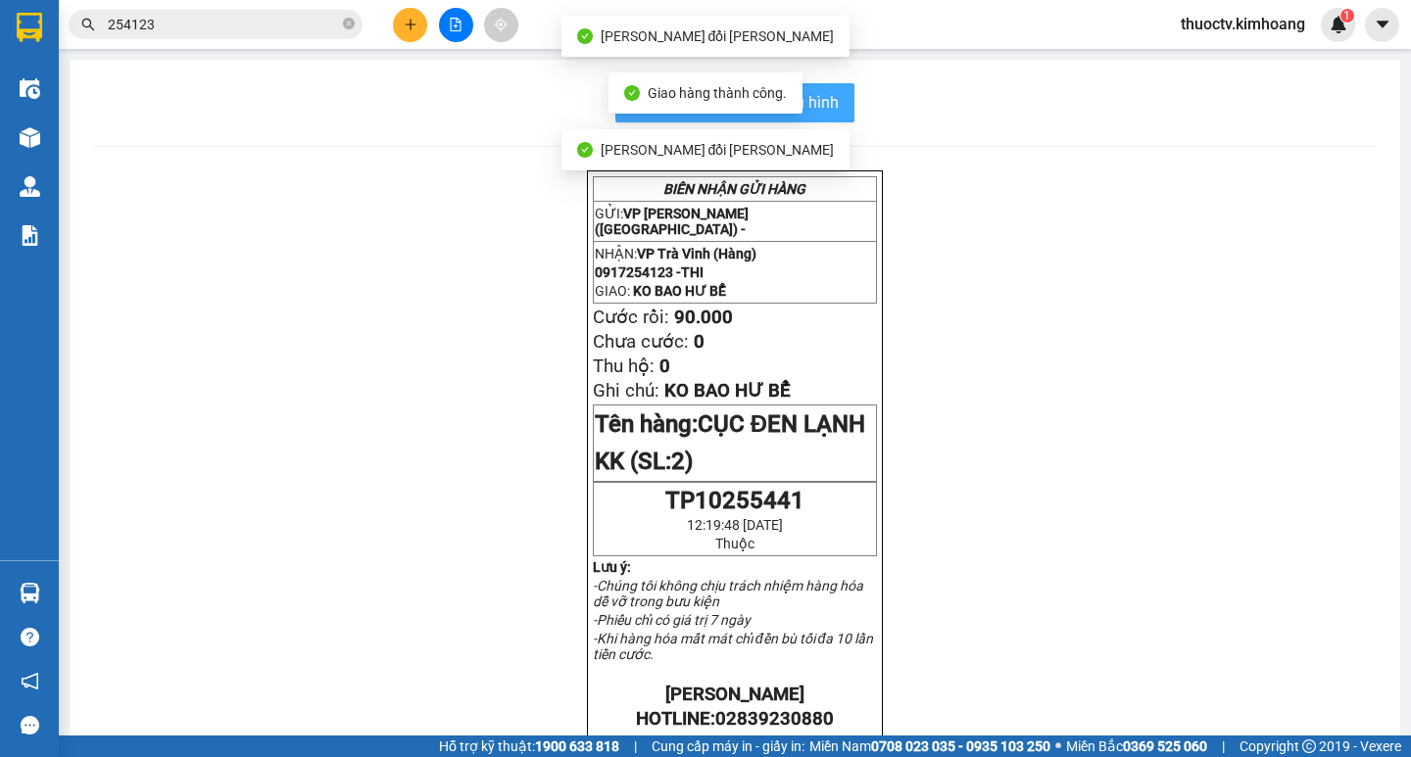
click at [828, 105] on span "In mẫu biên lai tự cấu hình" at bounding box center [746, 102] width 184 height 24
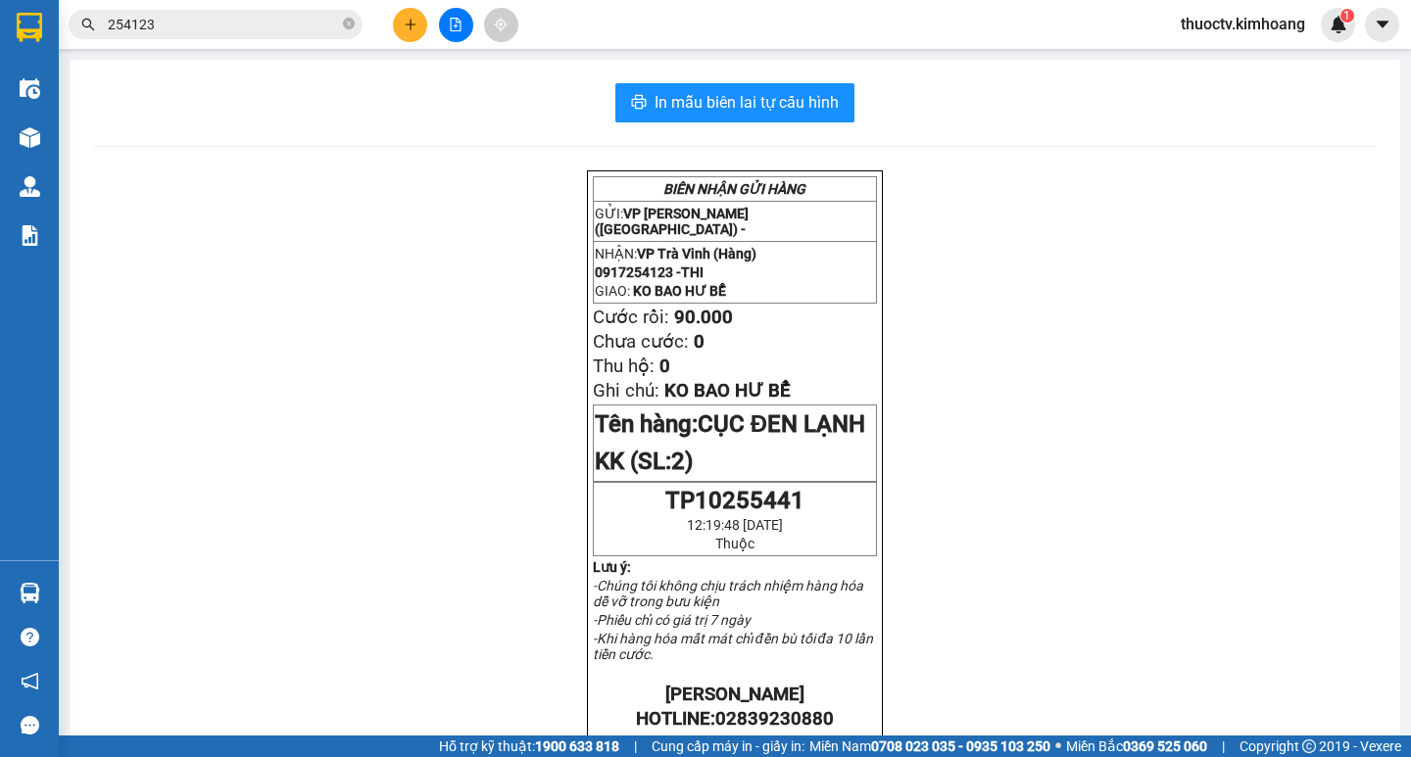
click at [204, 25] on input "254123" at bounding box center [223, 25] width 231 height 22
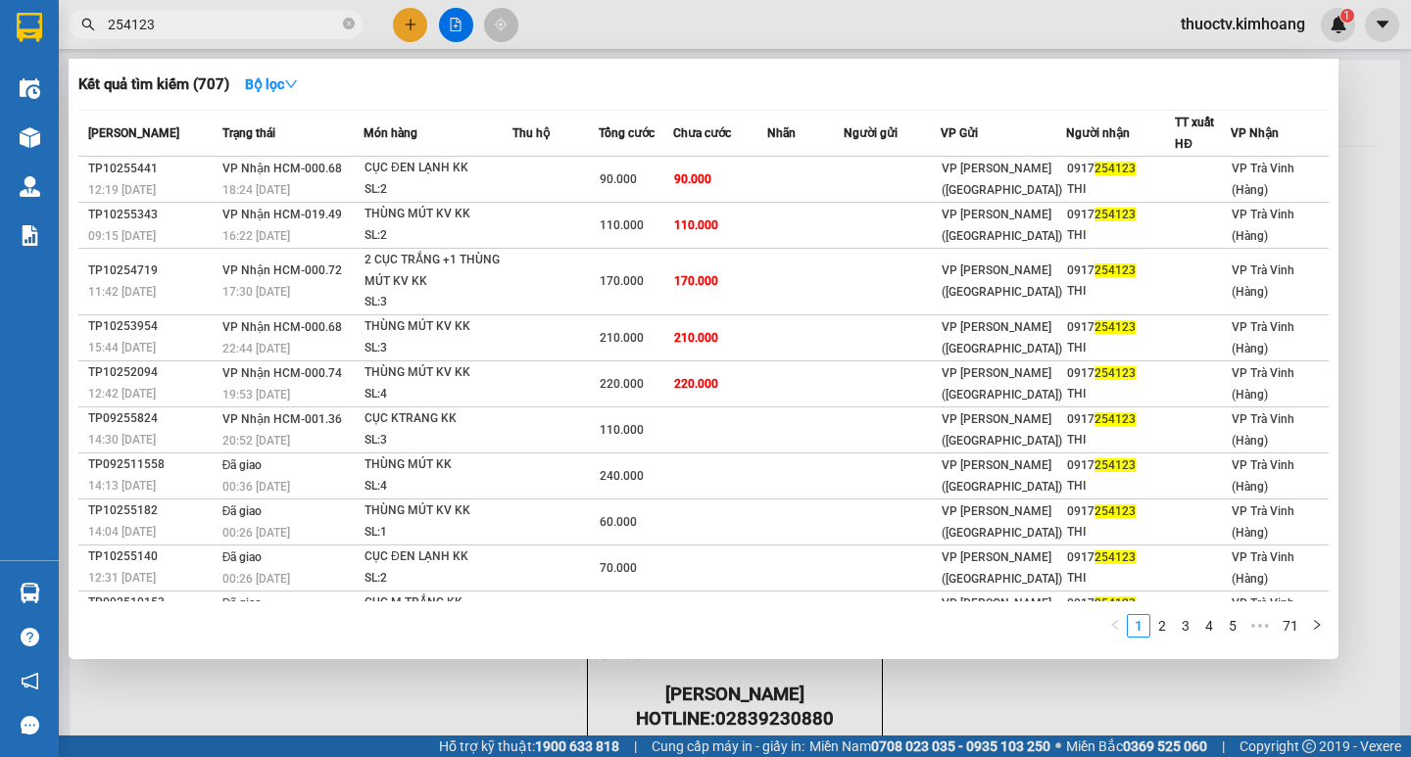
click at [203, 25] on input "254123" at bounding box center [223, 25] width 231 height 22
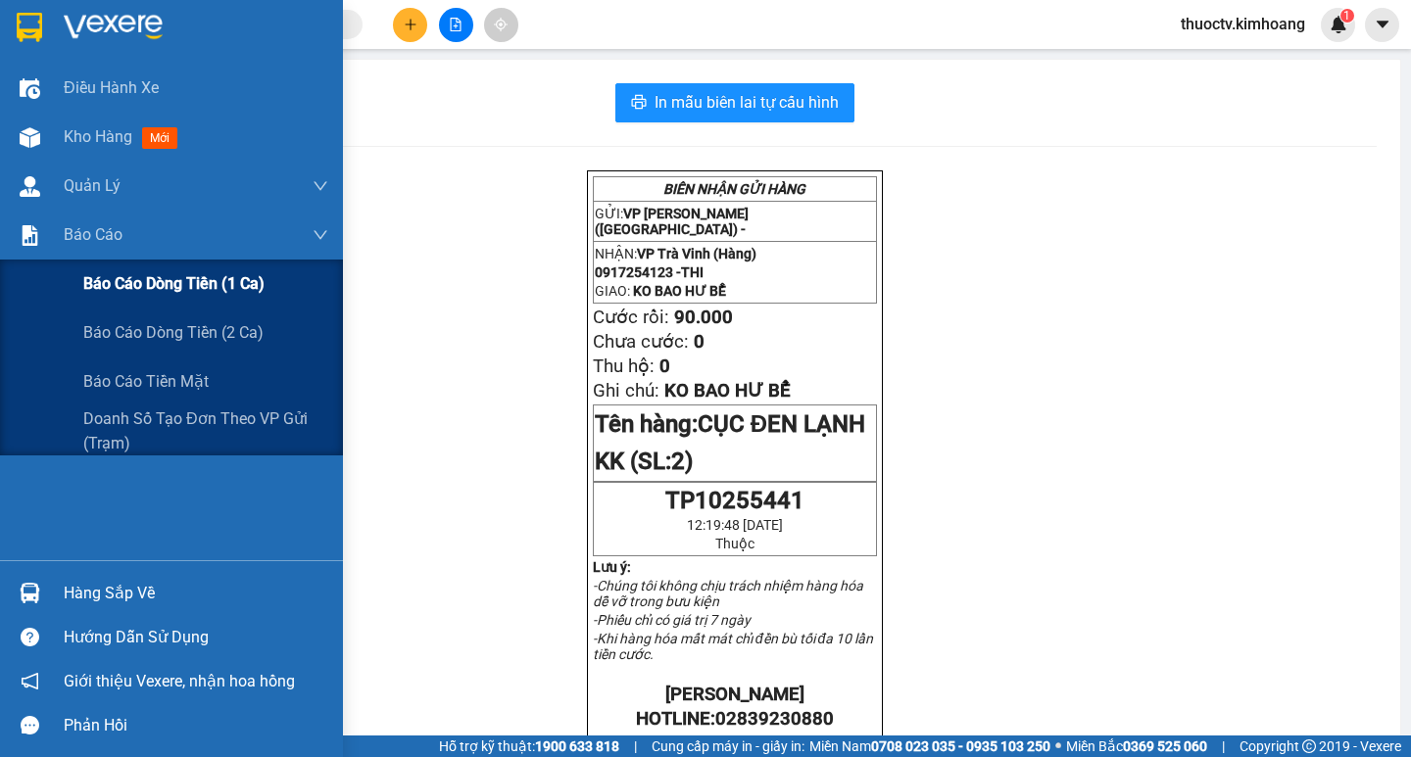
click at [175, 285] on span "Báo cáo dòng tiền (1 ca)" at bounding box center [173, 283] width 181 height 24
